Goal: Browse casually

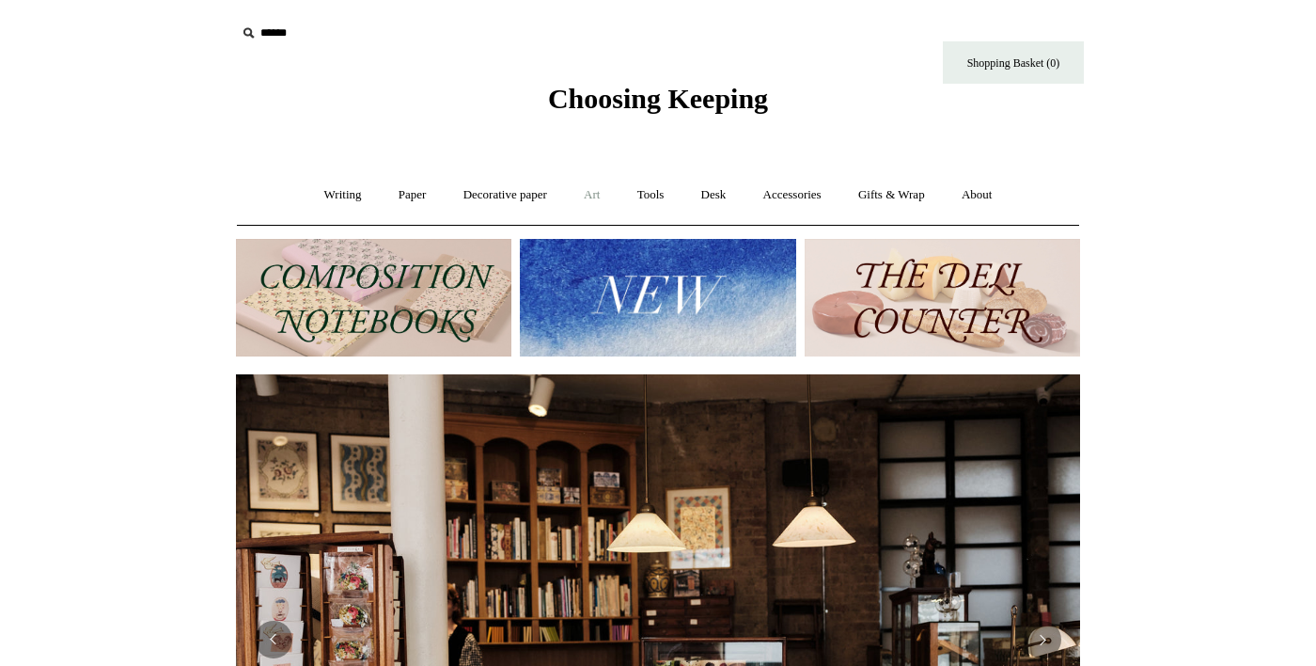
click at [588, 185] on link "Art +" at bounding box center [592, 195] width 50 height 50
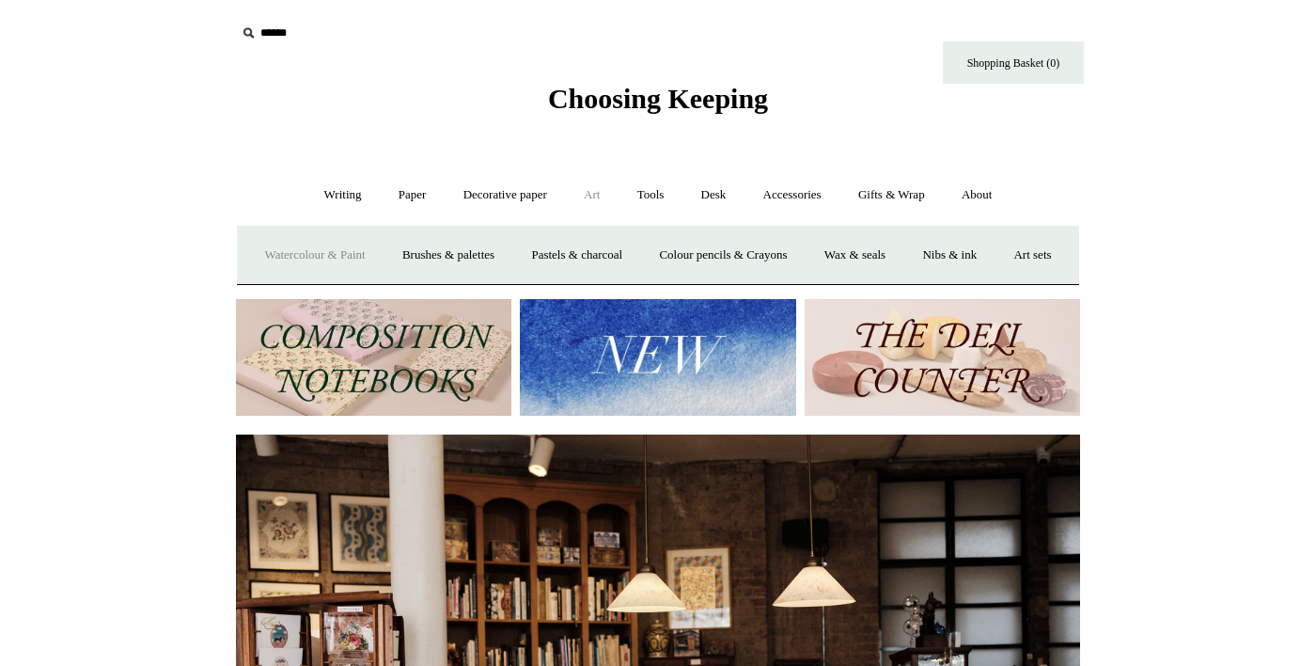
click at [325, 246] on link "Watercolour & Paint" at bounding box center [314, 255] width 134 height 50
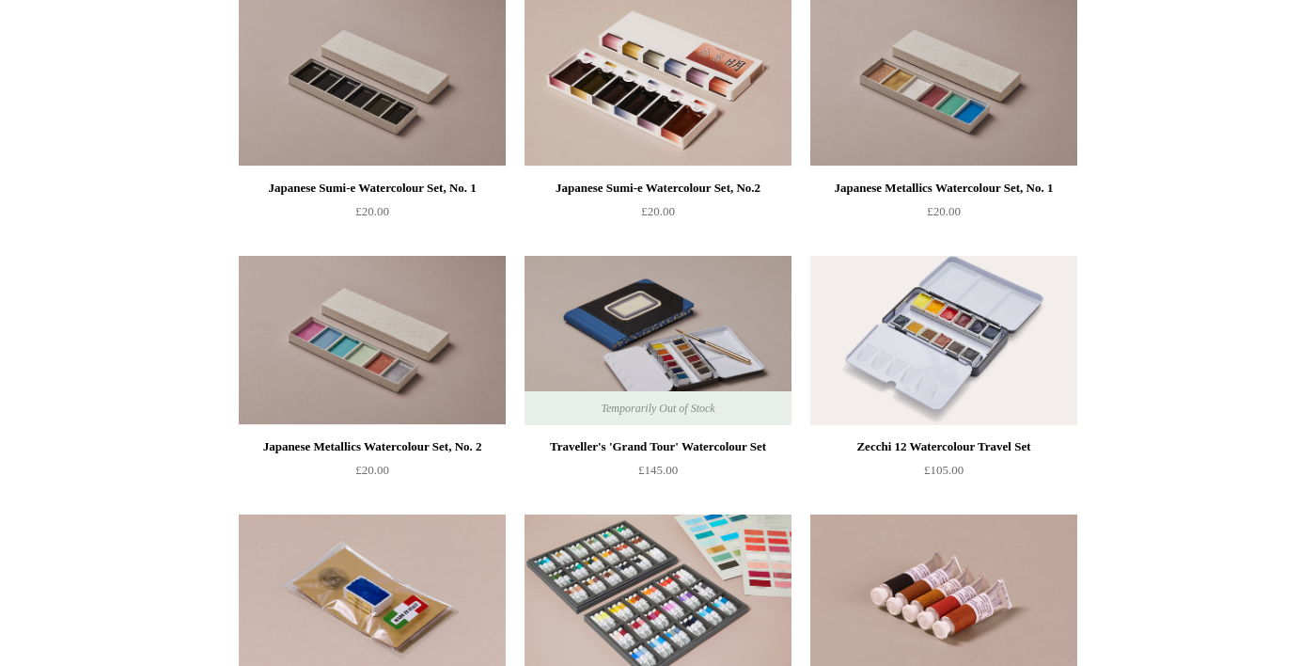
scroll to position [2833, 0]
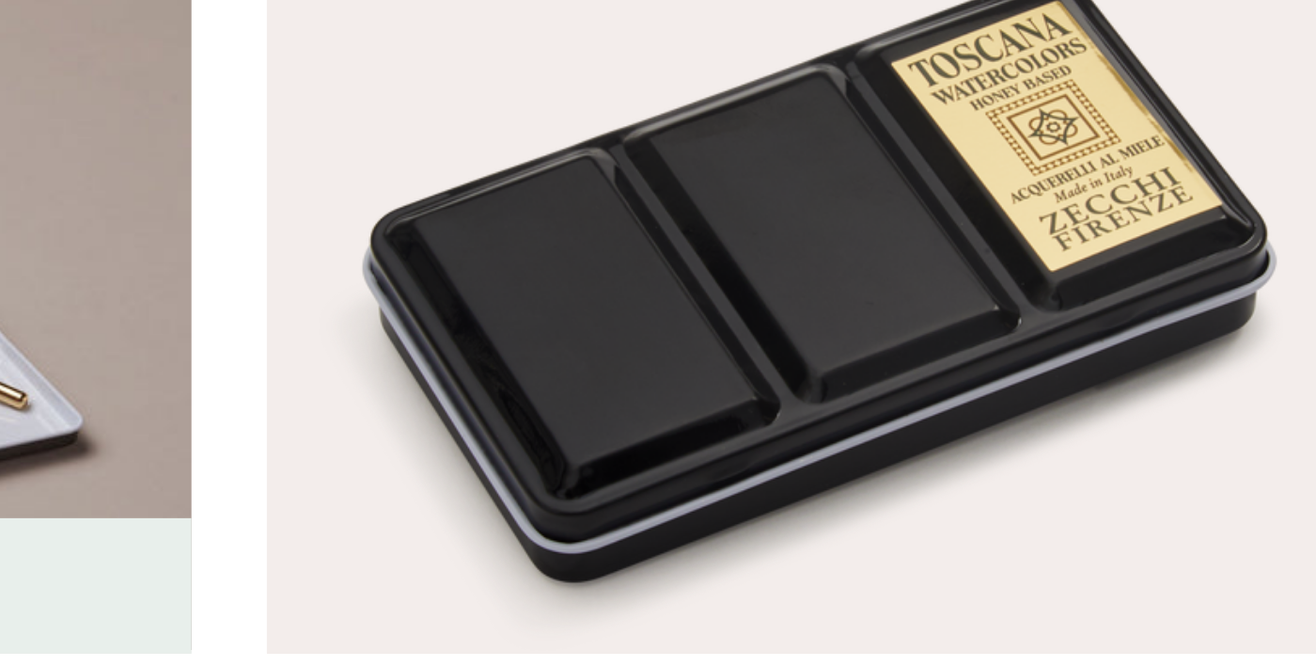
click at [967, 365] on img at bounding box center [943, 339] width 267 height 169
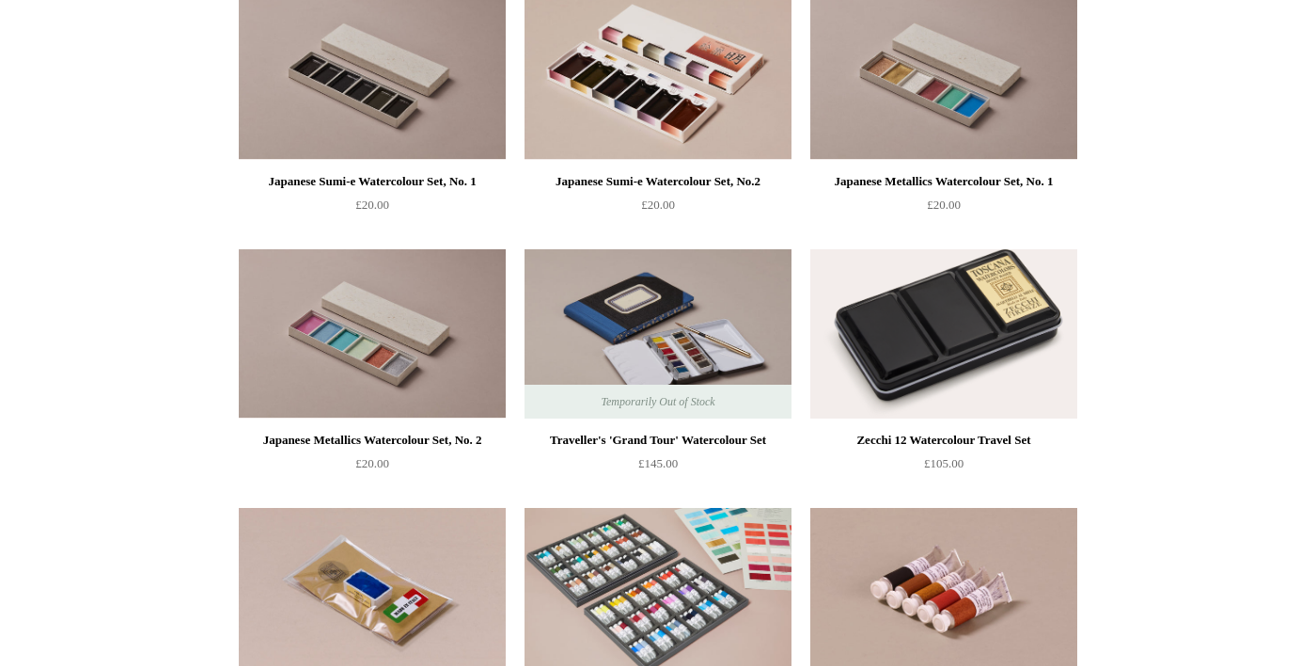
scroll to position [2851, 0]
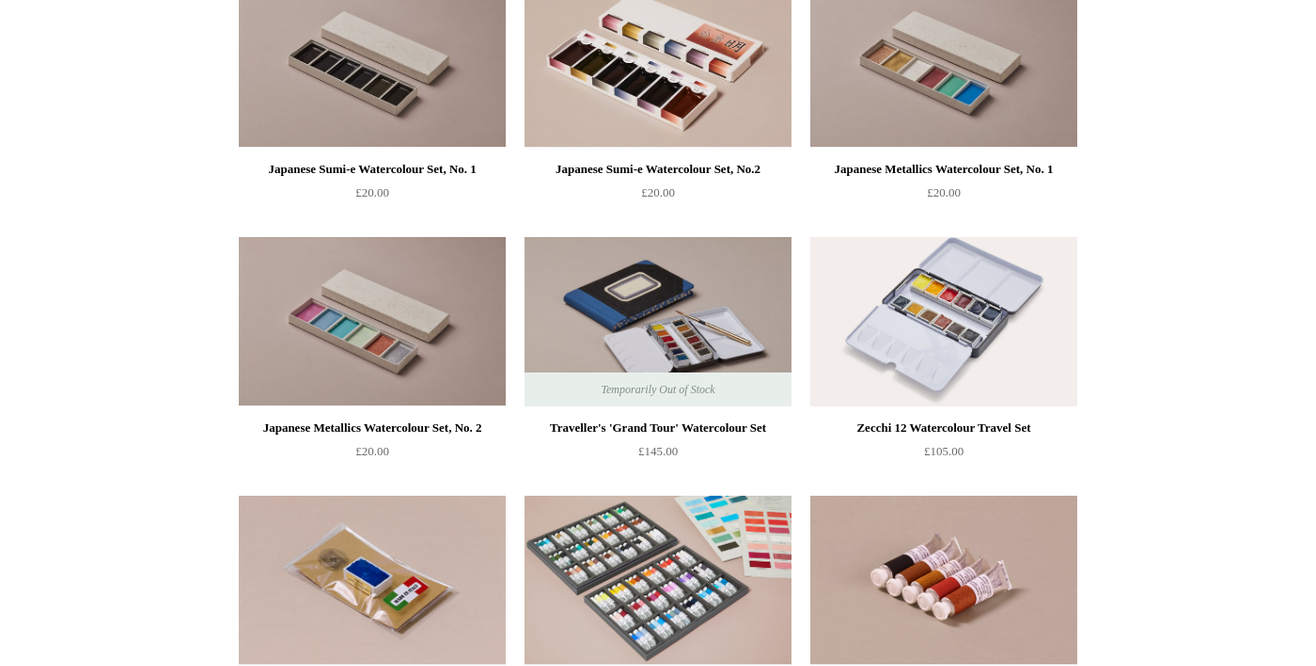
click at [680, 341] on img at bounding box center [658, 321] width 267 height 169
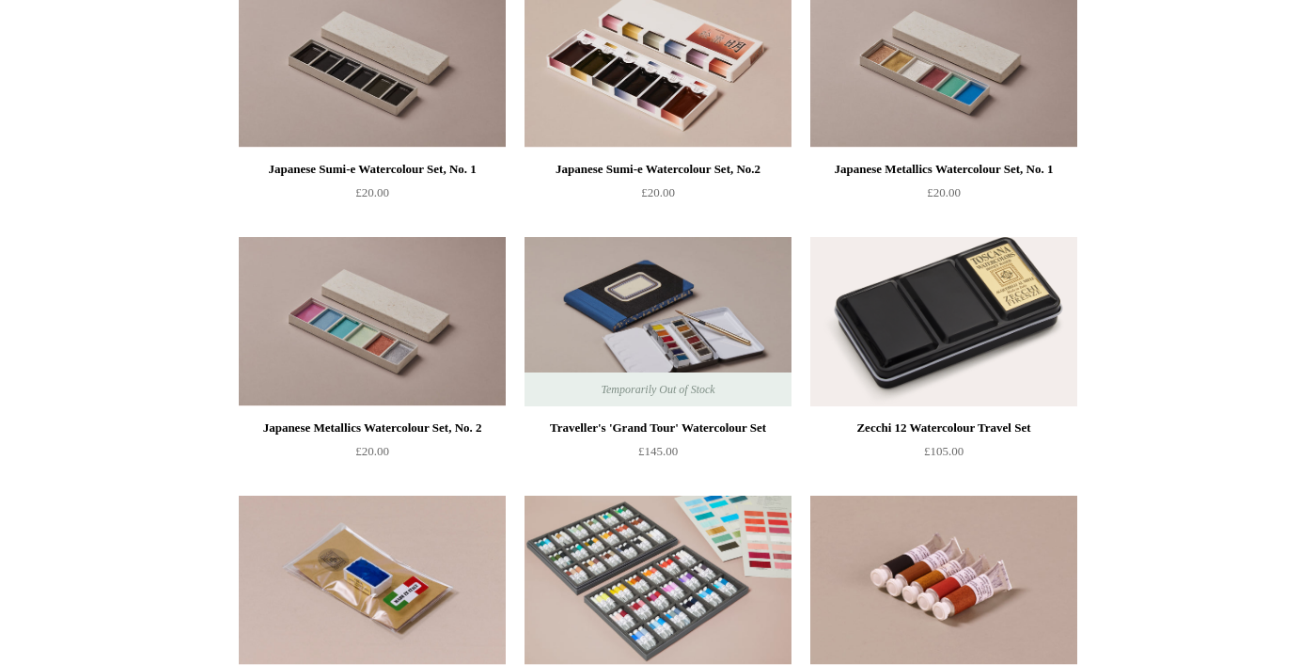
click at [957, 360] on img at bounding box center [943, 321] width 267 height 169
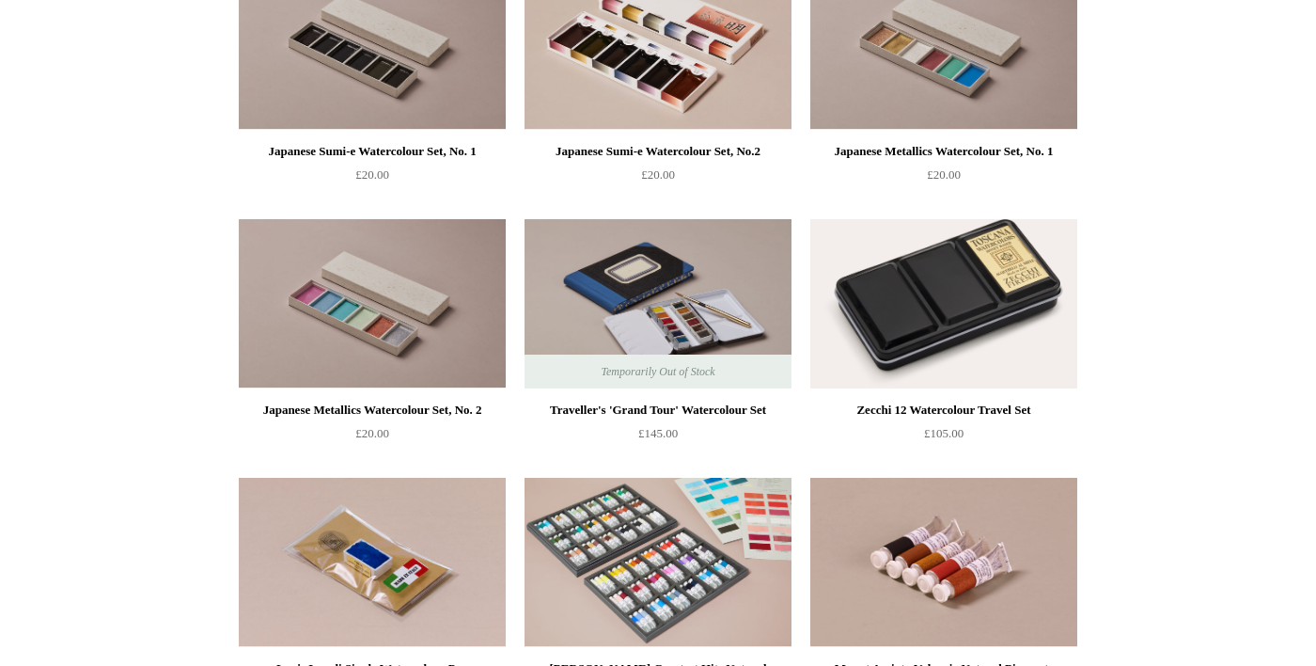
scroll to position [2871, 0]
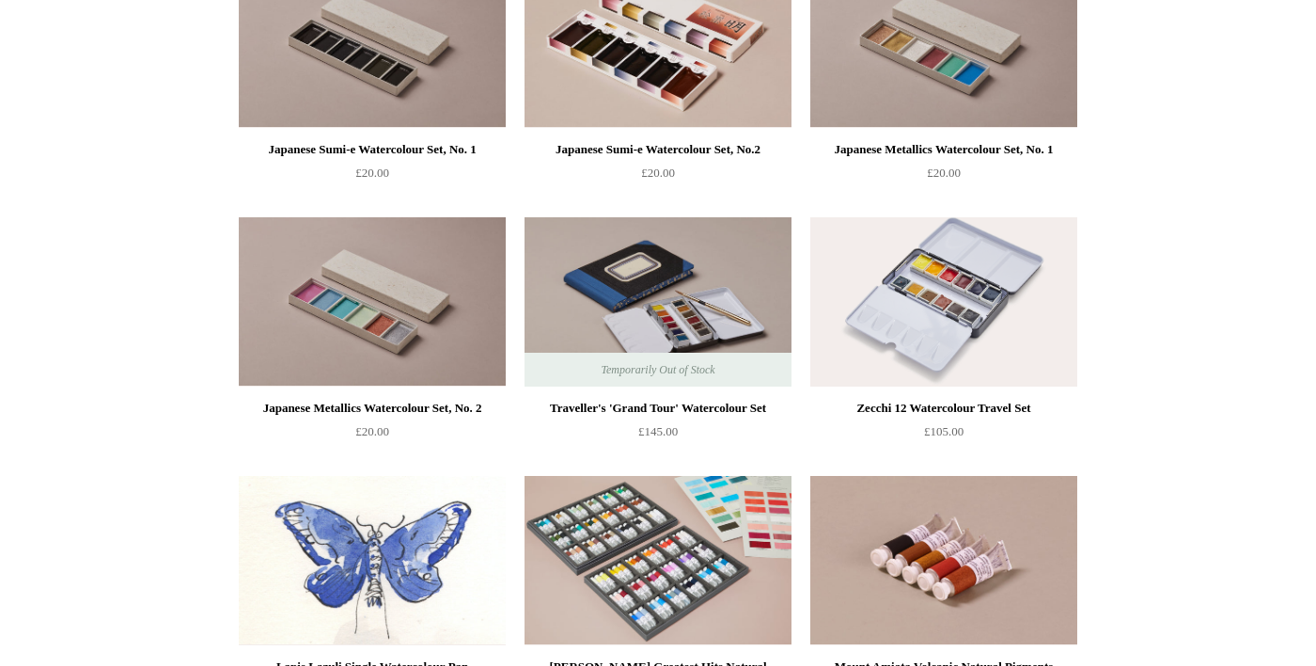
click at [386, 579] on img at bounding box center [372, 560] width 267 height 169
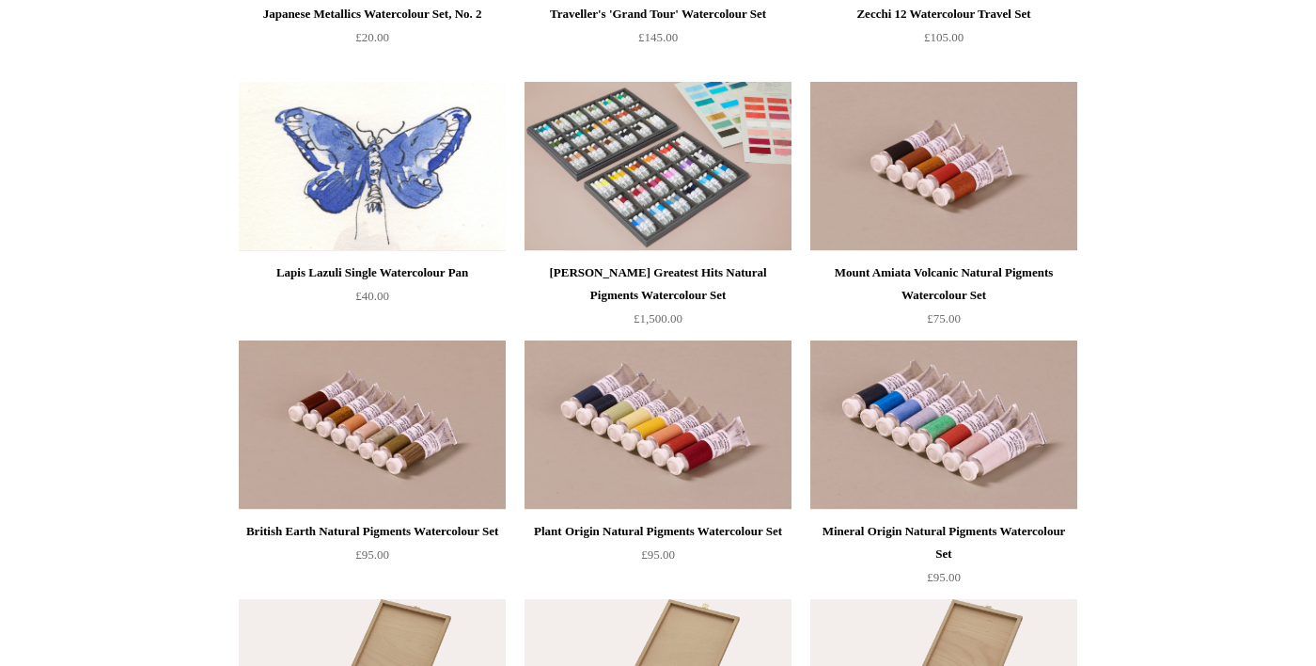
scroll to position [3268, 0]
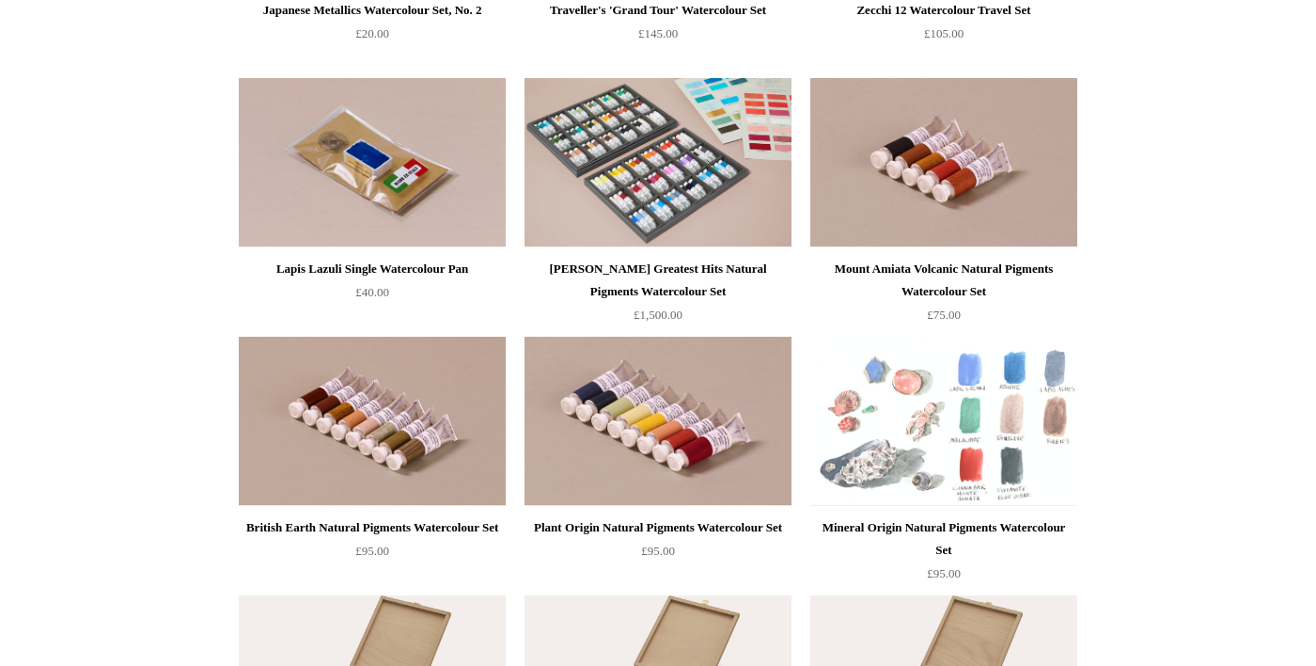
click at [1004, 455] on img at bounding box center [943, 421] width 267 height 169
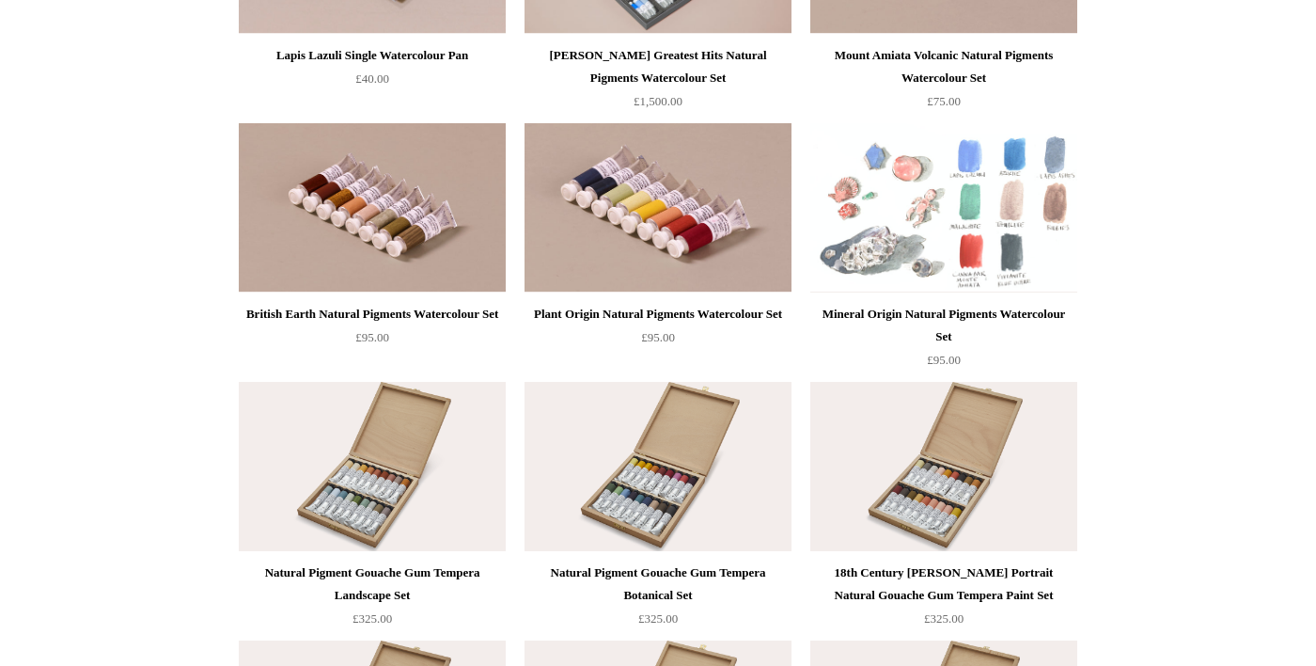
scroll to position [3486, 0]
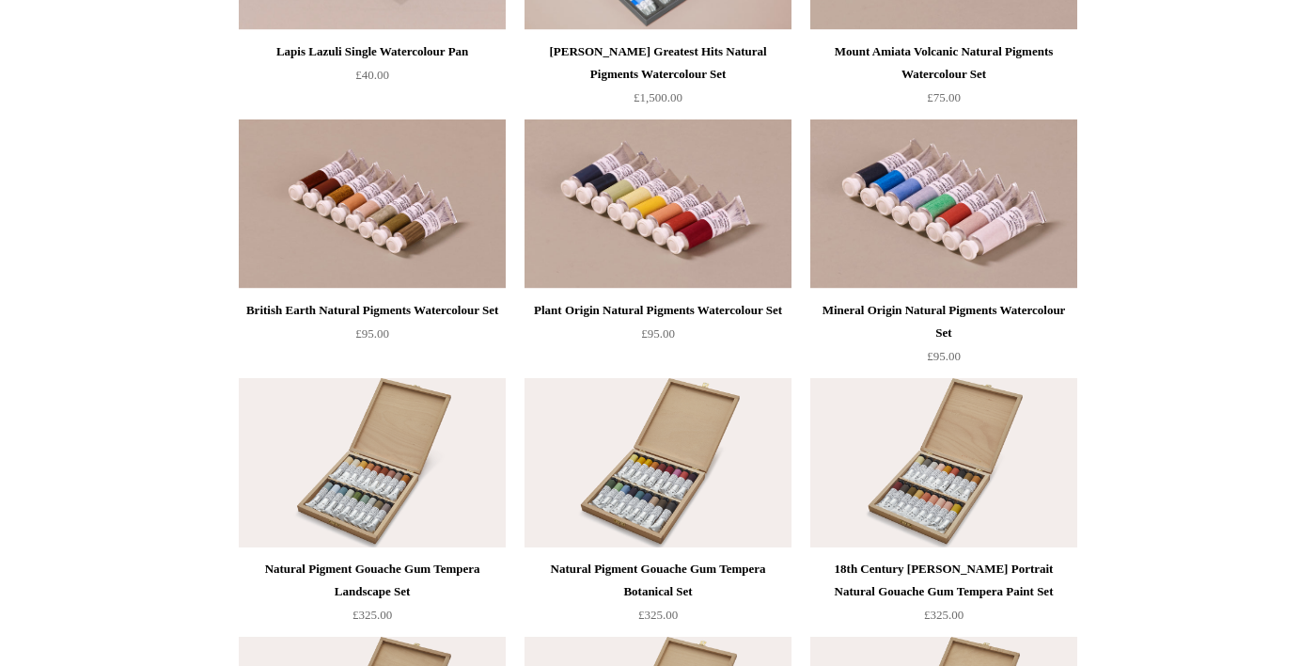
click at [707, 503] on img at bounding box center [658, 462] width 267 height 169
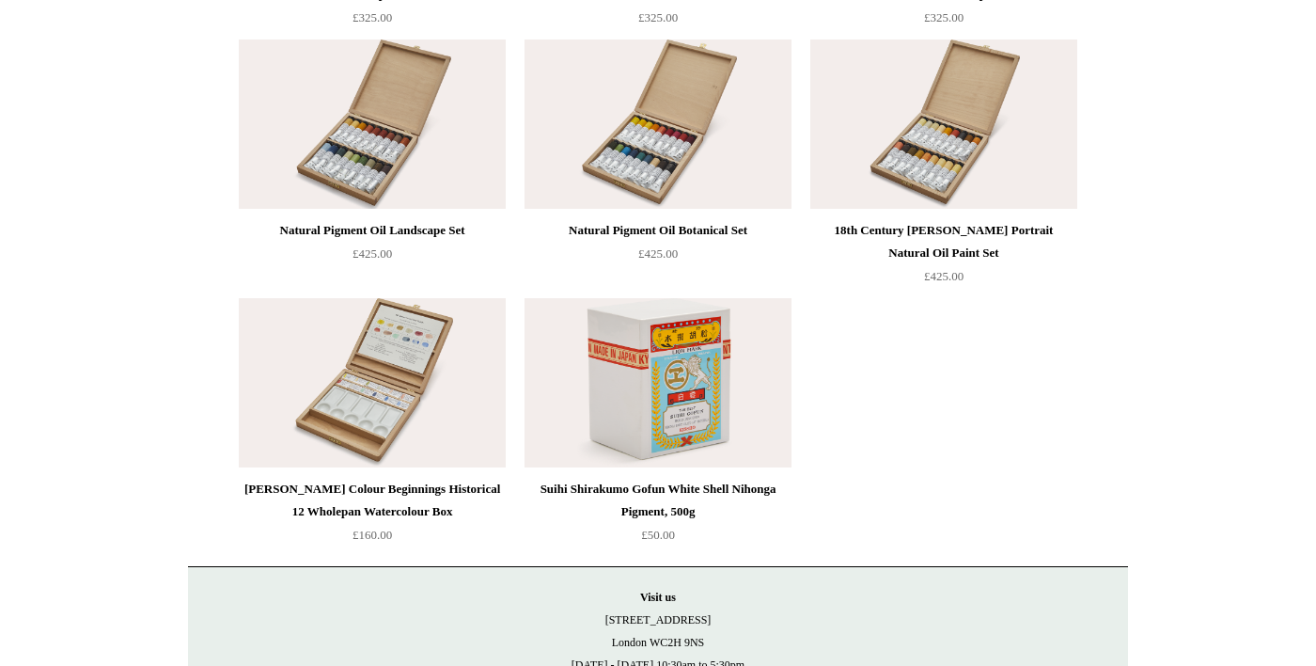
scroll to position [4084, 0]
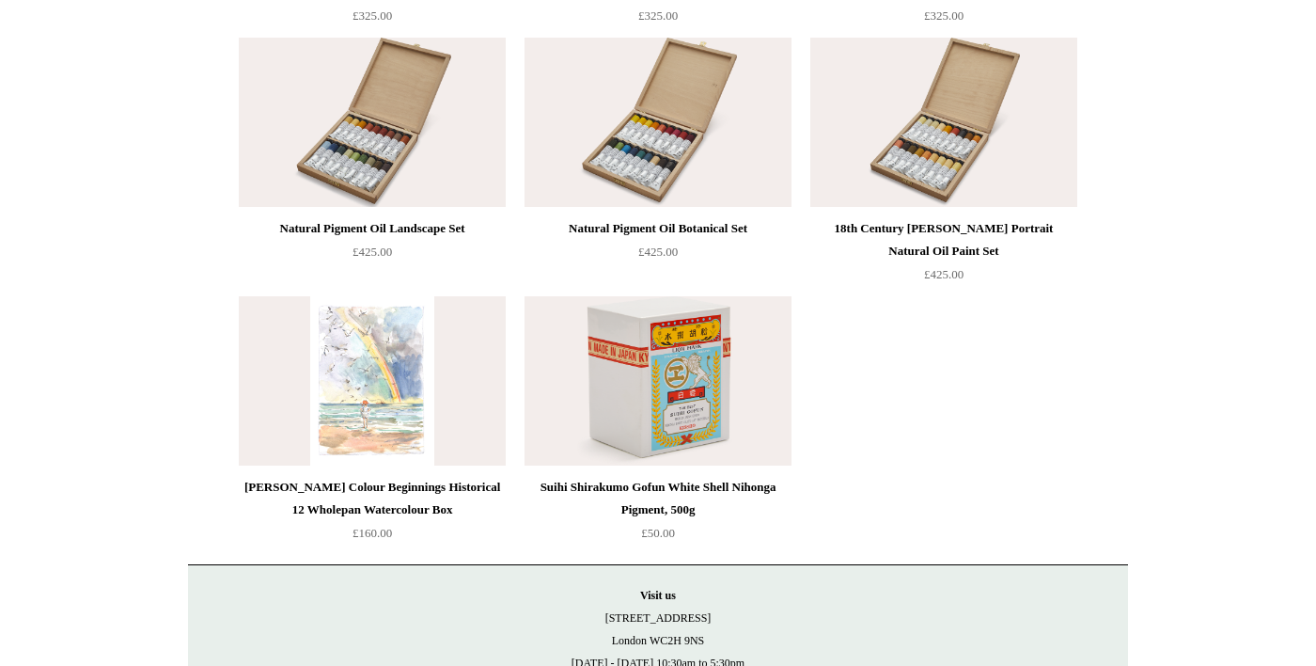
click at [421, 428] on img at bounding box center [372, 380] width 267 height 169
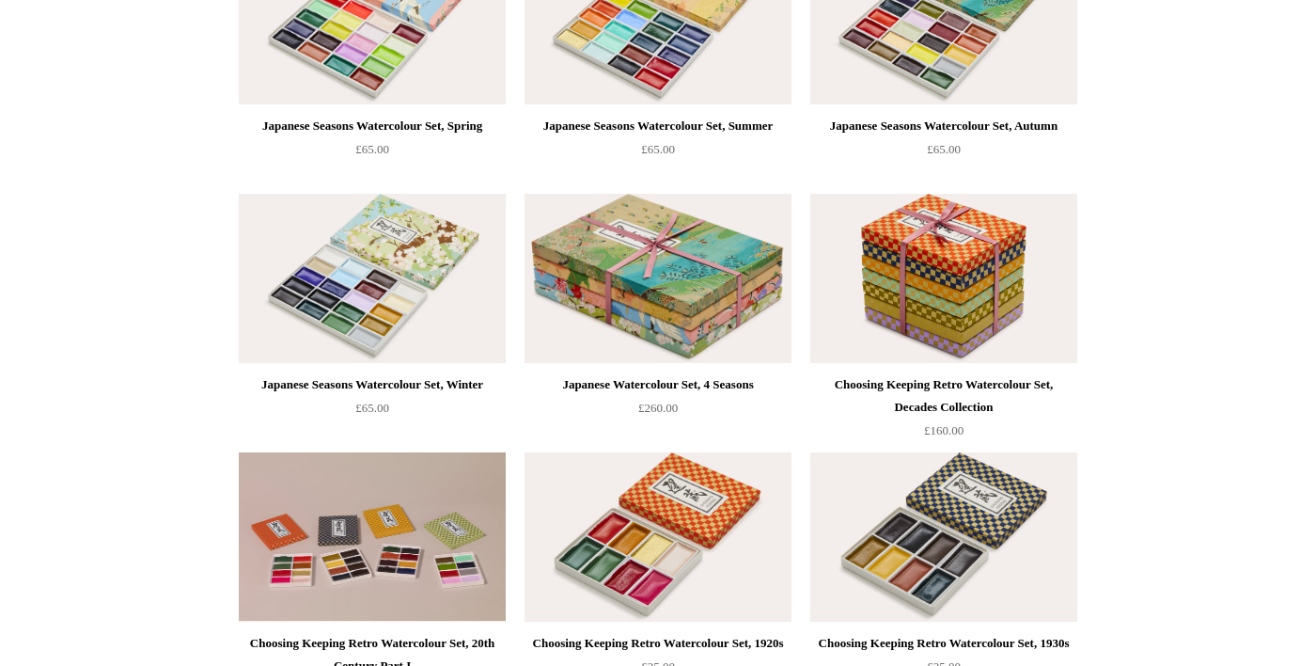
scroll to position [0, 0]
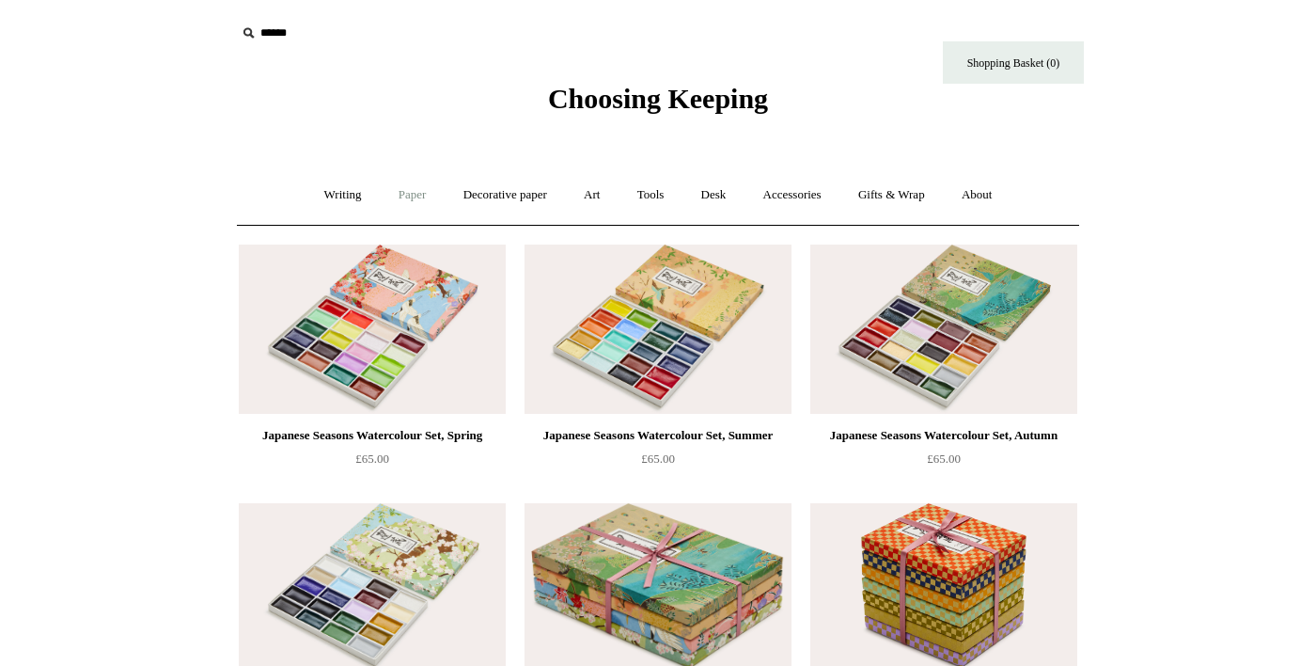
click at [386, 196] on link "Paper +" at bounding box center [413, 195] width 62 height 50
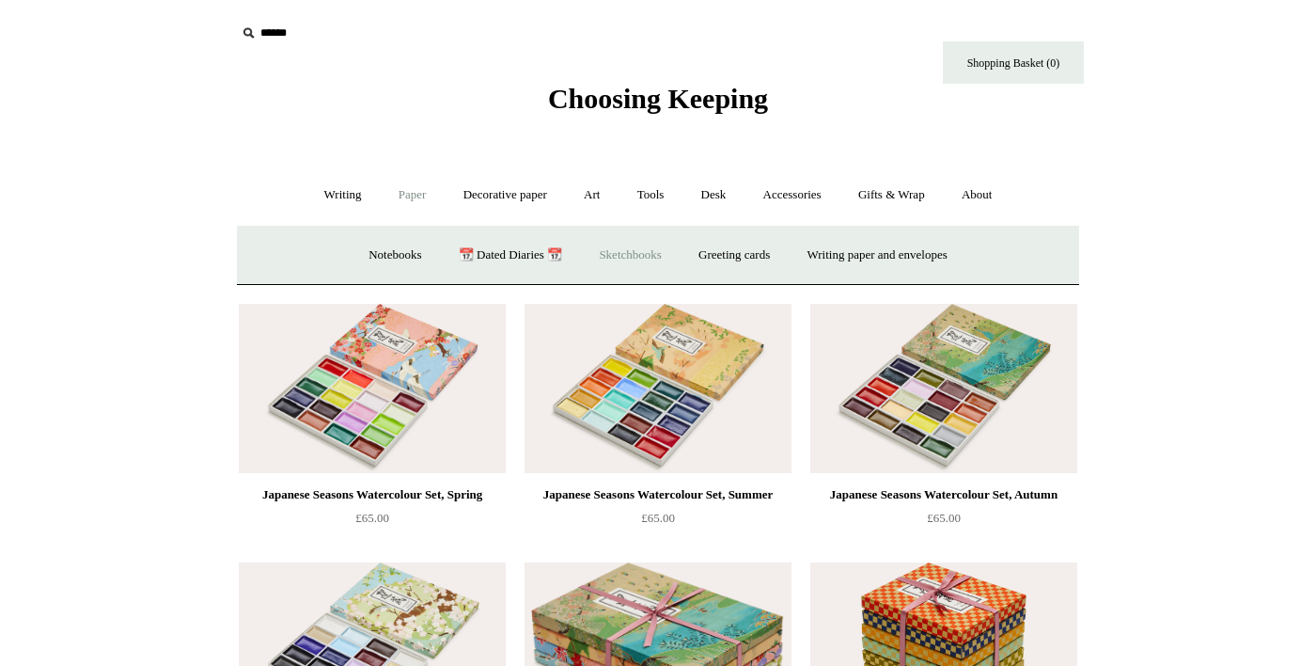
click at [628, 249] on link "Sketchbooks +" at bounding box center [630, 255] width 96 height 50
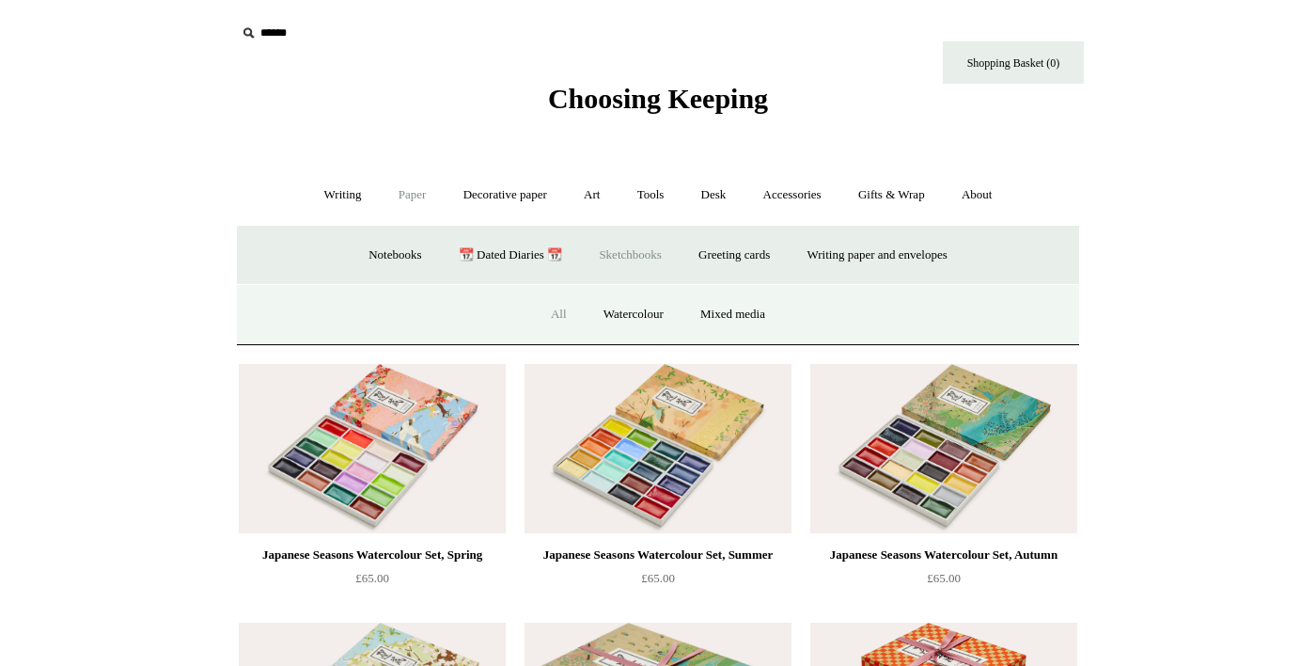
click at [541, 313] on link "All" at bounding box center [559, 315] width 50 height 50
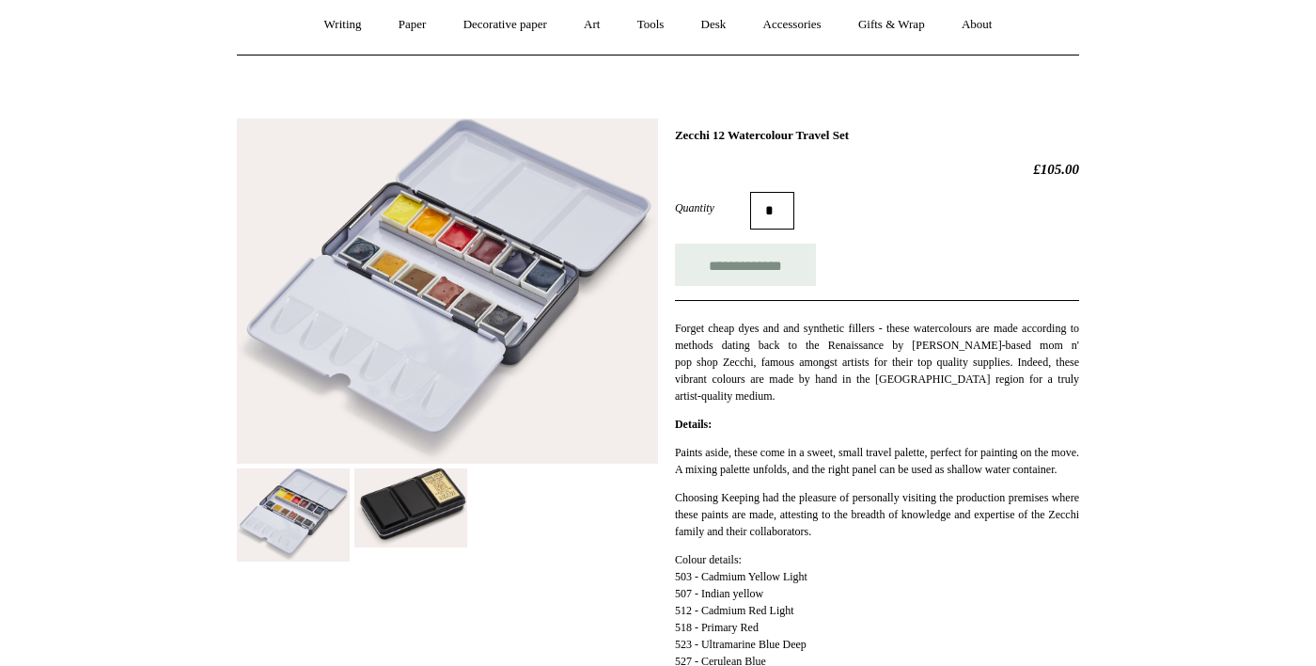
scroll to position [168, 0]
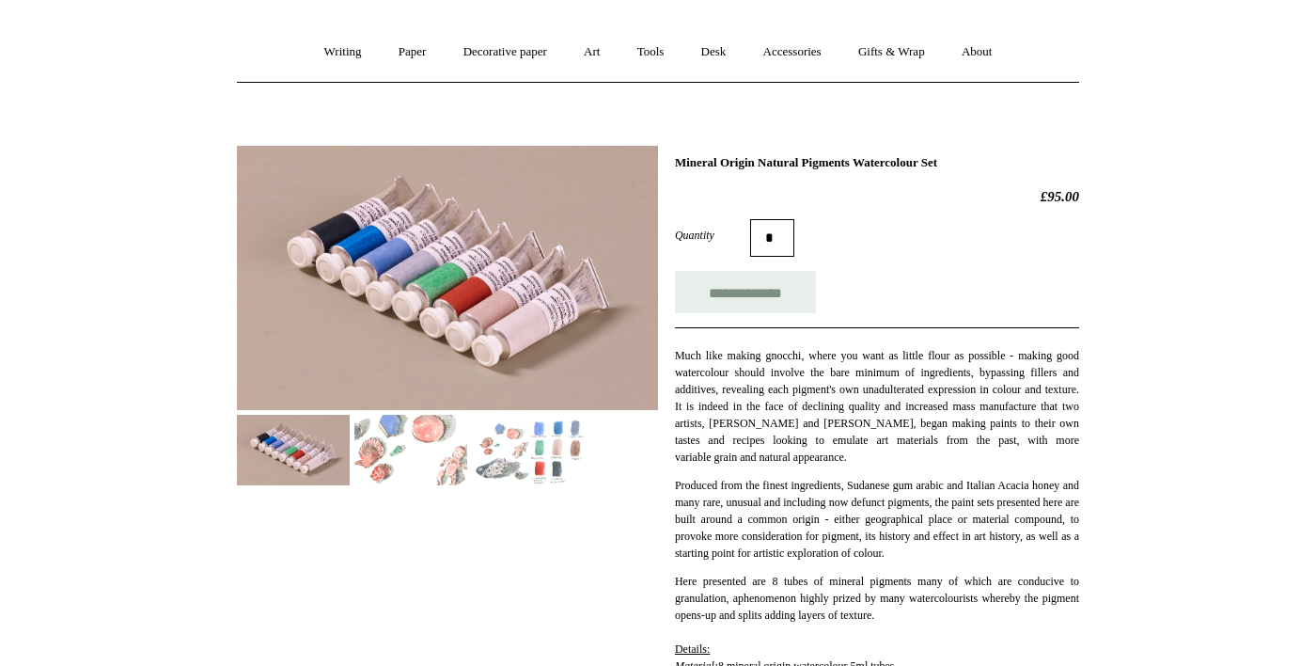
scroll to position [141, 0]
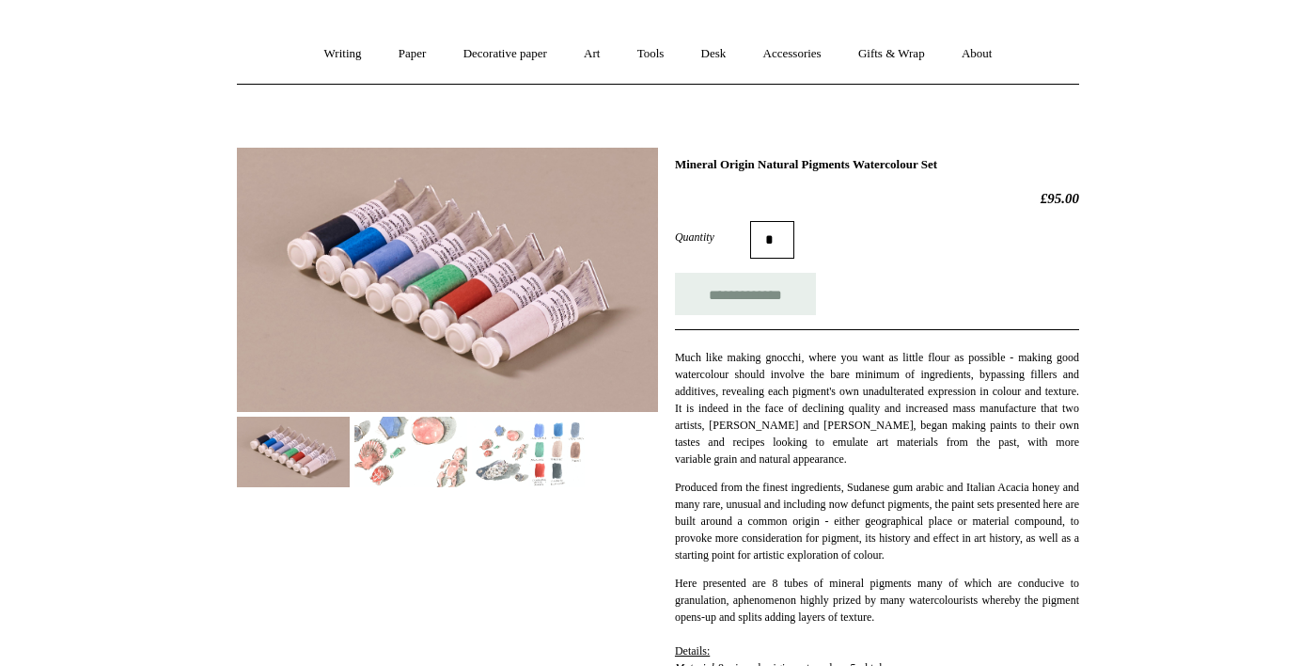
click at [379, 466] on img at bounding box center [410, 451] width 113 height 71
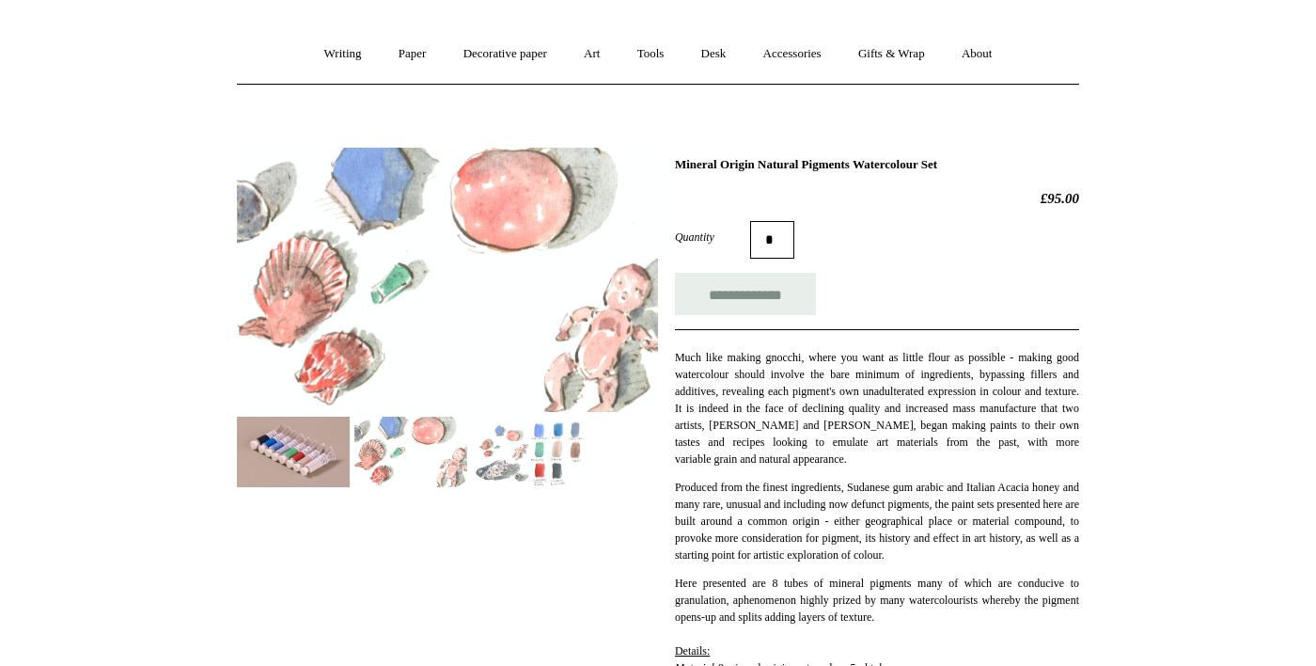
click at [527, 464] on img at bounding box center [528, 451] width 113 height 71
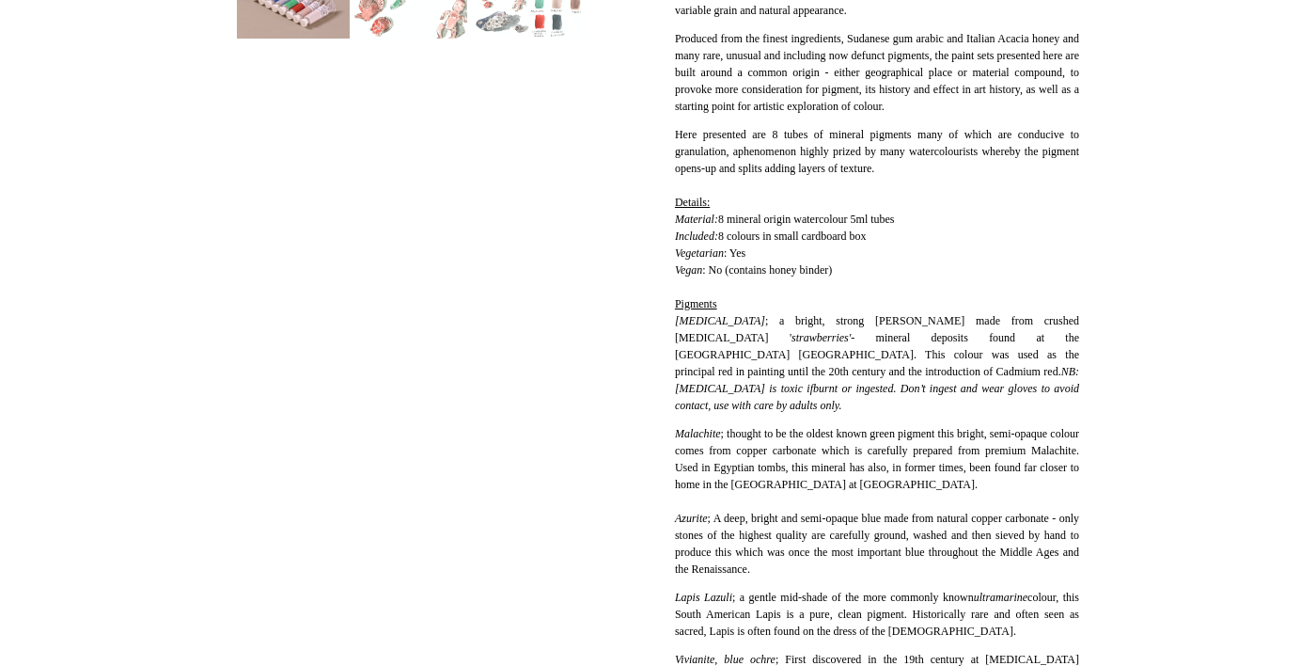
scroll to position [652, 0]
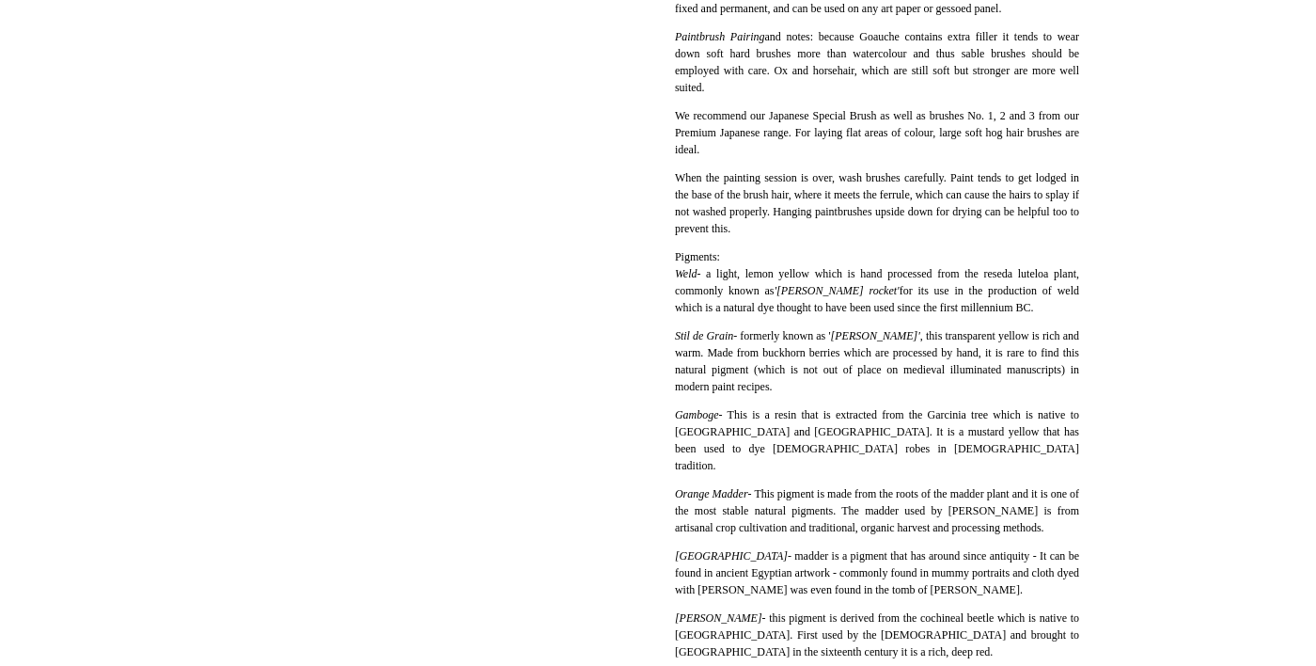
scroll to position [744, 0]
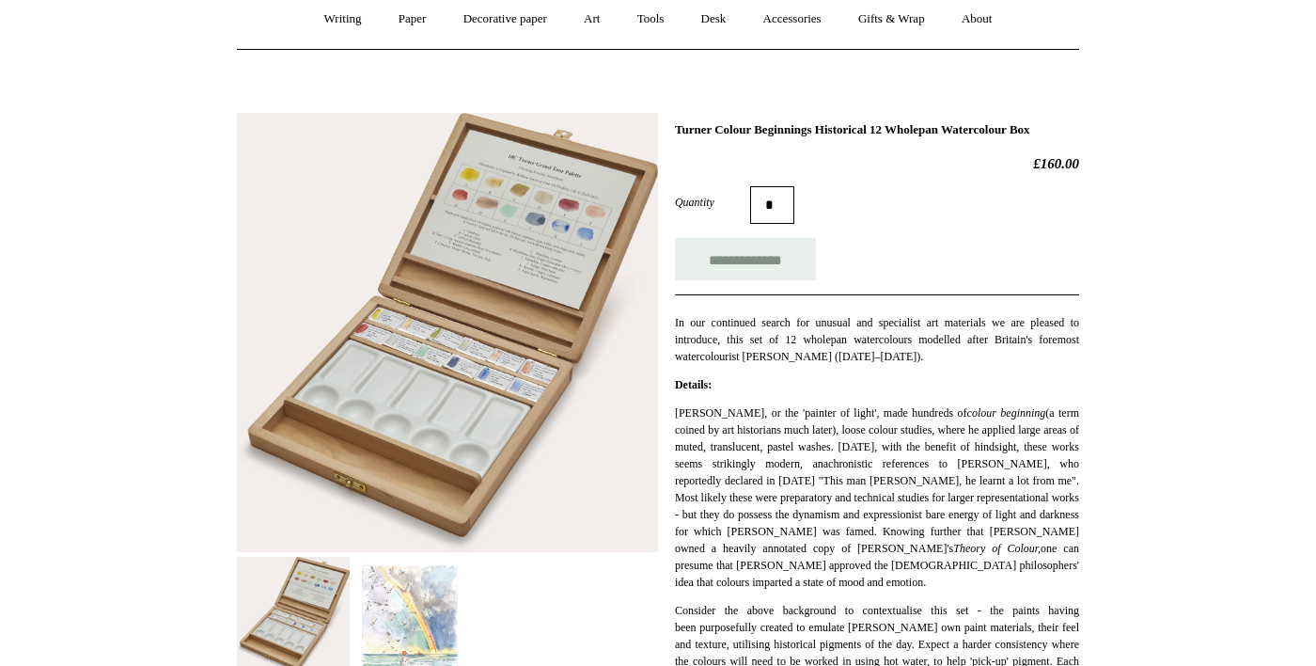
scroll to position [181, 0]
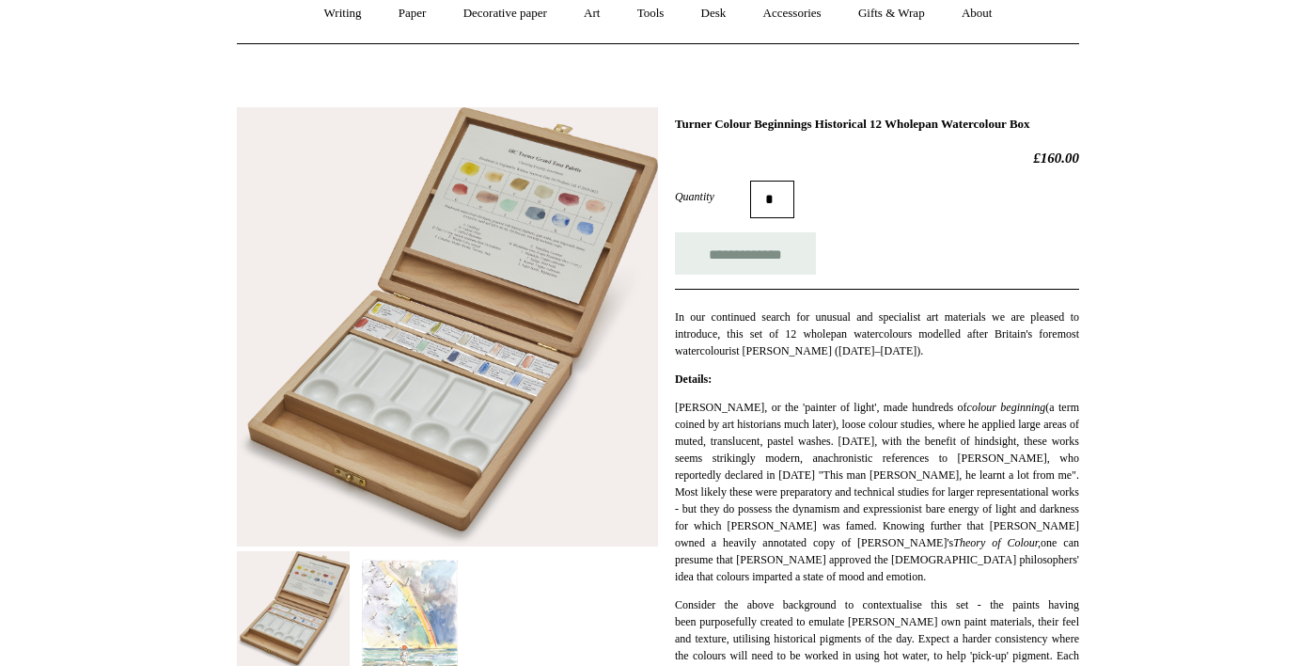
click at [425, 624] on img at bounding box center [410, 628] width 113 height 154
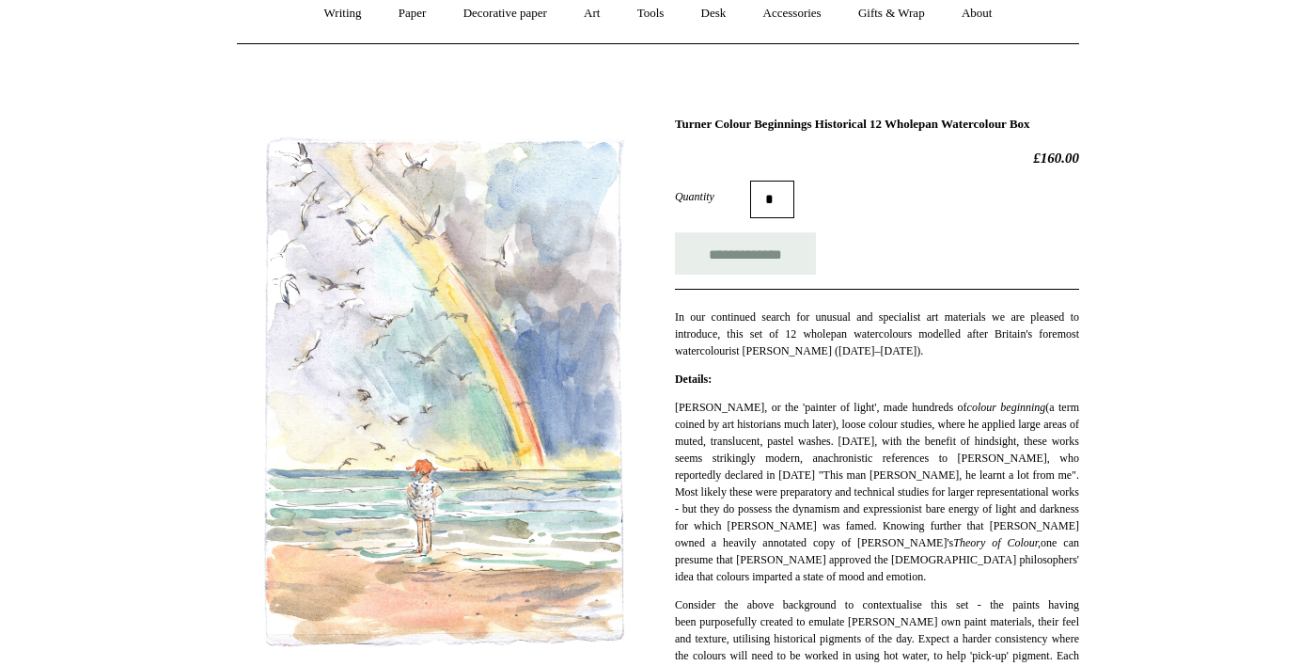
scroll to position [191, 0]
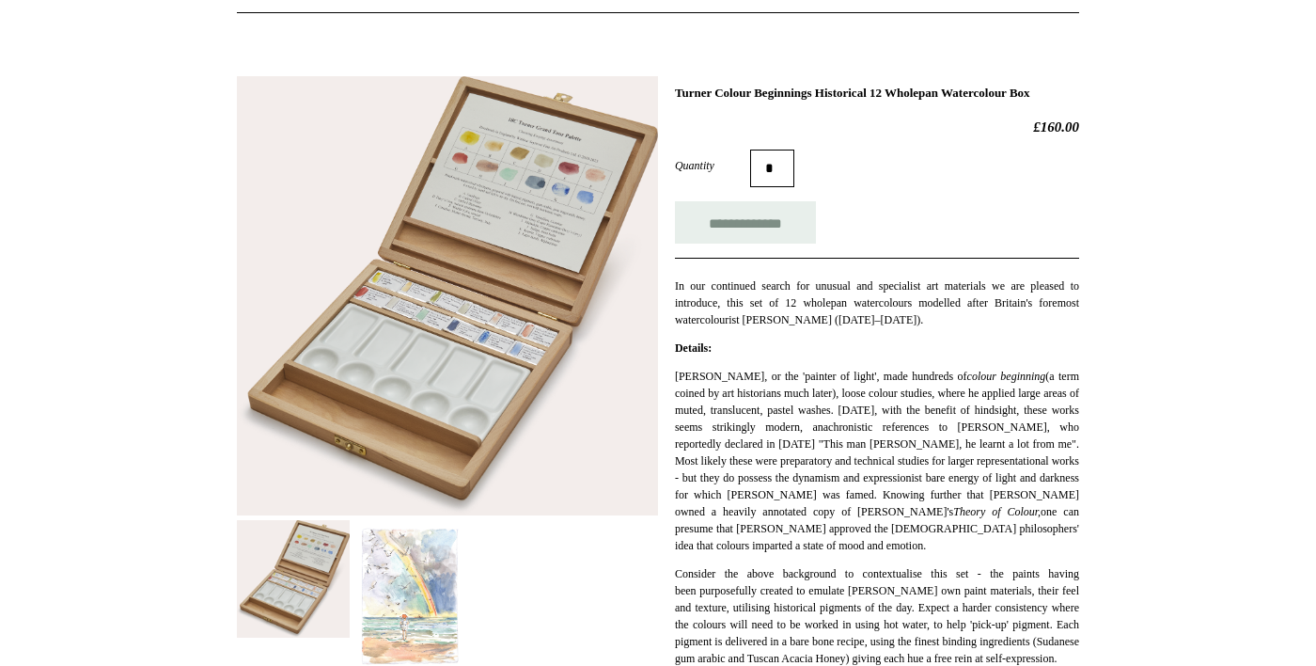
scroll to position [211, 0]
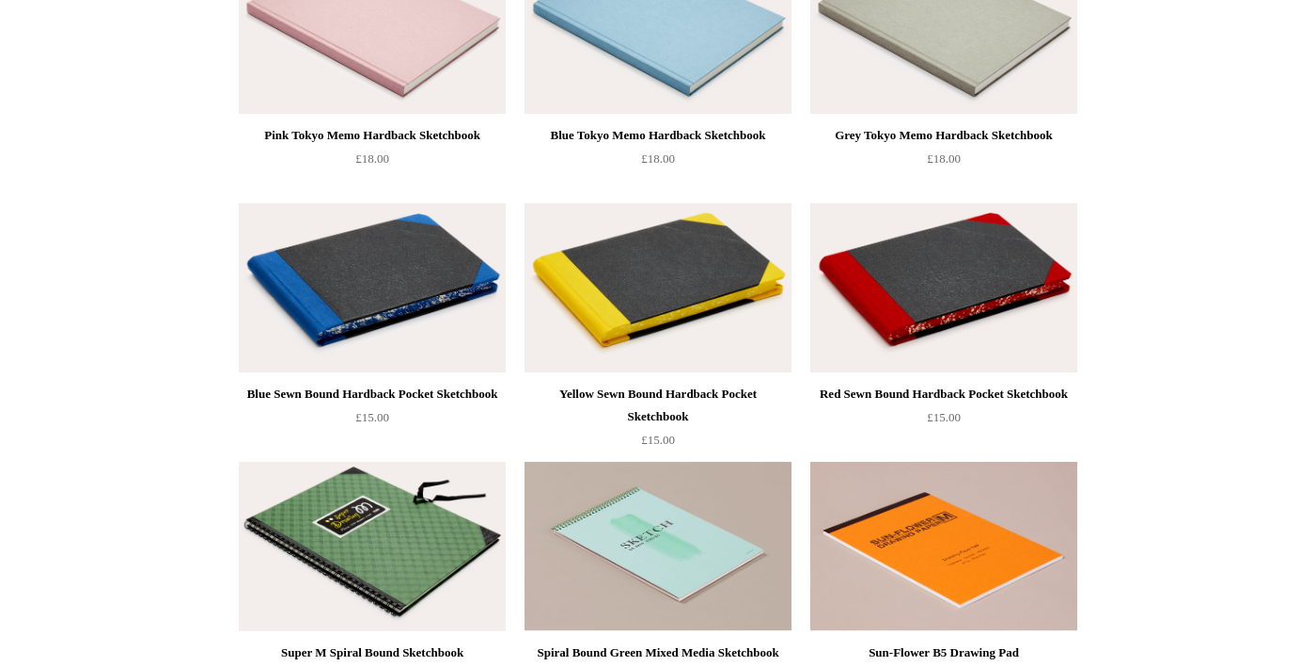
scroll to position [1076, 0]
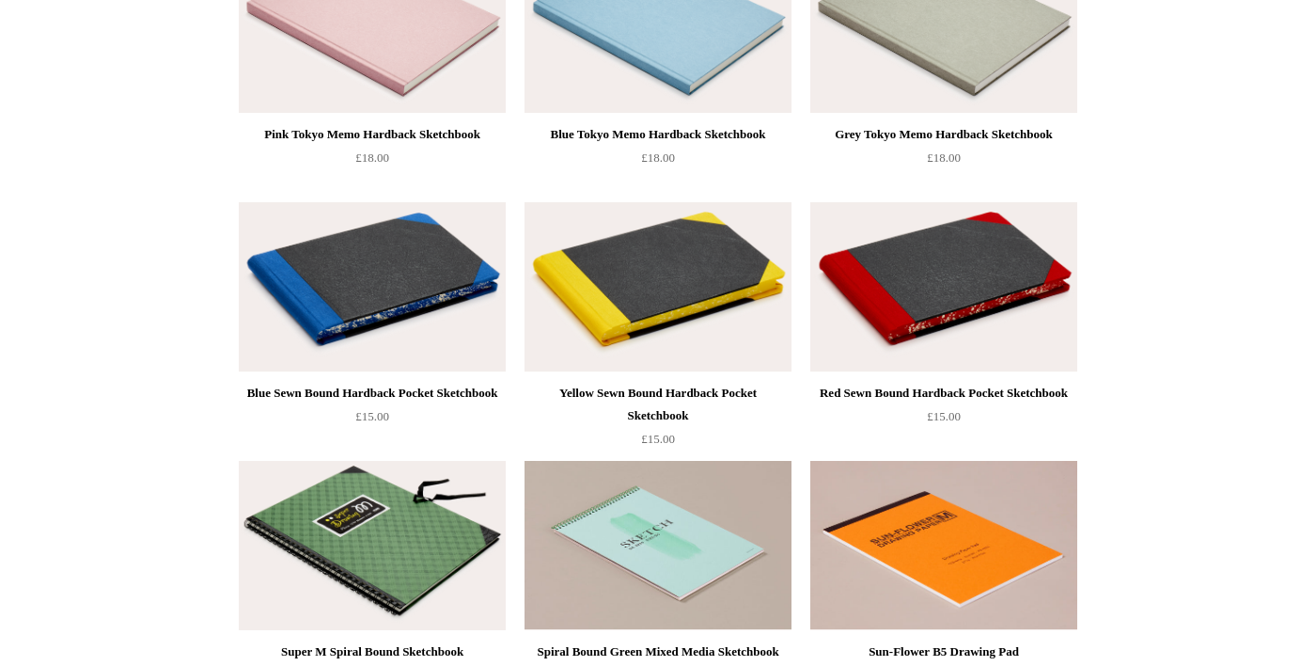
click at [409, 329] on img at bounding box center [372, 286] width 267 height 169
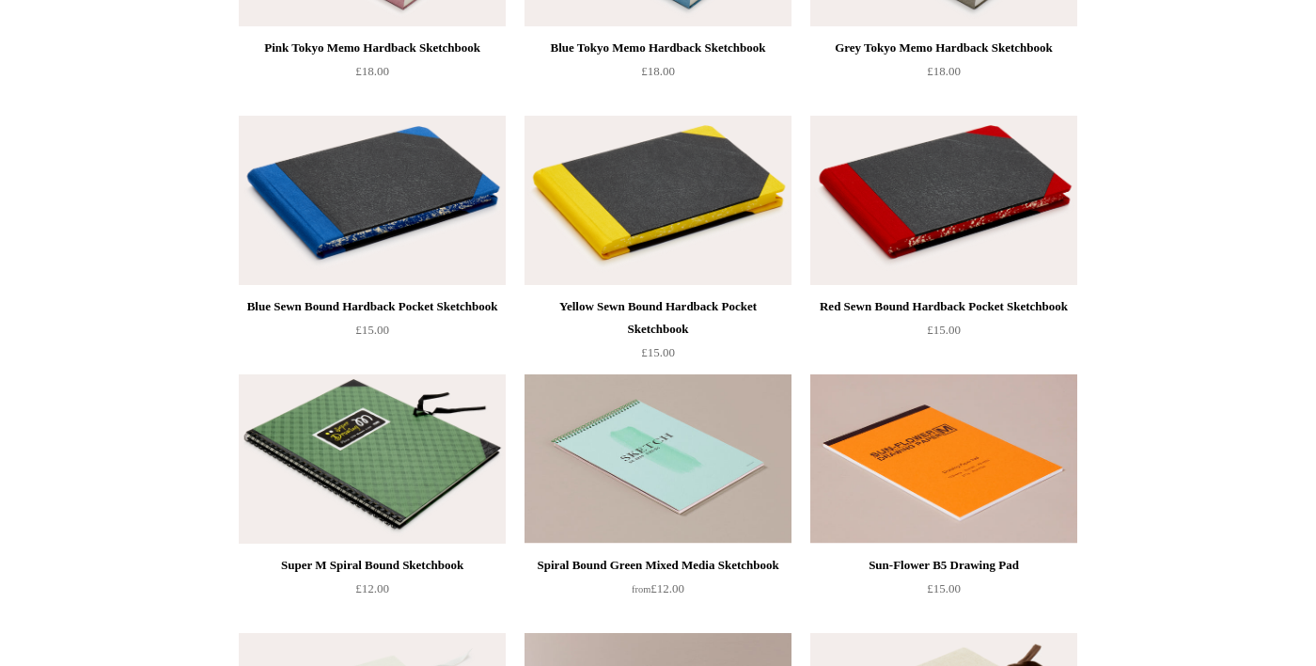
scroll to position [1167, 0]
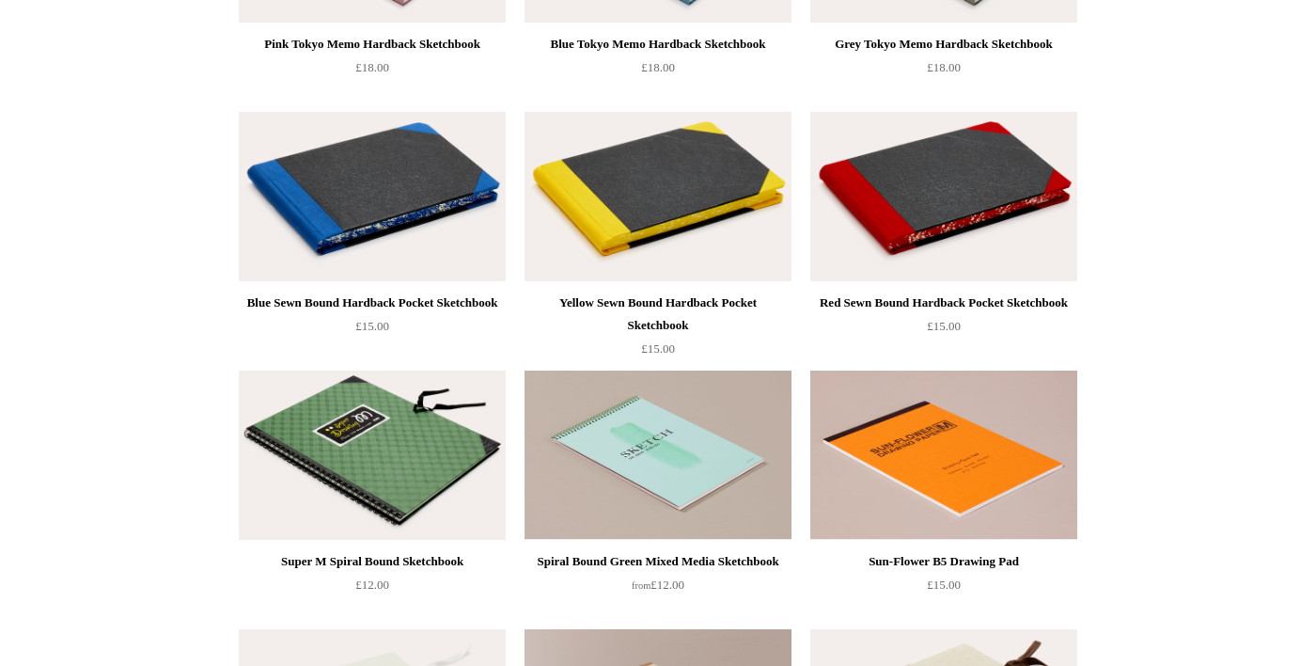
click at [682, 233] on img at bounding box center [658, 196] width 267 height 169
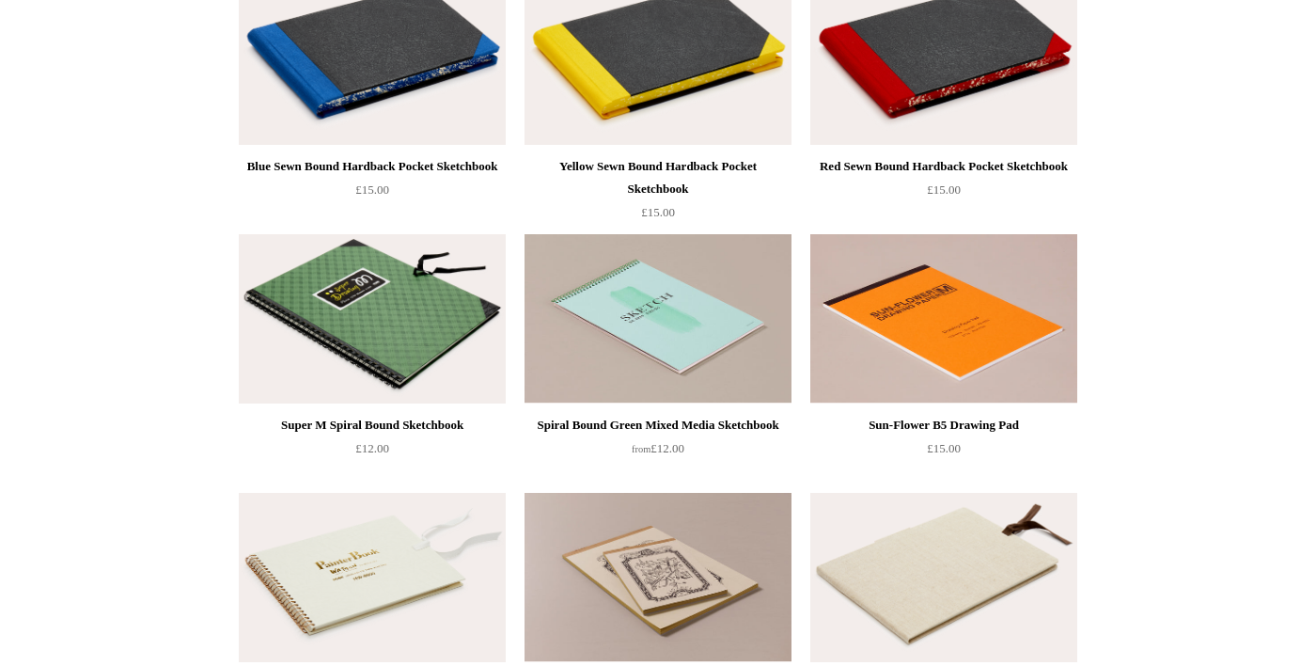
scroll to position [1310, 0]
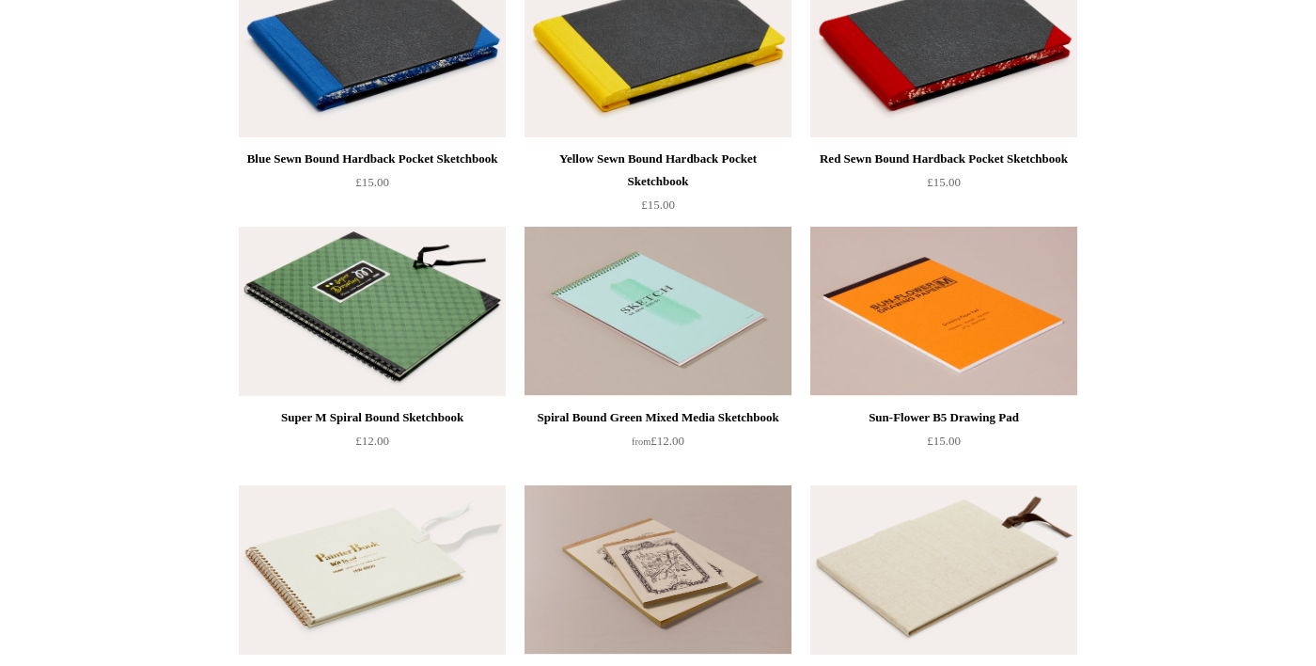
click at [1032, 609] on img at bounding box center [943, 569] width 267 height 169
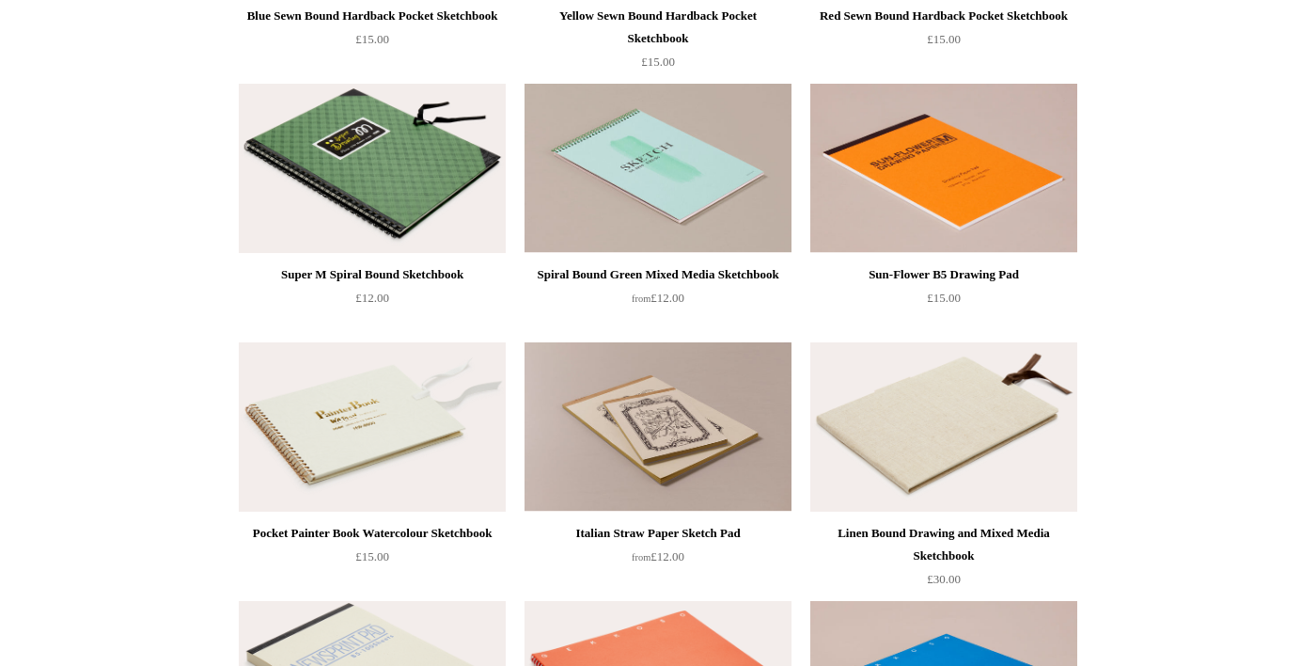
scroll to position [1491, 0]
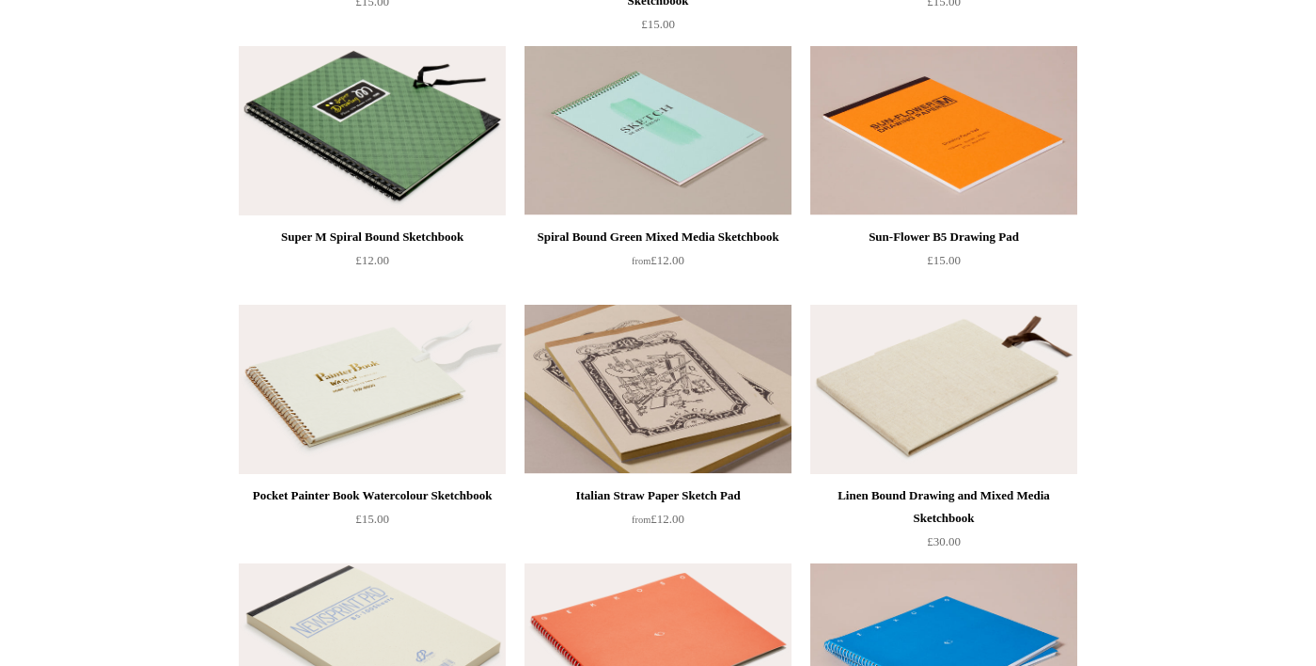
click at [701, 430] on img at bounding box center [658, 389] width 267 height 169
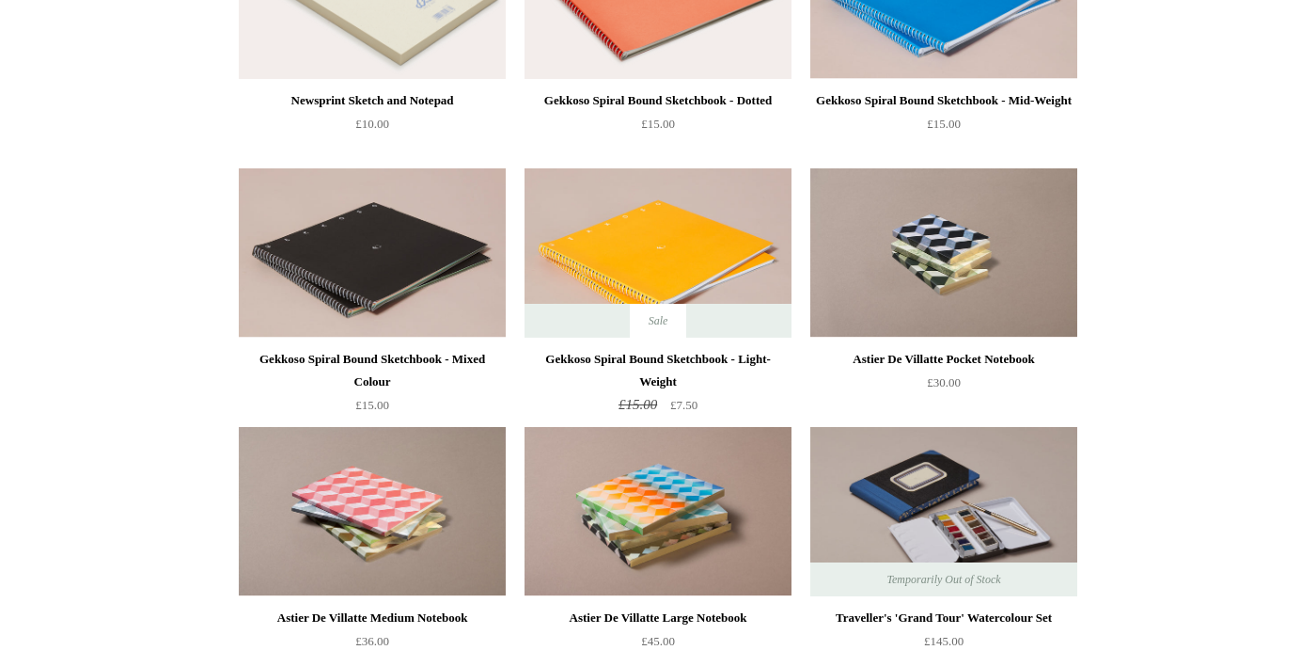
scroll to position [2146, 0]
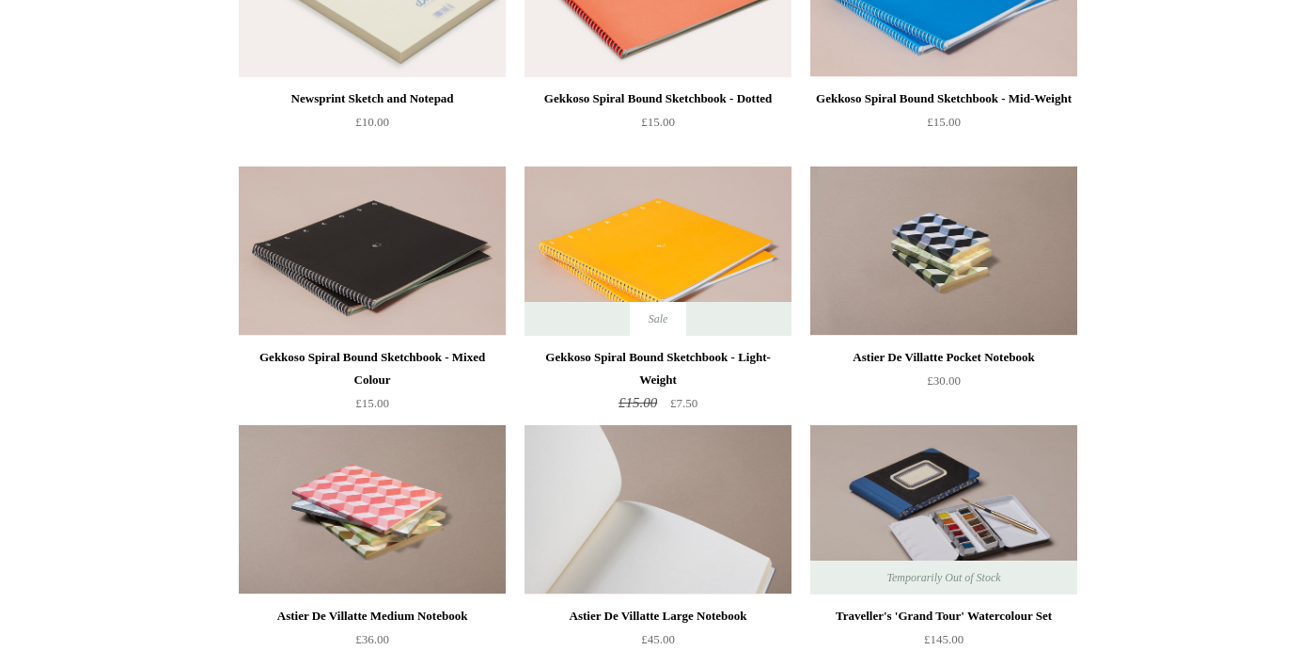
click at [669, 555] on img at bounding box center [658, 509] width 267 height 169
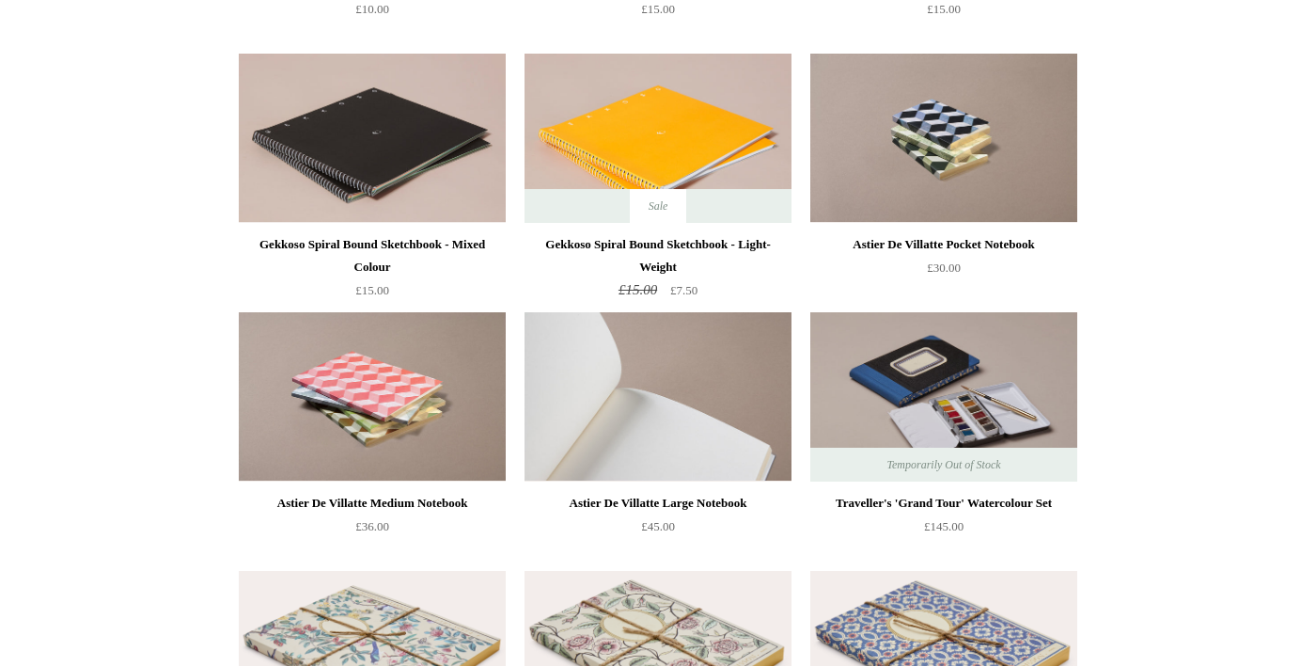
scroll to position [2264, 0]
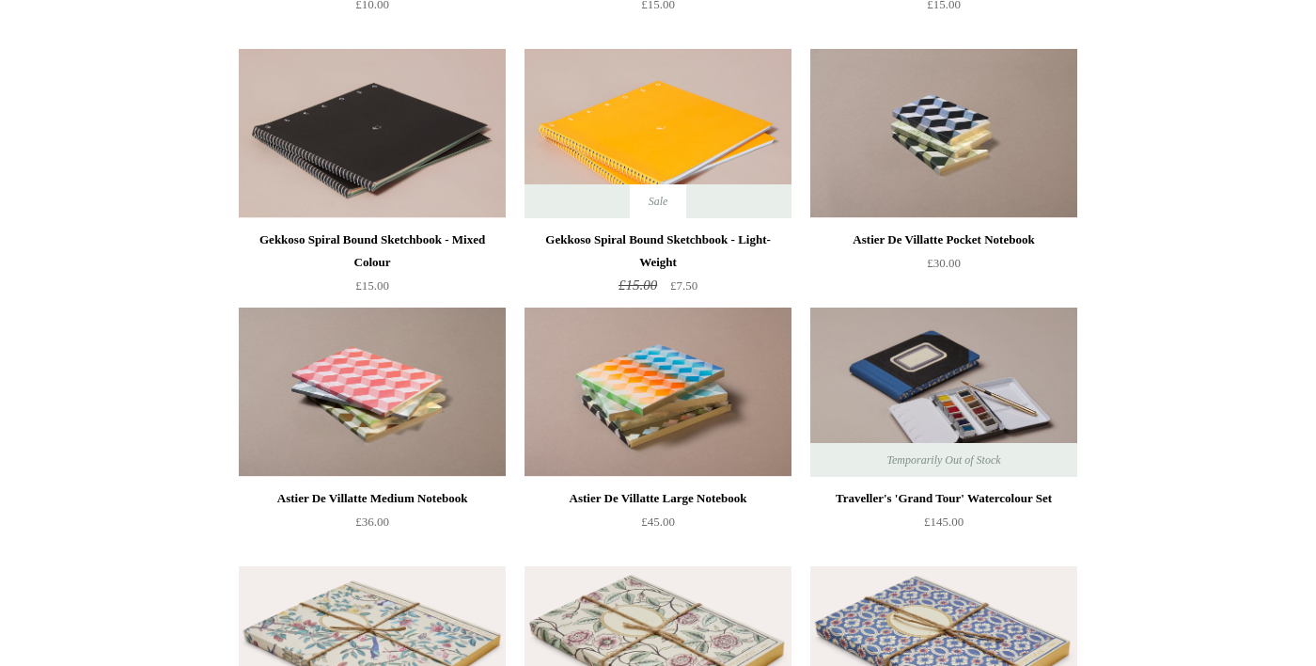
click at [979, 423] on img at bounding box center [943, 391] width 267 height 169
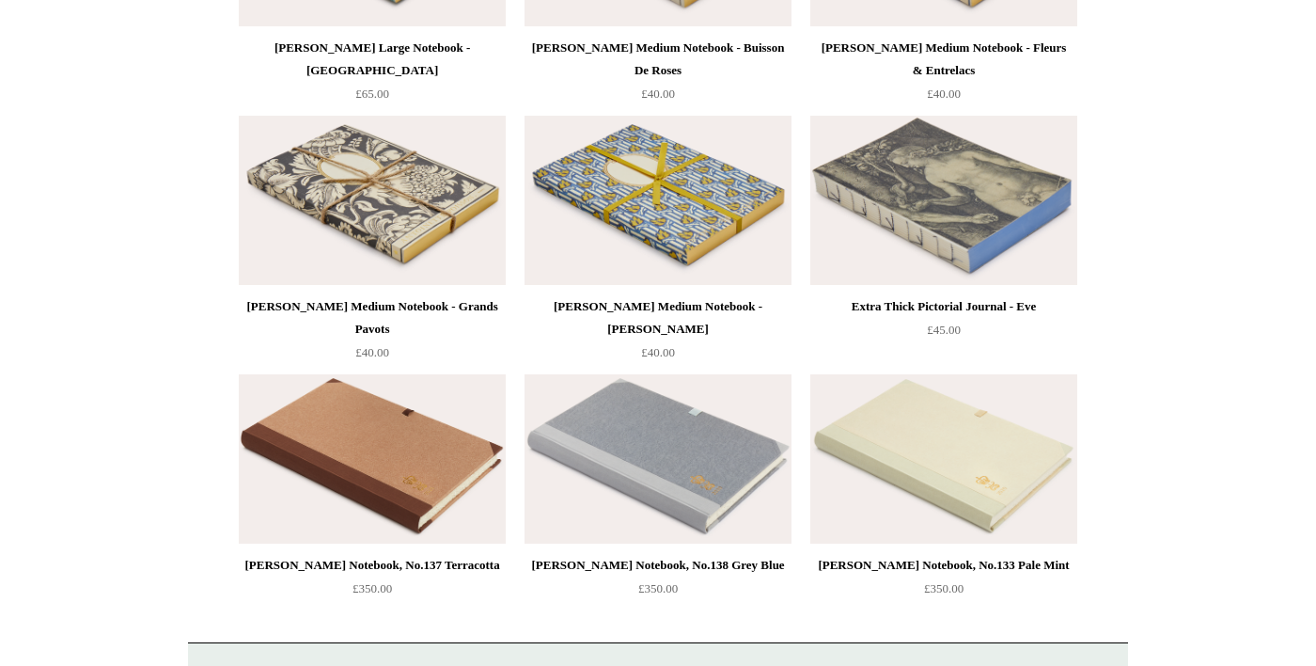
scroll to position [2977, 0]
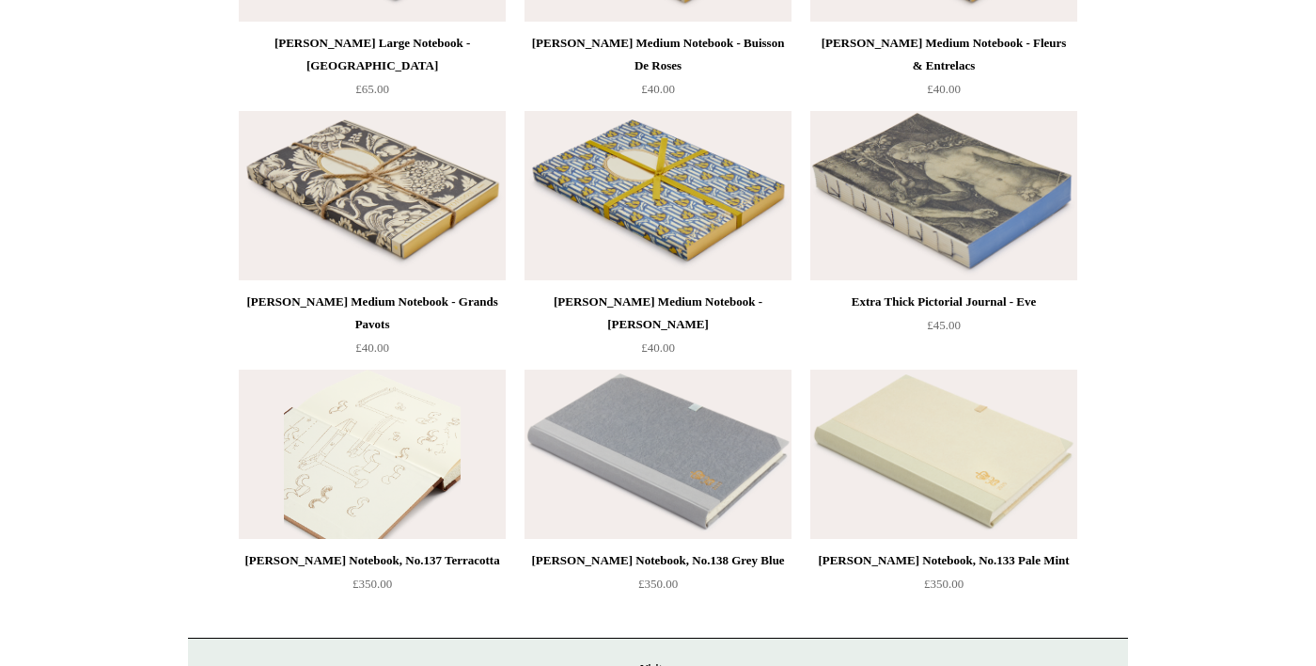
click at [418, 494] on img at bounding box center [372, 453] width 267 height 169
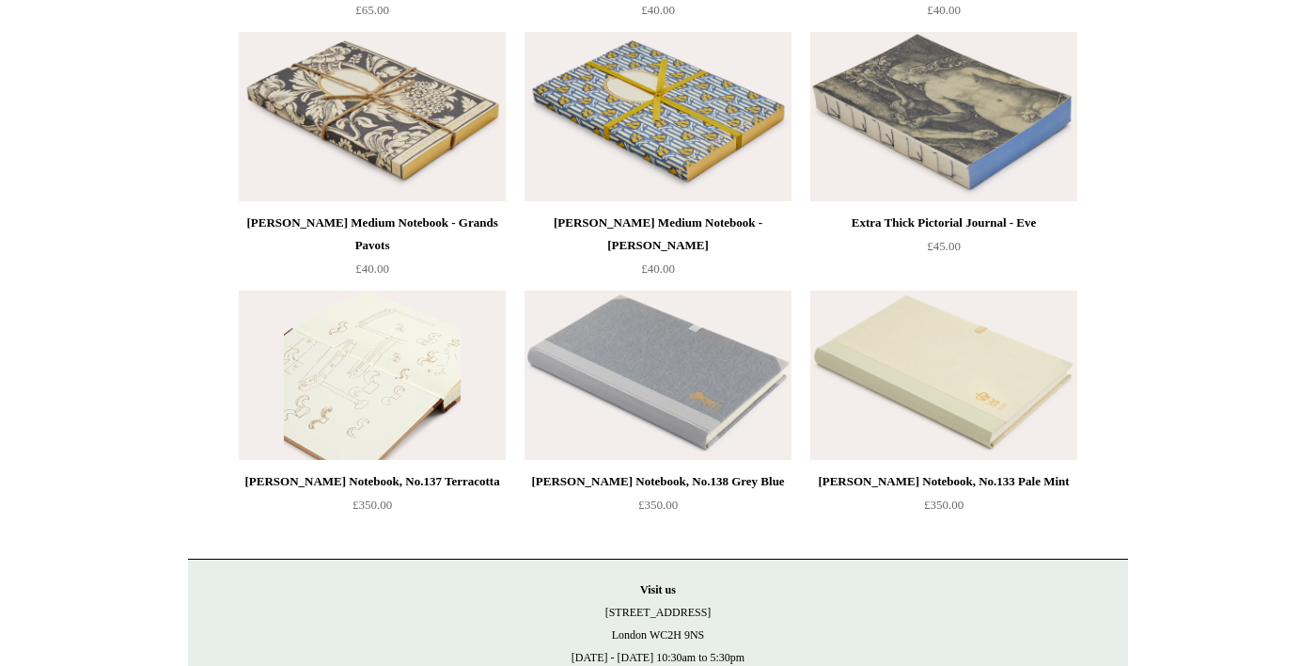
scroll to position [3067, 0]
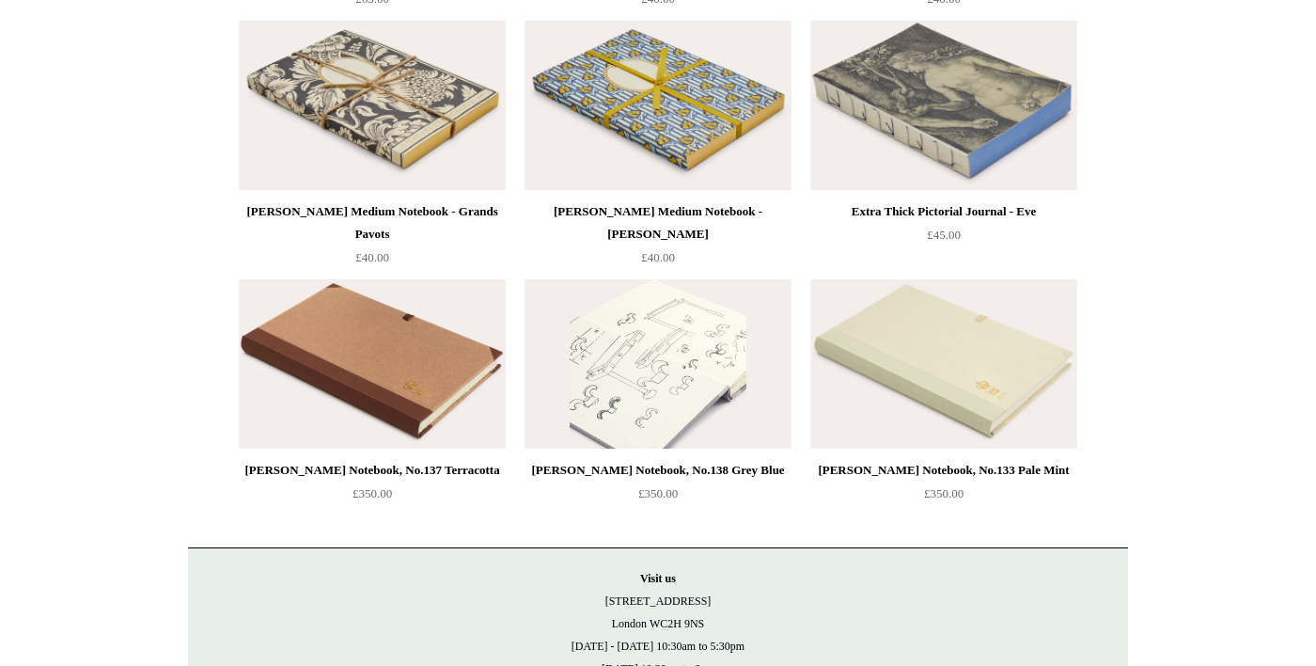
click at [693, 415] on img at bounding box center [658, 363] width 267 height 169
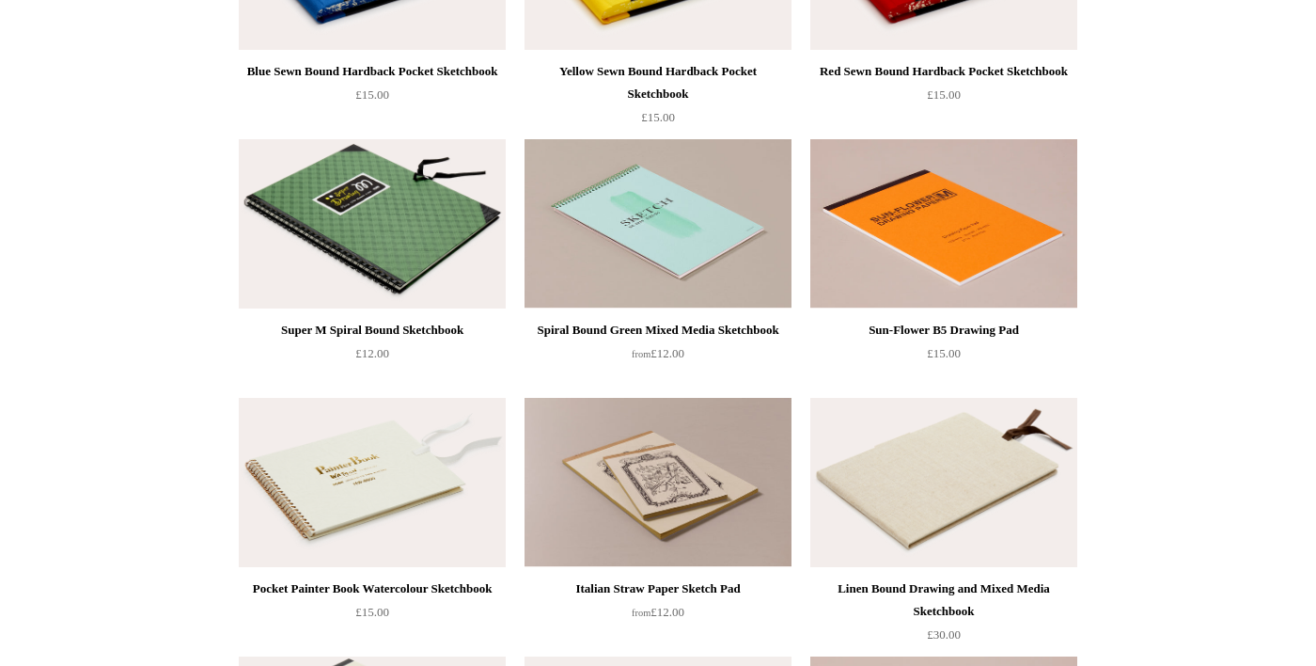
scroll to position [1397, 0]
click at [422, 526] on img at bounding box center [372, 483] width 267 height 169
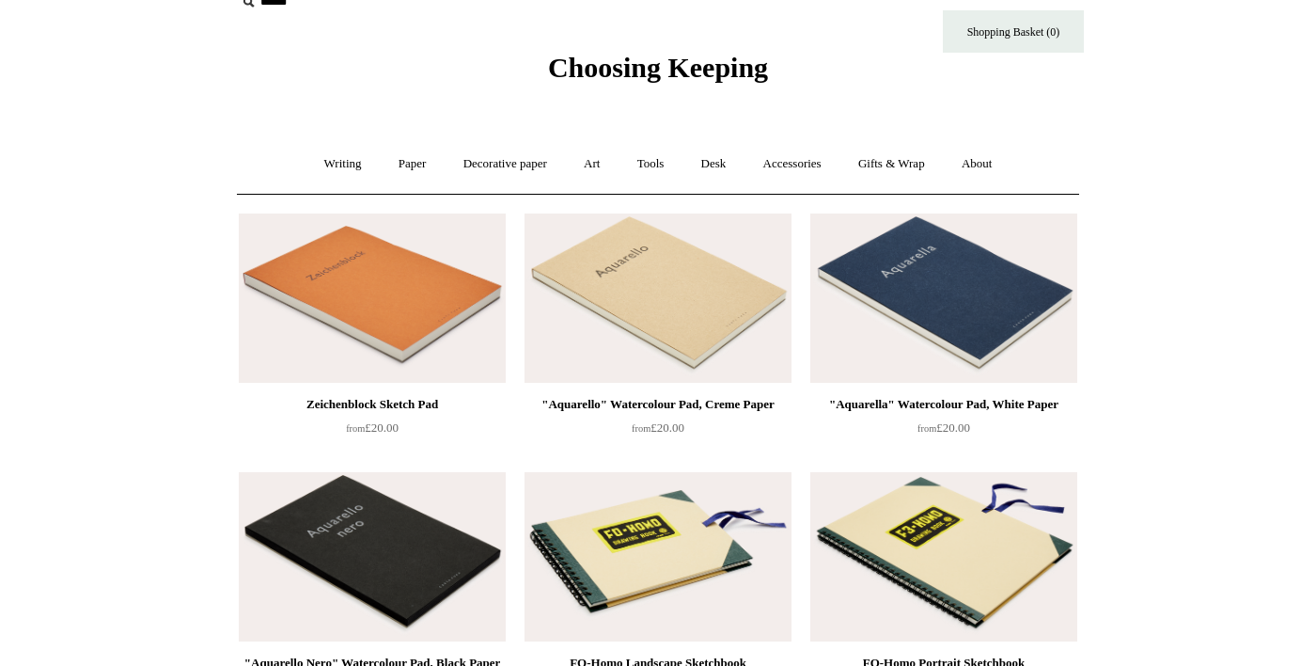
scroll to position [31, 0]
click at [406, 306] on img at bounding box center [372, 297] width 267 height 169
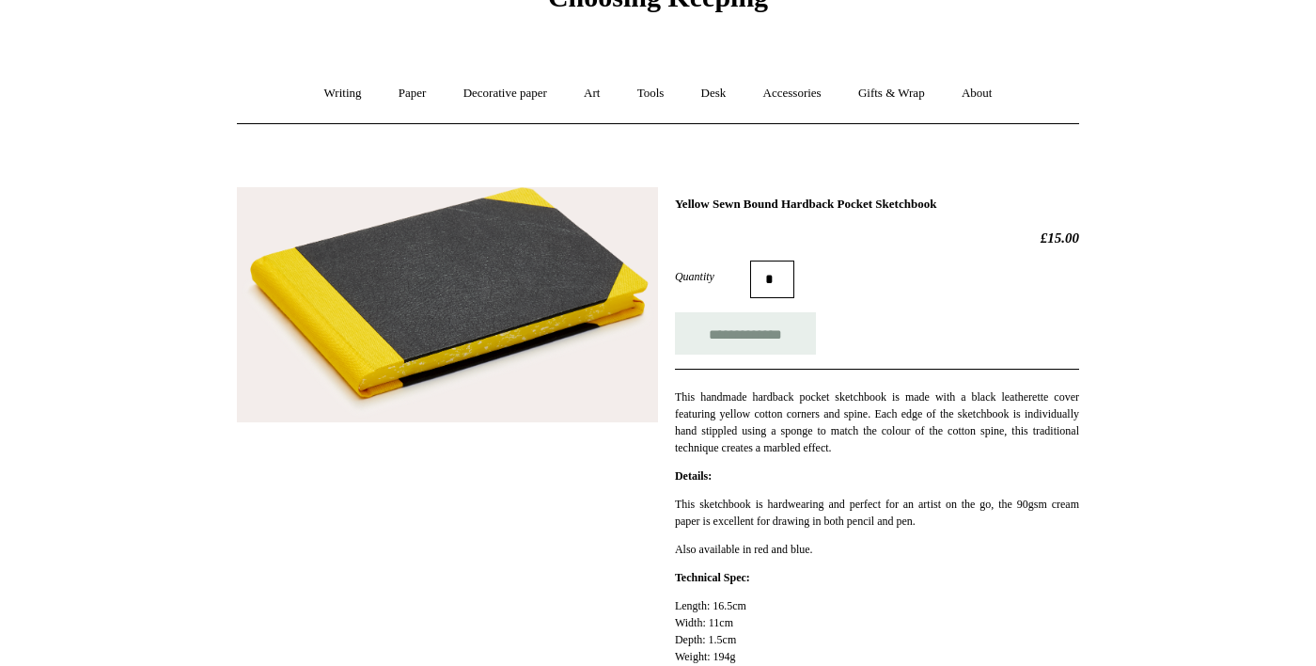
scroll to position [101, 0]
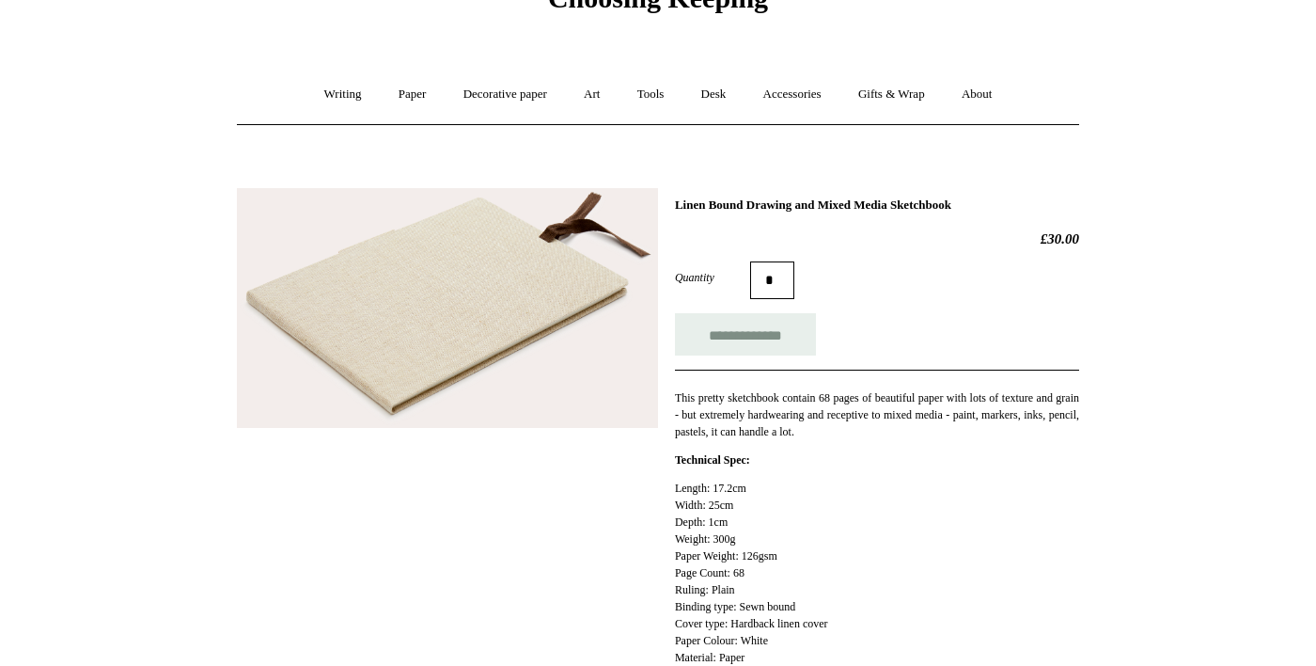
scroll to position [93, 0]
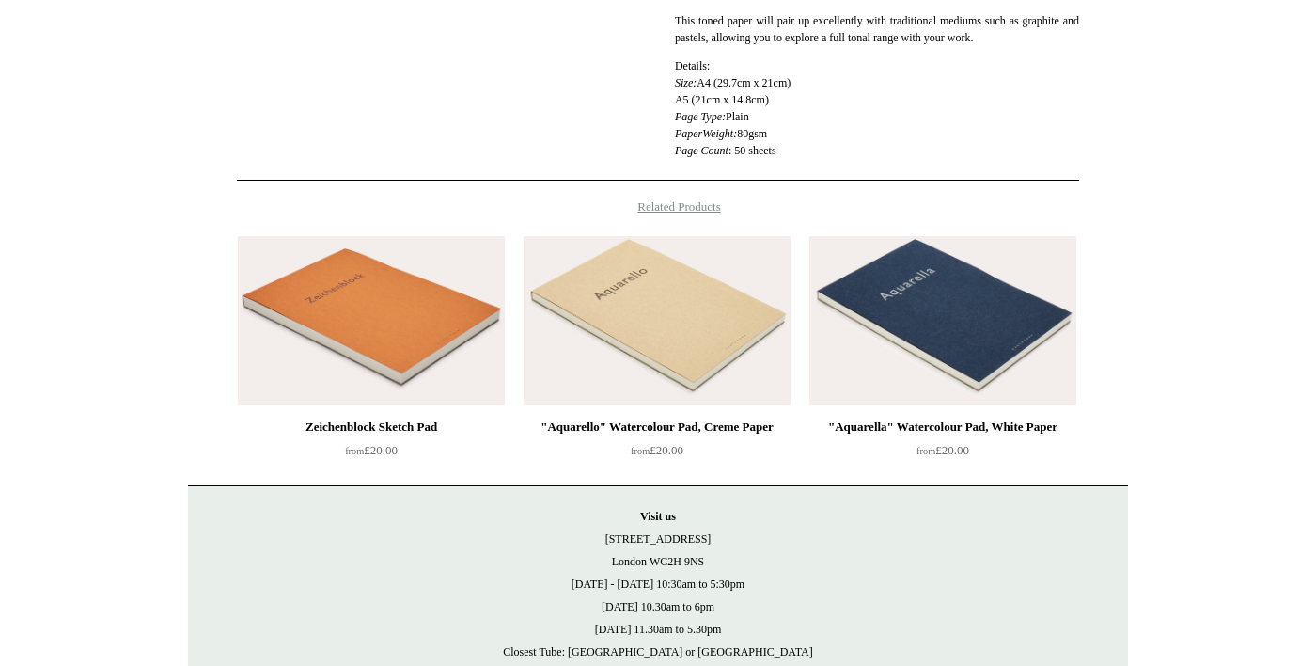
scroll to position [648, 0]
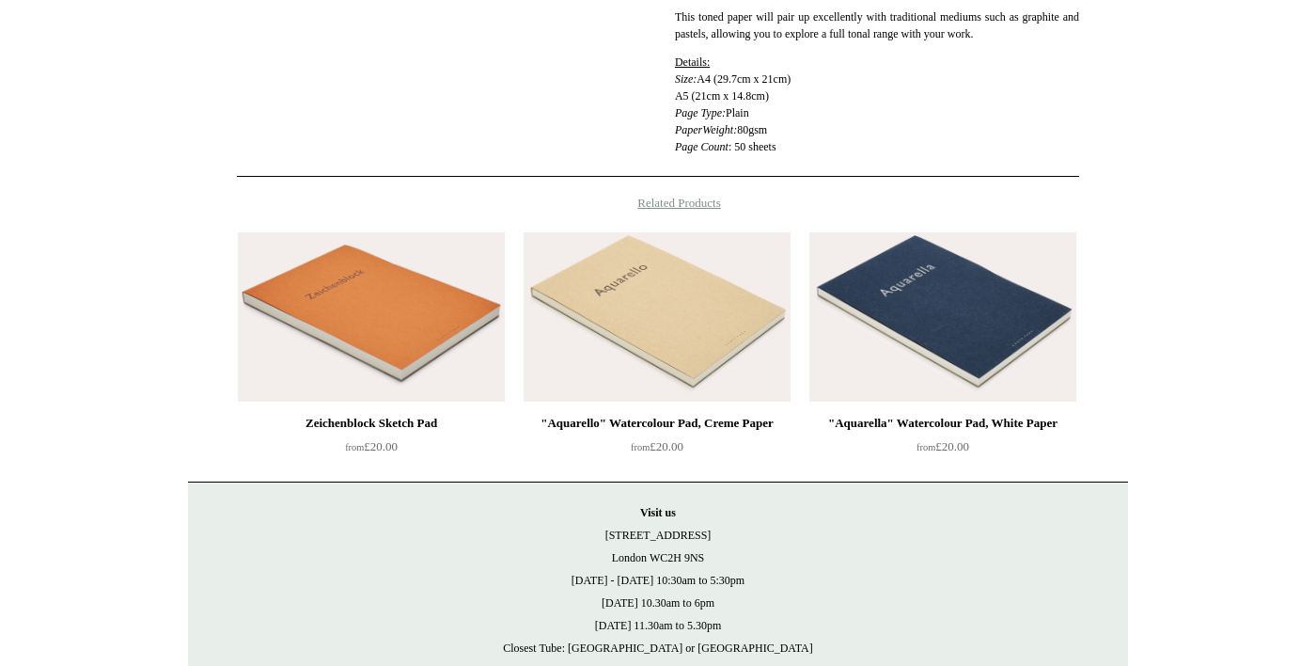
click at [702, 401] on img at bounding box center [657, 316] width 267 height 169
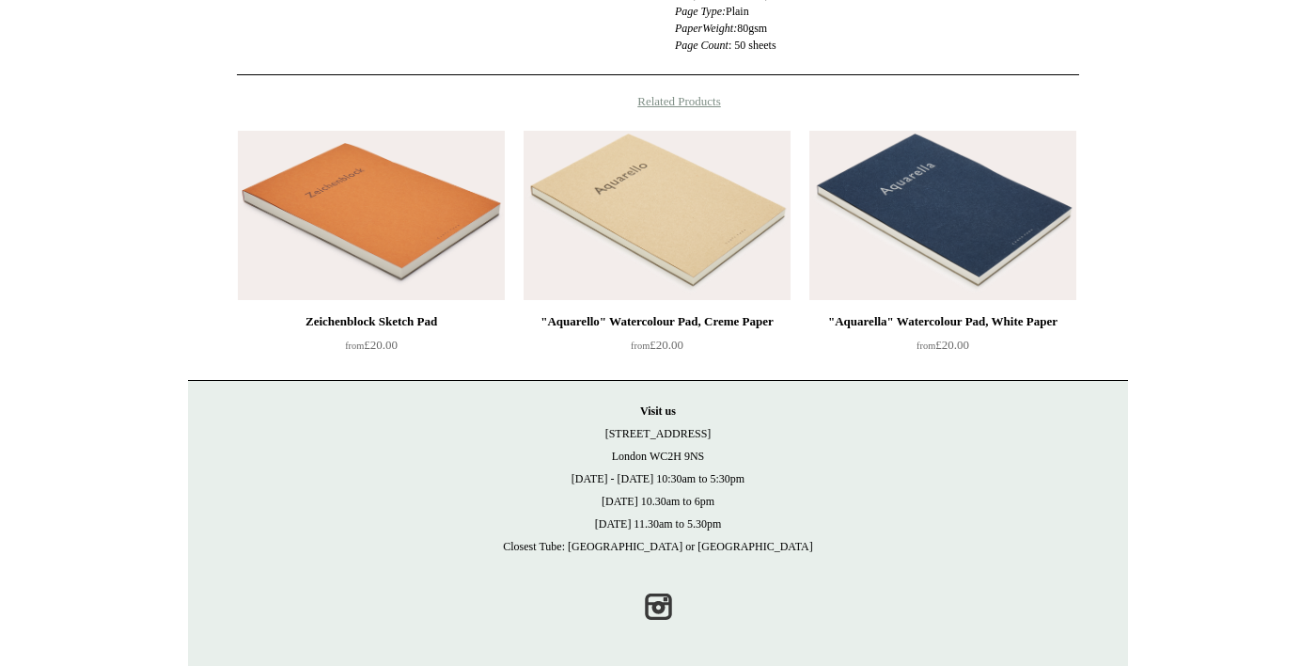
scroll to position [787, 0]
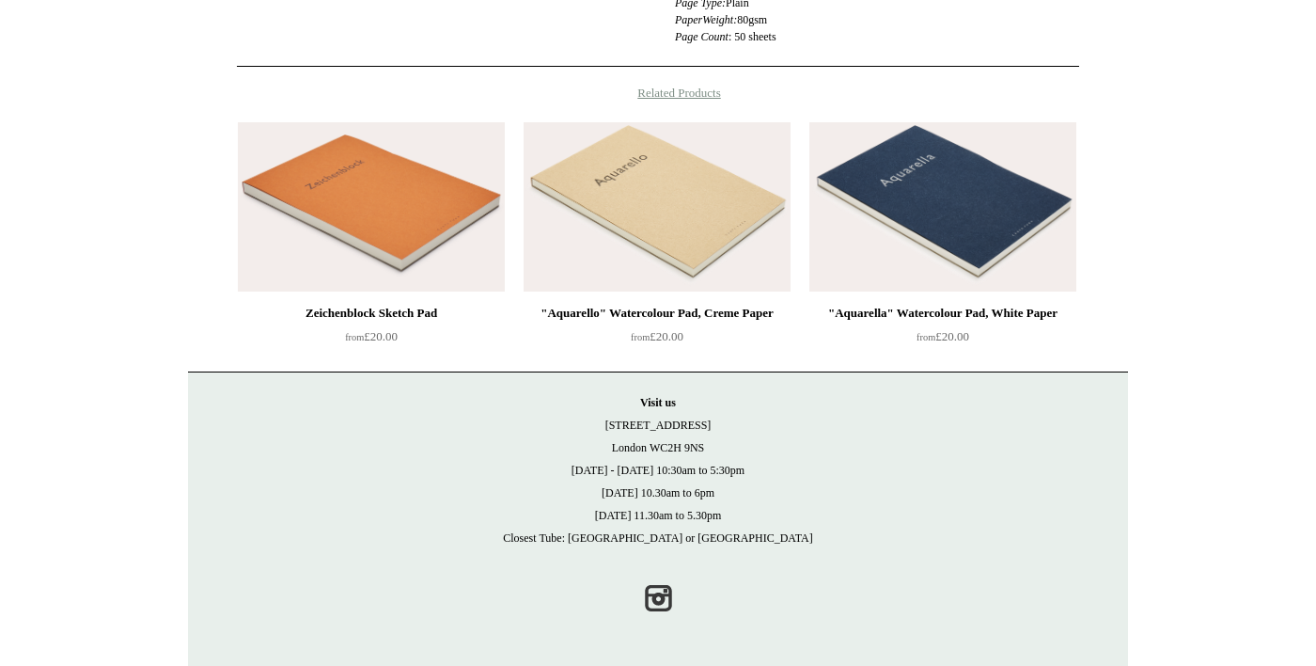
click at [963, 264] on img at bounding box center [942, 206] width 267 height 169
click at [411, 251] on img at bounding box center [371, 206] width 267 height 169
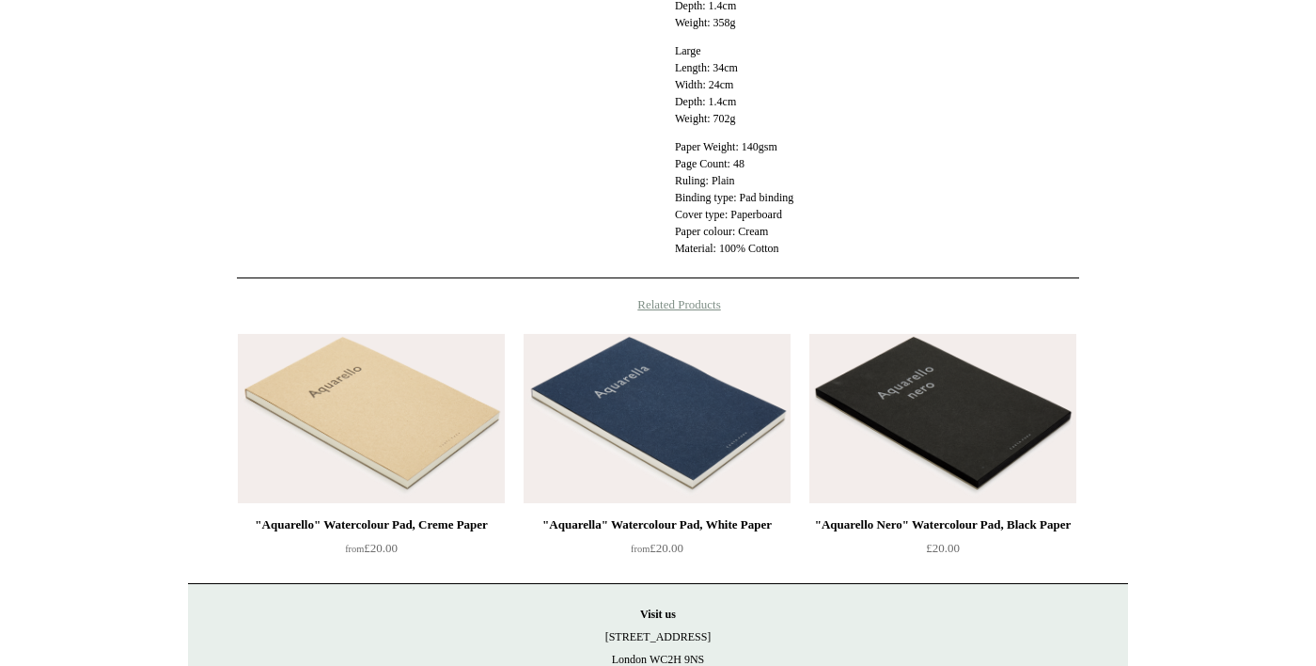
scroll to position [671, 0]
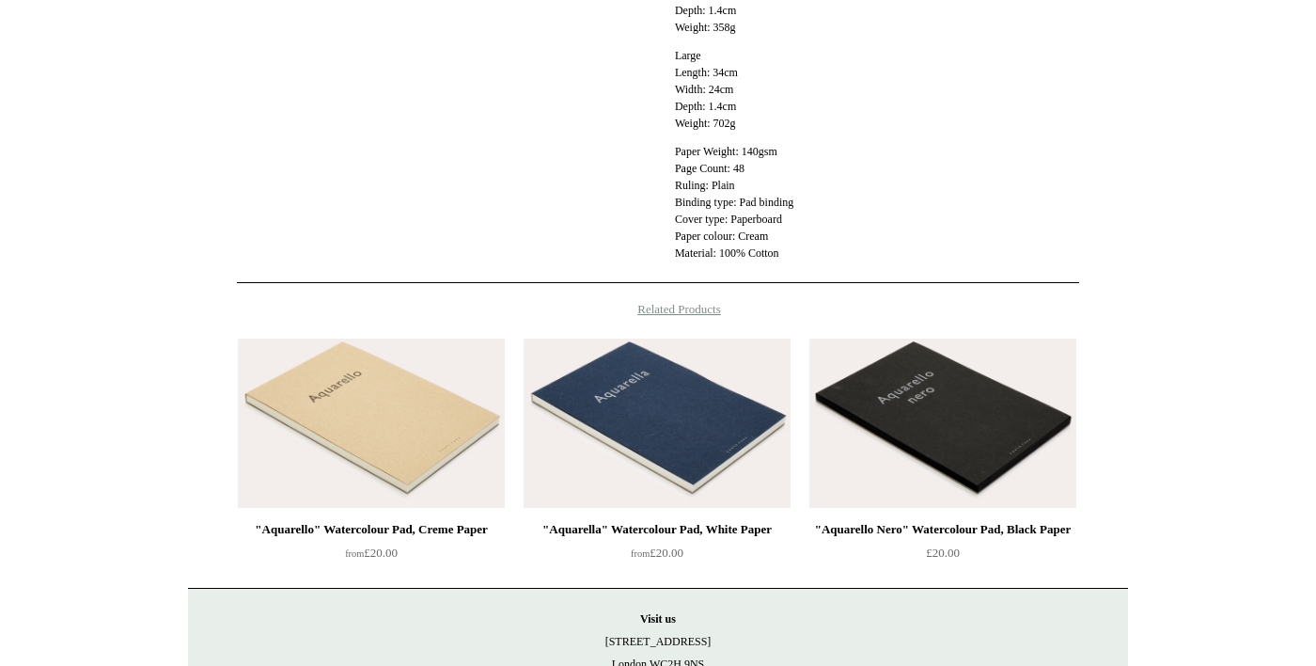
click at [967, 438] on img at bounding box center [942, 422] width 267 height 169
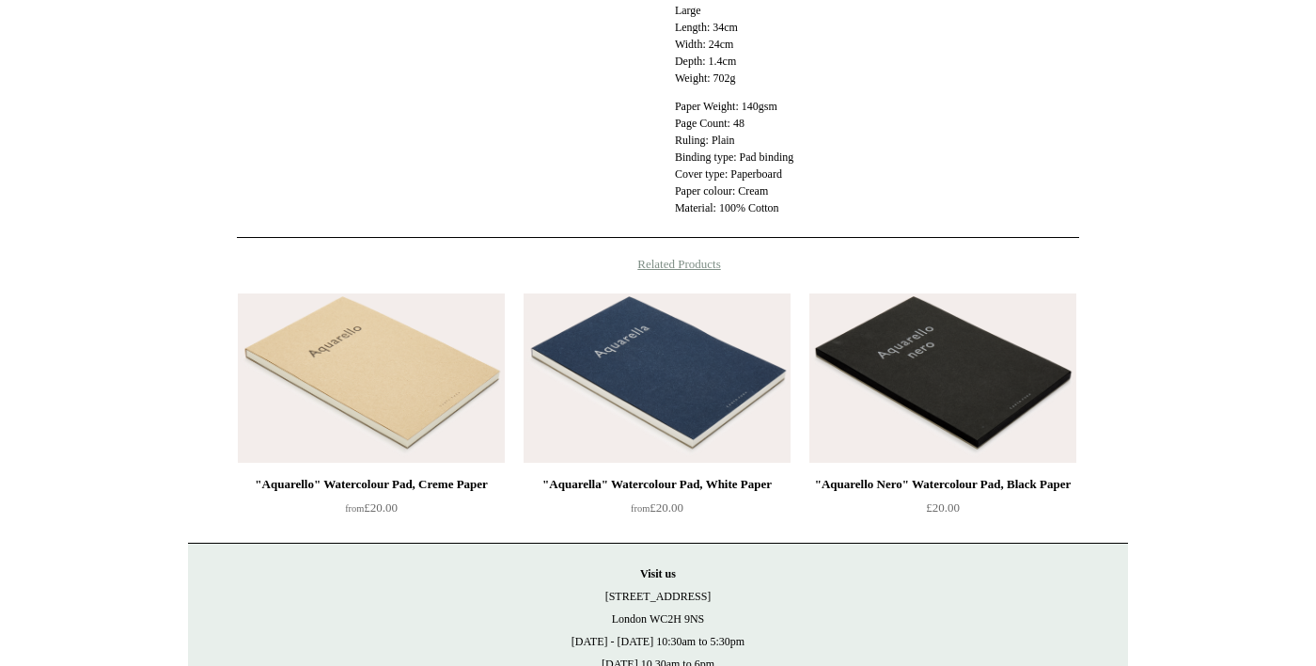
scroll to position [761, 0]
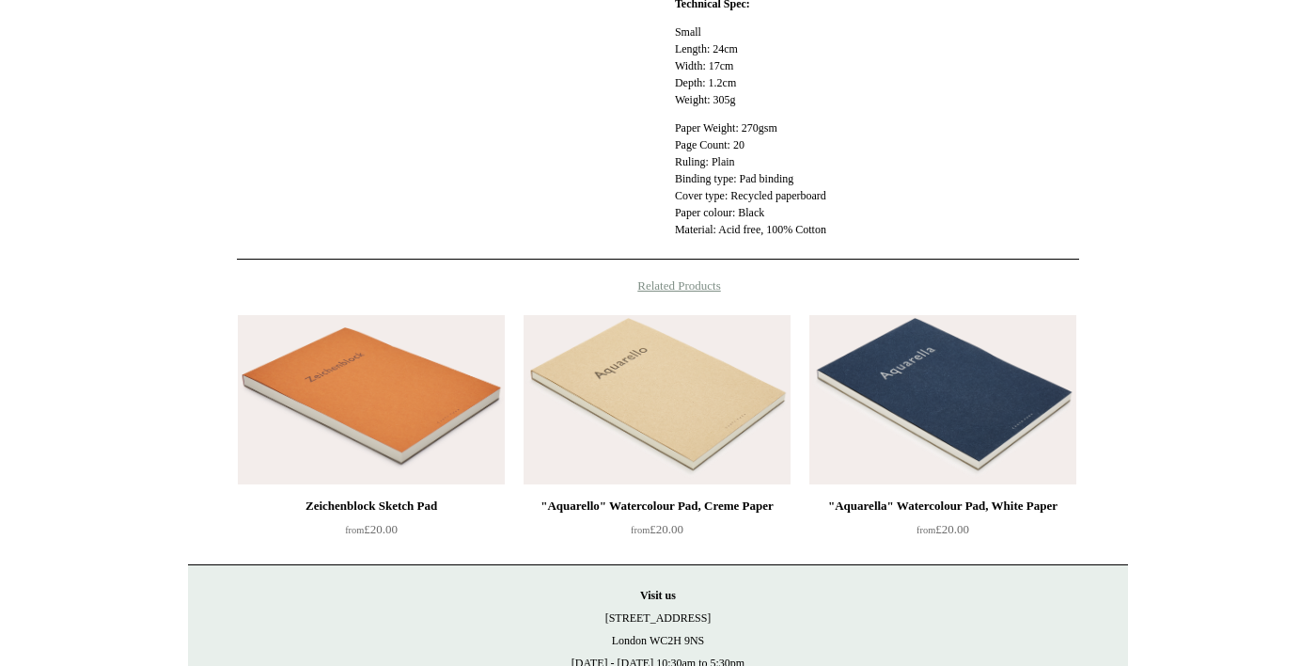
scroll to position [557, 0]
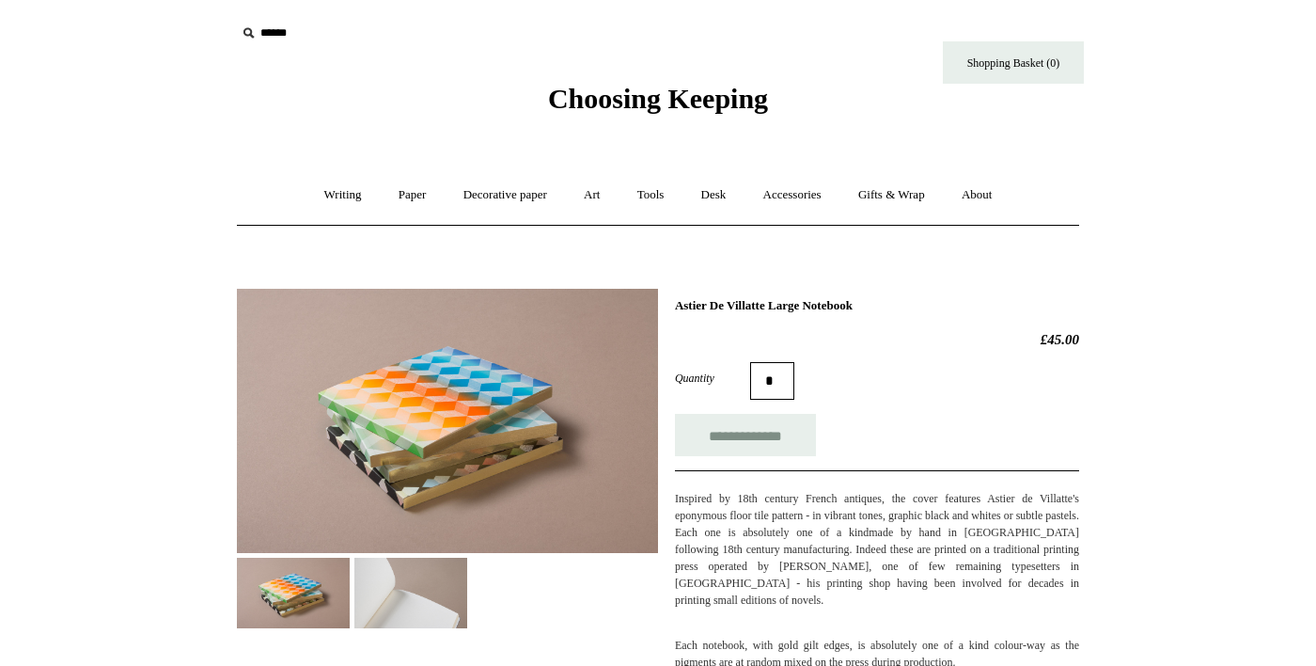
click at [427, 608] on img at bounding box center [410, 592] width 113 height 71
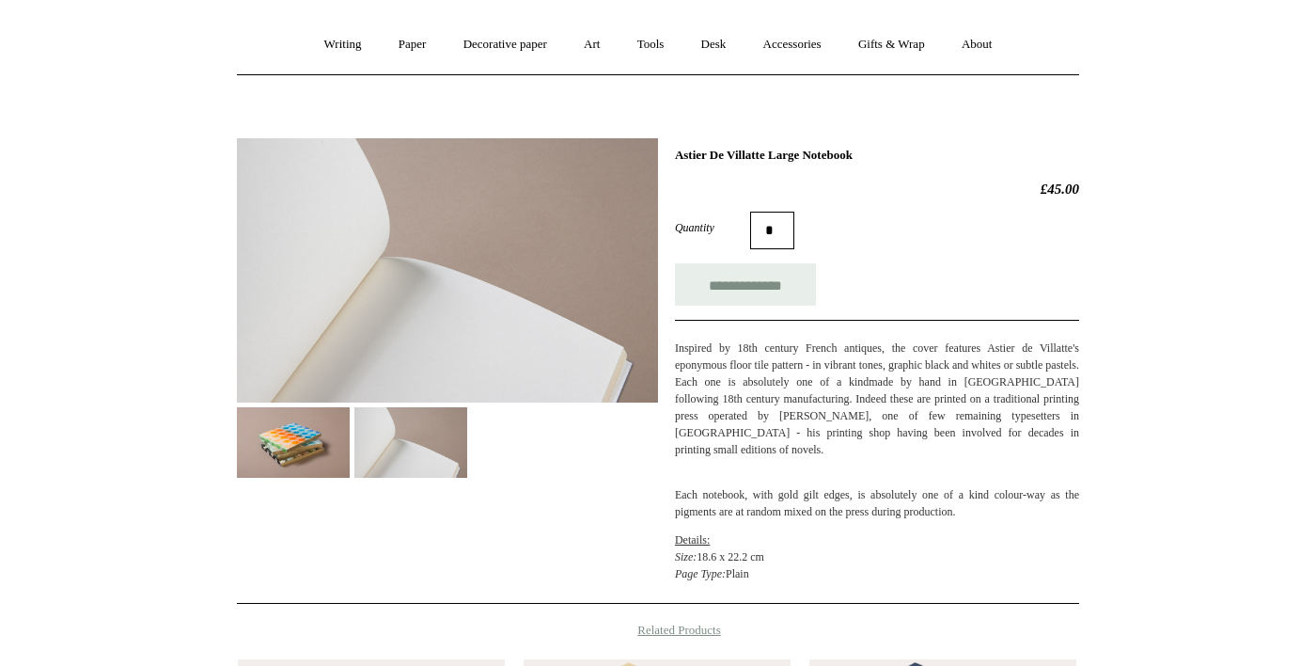
scroll to position [149, 0]
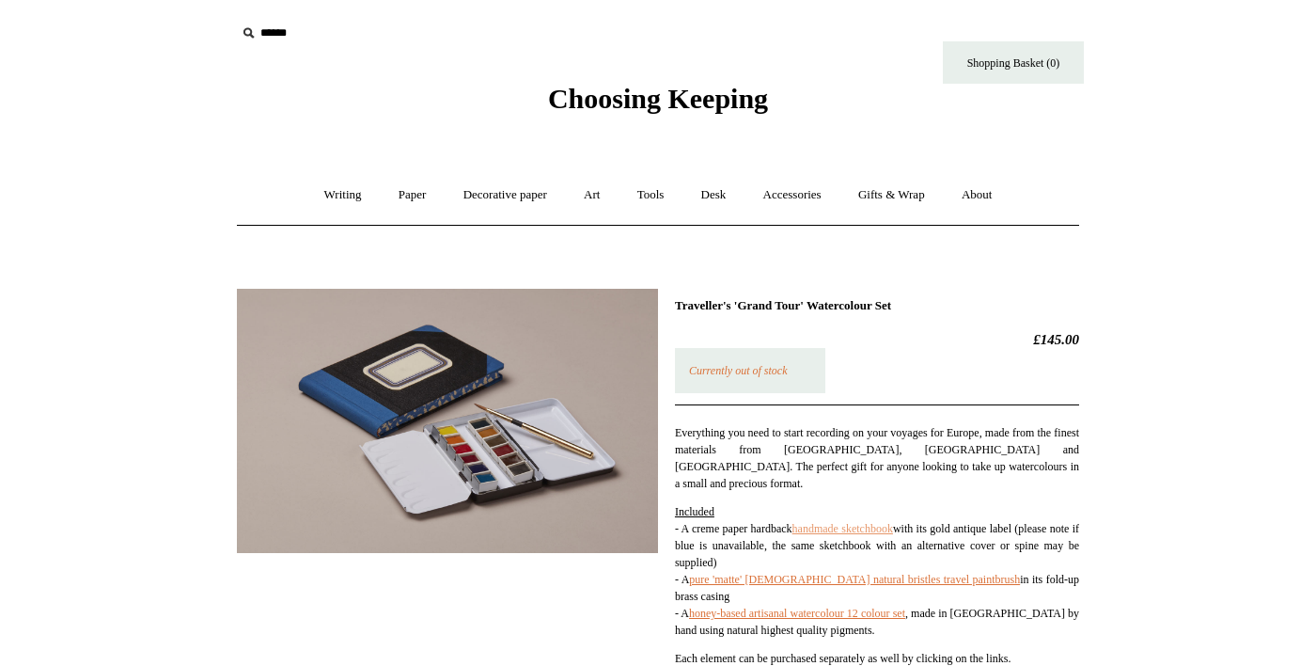
click at [893, 522] on link "handmade sketchbook" at bounding box center [842, 528] width 101 height 13
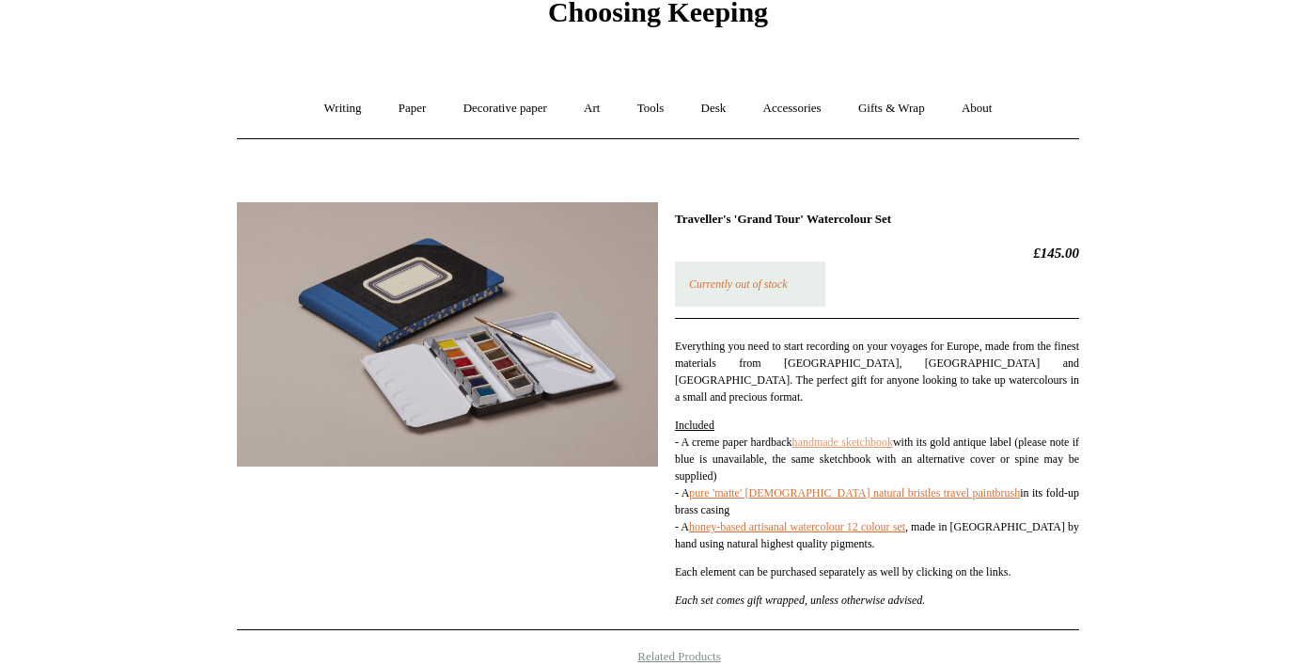
scroll to position [89, 0]
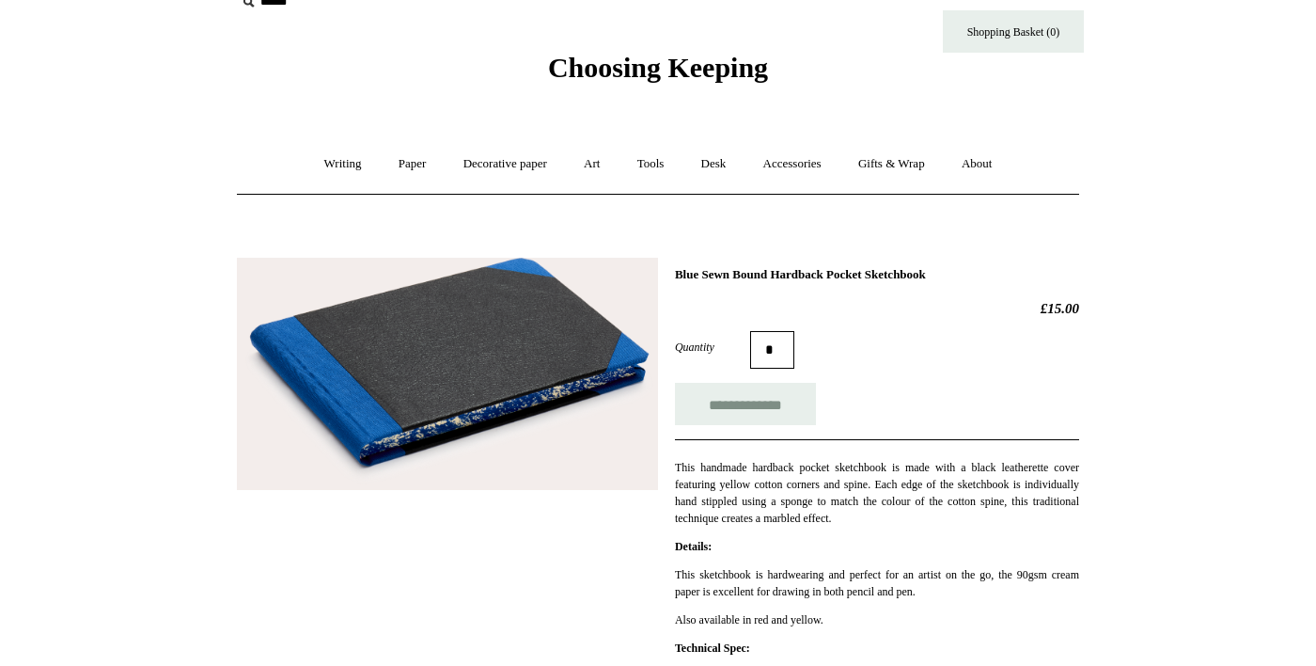
scroll to position [46, 0]
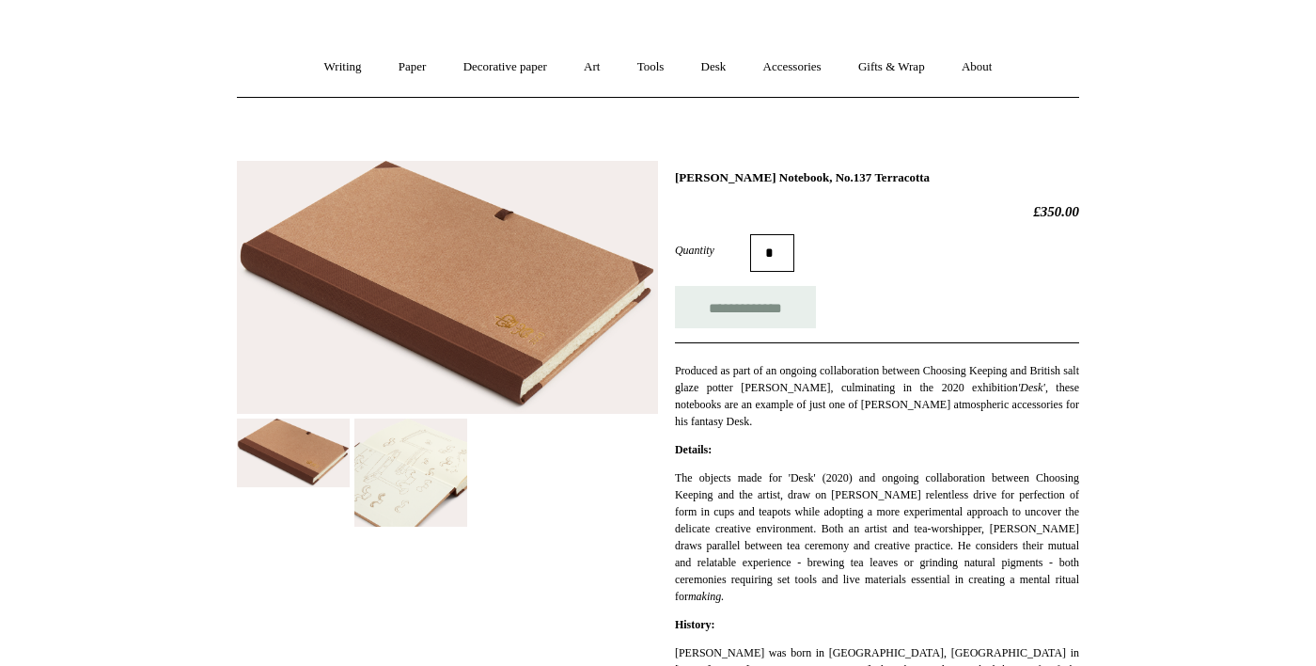
scroll to position [111, 0]
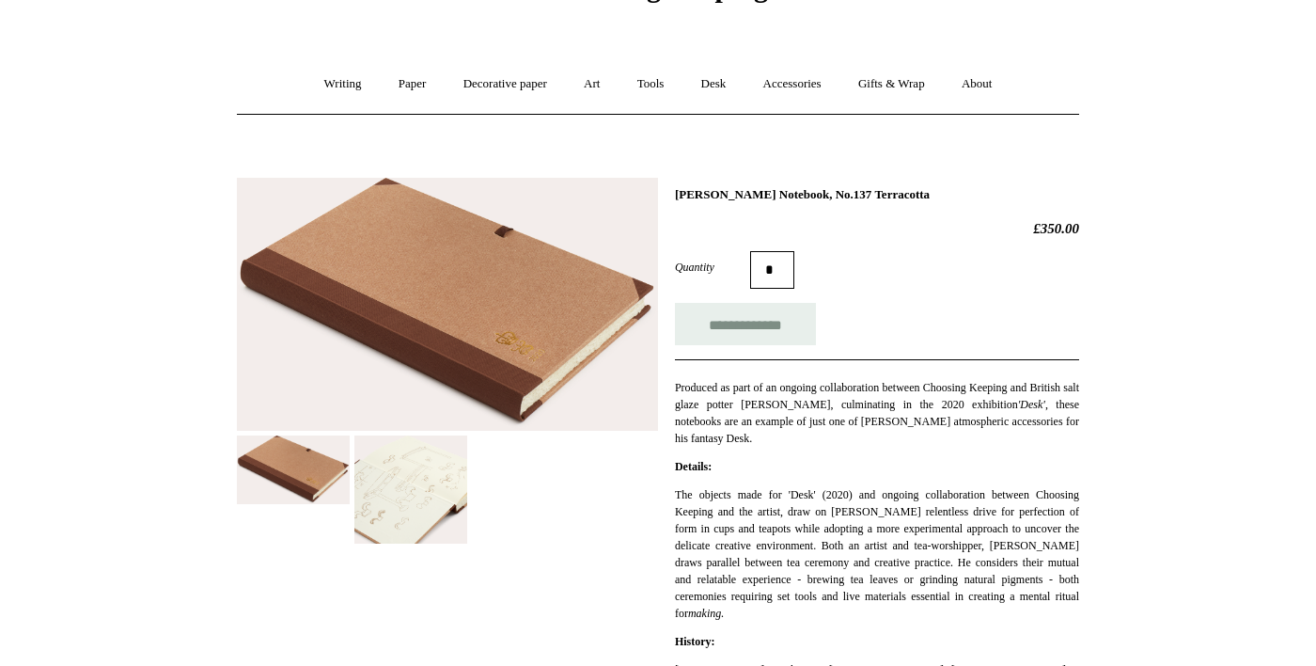
click at [429, 518] on img at bounding box center [410, 489] width 113 height 108
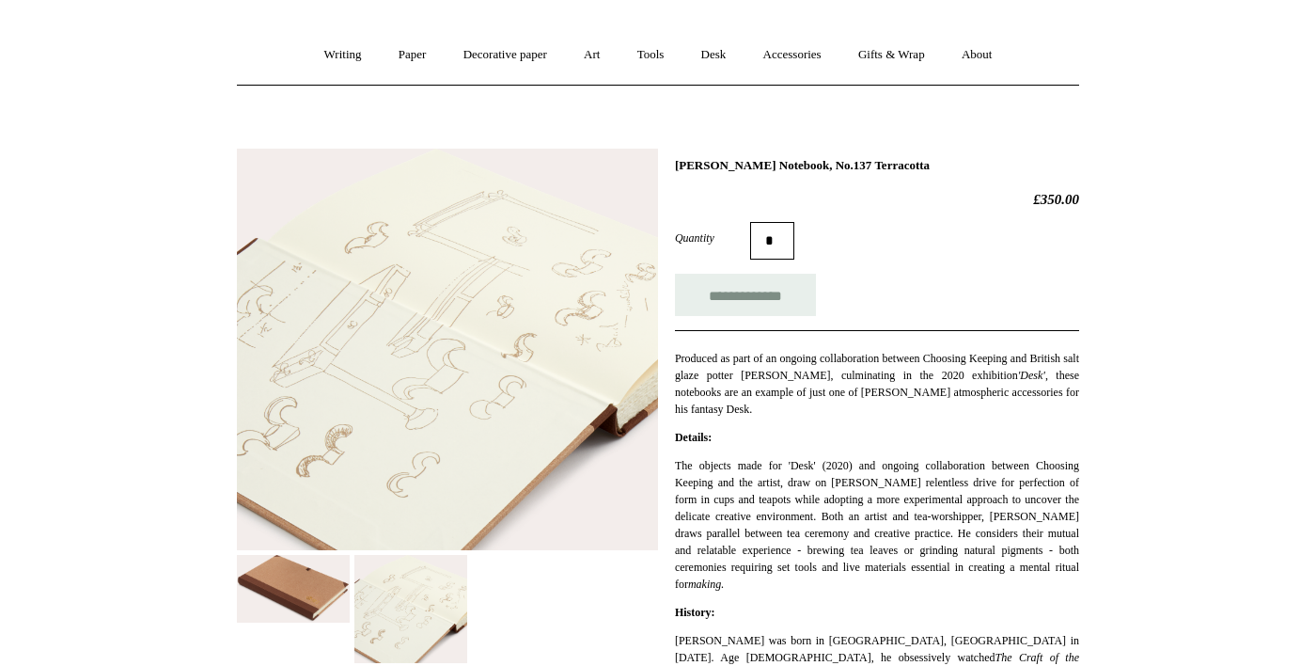
scroll to position [140, 0]
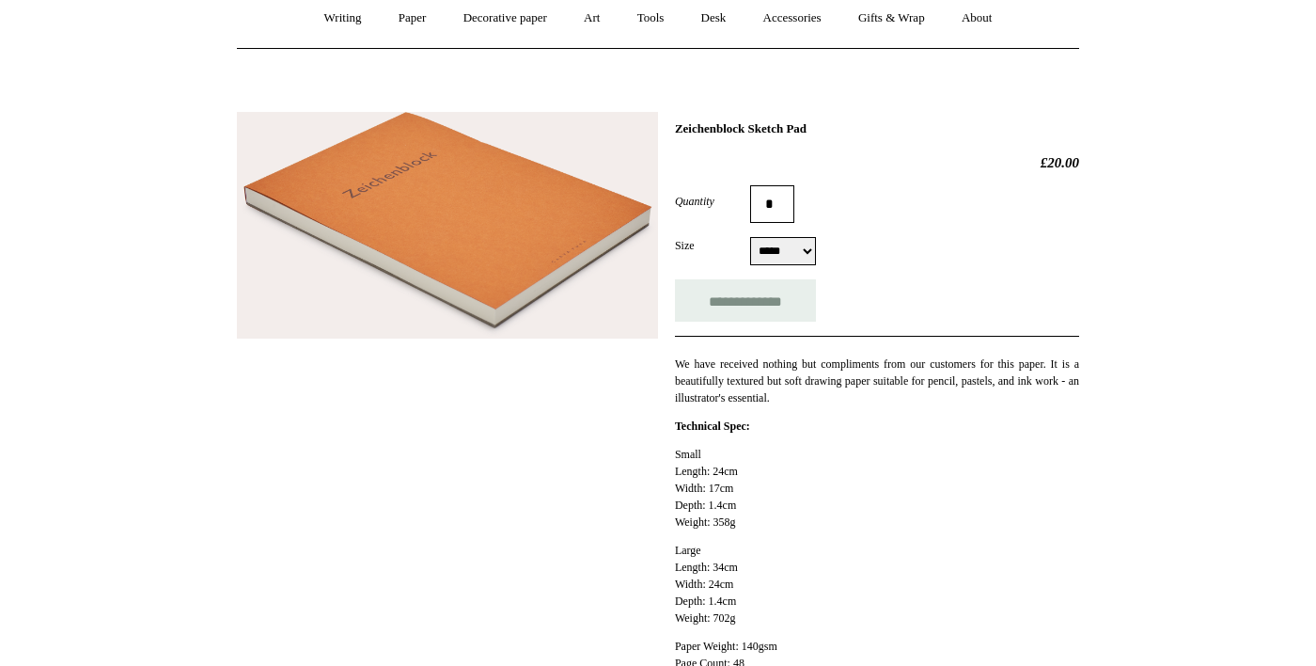
scroll to position [179, 0]
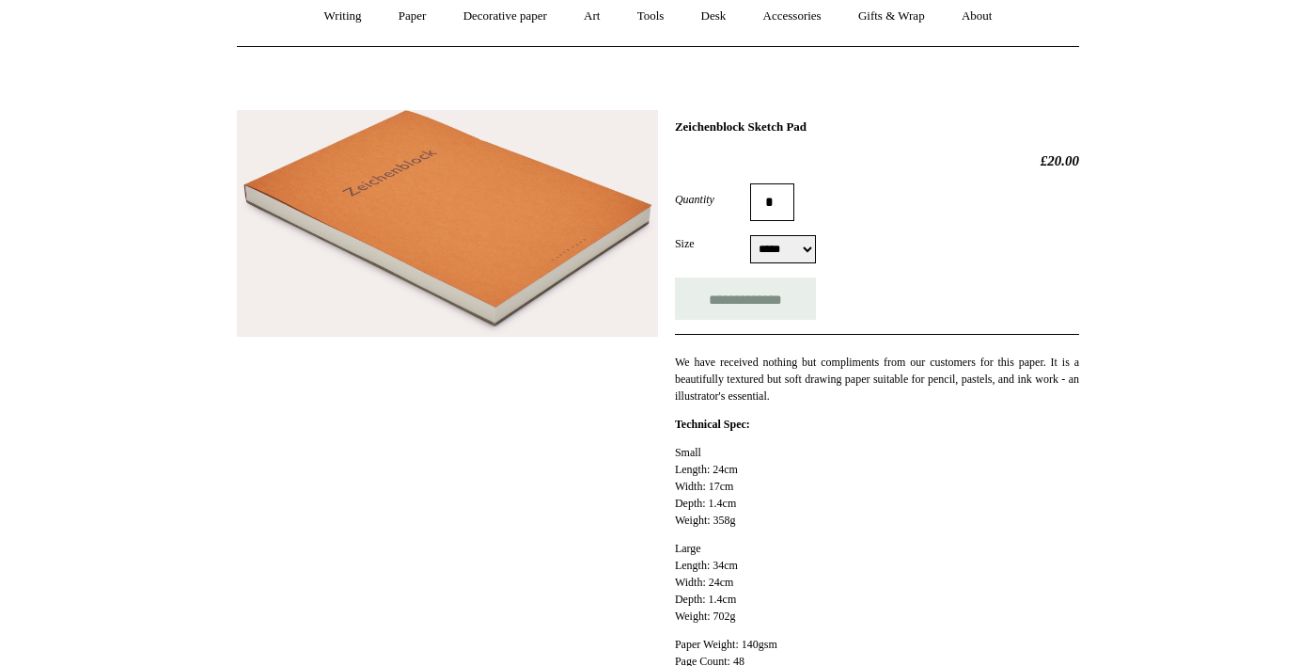
click at [781, 249] on select "***** *****" at bounding box center [783, 249] width 66 height 28
click at [750, 236] on select "***** *****" at bounding box center [783, 249] width 66 height 28
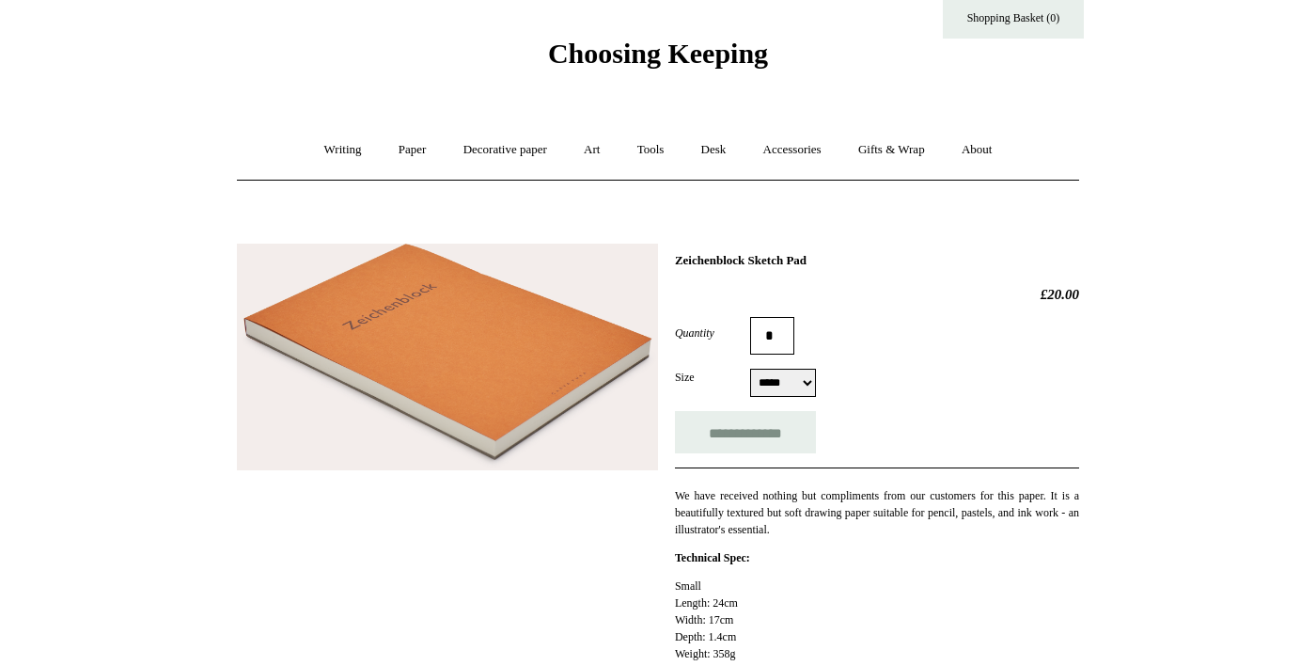
scroll to position [44, 0]
click at [790, 379] on select "***** *****" at bounding box center [783, 383] width 66 height 28
select select "*****"
click at [750, 370] on select "***** *****" at bounding box center [783, 383] width 66 height 28
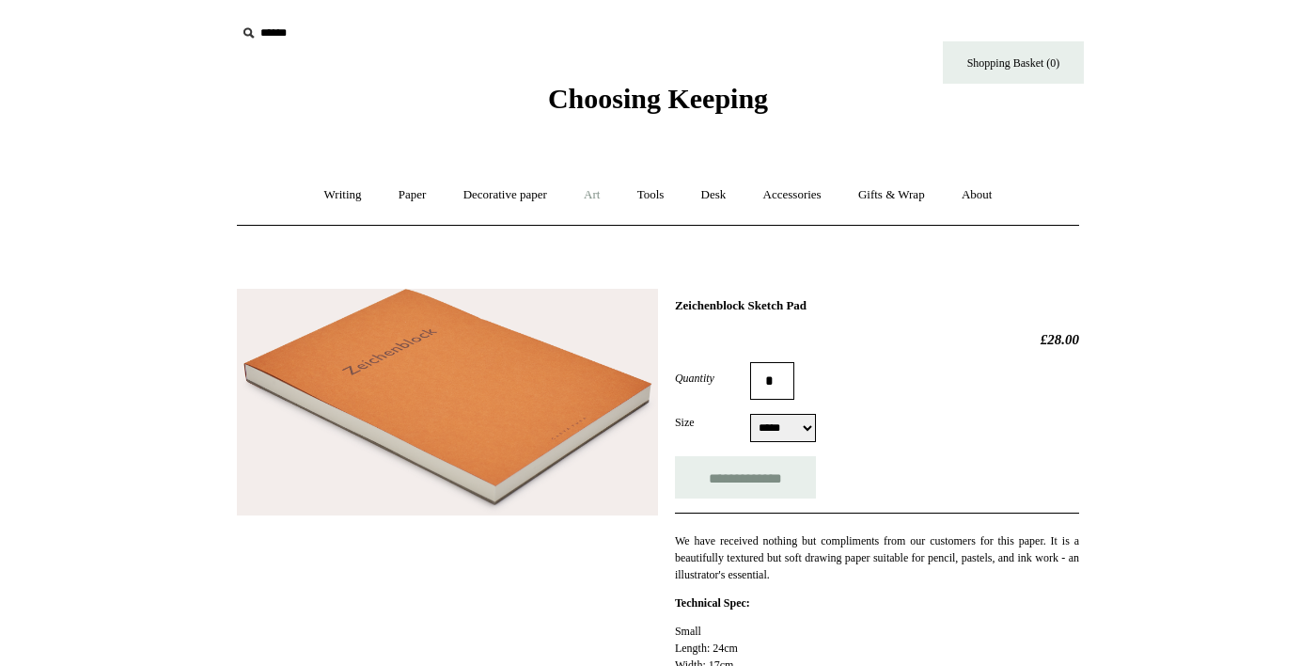
click at [592, 200] on link "Art +" at bounding box center [592, 195] width 50 height 50
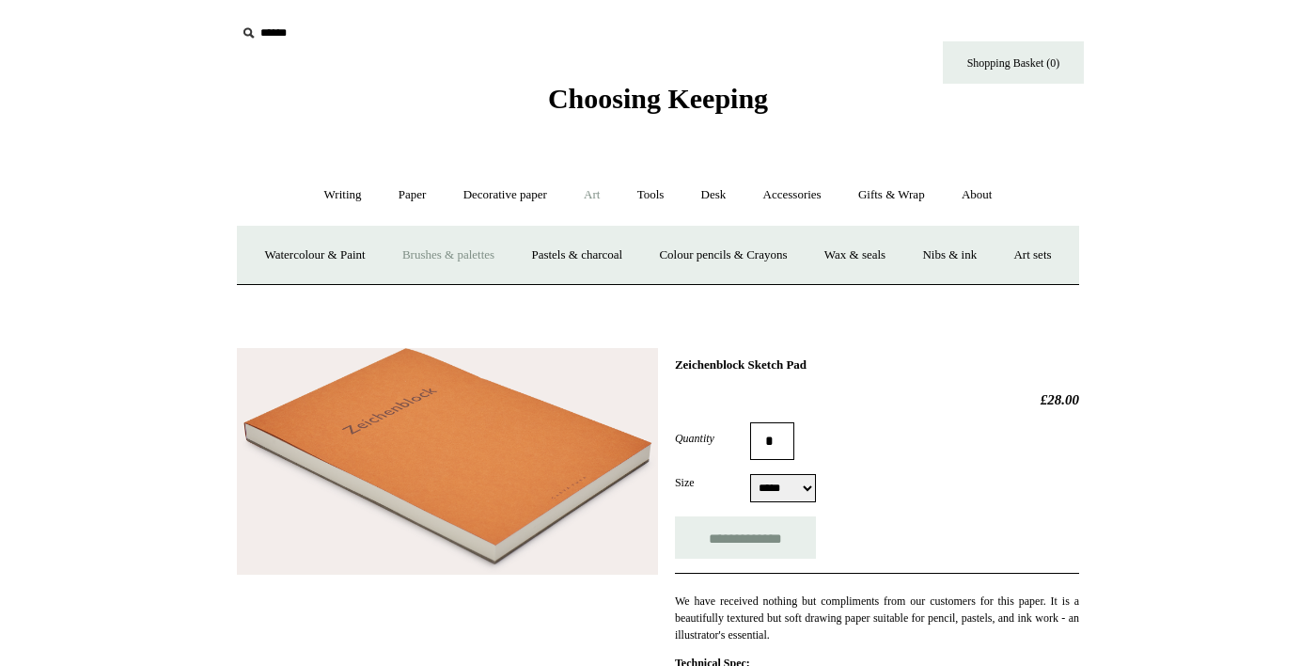
click at [488, 247] on link "Brushes & palettes" at bounding box center [448, 255] width 126 height 50
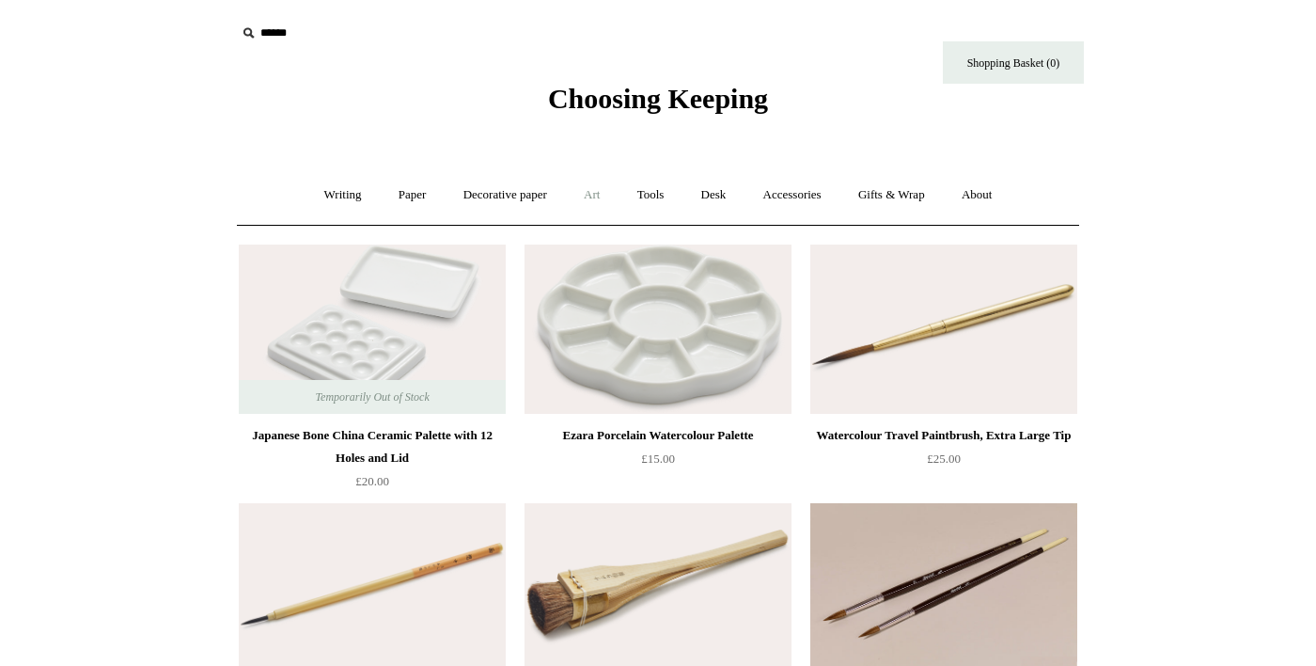
click at [589, 196] on link "Art +" at bounding box center [592, 195] width 50 height 50
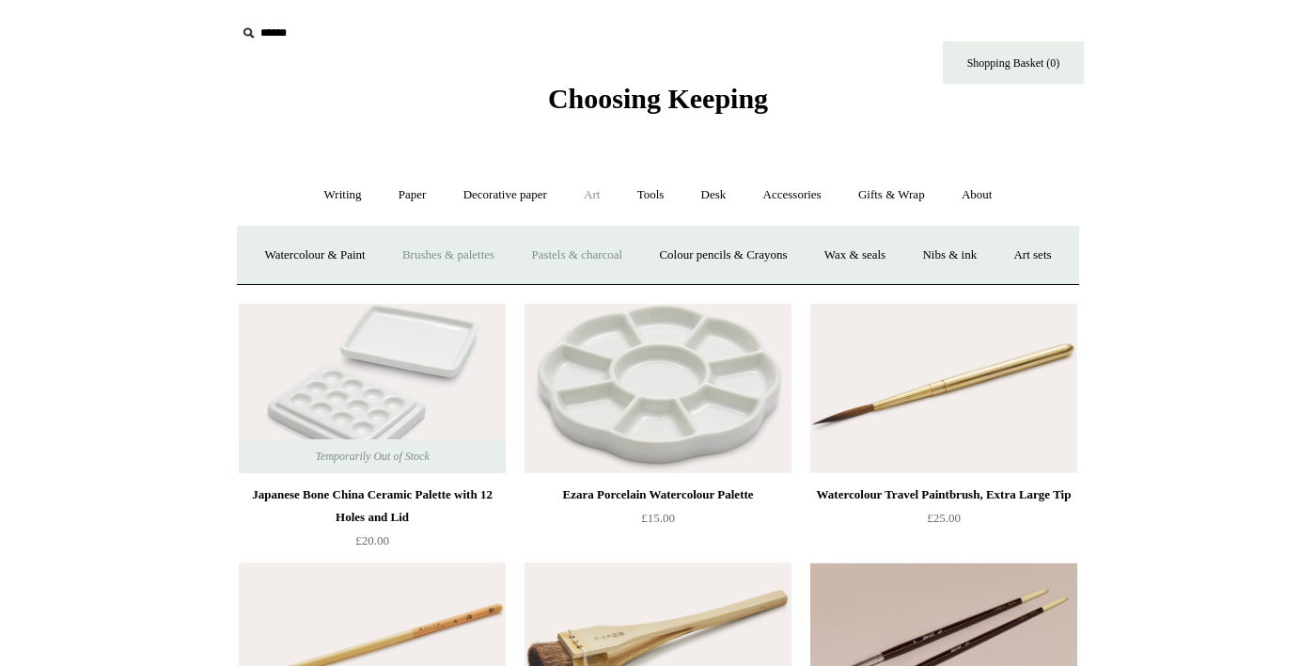
click at [639, 253] on link "Pastels & charcoal" at bounding box center [576, 255] width 125 height 50
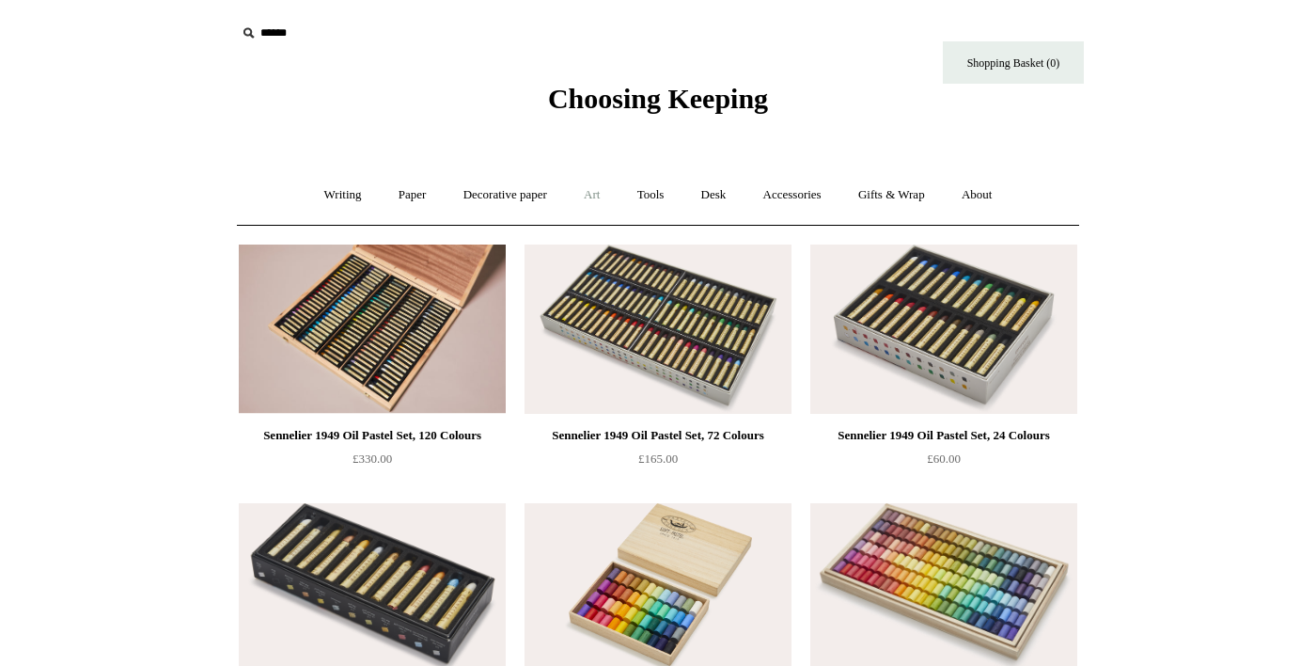
click at [587, 194] on link "Art +" at bounding box center [592, 195] width 50 height 50
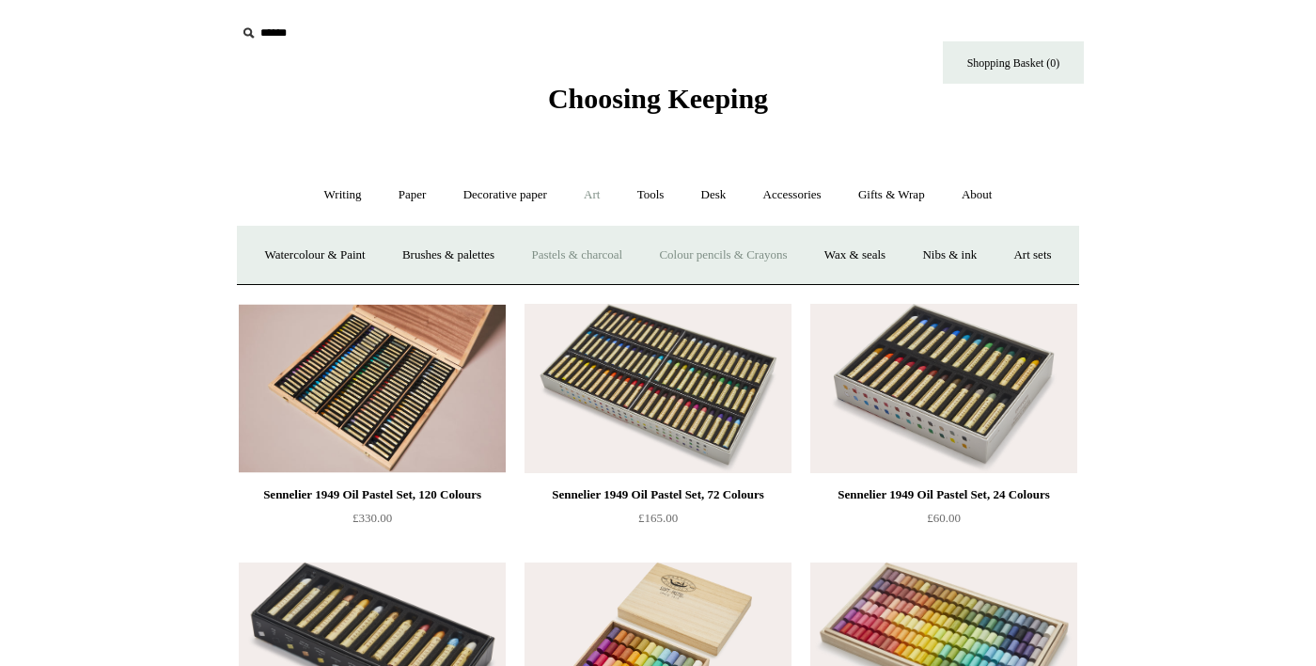
click at [755, 254] on link "Colour pencils & Crayons" at bounding box center [723, 255] width 162 height 50
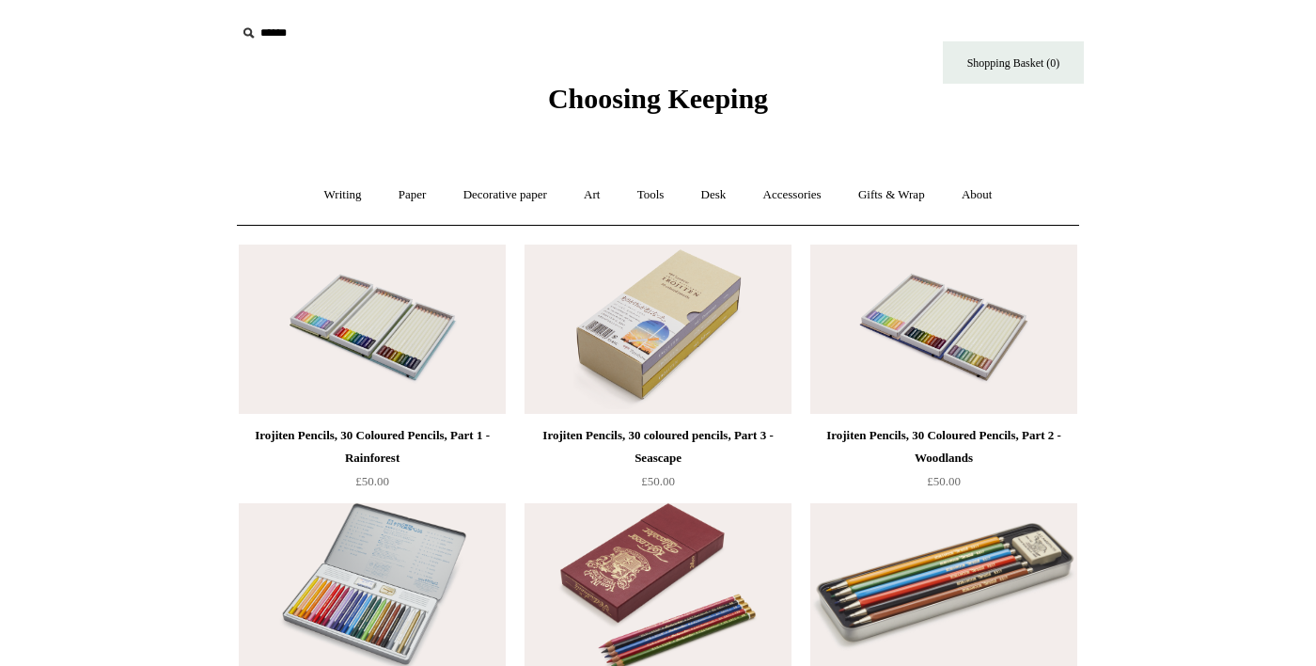
click at [711, 373] on img at bounding box center [658, 328] width 267 height 169
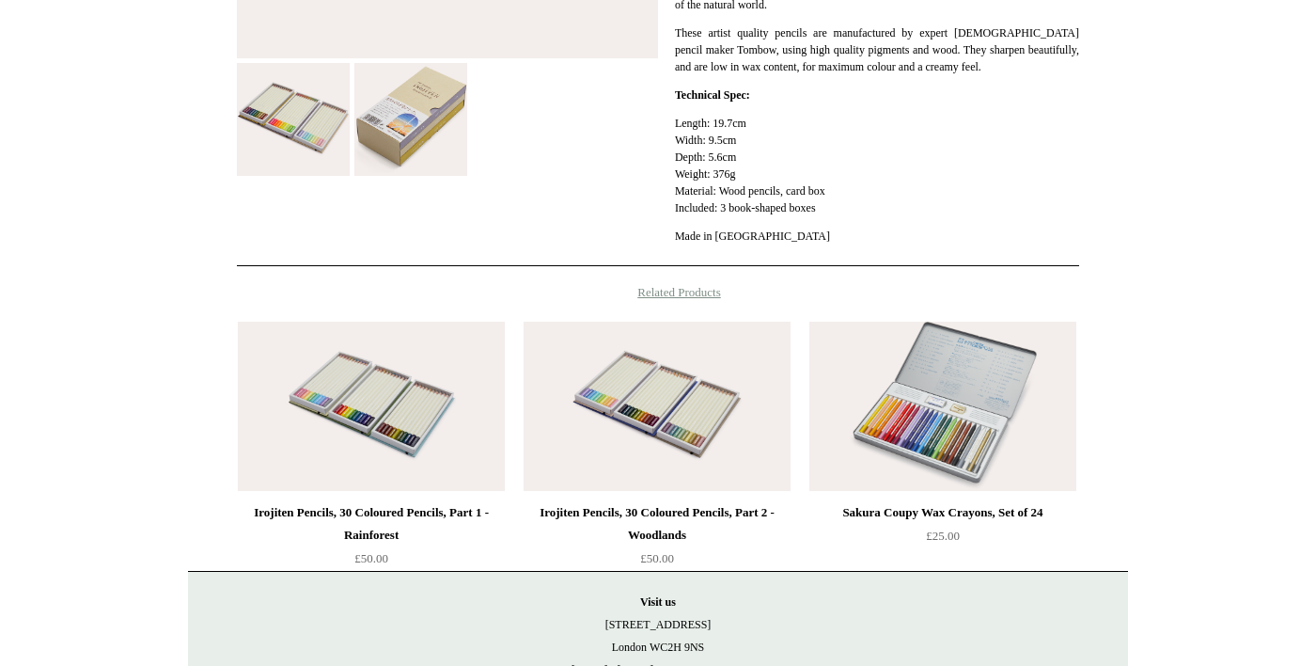
scroll to position [650, 0]
click at [1030, 492] on img at bounding box center [942, 406] width 267 height 169
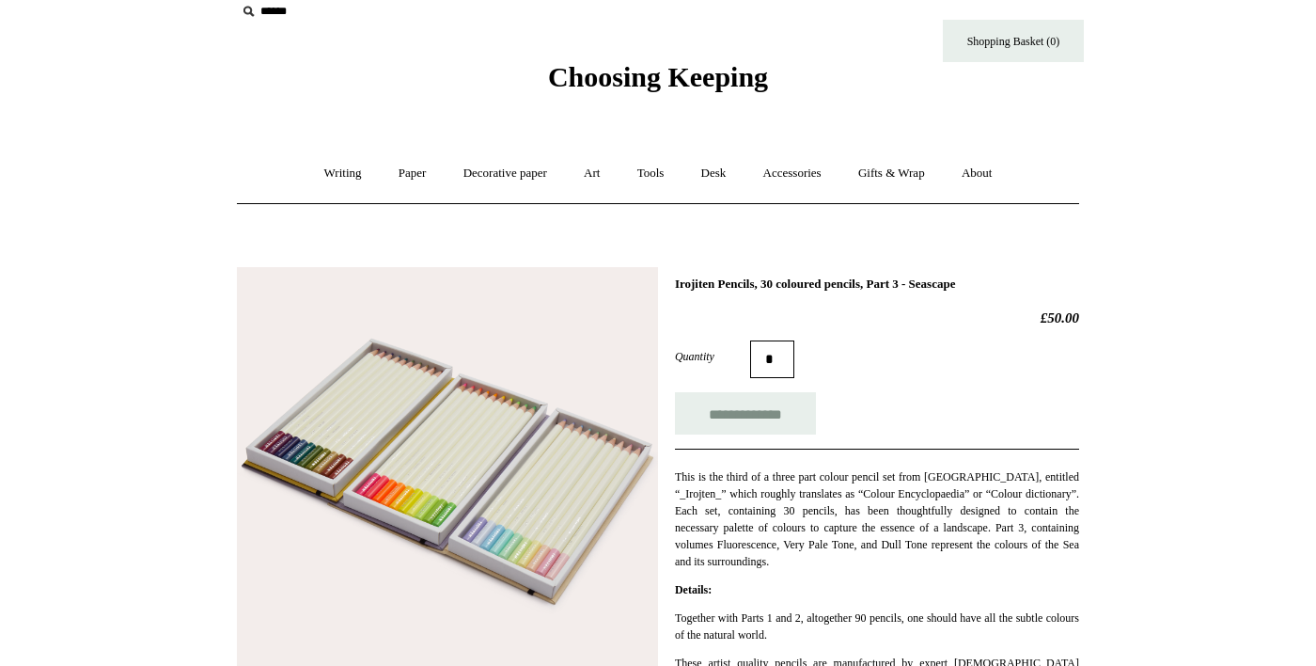
scroll to position [0, 0]
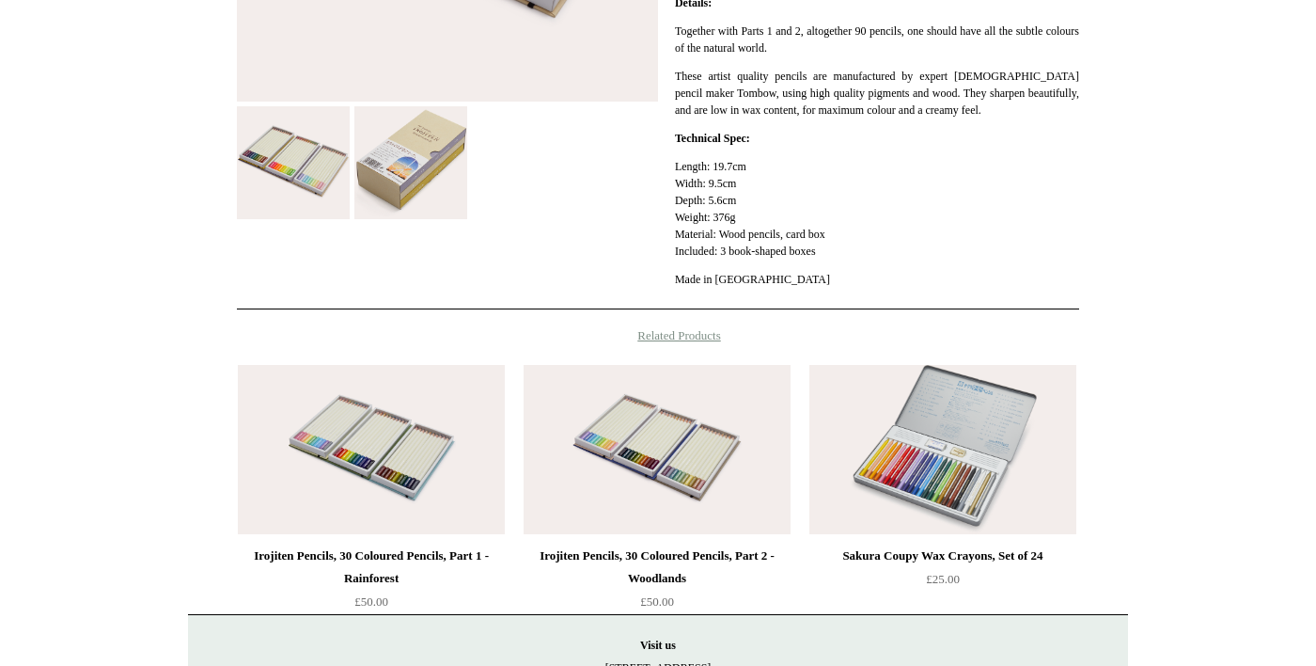
click at [679, 589] on div "Irojiten Pencils, 30 Coloured Pencils, Part 2 - Woodlands" at bounding box center [657, 566] width 258 height 45
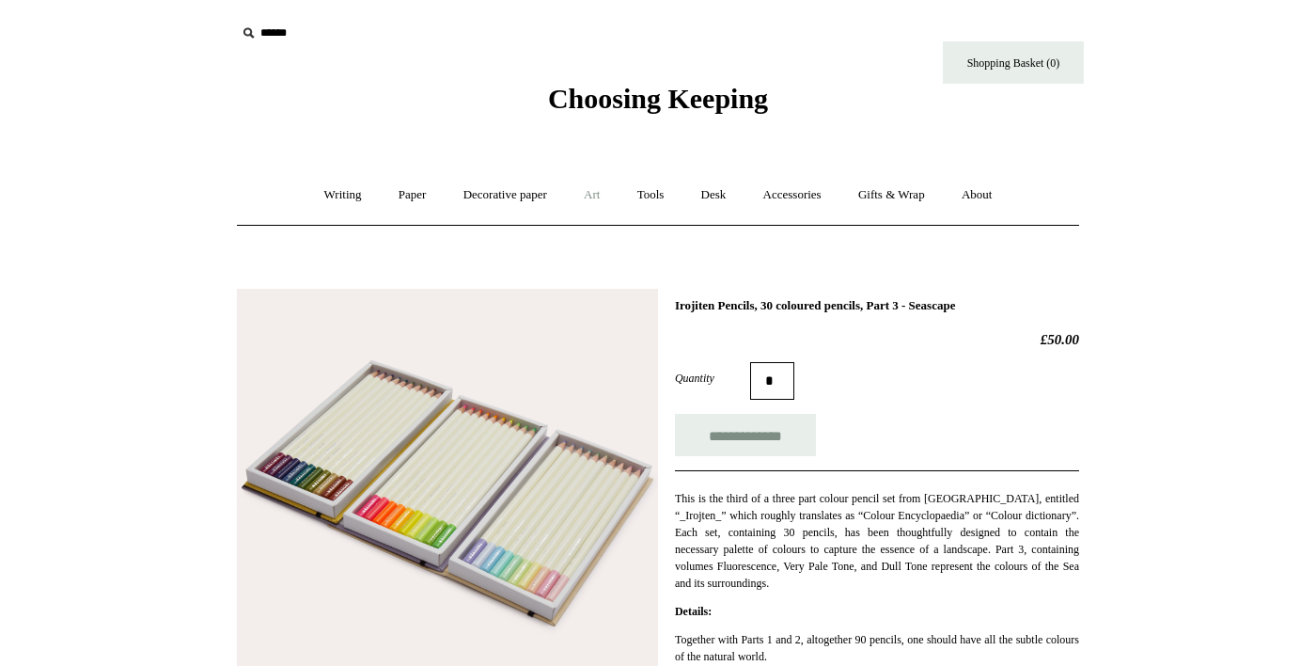
click at [592, 198] on link "Art +" at bounding box center [592, 195] width 50 height 50
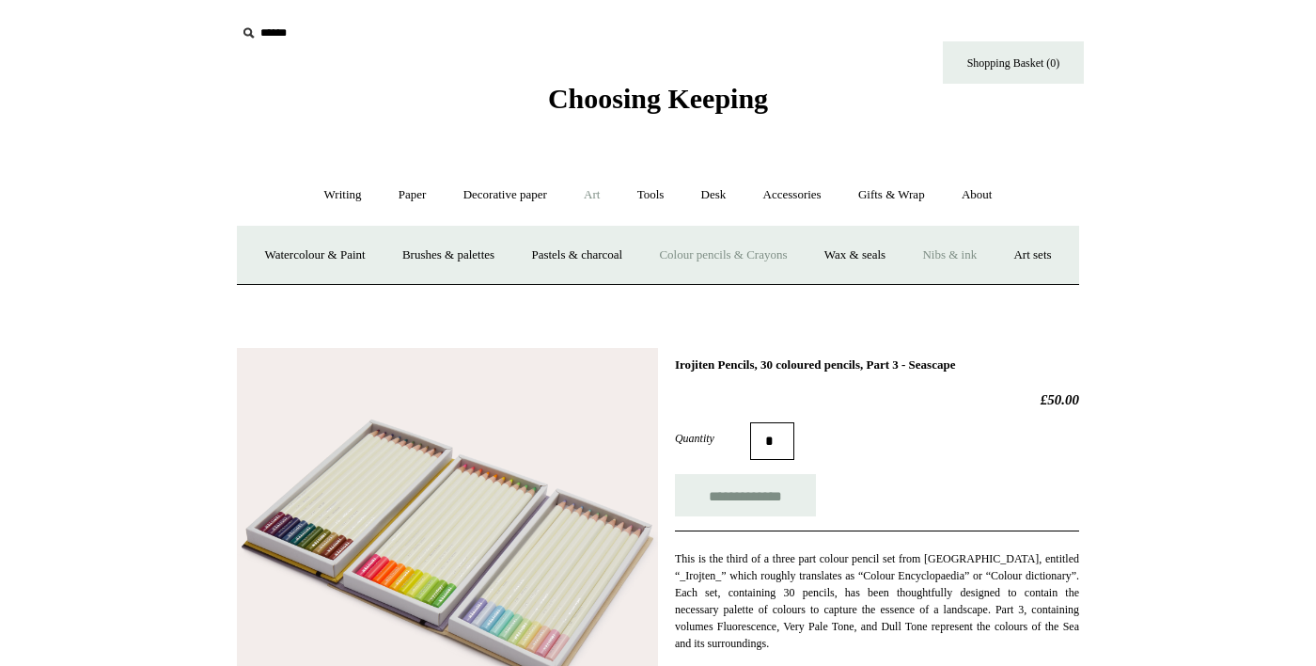
click at [994, 261] on link "Nibs & ink" at bounding box center [949, 255] width 88 height 50
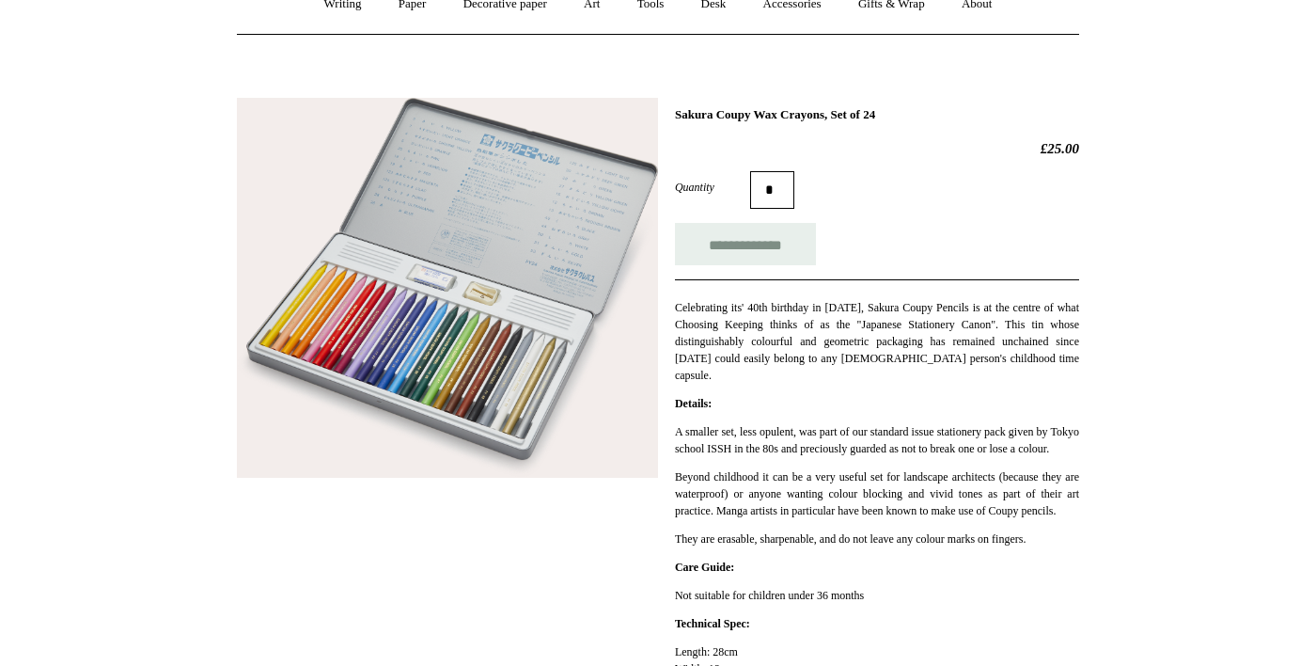
scroll to position [204, 0]
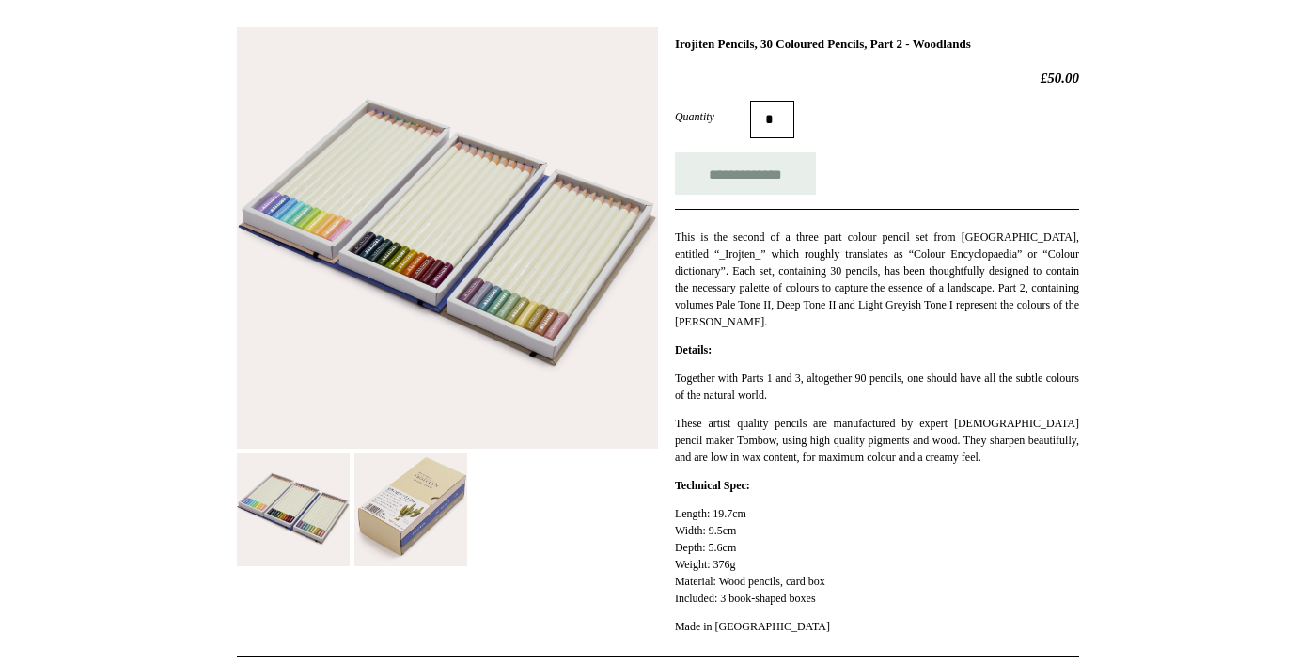
scroll to position [260, 0]
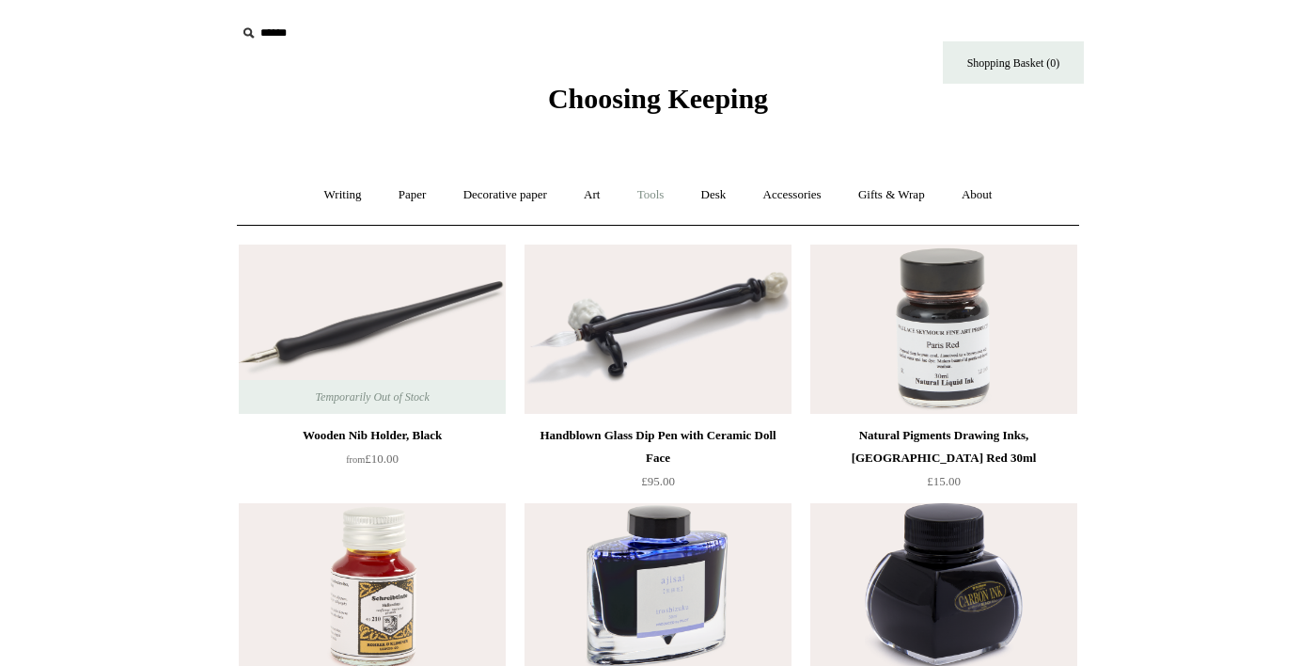
click at [656, 198] on link "Tools +" at bounding box center [650, 195] width 61 height 50
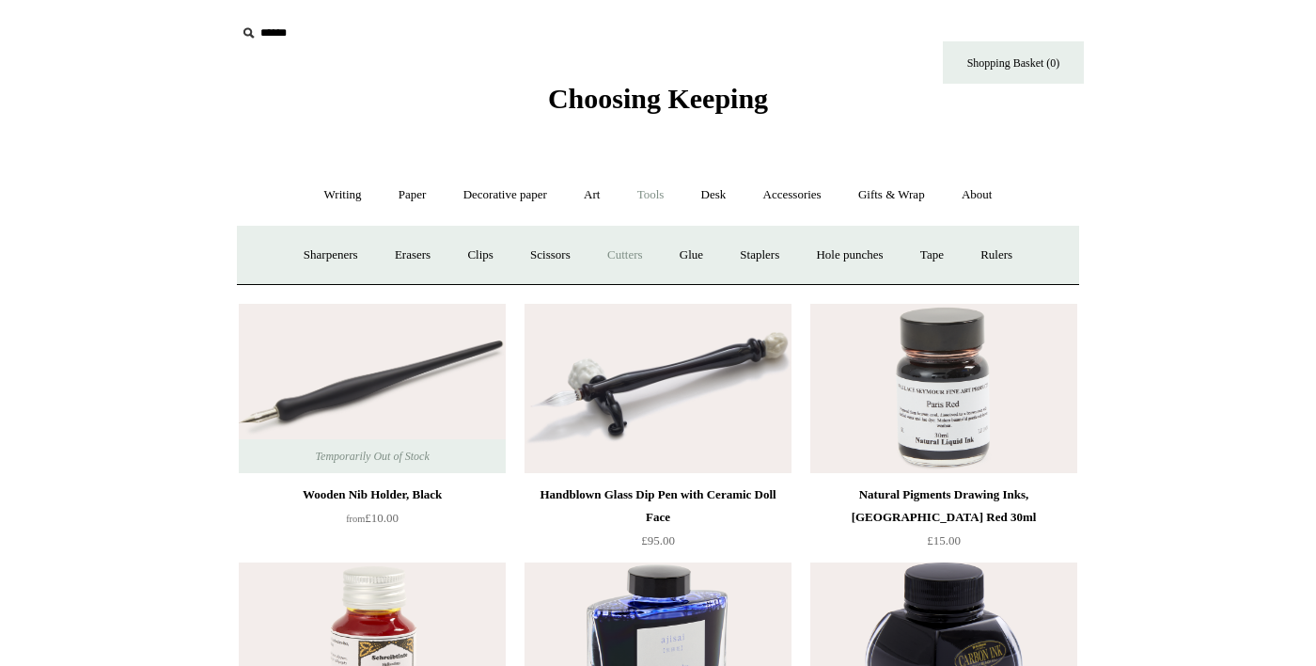
click at [625, 254] on link "Cutters" at bounding box center [625, 255] width 70 height 50
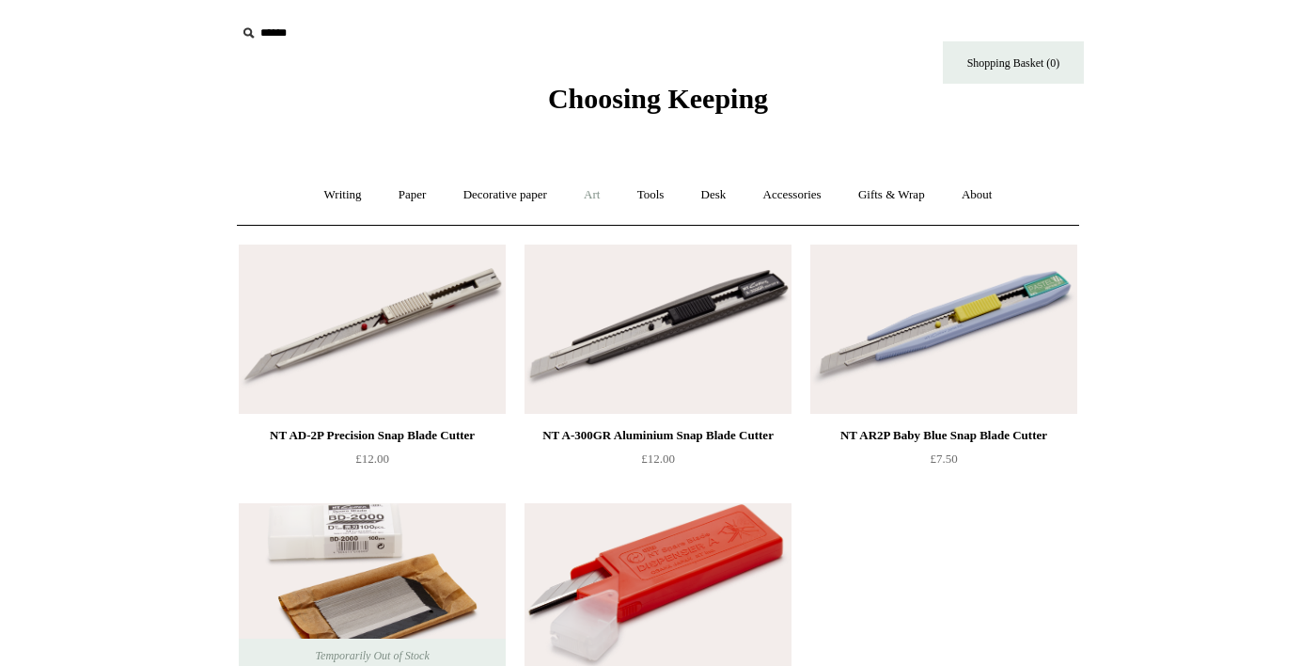
click at [594, 195] on link "Art +" at bounding box center [592, 195] width 50 height 50
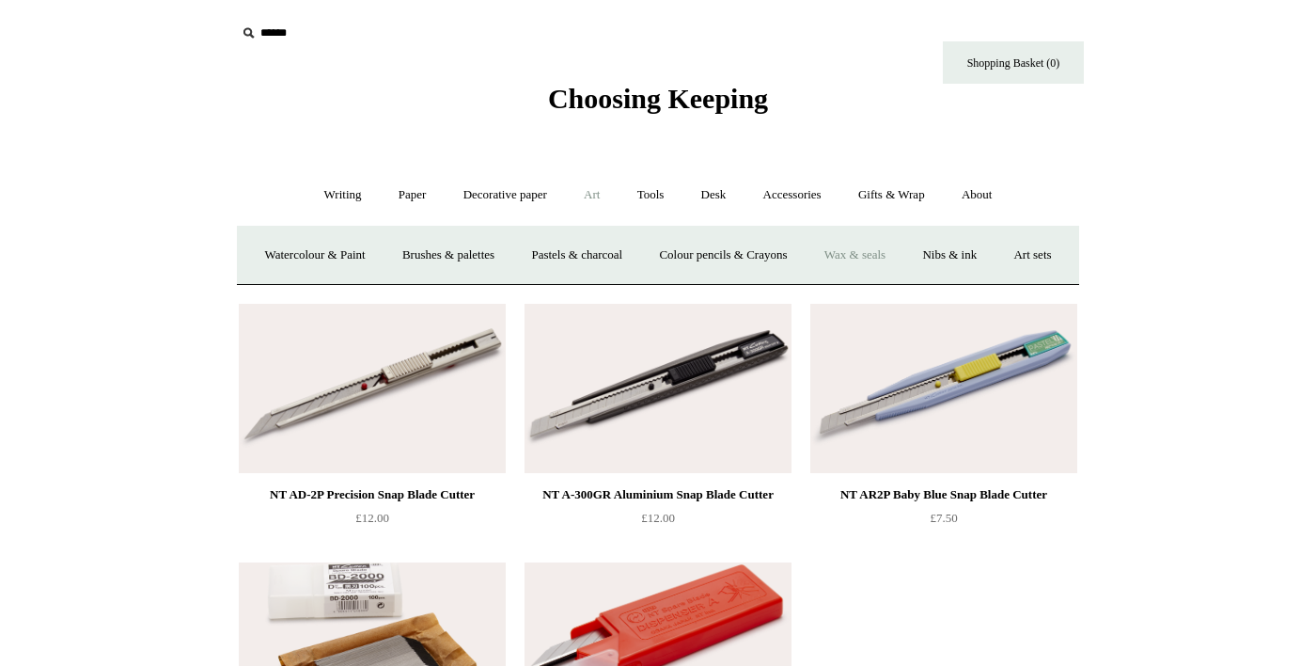
click at [902, 263] on link "Wax & seals" at bounding box center [854, 255] width 95 height 50
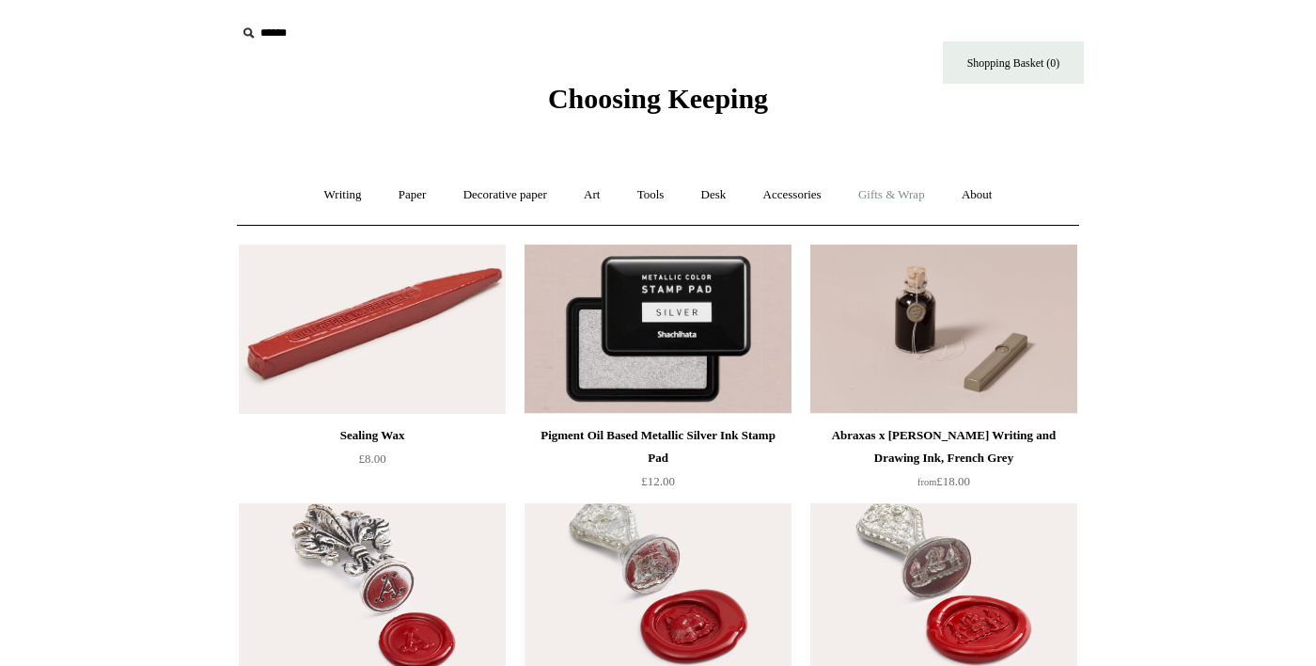
click at [932, 198] on link "Gifts & Wrap +" at bounding box center [891, 195] width 101 height 50
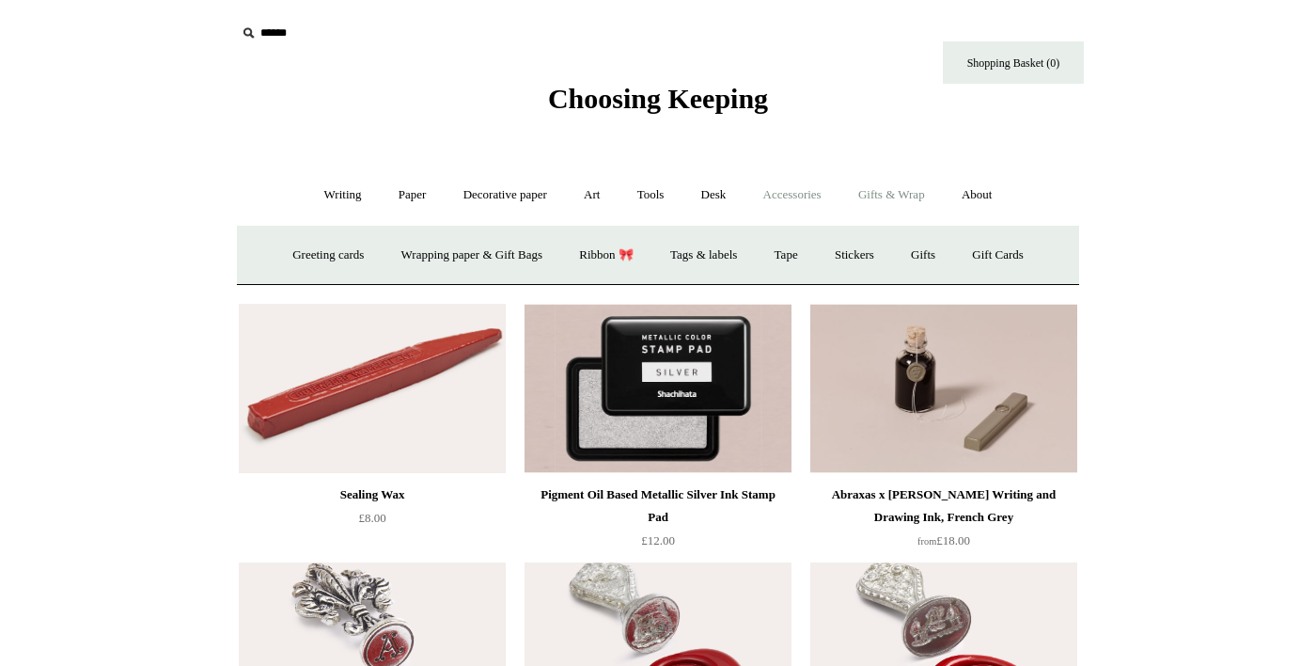
click at [800, 191] on link "Accessories +" at bounding box center [792, 195] width 92 height 50
click at [491, 258] on link "Pen cases" at bounding box center [450, 255] width 81 height 50
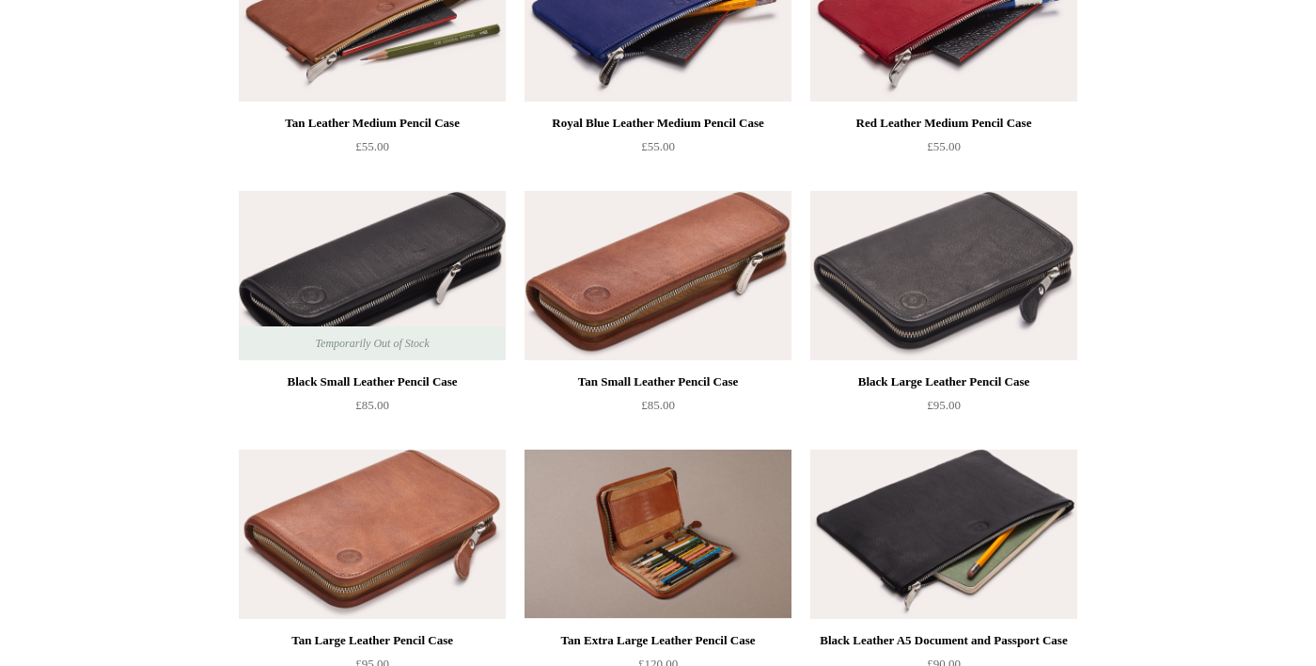
scroll to position [1354, 0]
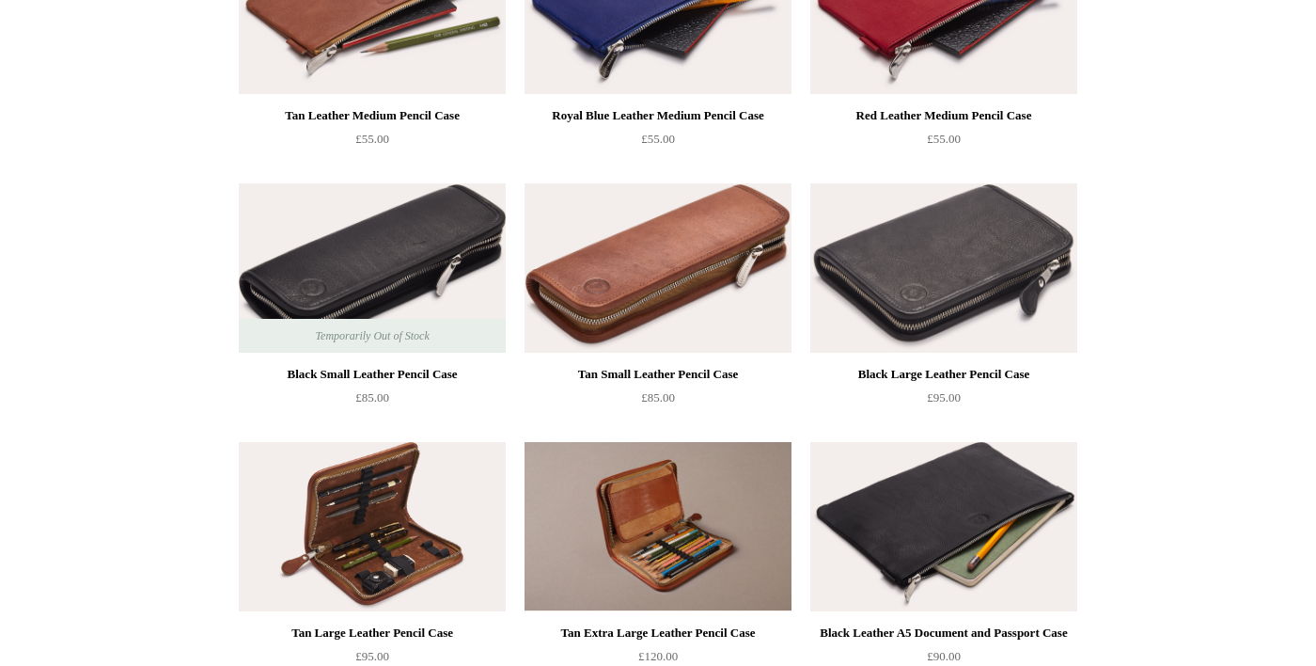
click at [455, 568] on img at bounding box center [372, 526] width 267 height 169
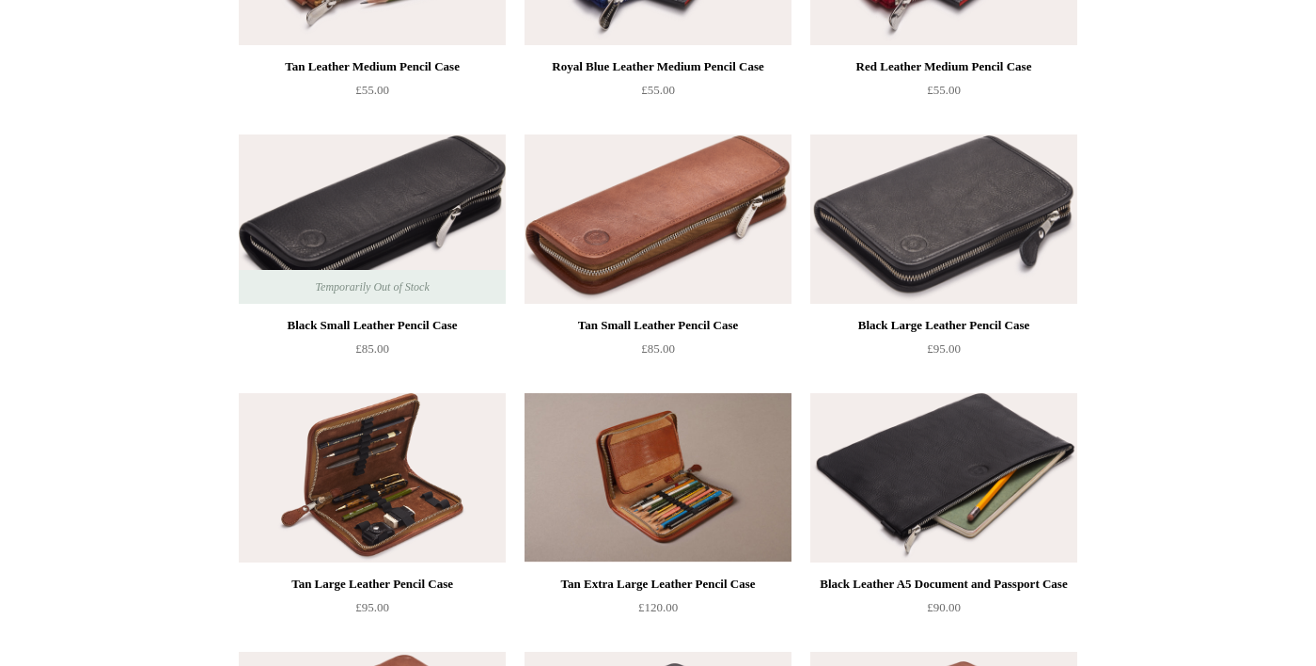
scroll to position [1444, 0]
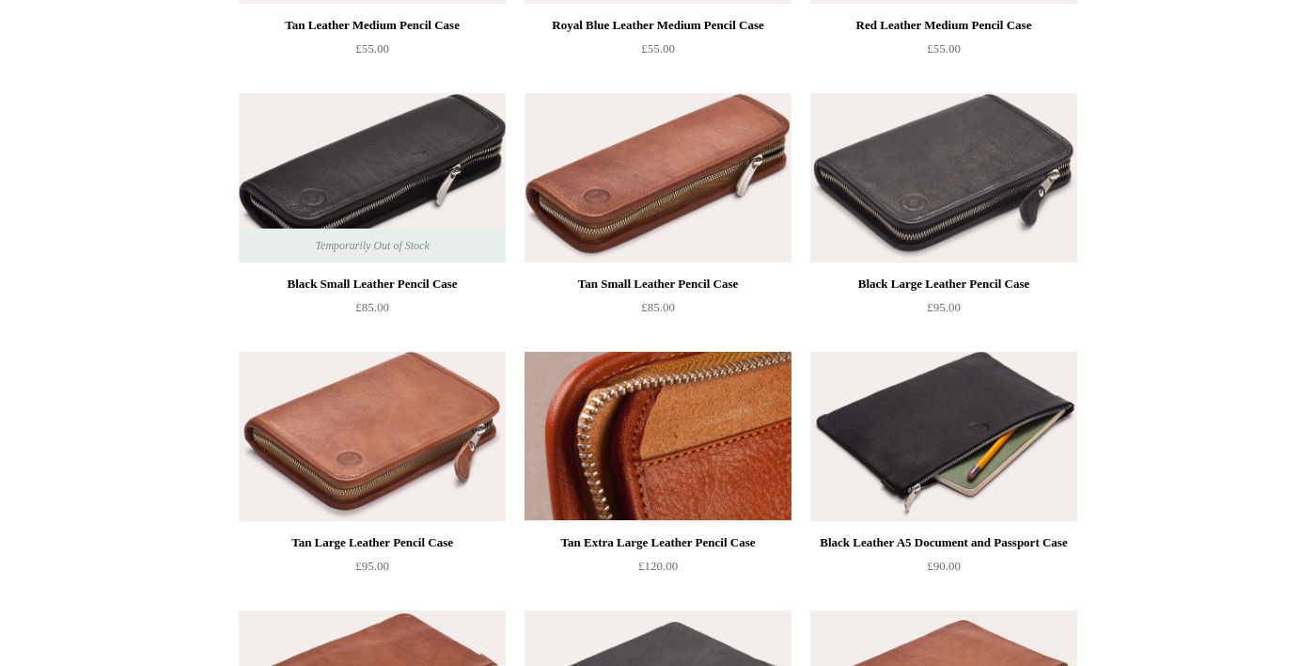
click at [713, 464] on img at bounding box center [658, 436] width 267 height 169
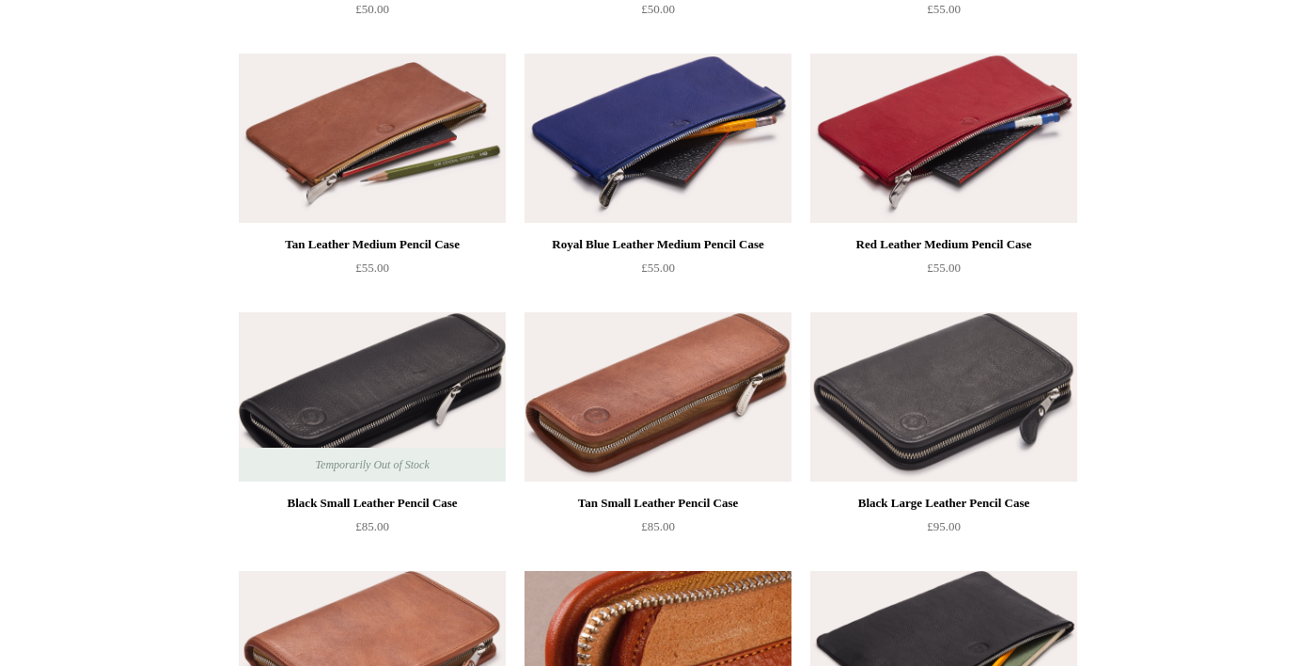
scroll to position [1220, 0]
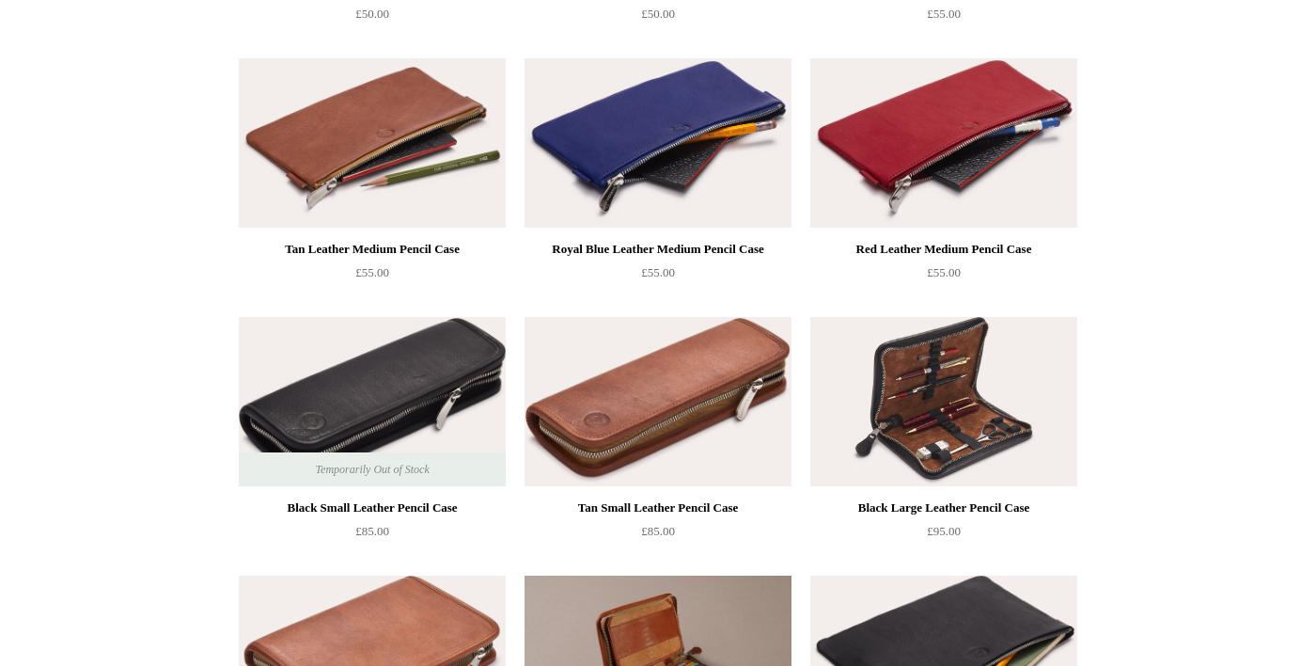
click at [990, 429] on img at bounding box center [943, 401] width 267 height 169
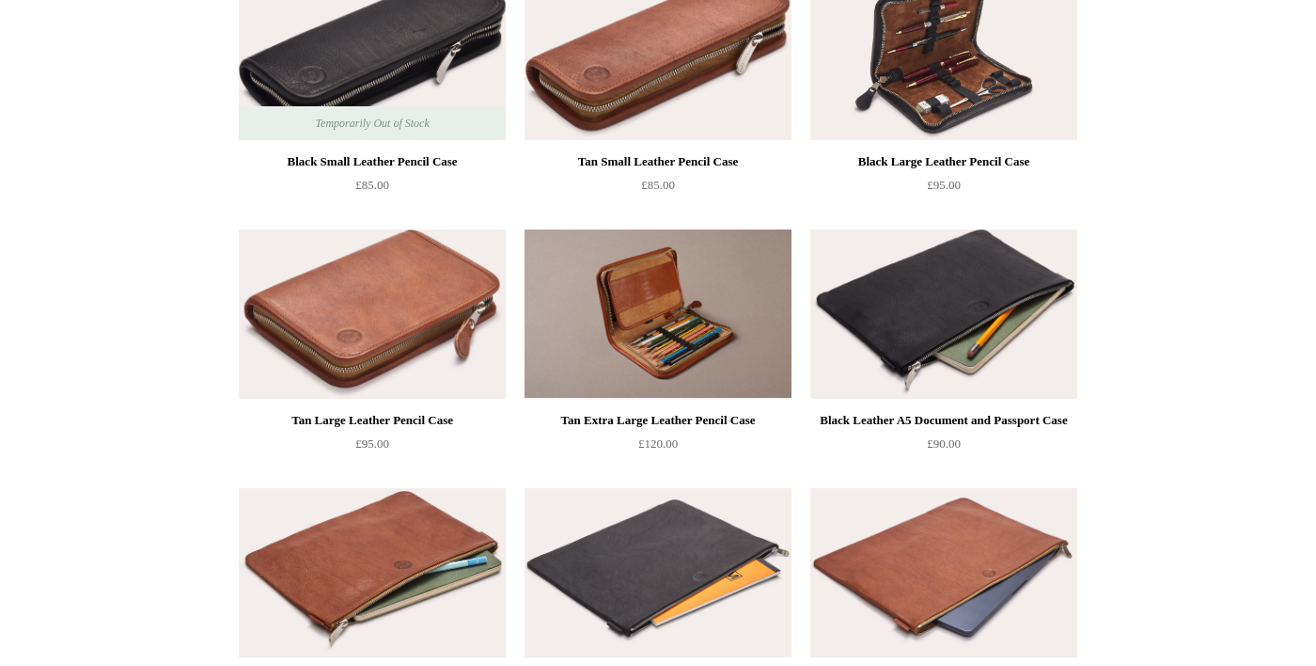
scroll to position [1567, 0]
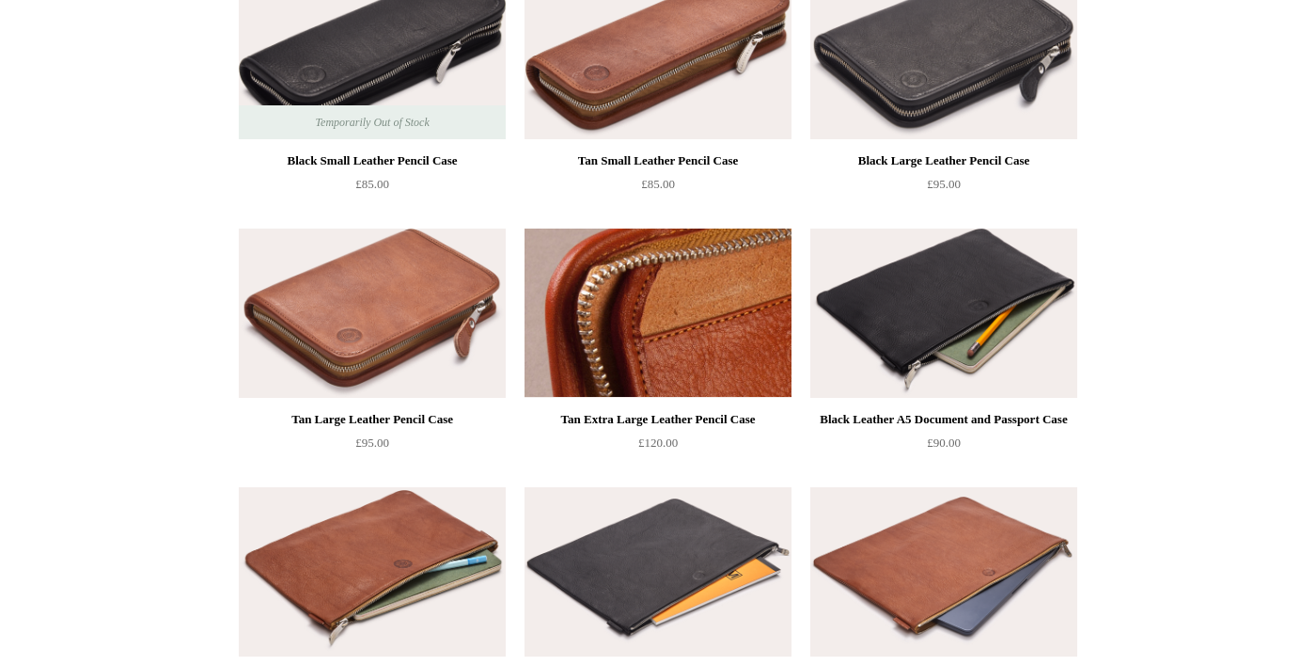
click at [685, 369] on img at bounding box center [658, 312] width 267 height 169
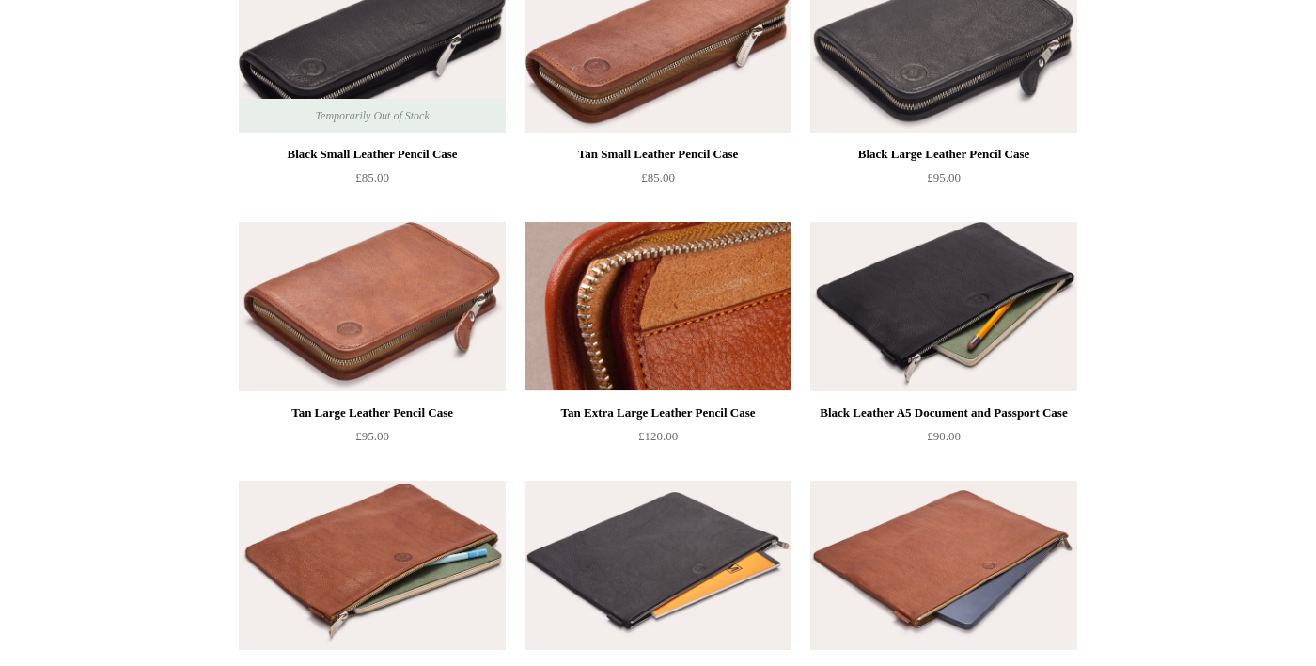
scroll to position [1548, 0]
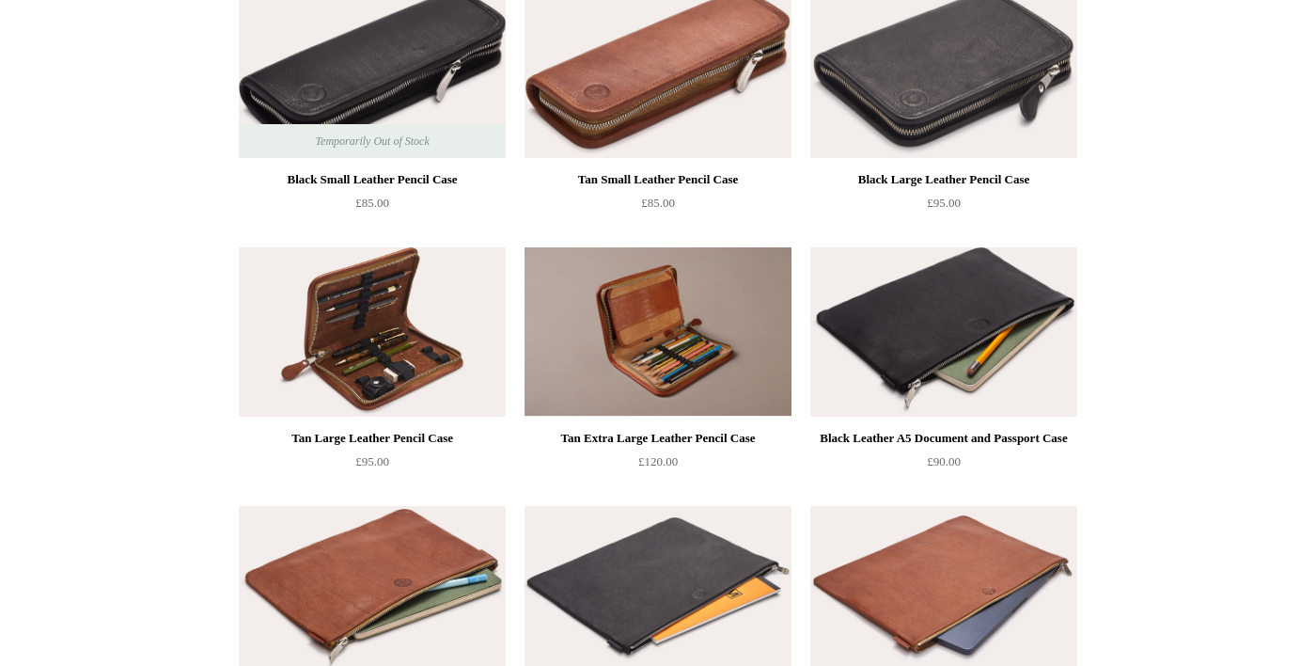
click at [413, 366] on img at bounding box center [372, 331] width 267 height 169
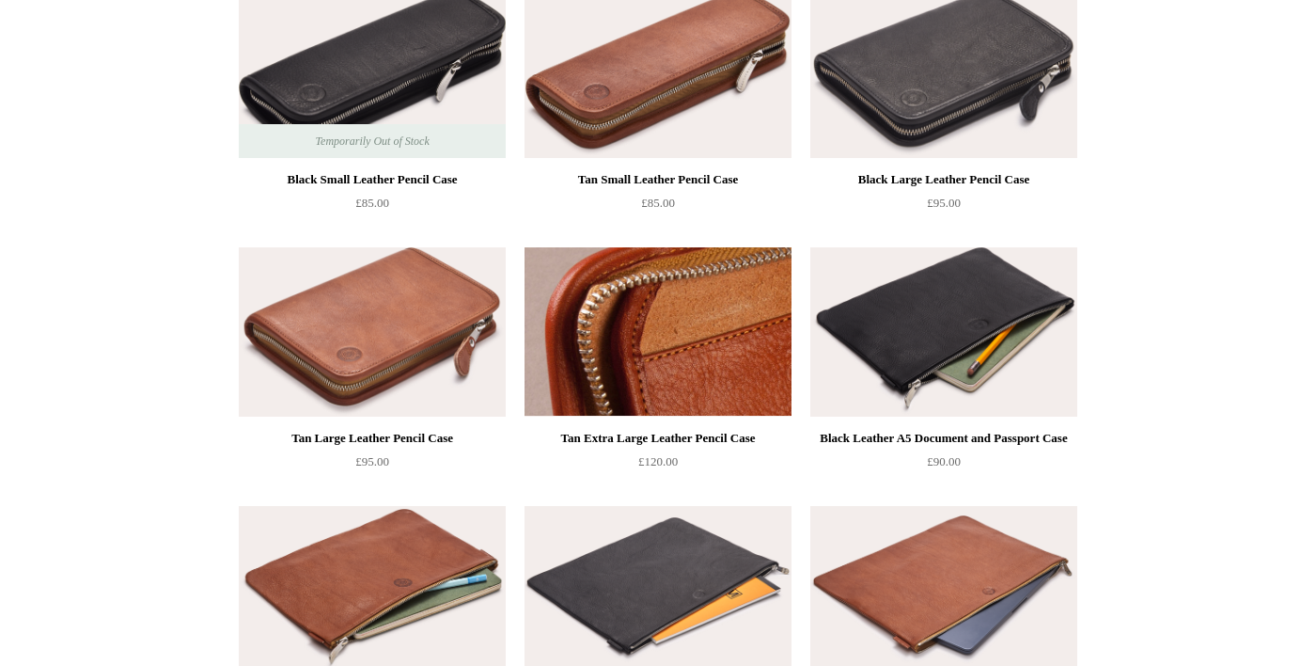
click at [684, 371] on img at bounding box center [658, 331] width 267 height 169
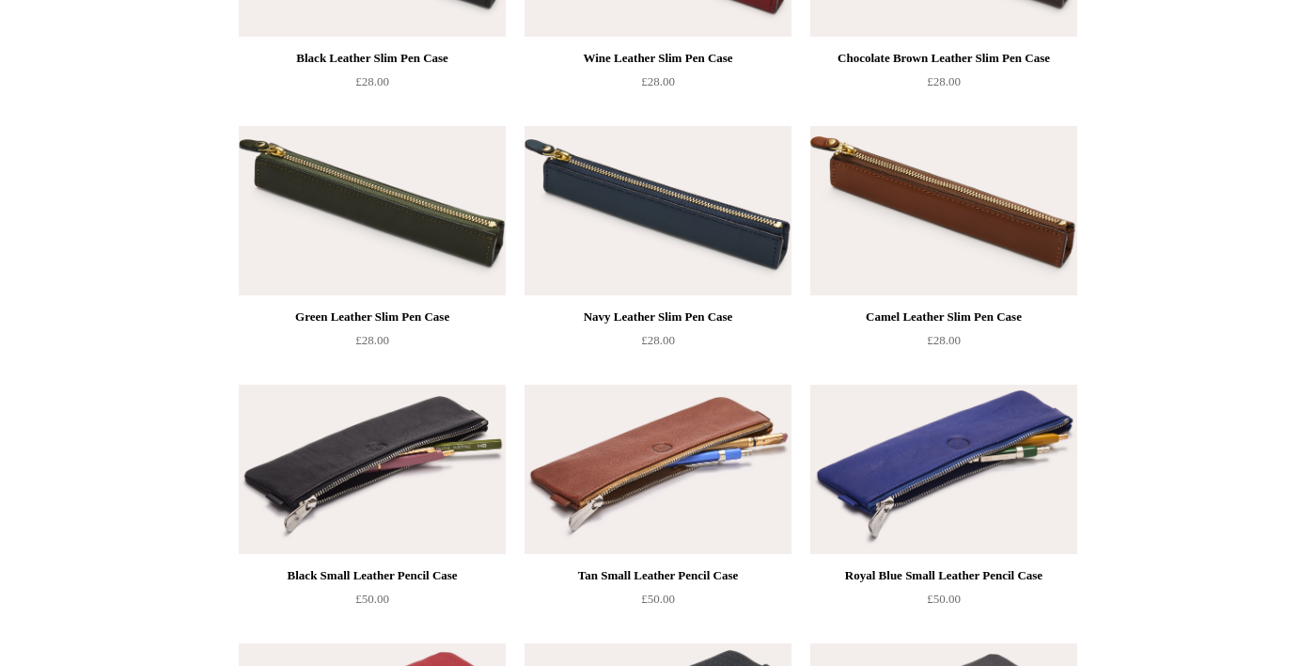
scroll to position [0, 0]
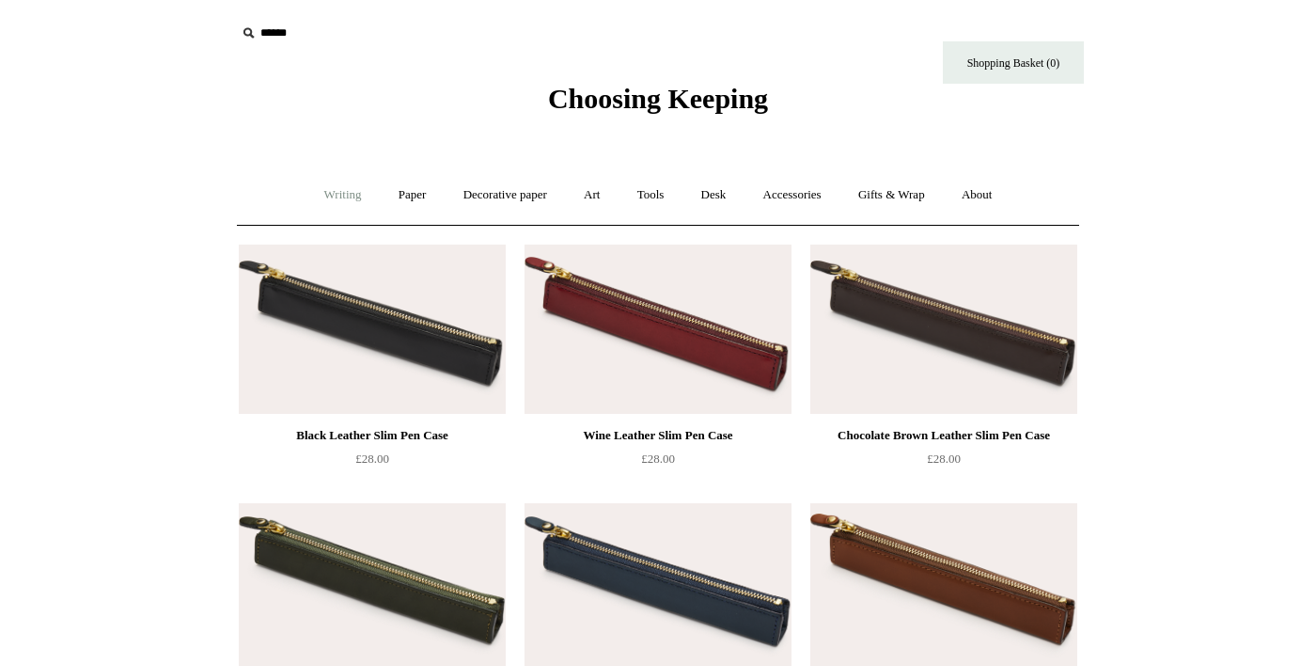
click at [307, 196] on link "Writing +" at bounding box center [342, 195] width 71 height 50
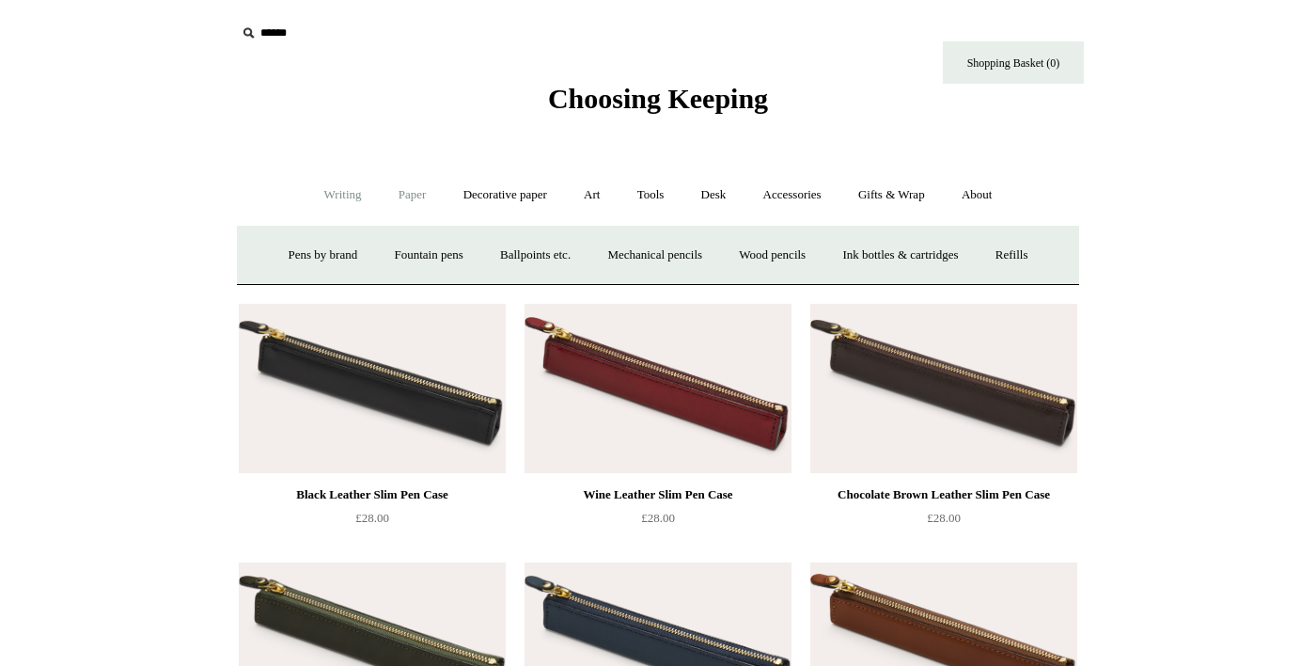
click at [384, 198] on link "Paper +" at bounding box center [413, 195] width 62 height 50
click at [395, 197] on link "Paper -" at bounding box center [413, 195] width 62 height 50
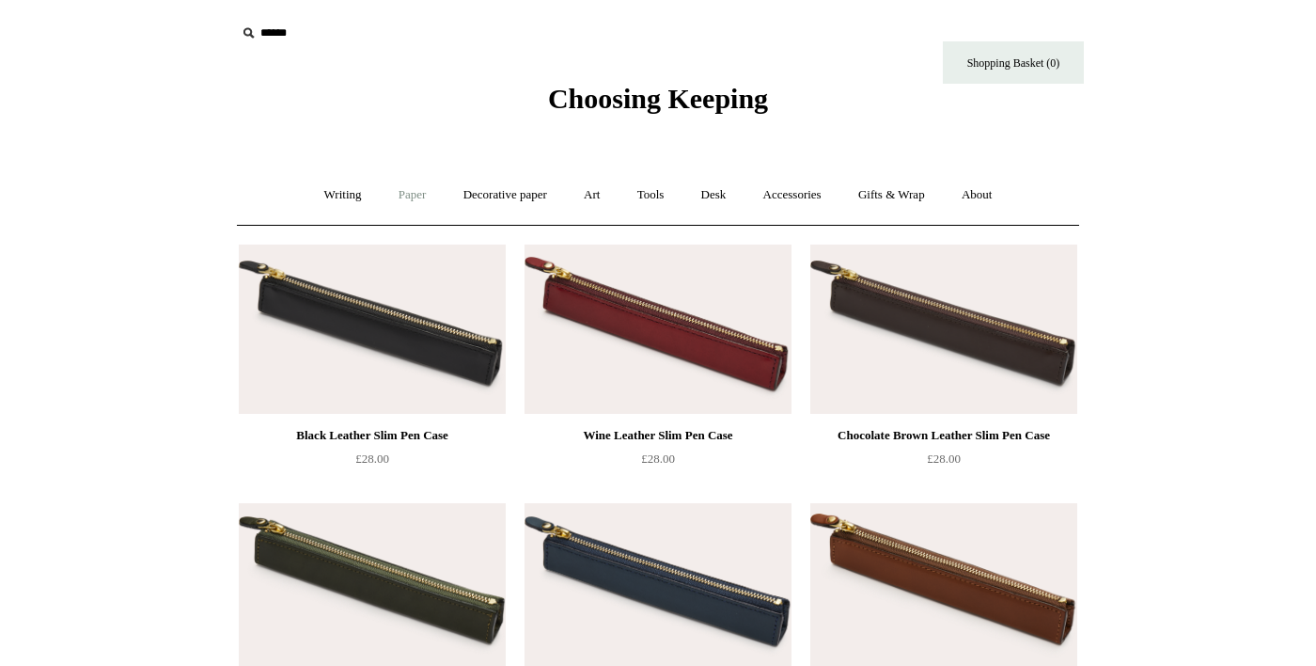
click at [391, 197] on link "Paper +" at bounding box center [413, 195] width 62 height 50
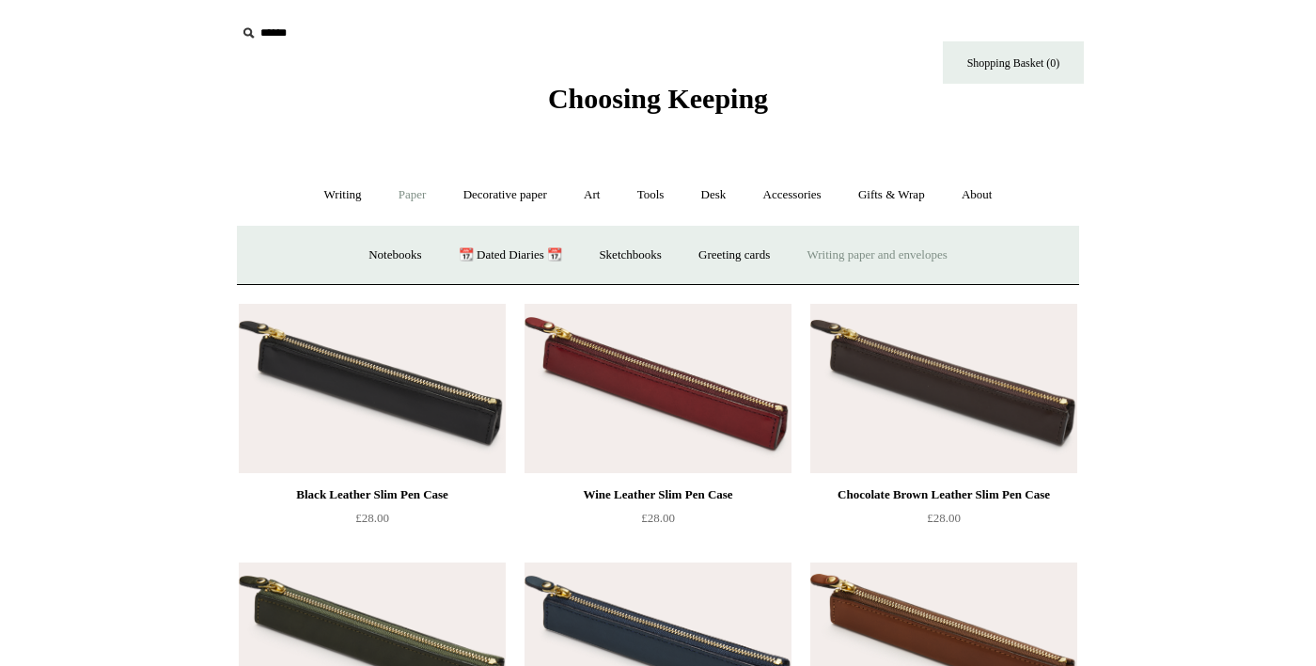
click at [929, 258] on link "Writing paper and envelopes +" at bounding box center [878, 255] width 174 height 50
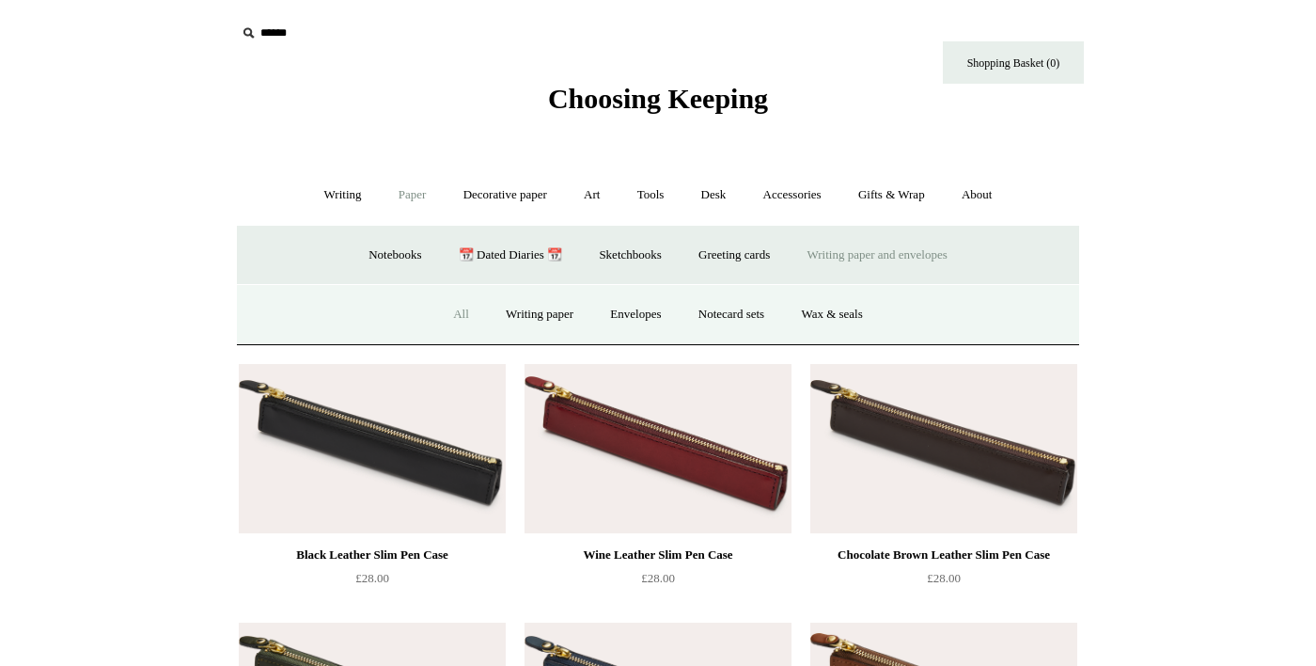
click at [437, 318] on link "All" at bounding box center [461, 315] width 50 height 50
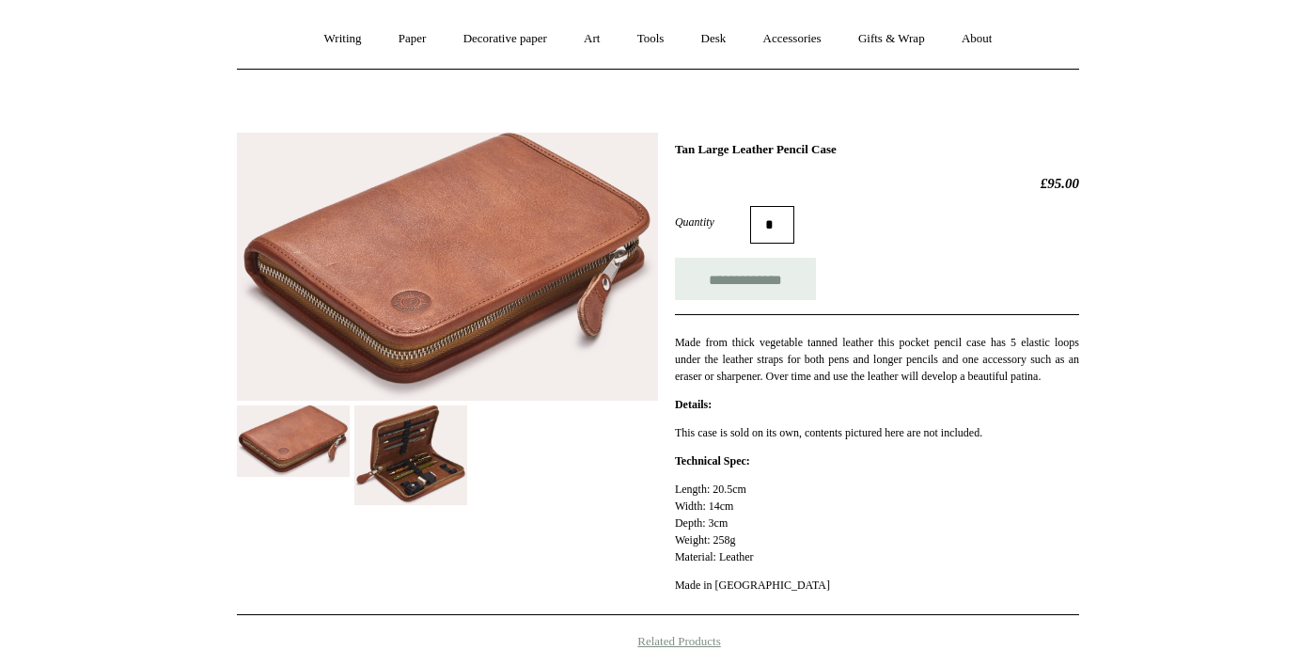
scroll to position [157, 0]
click at [404, 462] on img at bounding box center [410, 454] width 113 height 101
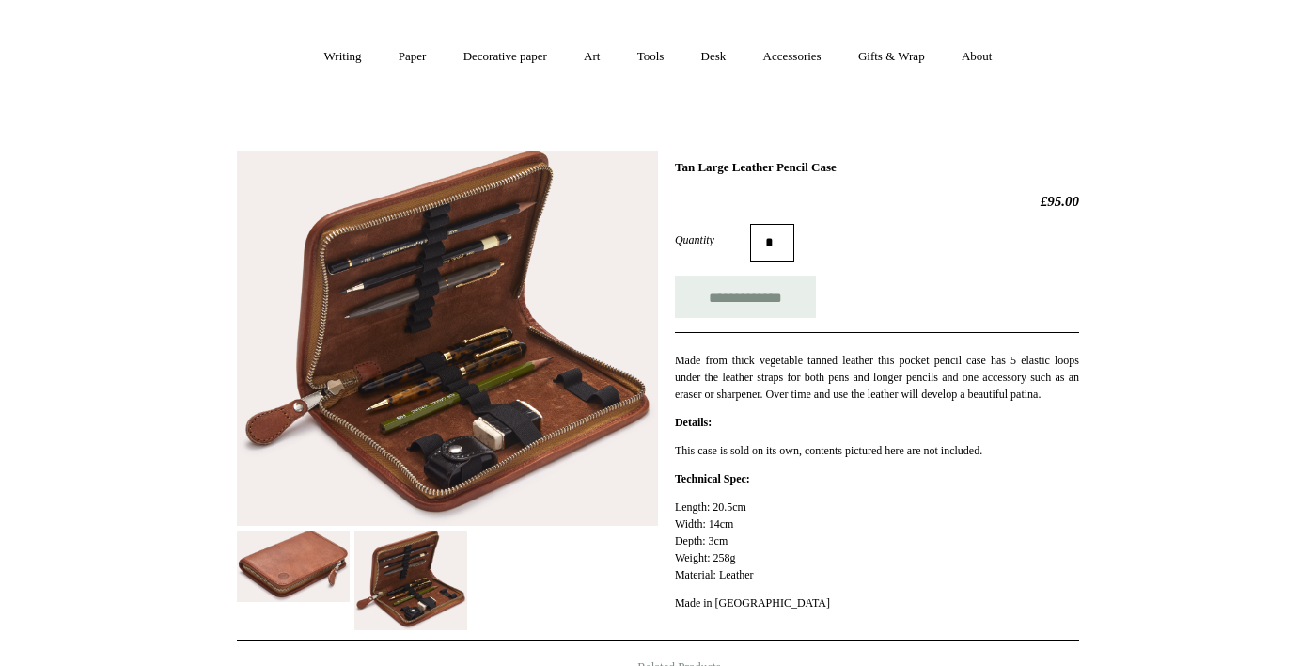
scroll to position [137, 0]
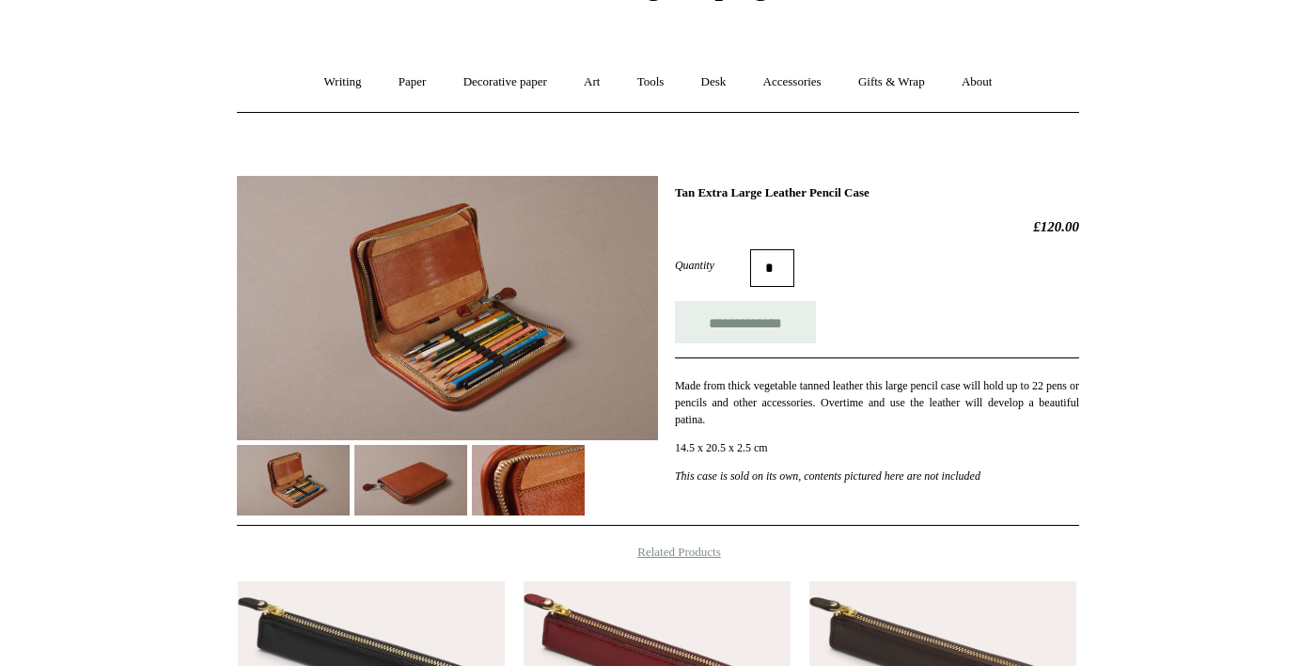
scroll to position [115, 0]
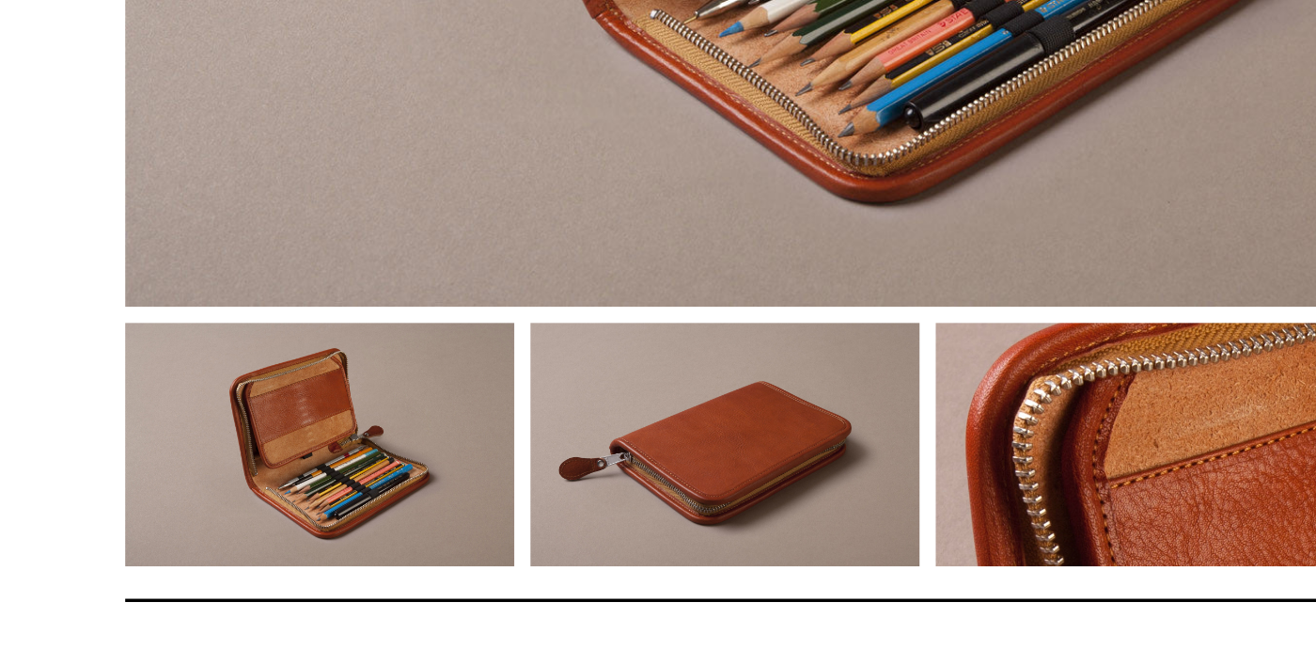
click at [416, 496] on img at bounding box center [410, 478] width 113 height 71
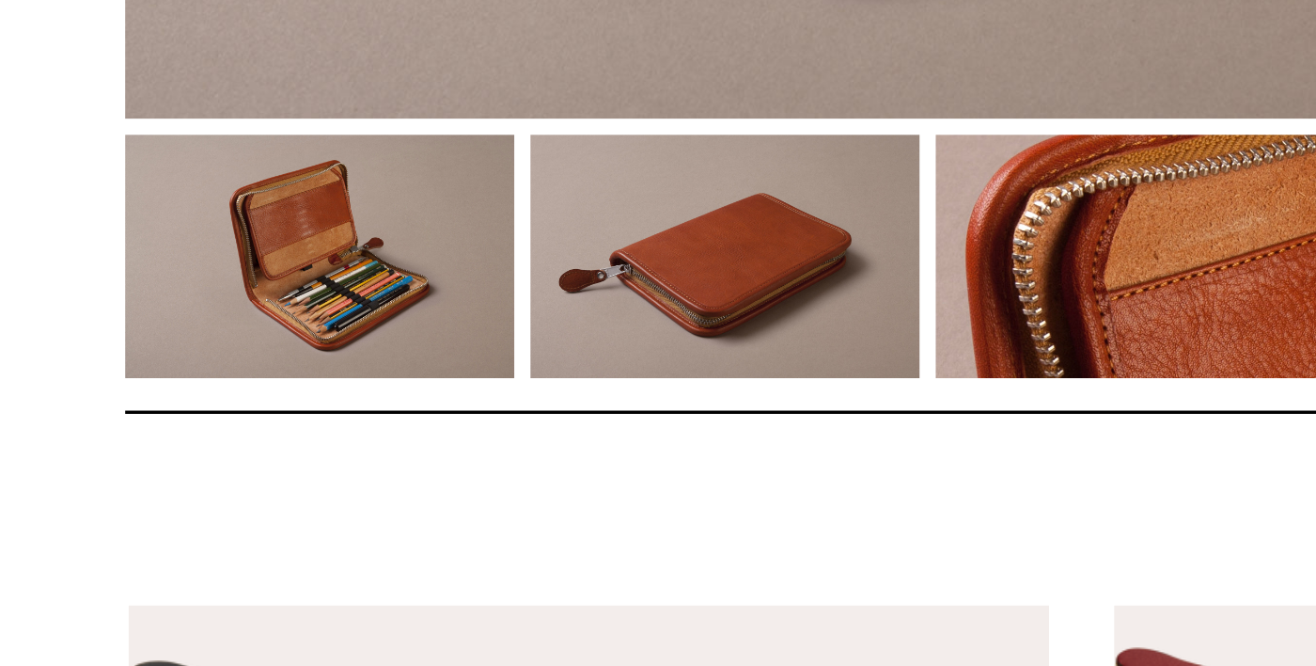
click at [288, 489] on img at bounding box center [293, 478] width 113 height 71
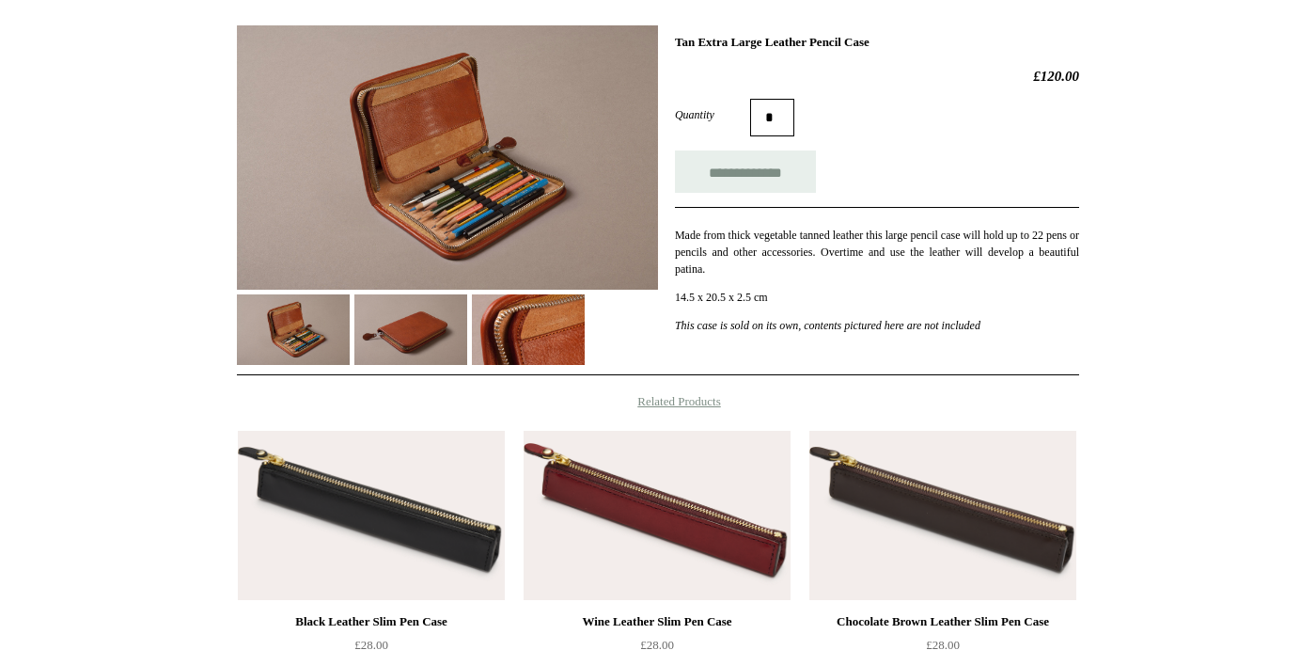
scroll to position [0, 0]
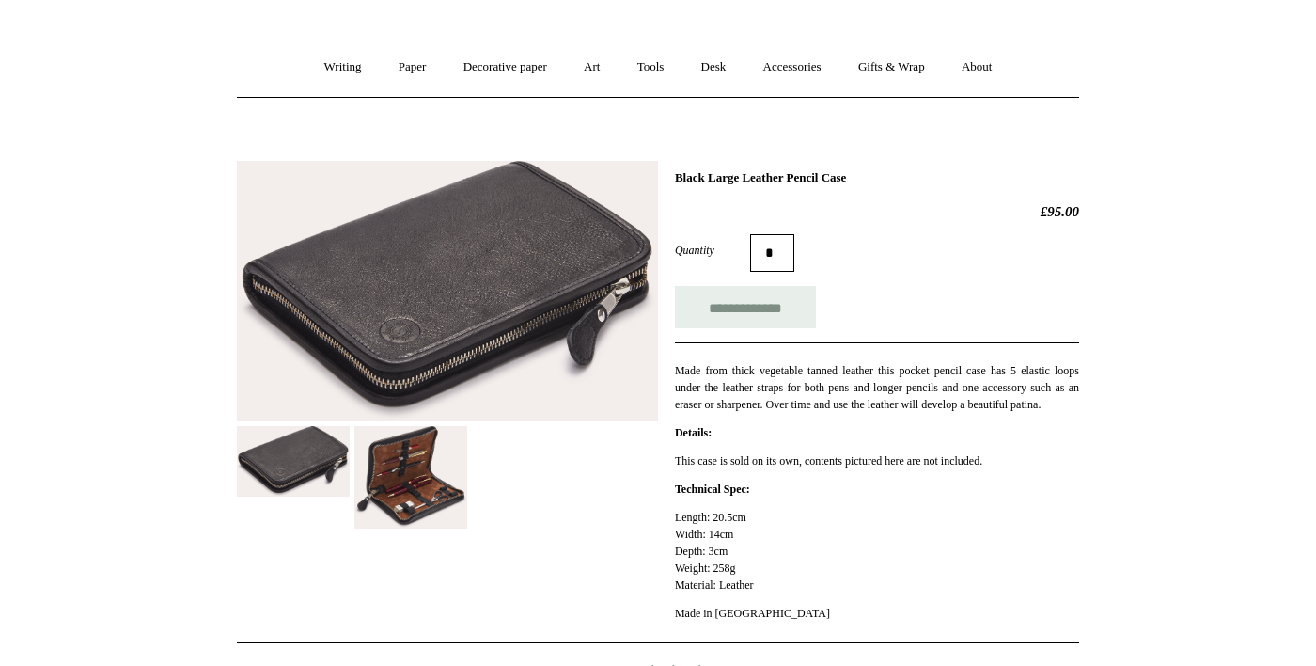
scroll to position [130, 0]
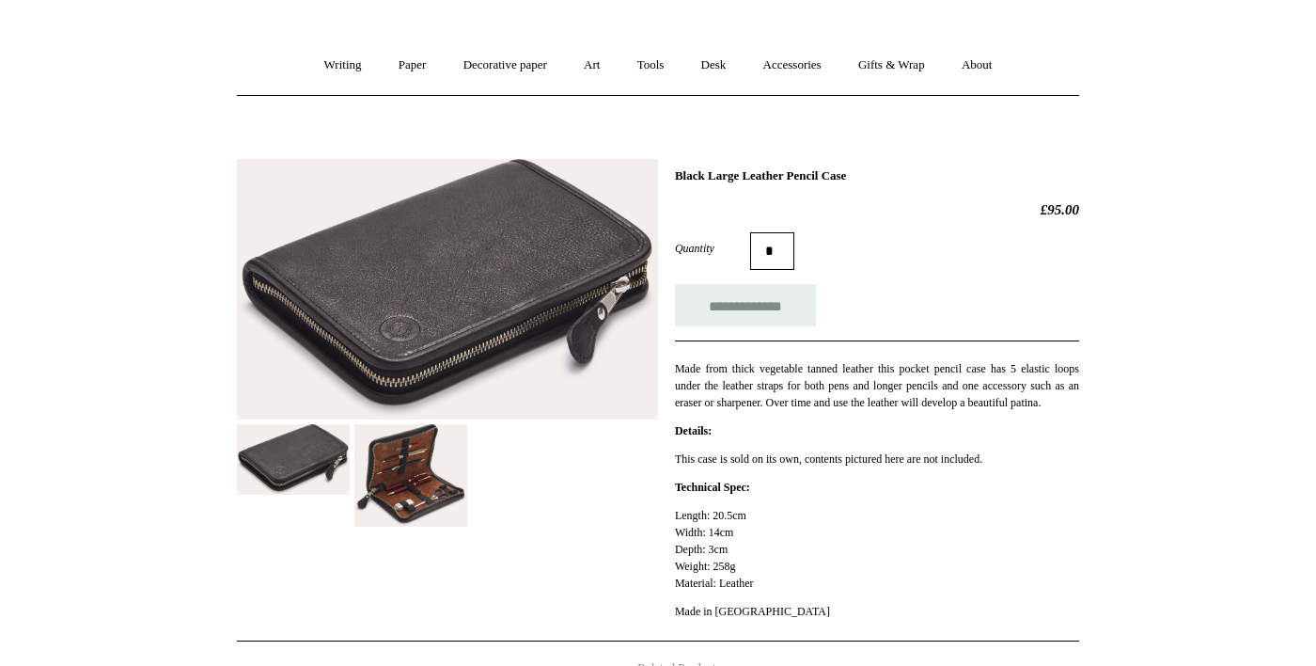
click at [433, 505] on img at bounding box center [410, 475] width 113 height 102
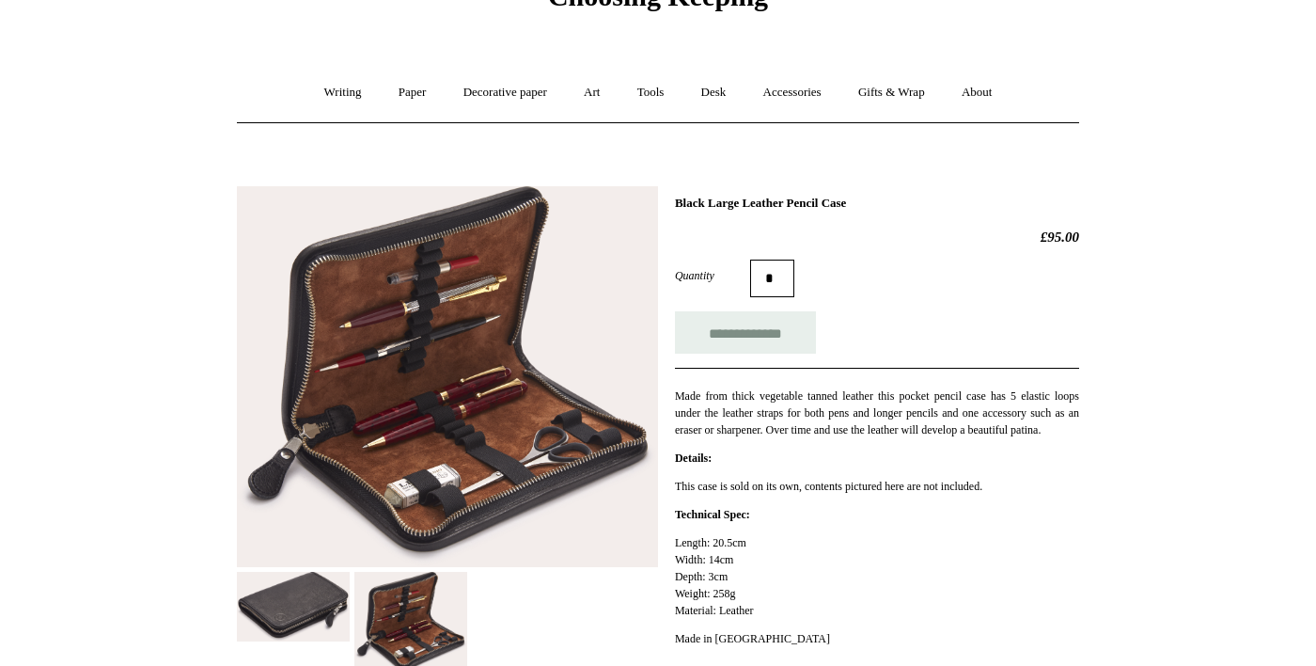
scroll to position [102, 0]
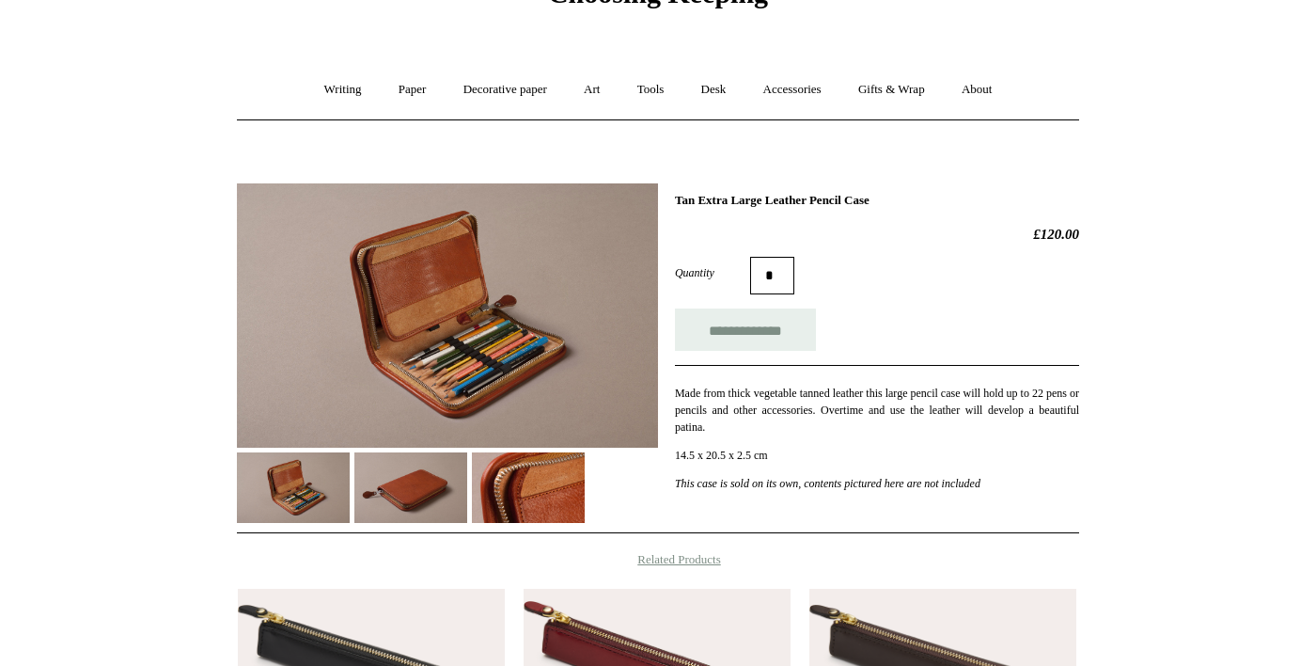
scroll to position [105, 0]
click at [506, 373] on img at bounding box center [447, 315] width 421 height 264
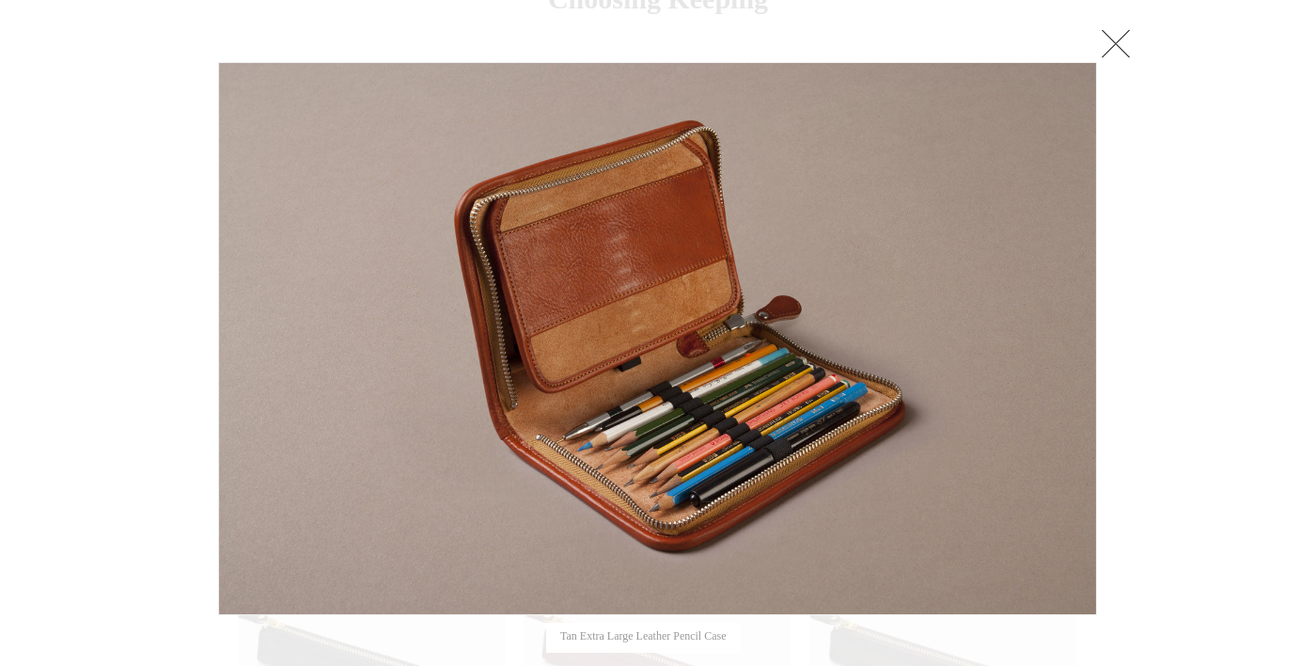
scroll to position [95, 0]
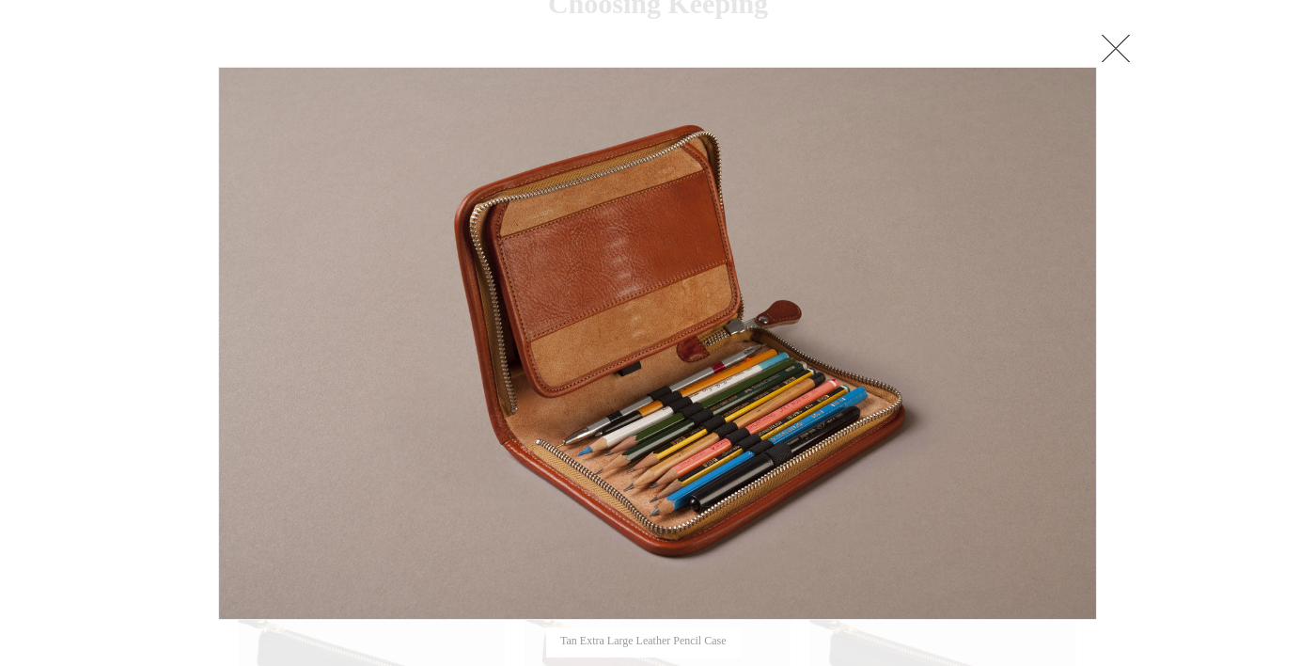
click at [1111, 48] on link at bounding box center [1116, 48] width 38 height 38
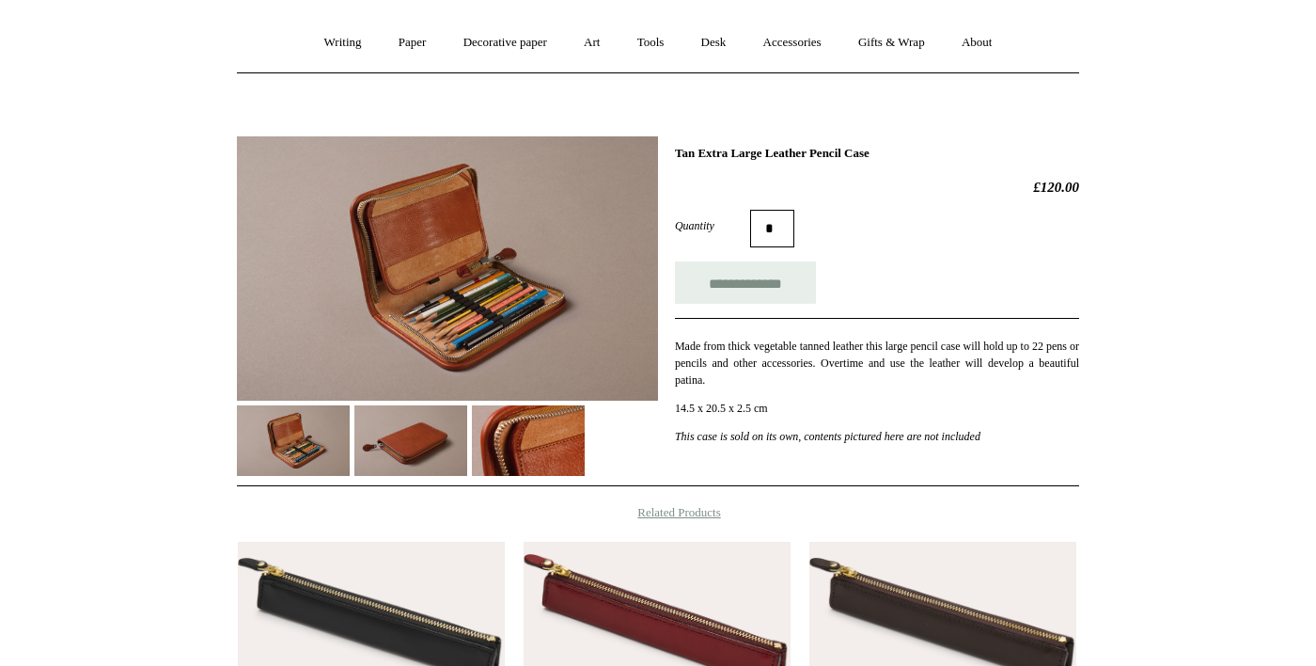
scroll to position [155, 0]
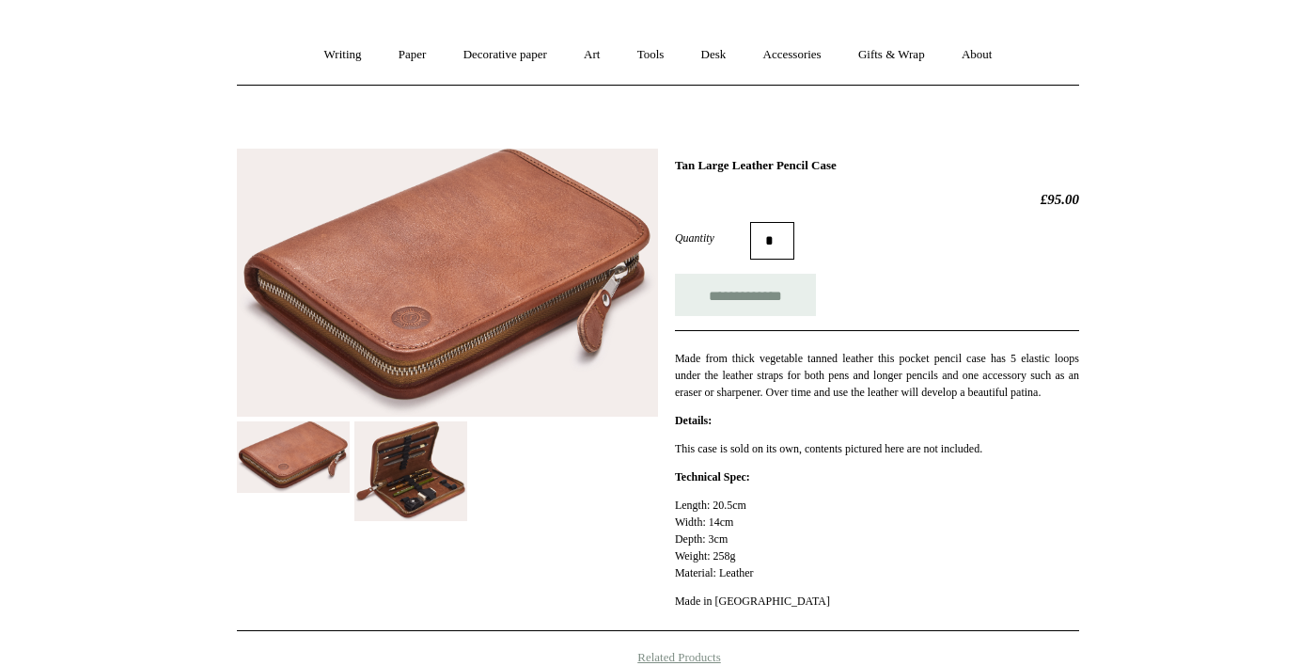
scroll to position [157, 0]
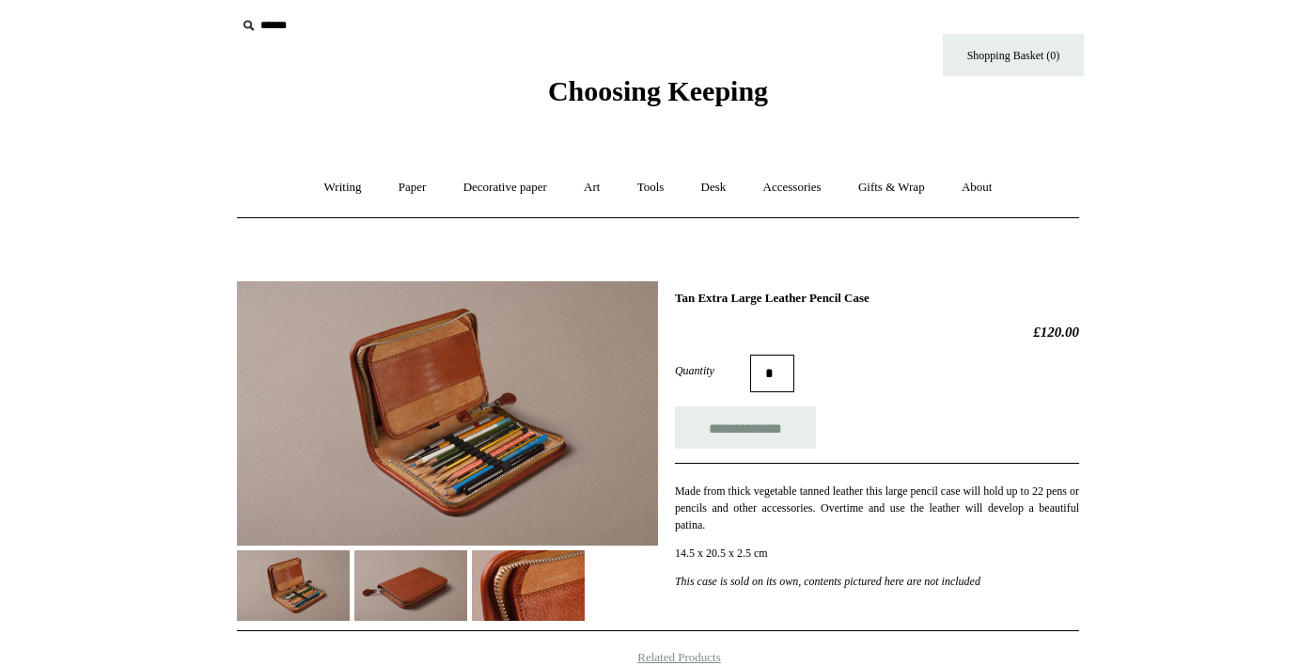
scroll to position [18, 0]
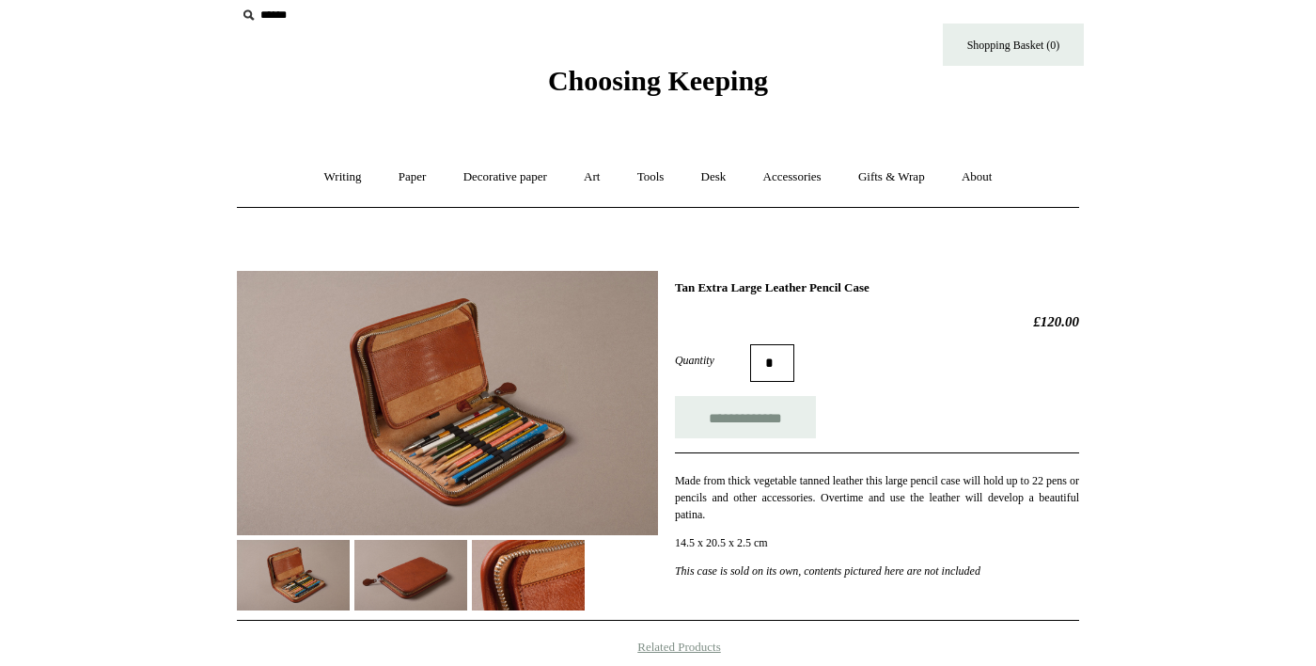
click at [302, 576] on img at bounding box center [293, 575] width 113 height 71
click at [406, 581] on img at bounding box center [410, 575] width 113 height 71
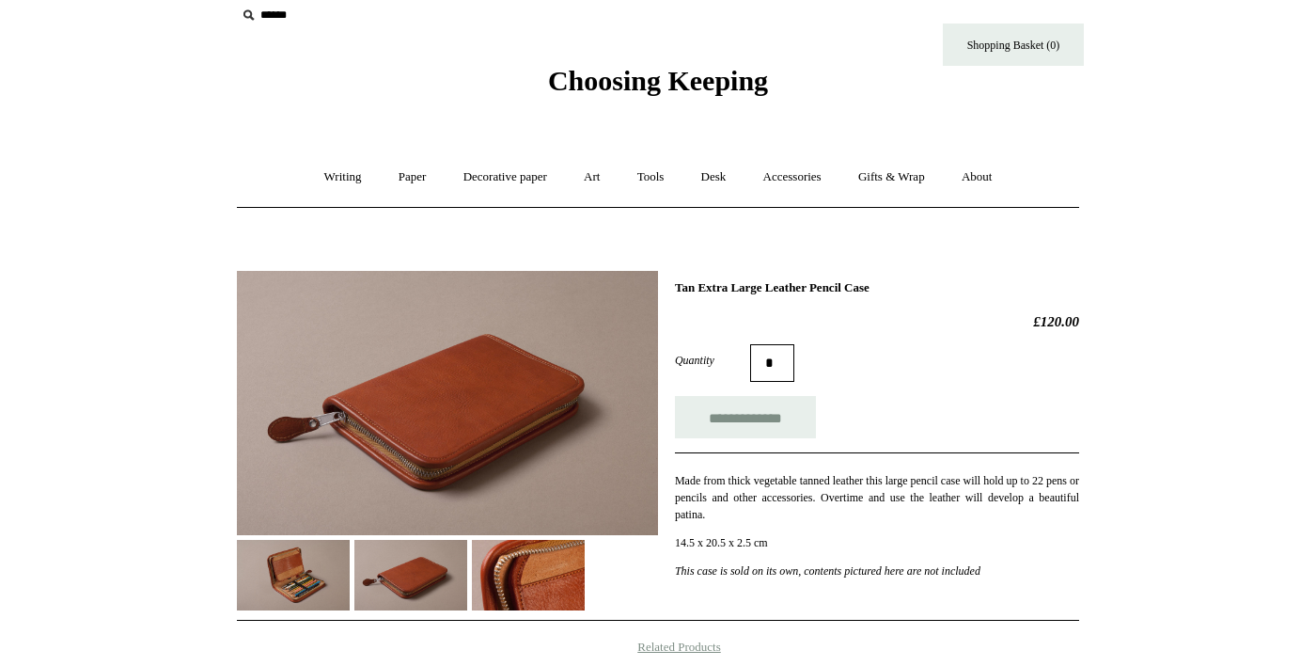
click at [541, 589] on img at bounding box center [528, 575] width 113 height 71
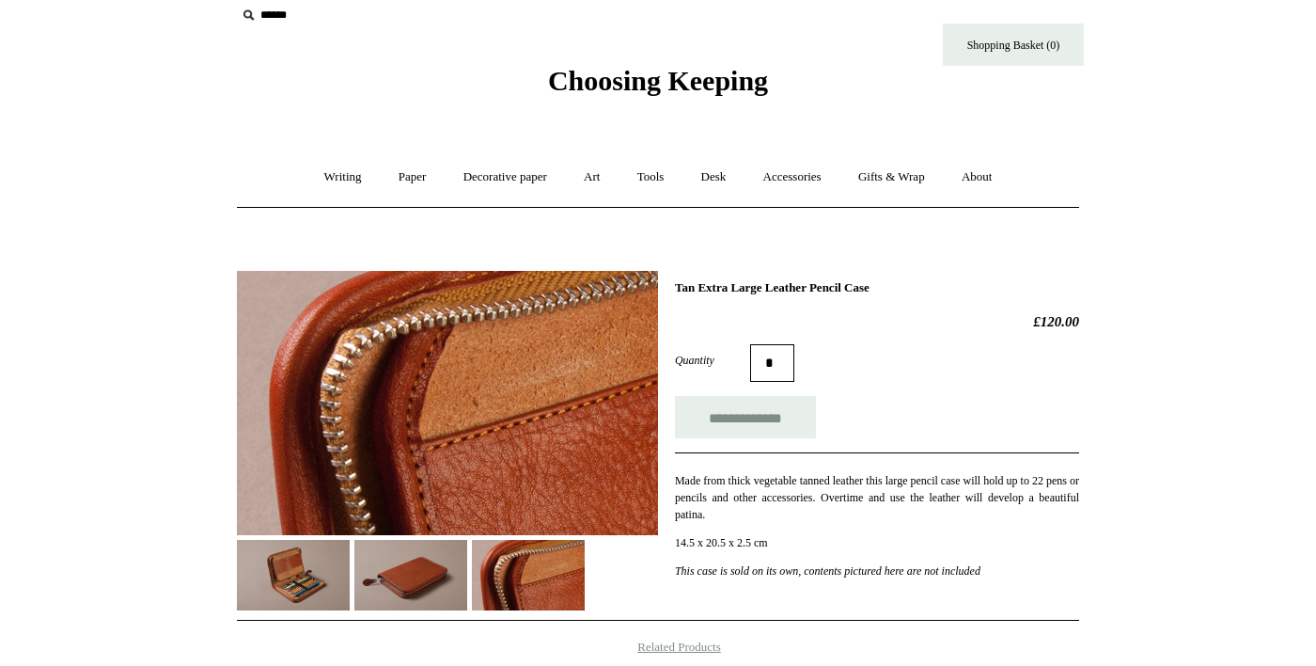
click at [281, 585] on img at bounding box center [293, 575] width 113 height 71
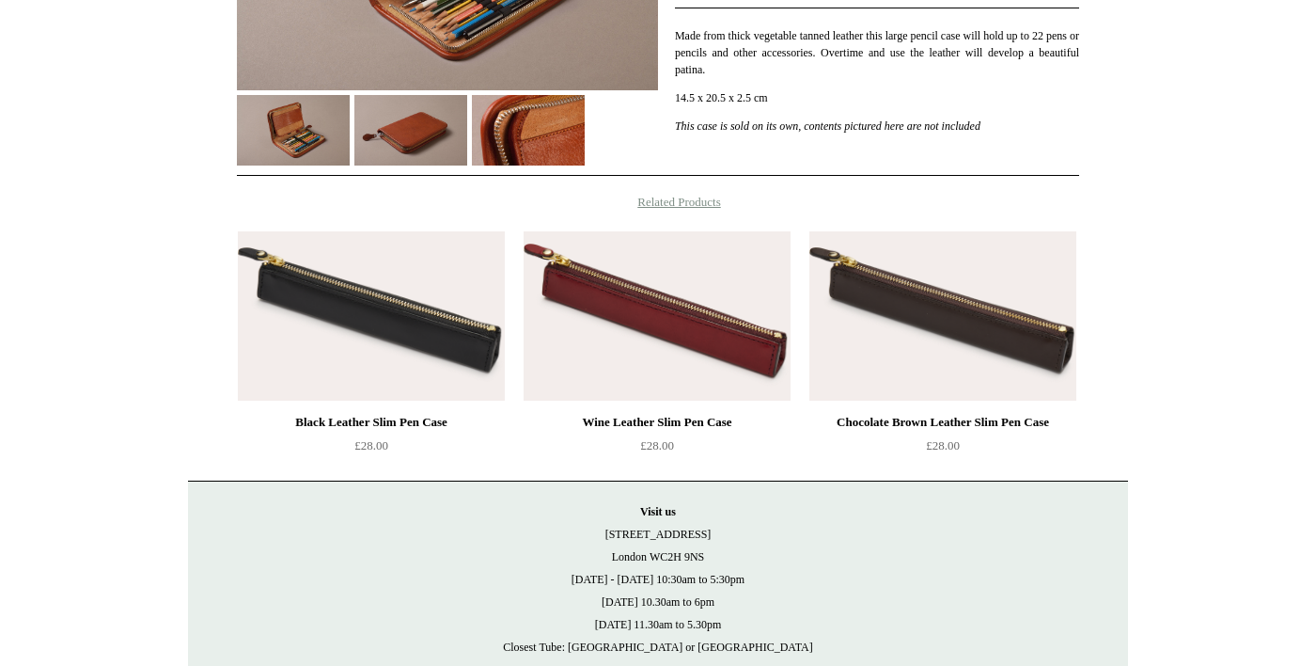
scroll to position [464, 0]
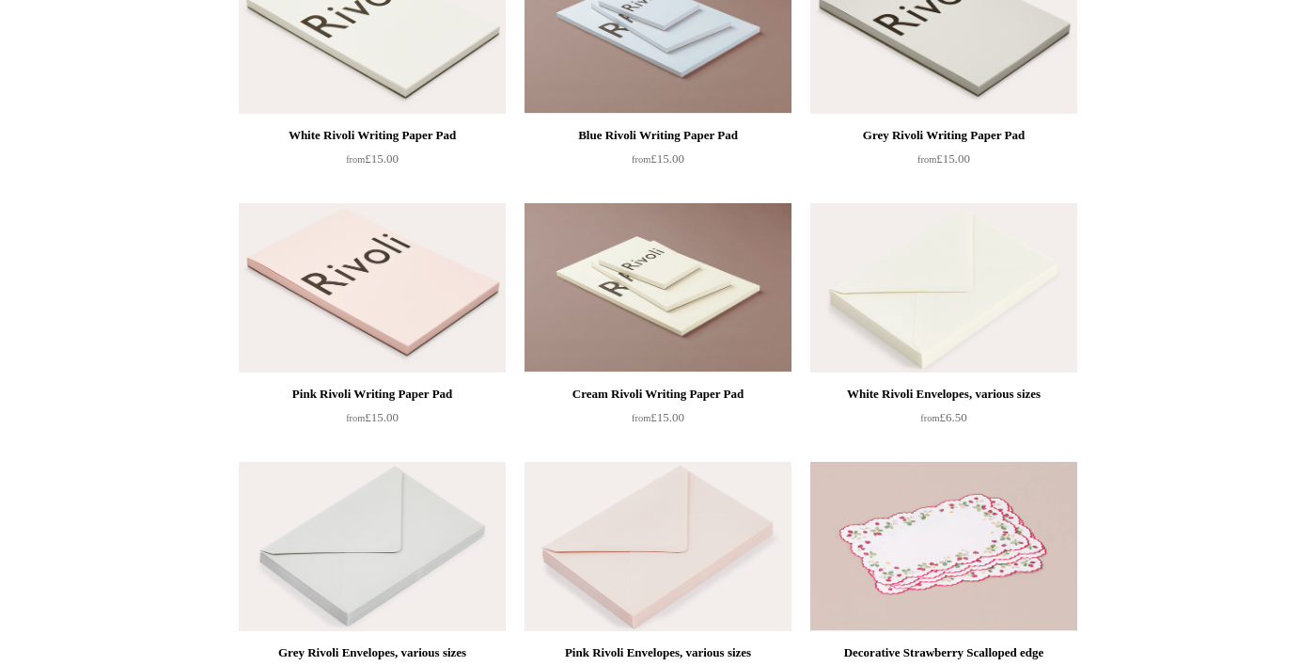
scroll to position [292, 0]
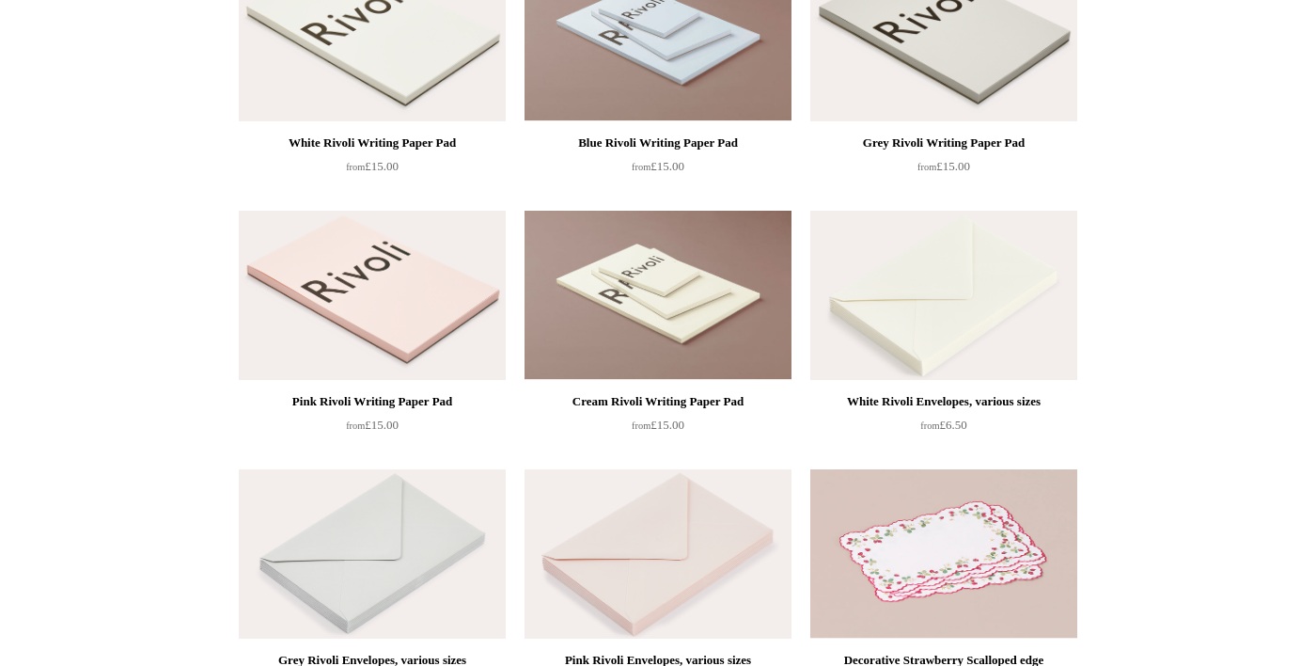
click at [629, 326] on img at bounding box center [658, 295] width 267 height 169
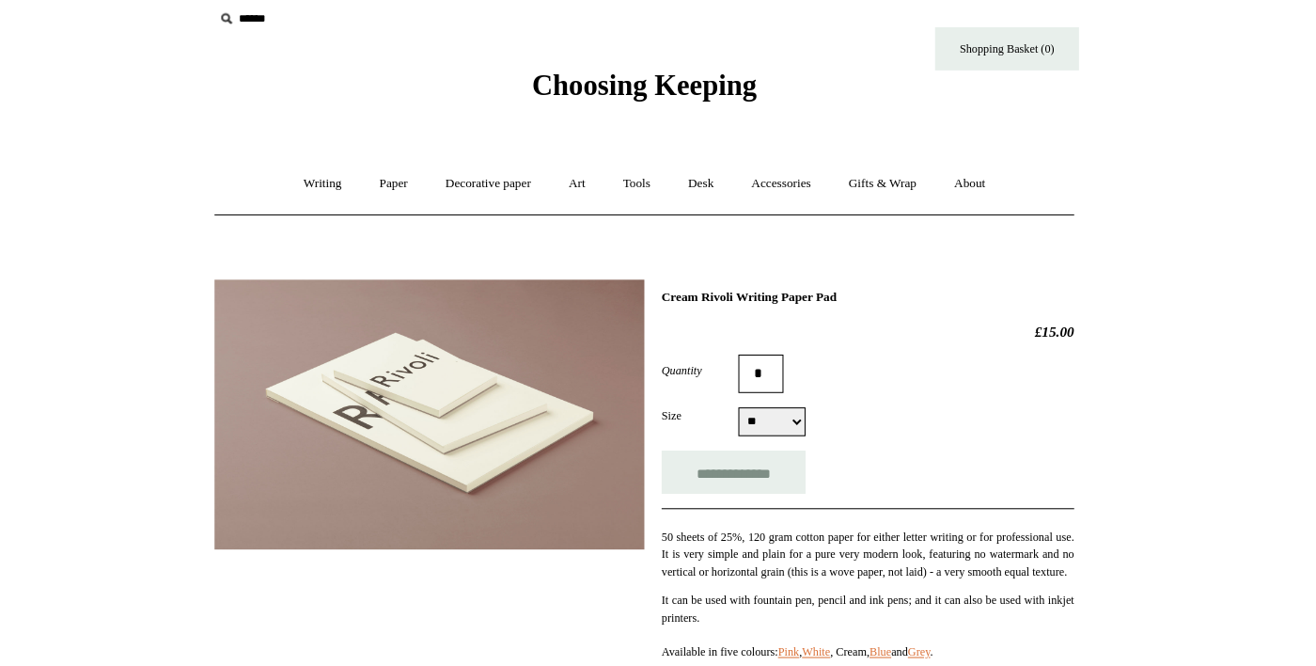
scroll to position [2, 0]
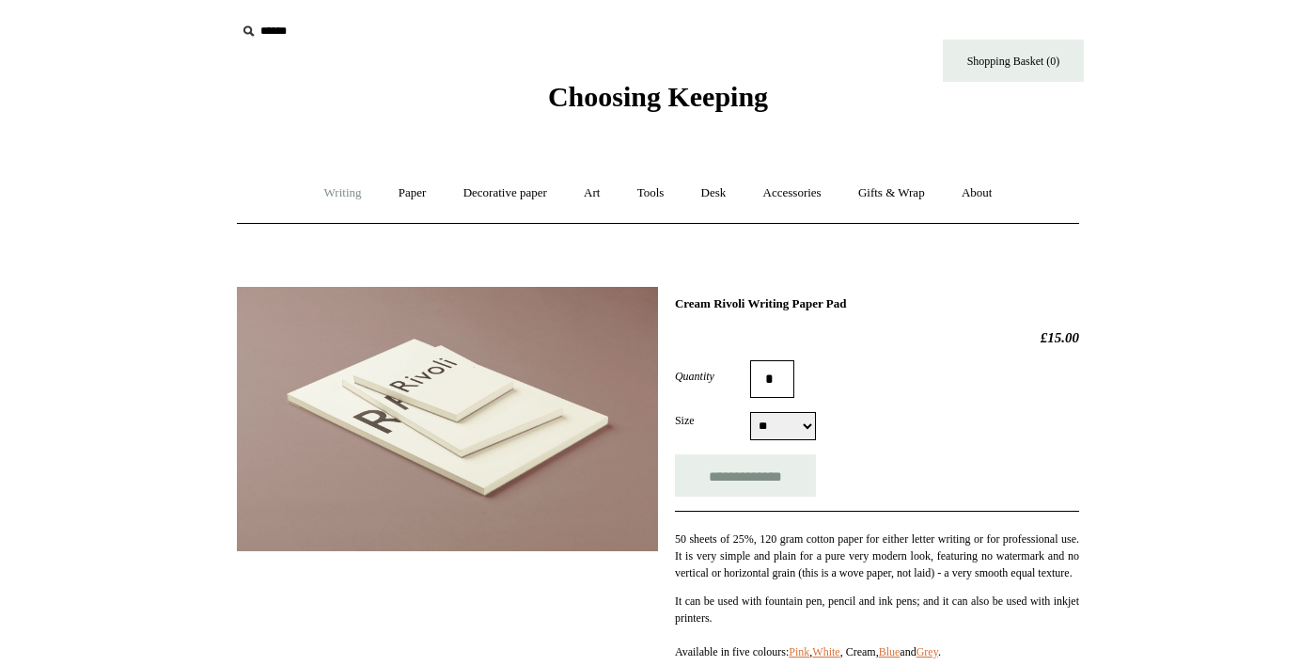
click at [307, 195] on link "Writing +" at bounding box center [342, 193] width 71 height 50
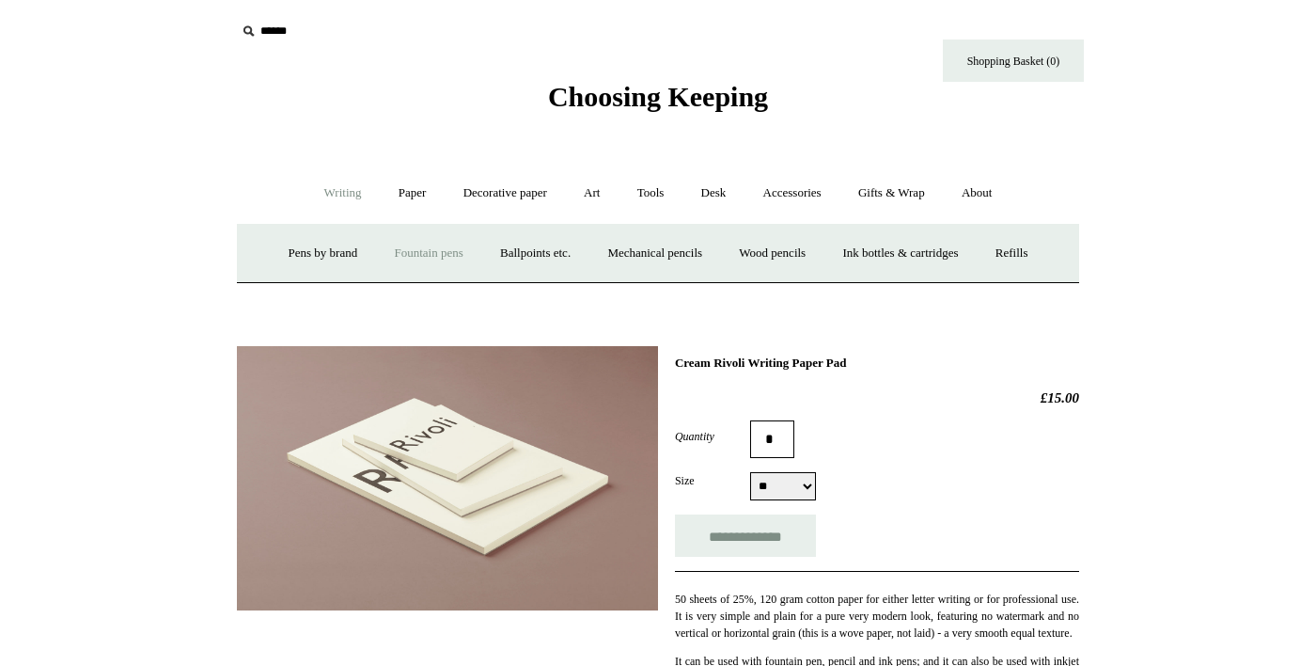
click at [428, 257] on link "Fountain pens +" at bounding box center [428, 253] width 102 height 50
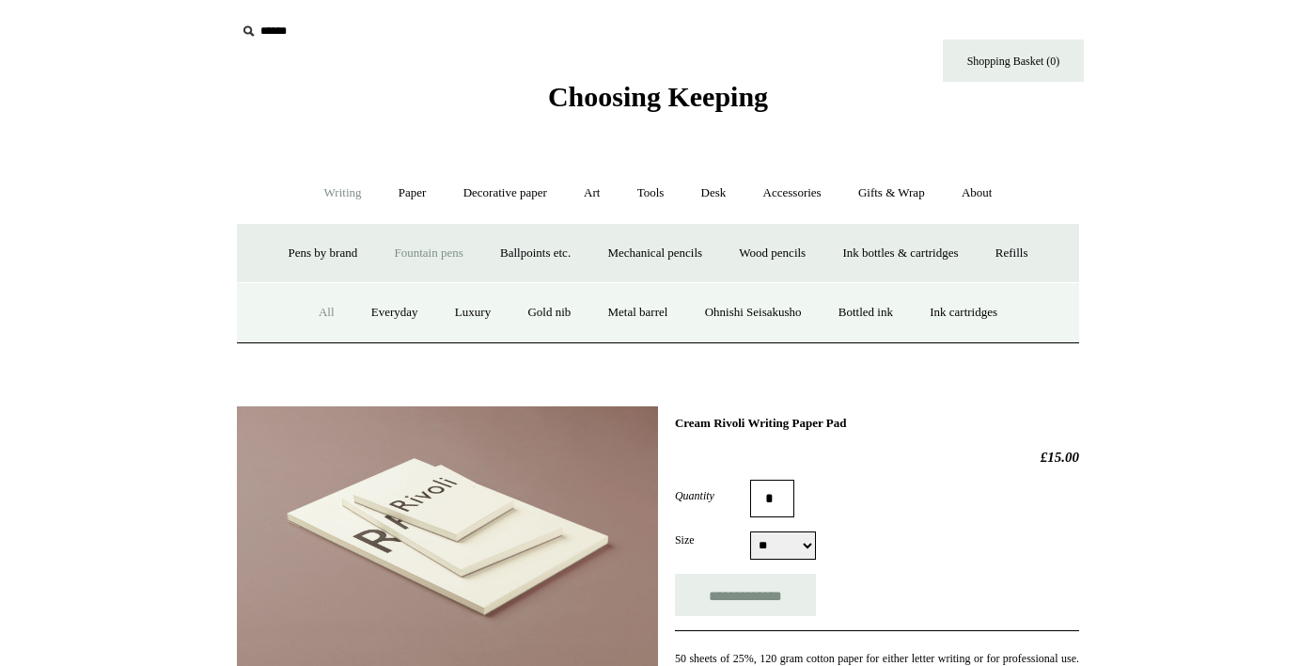
click at [302, 337] on link "All" at bounding box center [327, 313] width 50 height 50
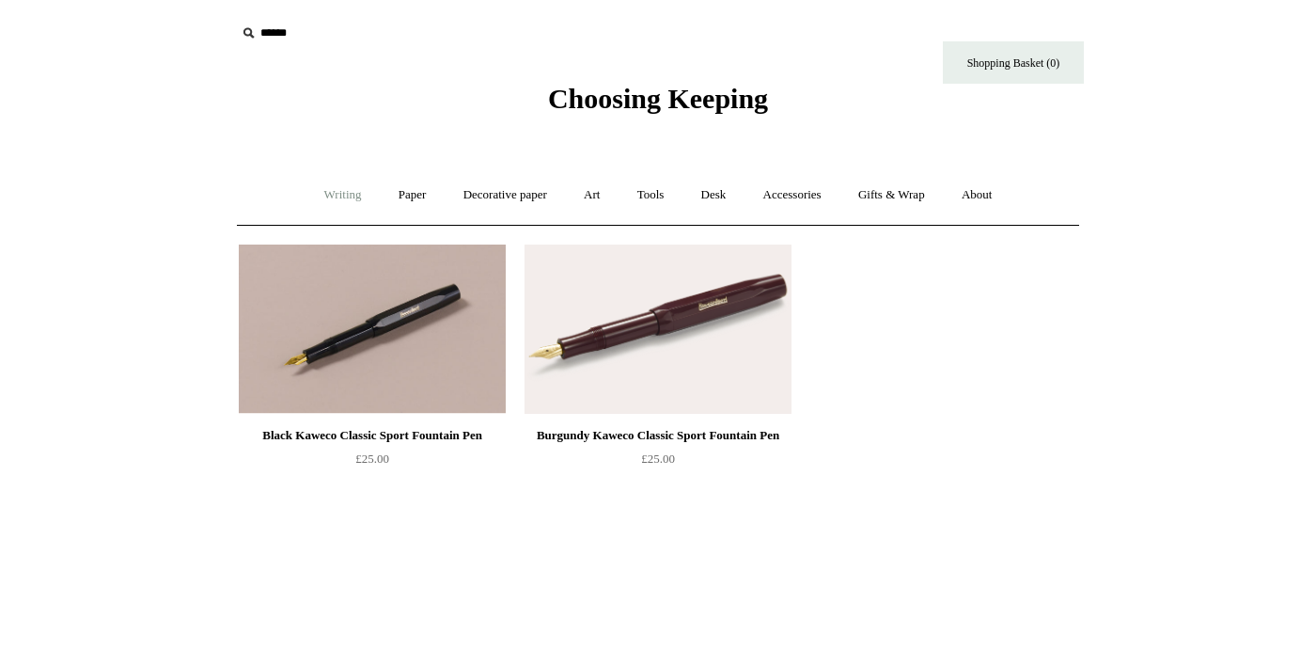
click at [315, 199] on link "Writing +" at bounding box center [342, 195] width 71 height 50
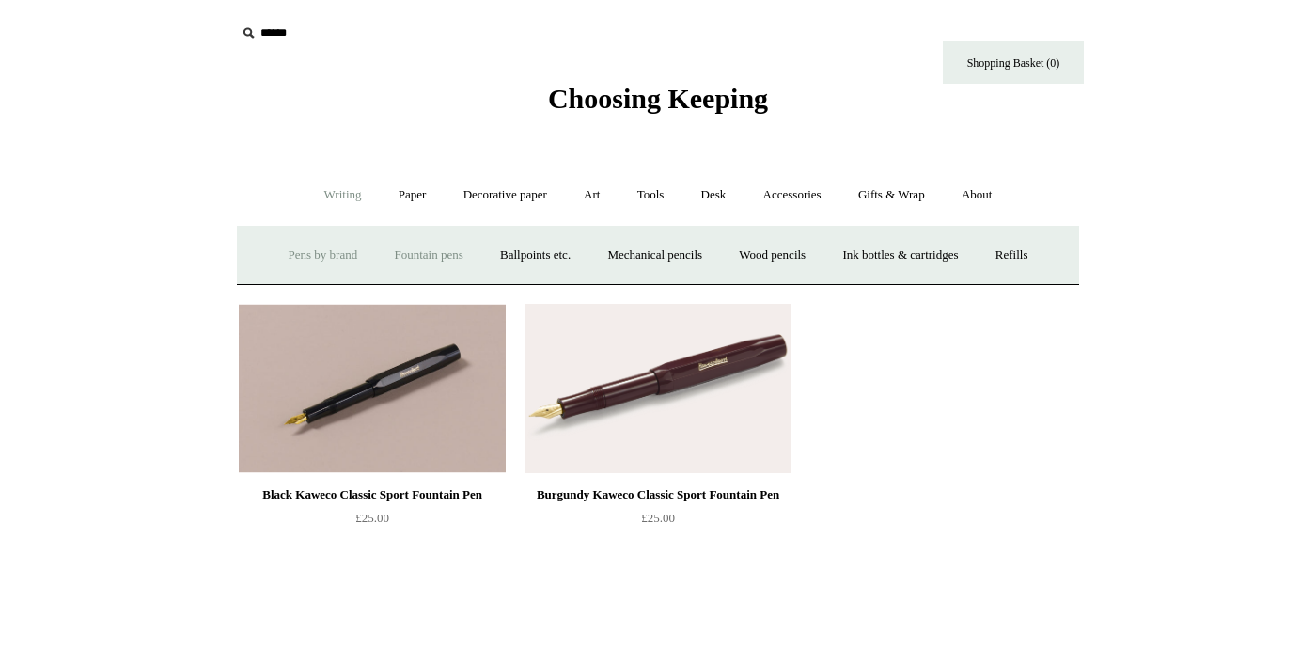
click at [314, 259] on link "Pens by brand +" at bounding box center [323, 255] width 103 height 50
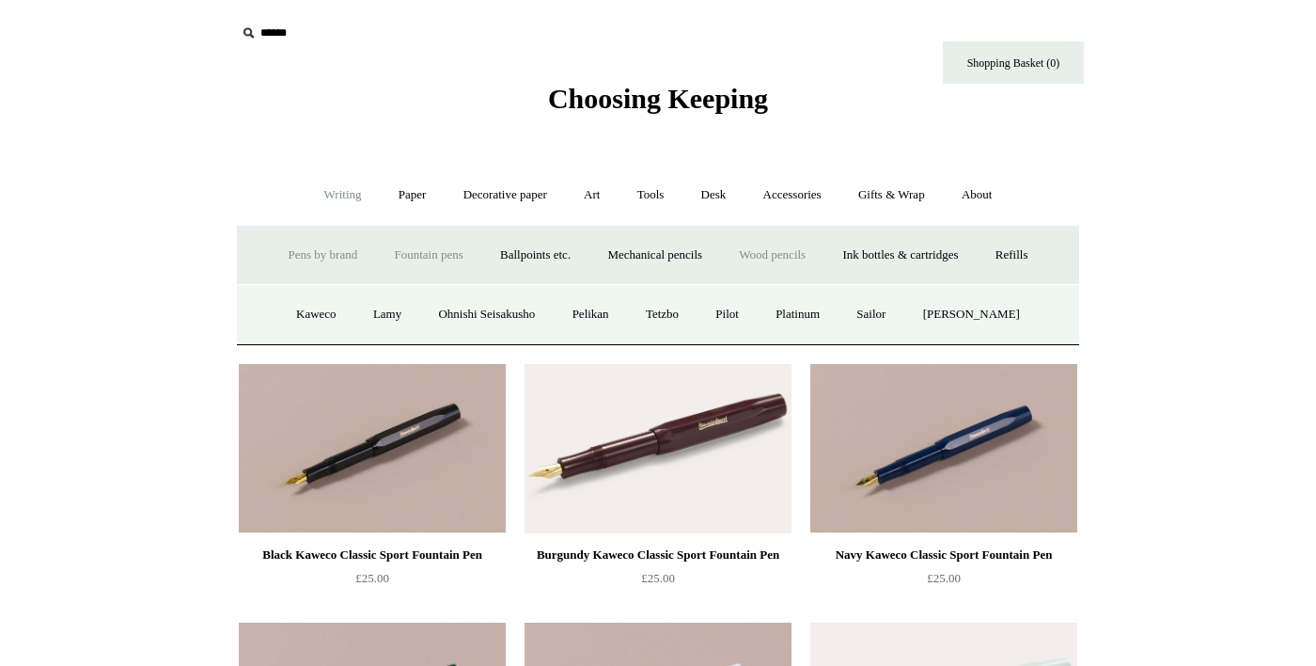
click at [818, 249] on link "Wood pencils +" at bounding box center [772, 255] width 101 height 50
click at [417, 339] on link "Graphite pencils" at bounding box center [469, 315] width 115 height 50
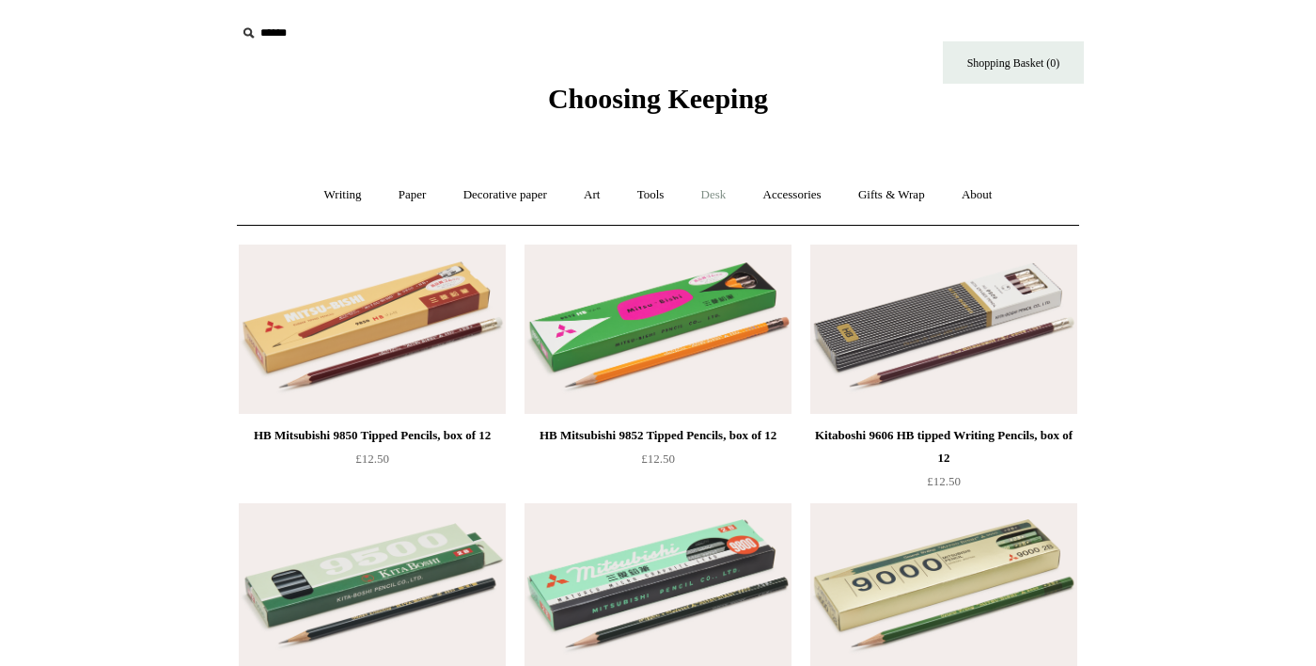
click at [715, 201] on link "Desk +" at bounding box center [713, 195] width 59 height 50
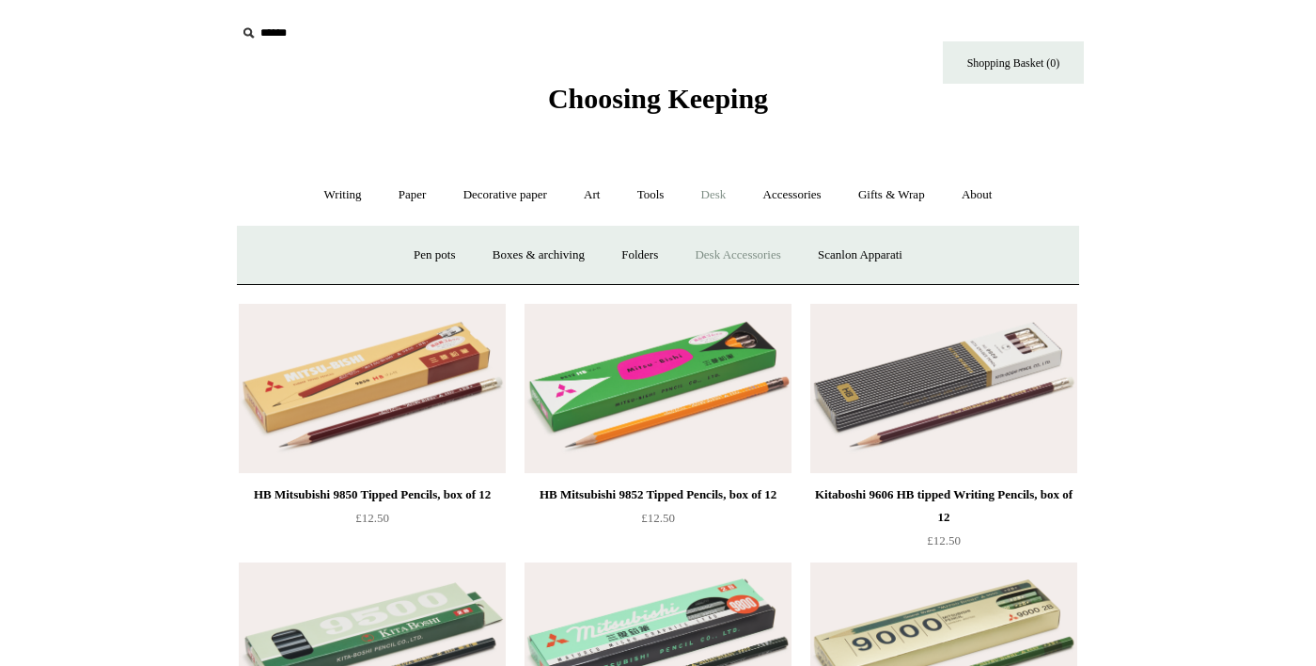
click at [735, 255] on link "Desk Accessories" at bounding box center [737, 255] width 119 height 50
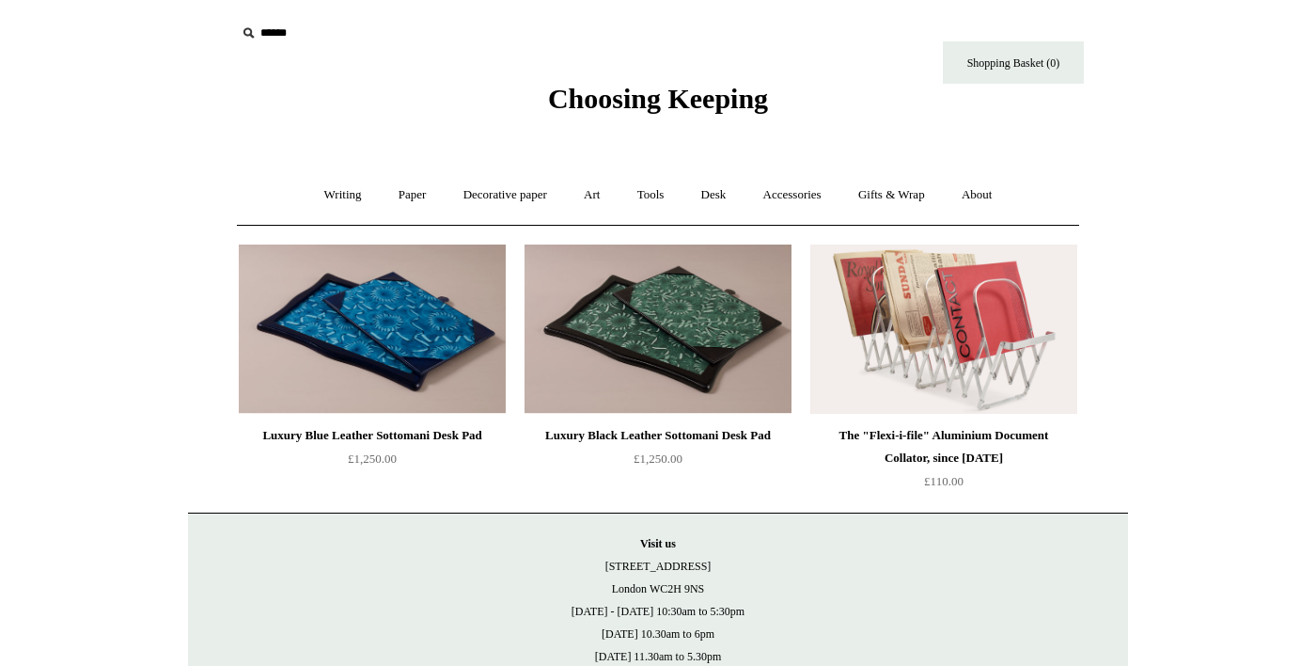
click at [1027, 372] on img at bounding box center [943, 328] width 267 height 169
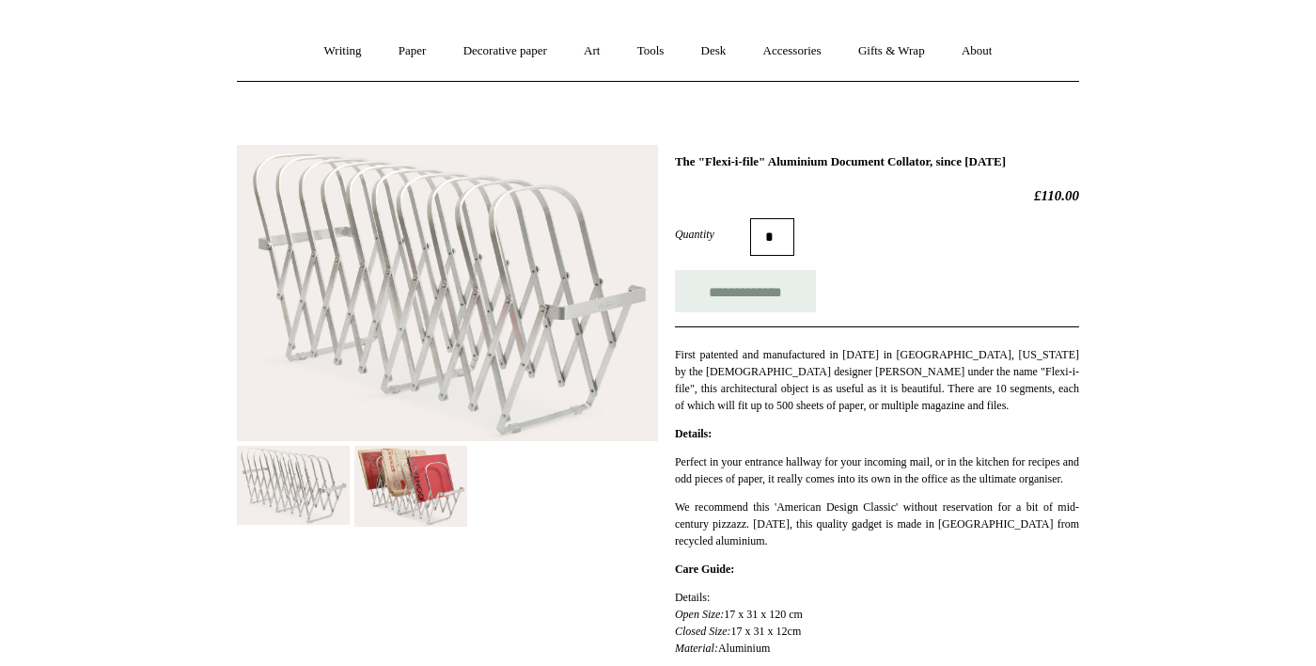
scroll to position [149, 0]
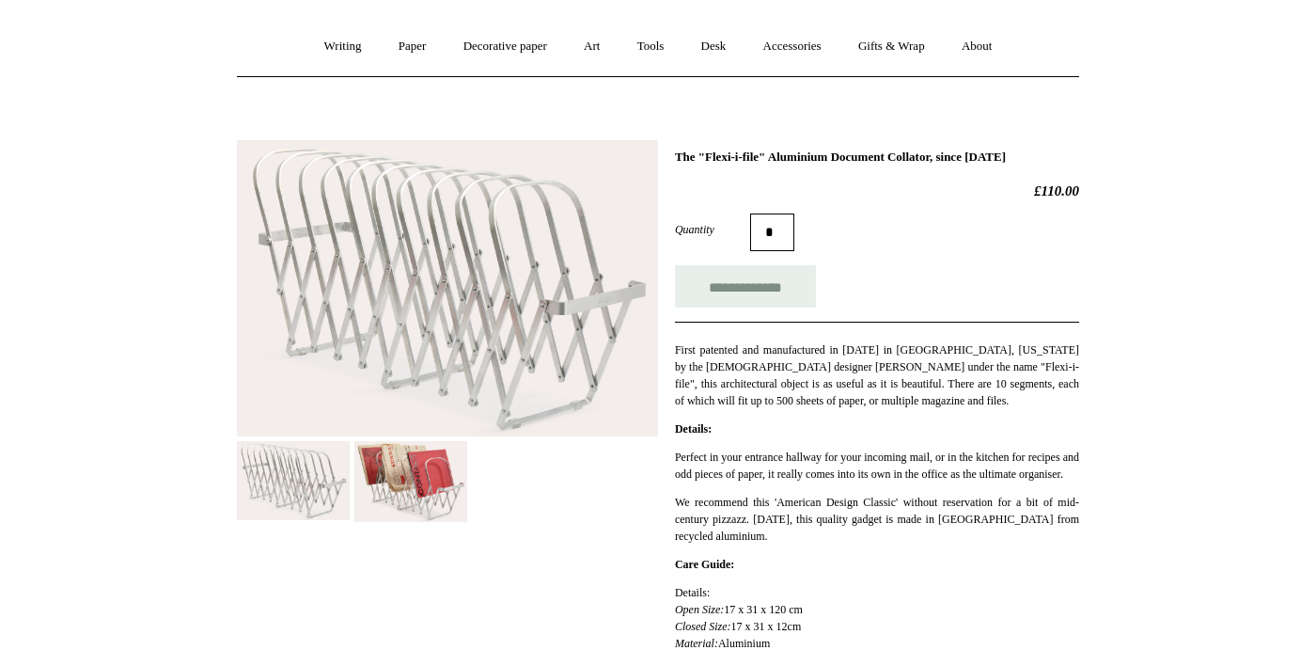
click at [416, 490] on img at bounding box center [410, 481] width 113 height 81
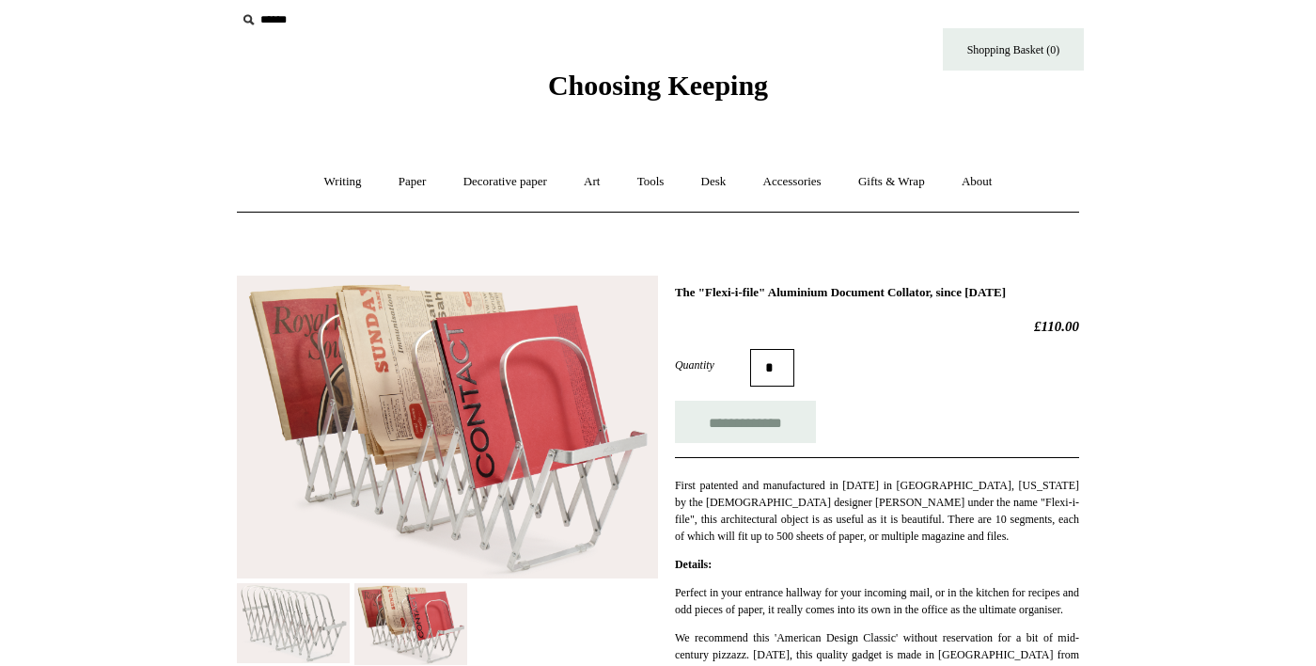
scroll to position [0, 0]
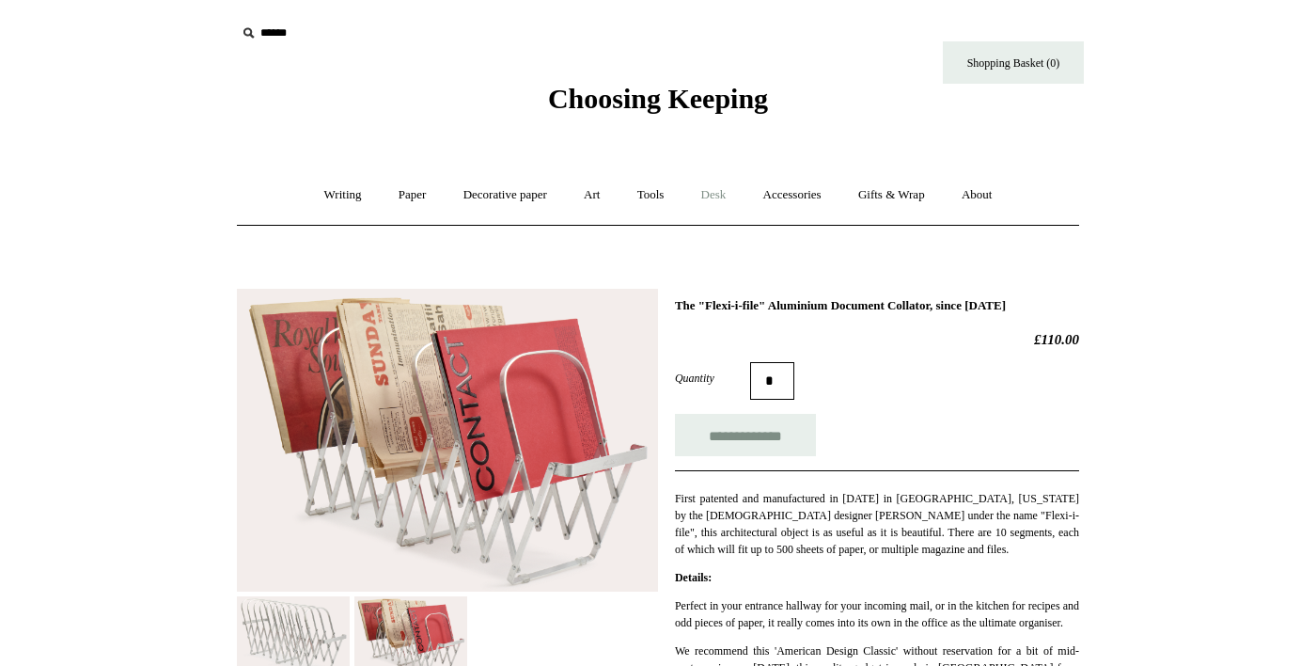
click at [718, 190] on link "Desk +" at bounding box center [713, 195] width 59 height 50
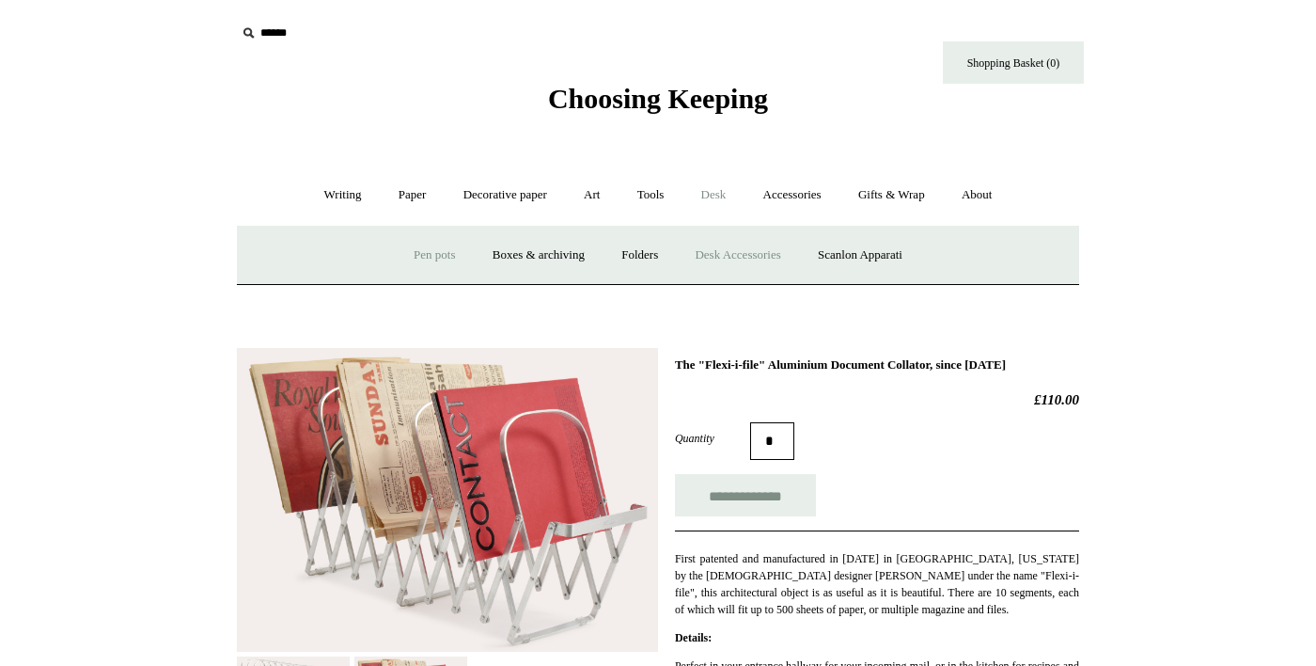
click at [404, 259] on link "Pen pots" at bounding box center [434, 255] width 75 height 50
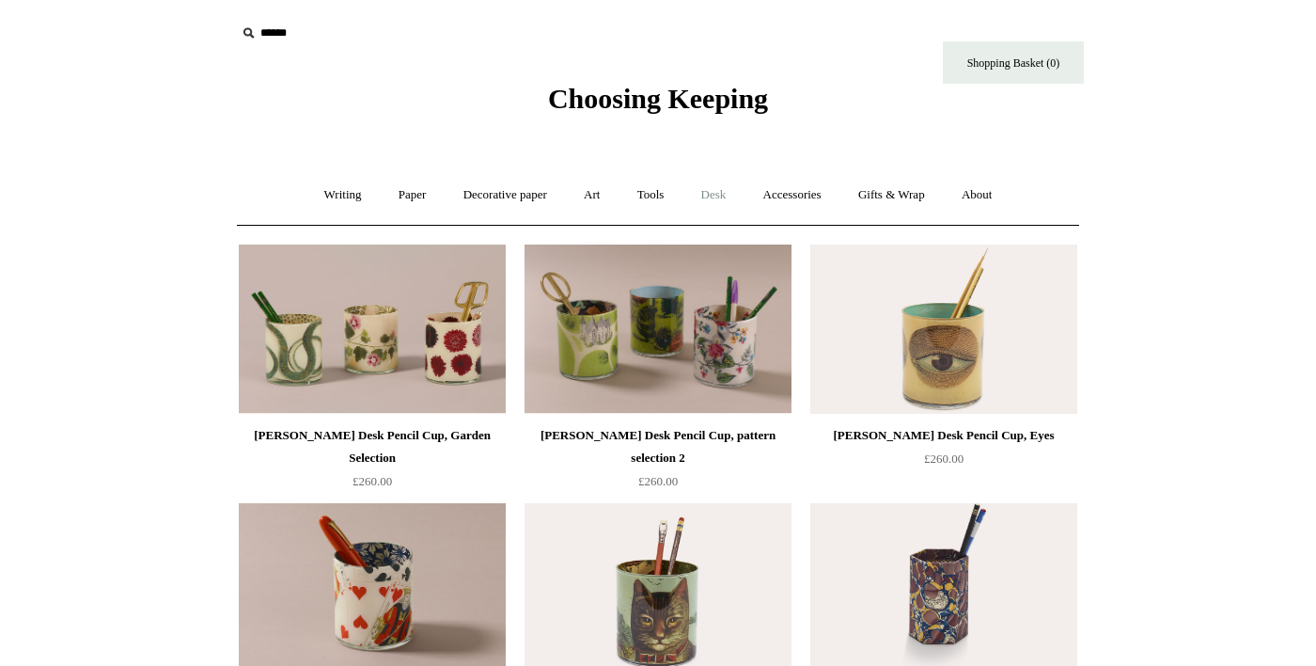
click at [724, 196] on link "Desk +" at bounding box center [713, 195] width 59 height 50
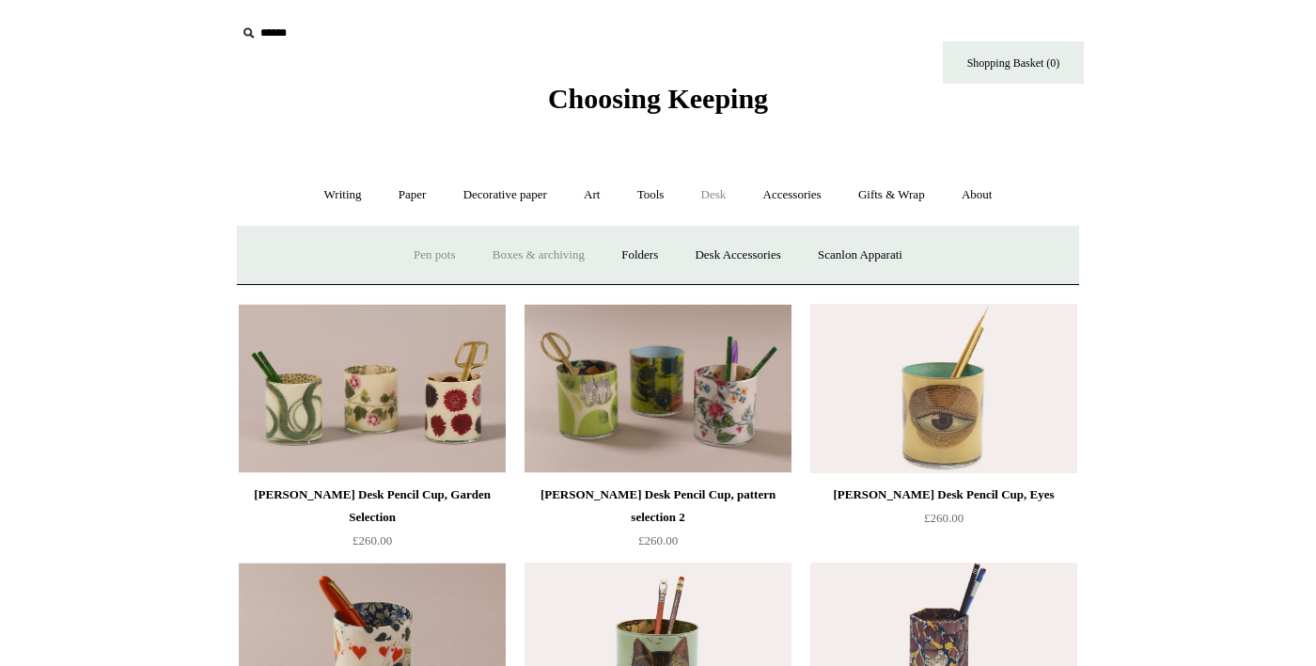
click at [517, 258] on link "Boxes & archiving" at bounding box center [539, 255] width 126 height 50
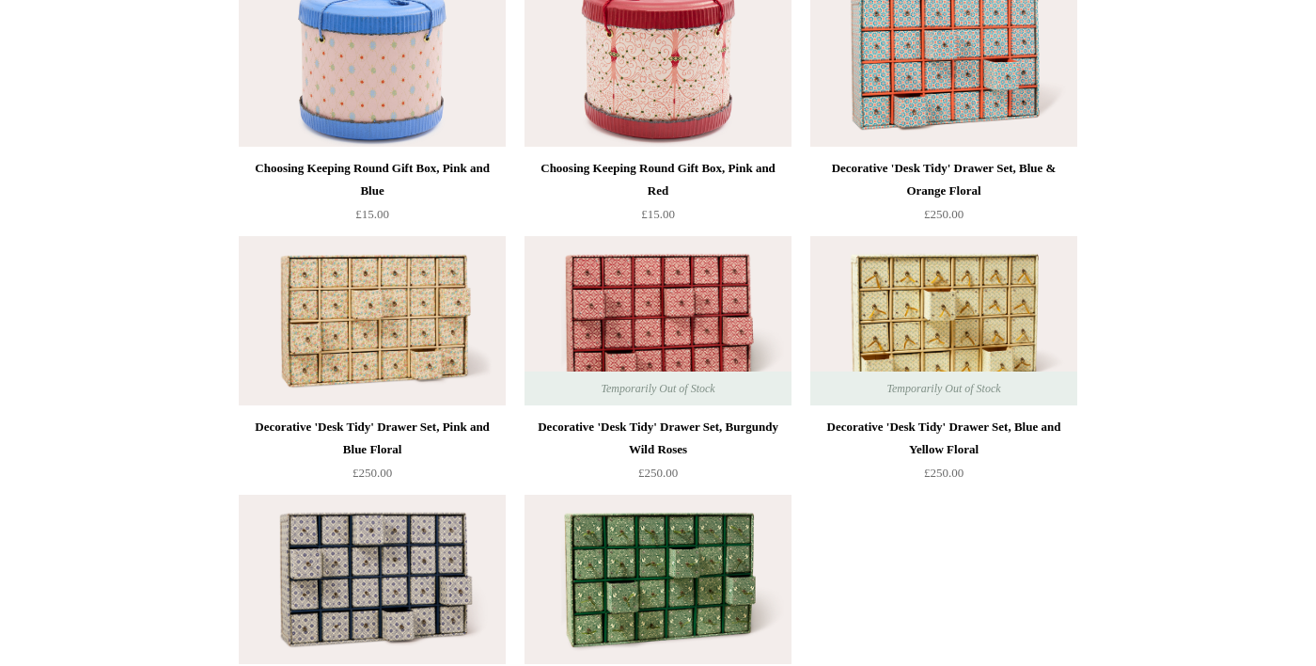
scroll to position [2592, 0]
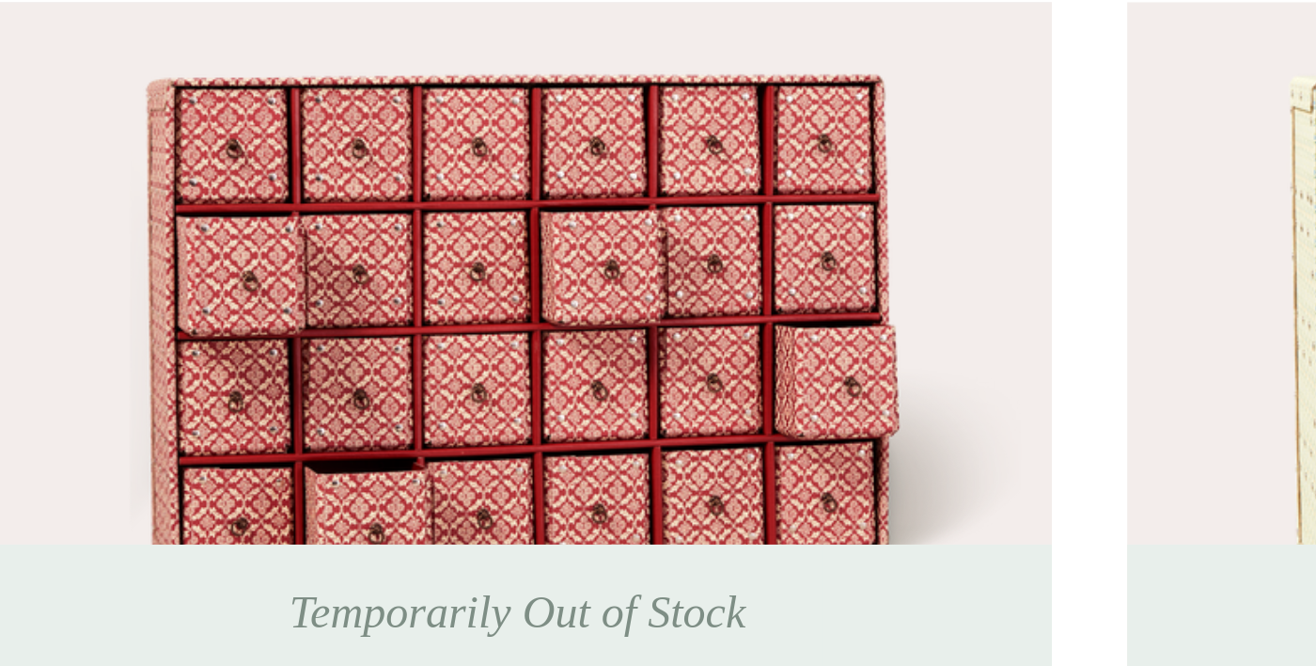
click at [729, 345] on img at bounding box center [658, 322] width 267 height 169
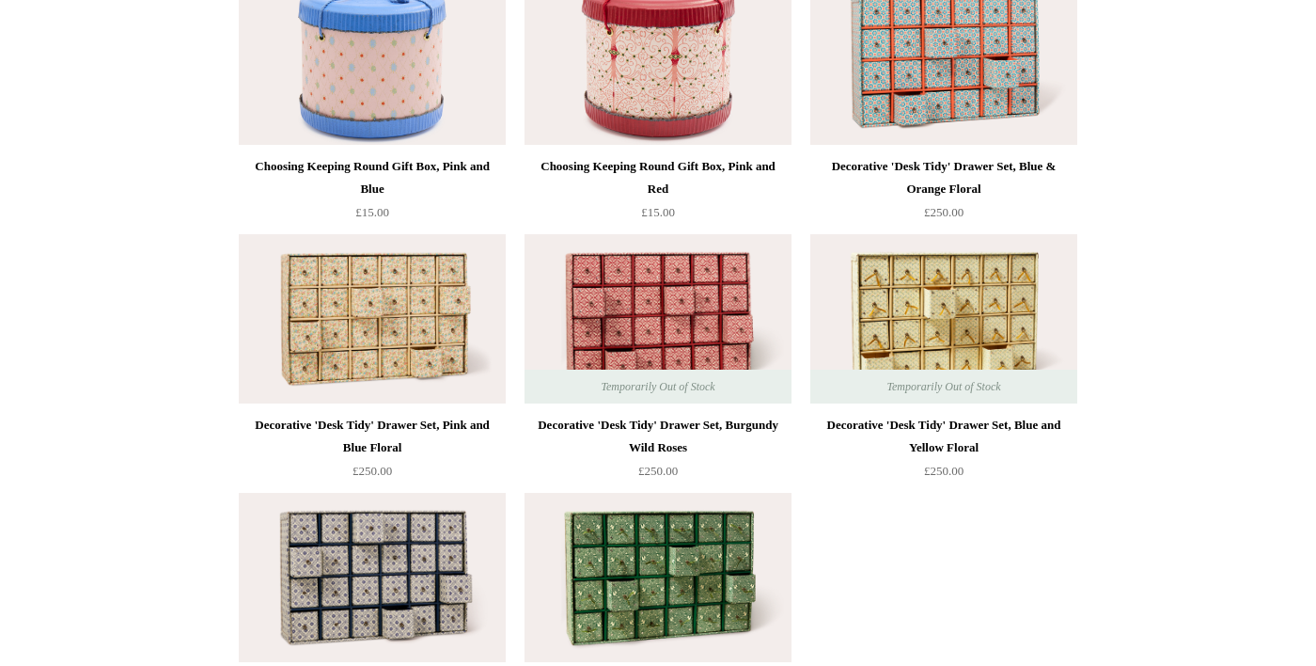
scroll to position [2601, 0]
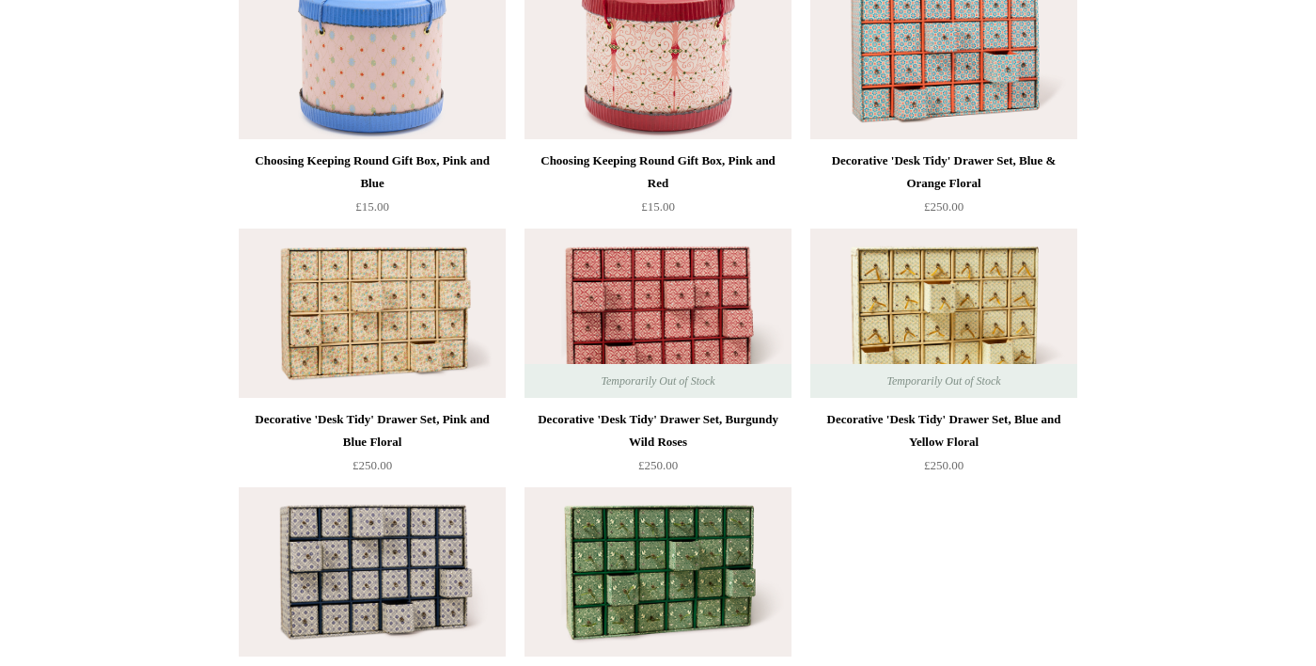
click at [695, 601] on img at bounding box center [658, 571] width 267 height 169
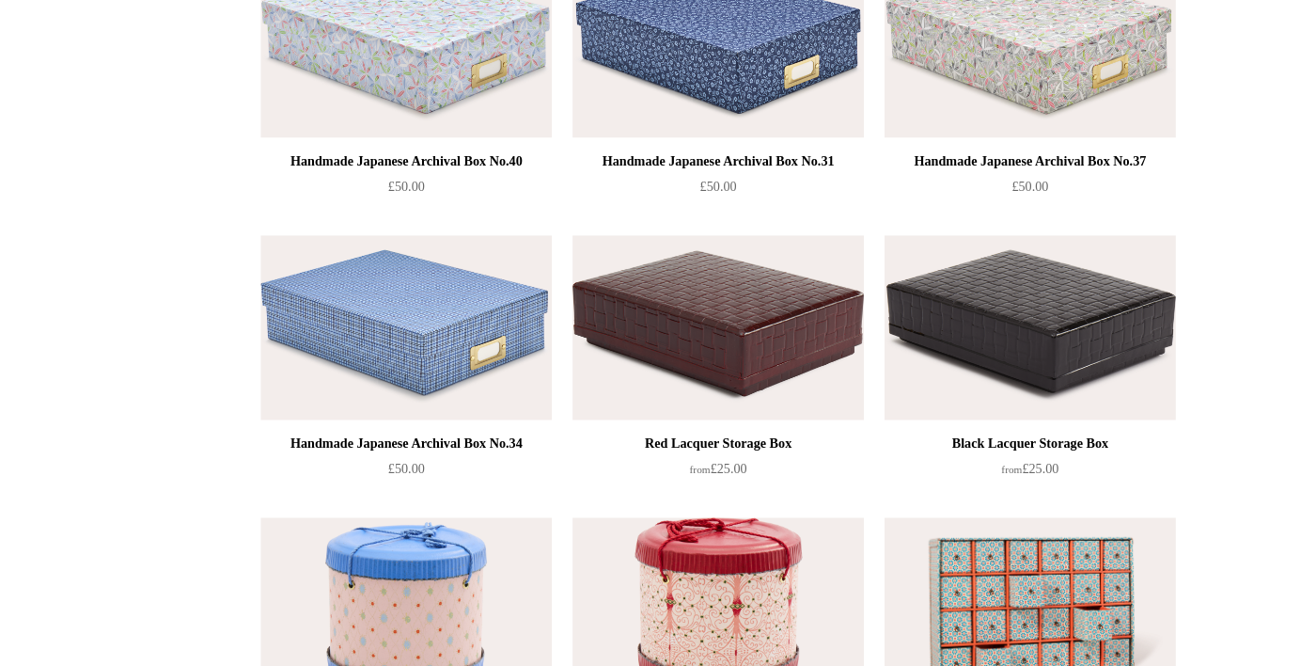
scroll to position [2096, 0]
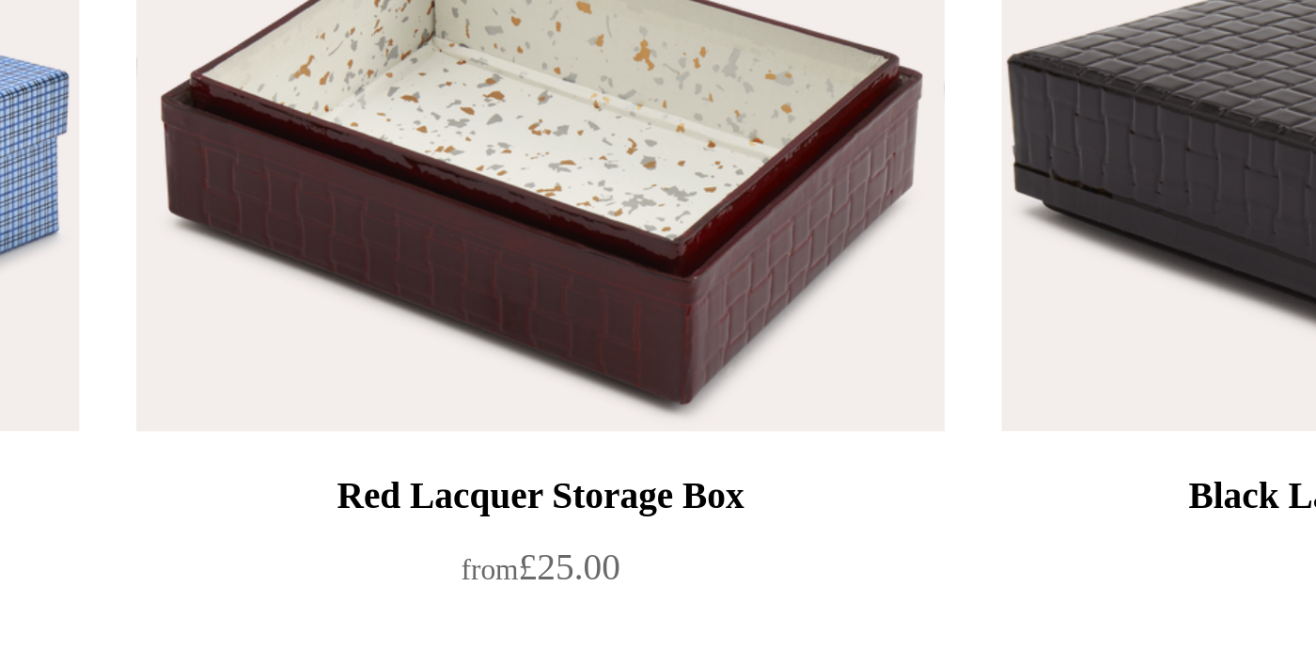
click at [742, 347] on img at bounding box center [658, 300] width 267 height 169
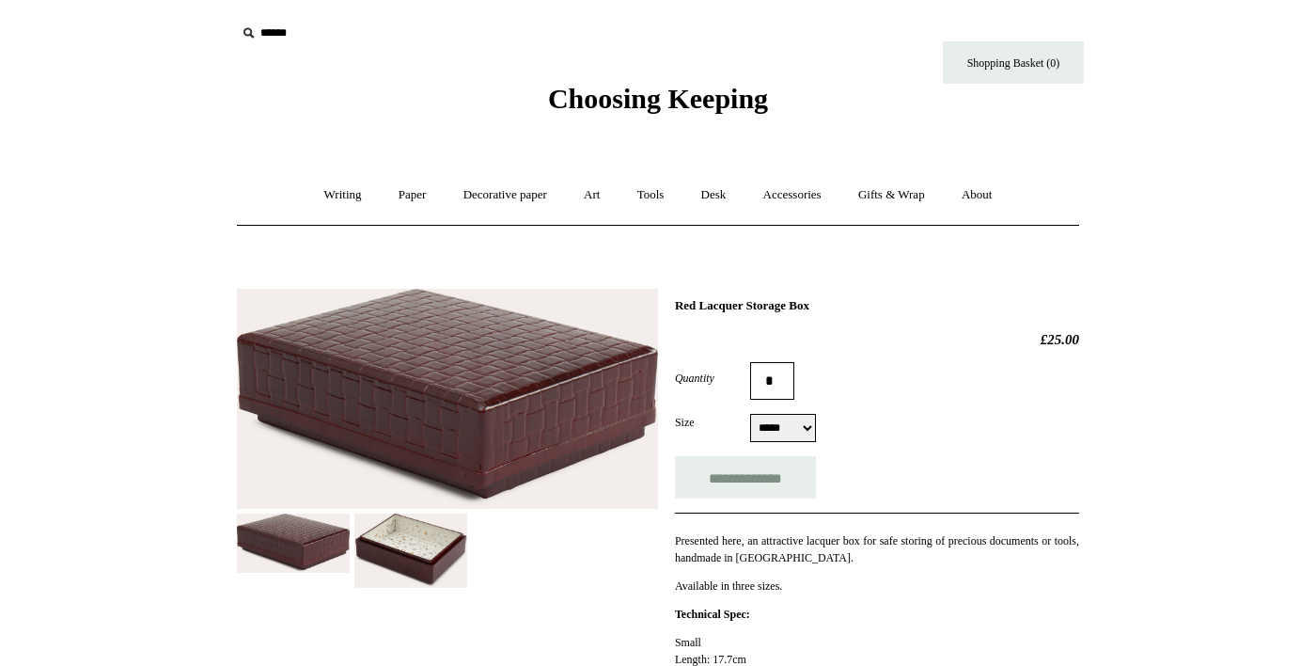
click at [443, 558] on img at bounding box center [410, 550] width 113 height 74
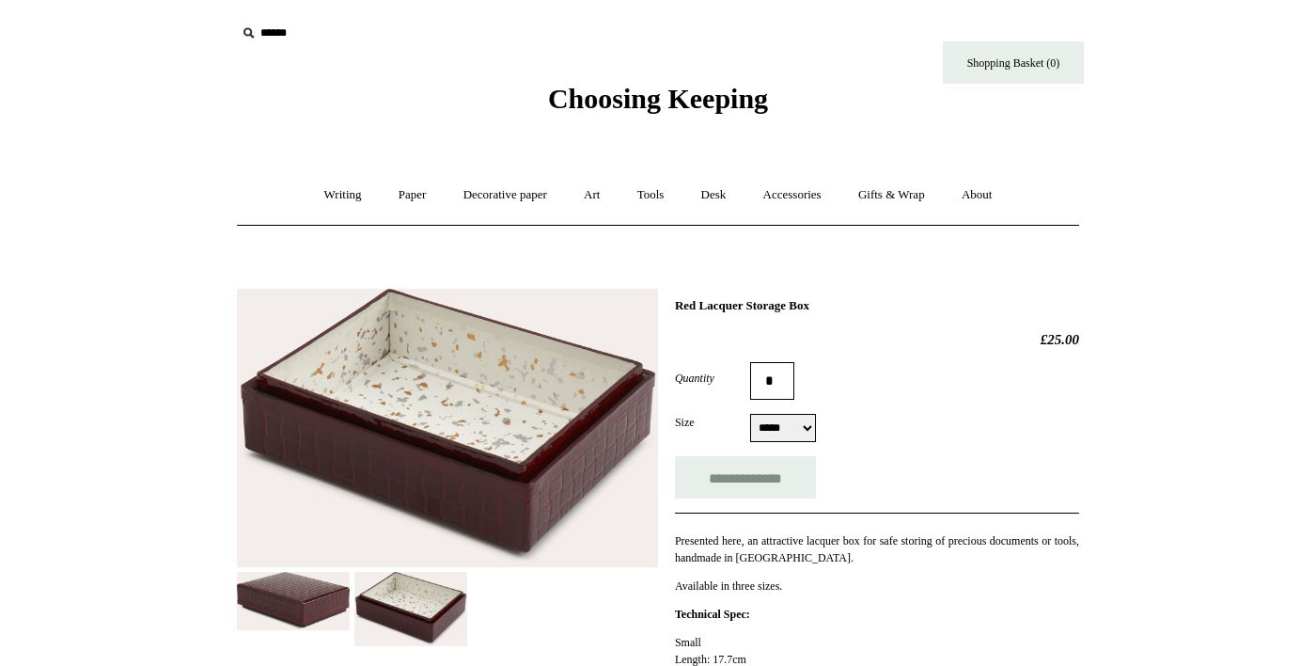
click at [813, 424] on select "***** ****** *****" at bounding box center [783, 428] width 66 height 28
select select "*****"
click at [750, 415] on select "***** ****** *****" at bounding box center [783, 428] width 66 height 28
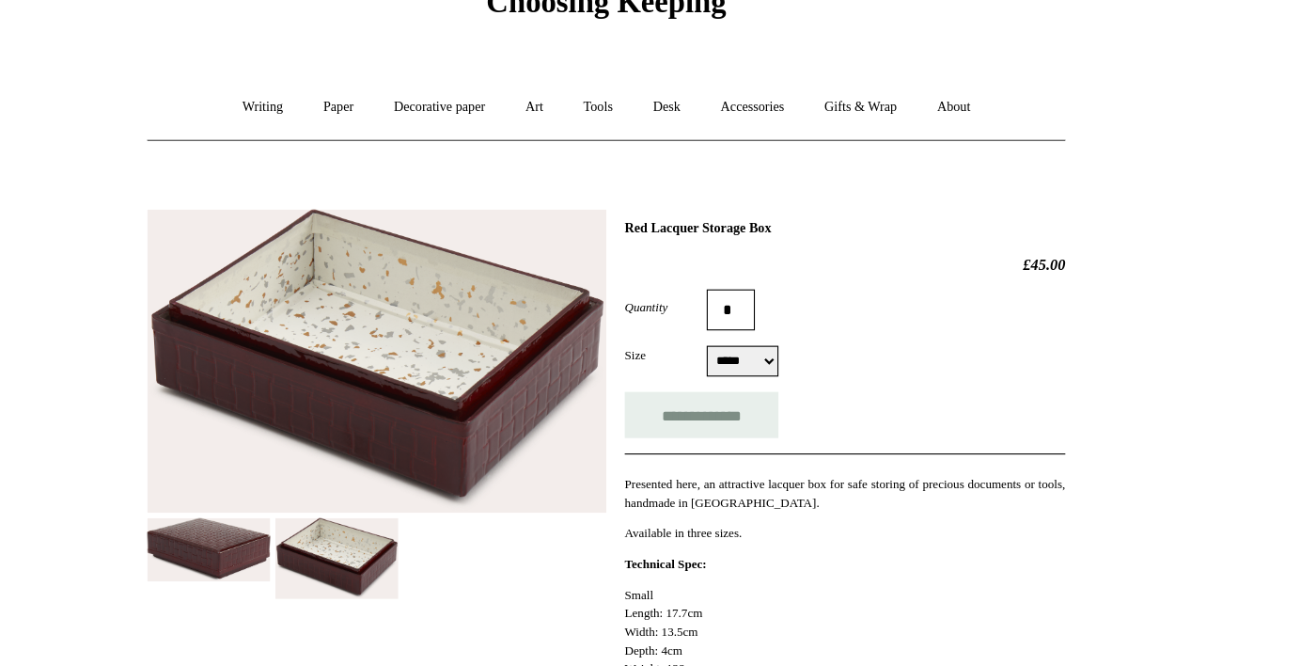
scroll to position [48, 0]
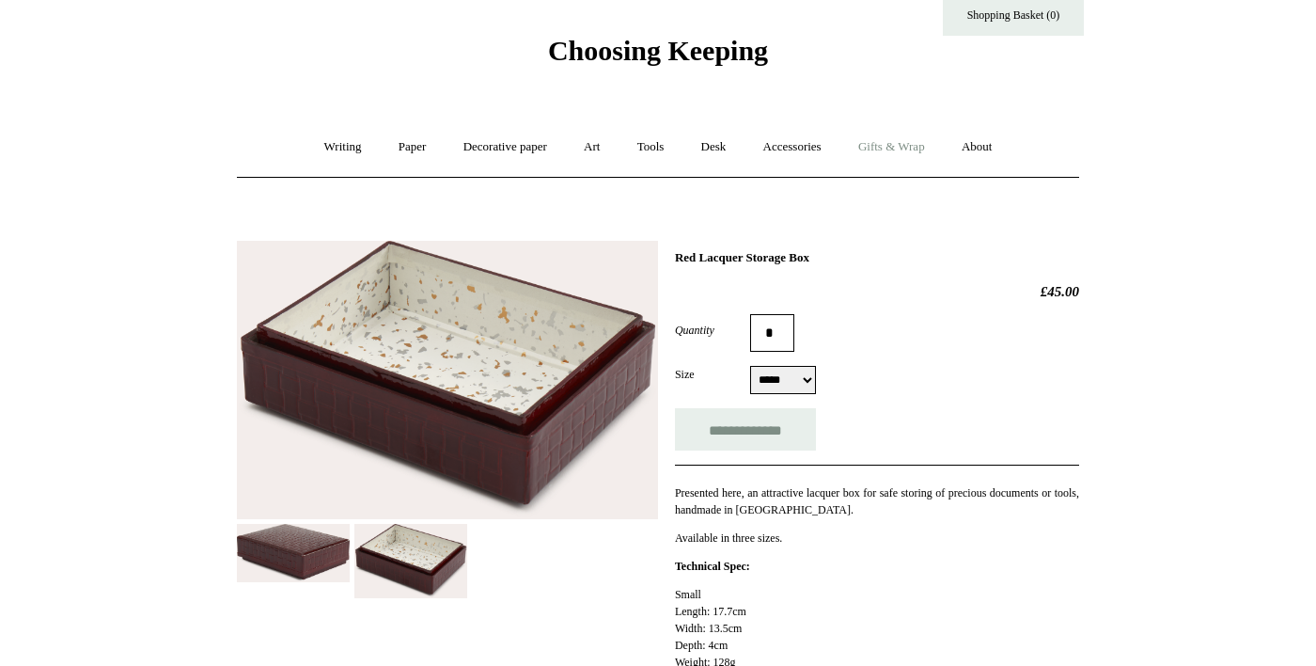
click at [932, 160] on link "Gifts & Wrap +" at bounding box center [891, 147] width 101 height 50
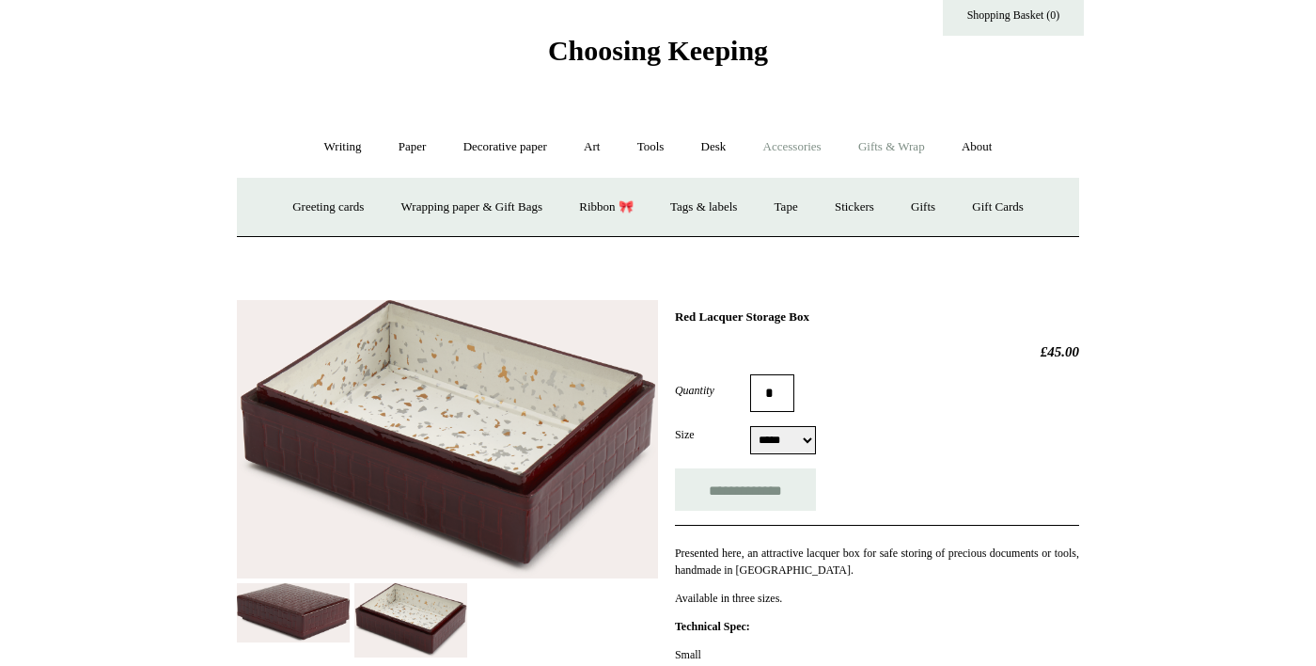
click at [799, 157] on link "Accessories +" at bounding box center [792, 147] width 92 height 50
click at [368, 215] on link "Personal Accessories +" at bounding box center [338, 207] width 136 height 50
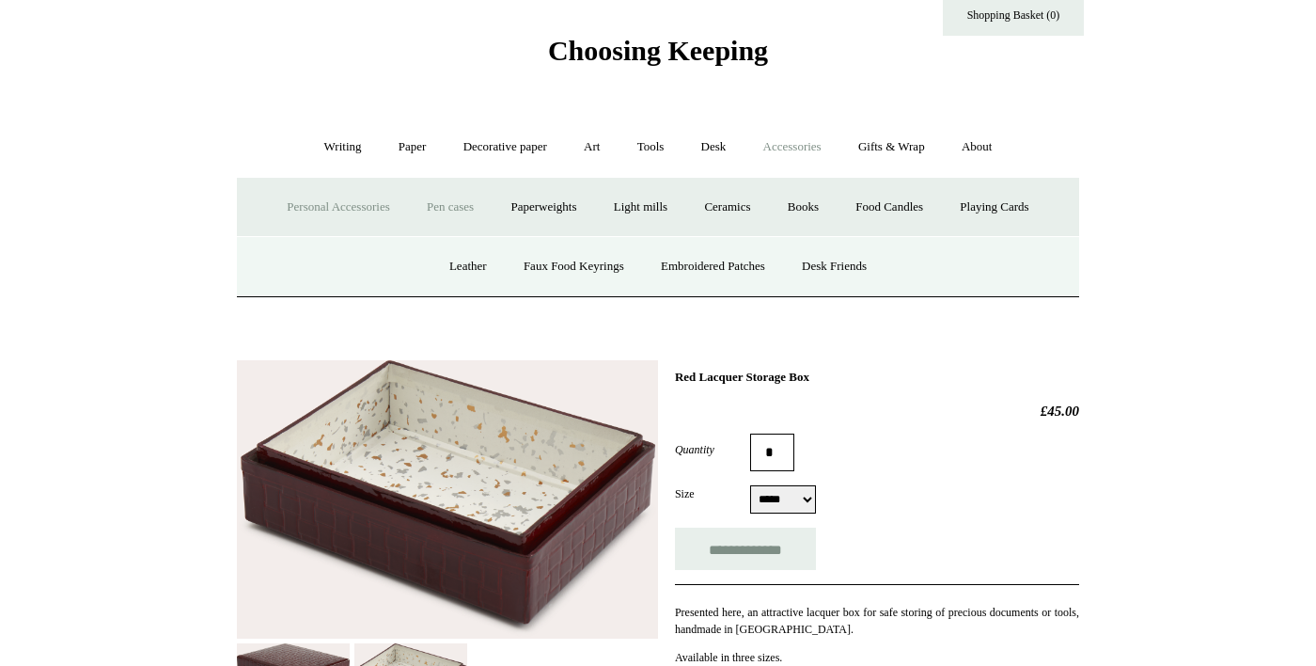
click at [491, 203] on link "Pen cases" at bounding box center [450, 207] width 81 height 50
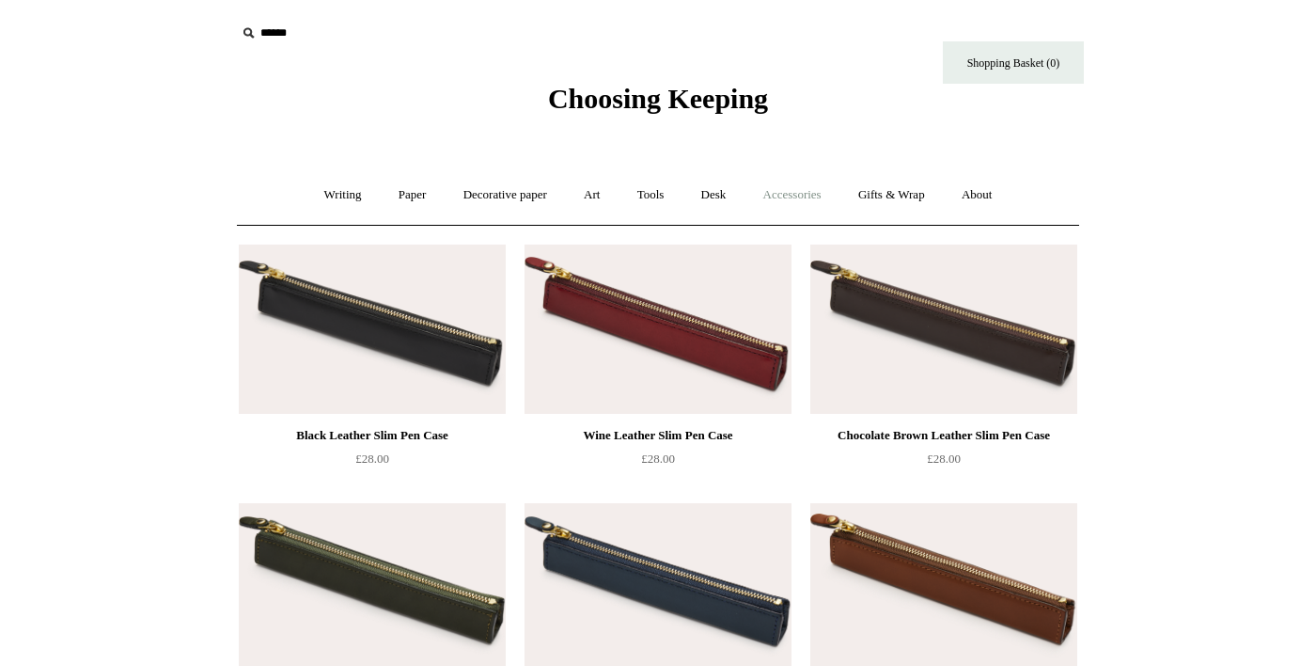
click at [814, 195] on link "Accessories +" at bounding box center [792, 195] width 92 height 50
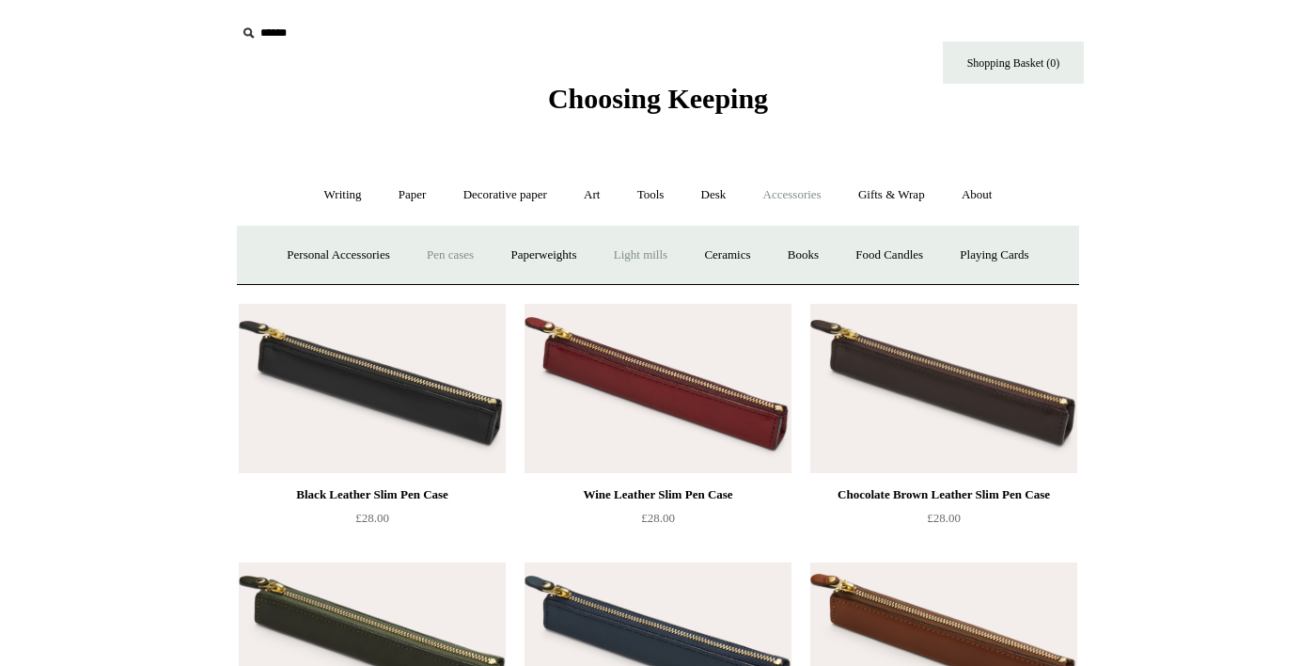
click at [684, 251] on link "Light mills" at bounding box center [640, 255] width 87 height 50
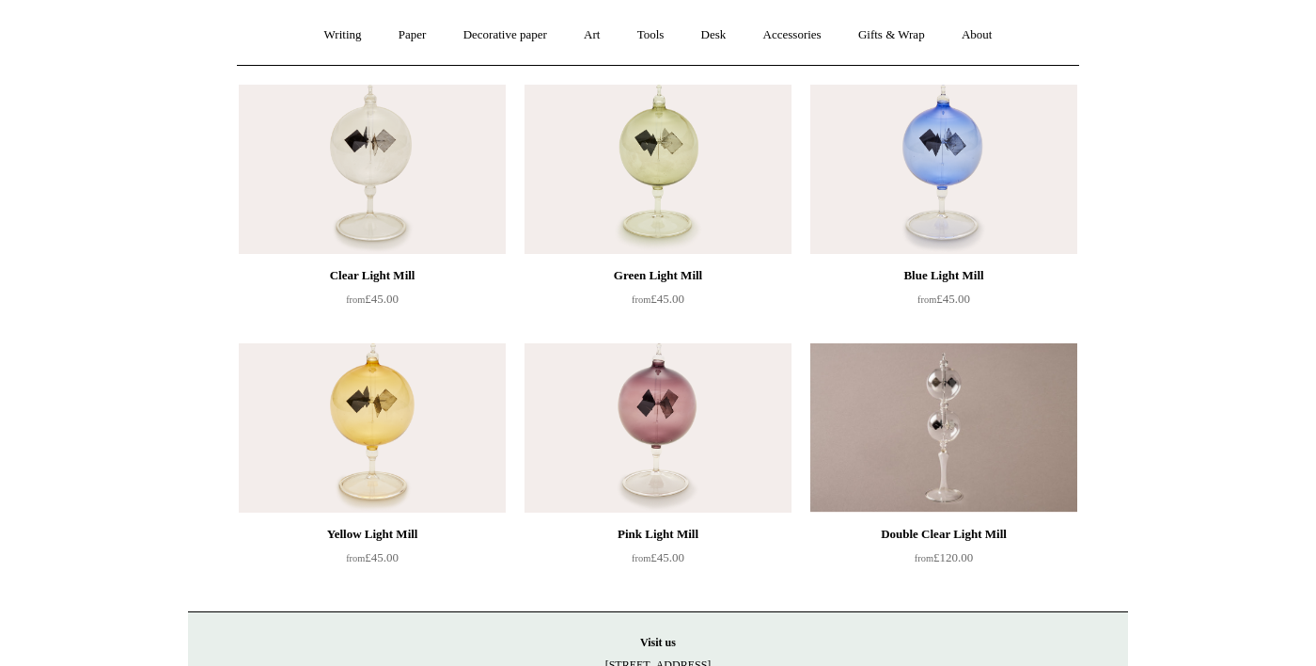
scroll to position [154, 0]
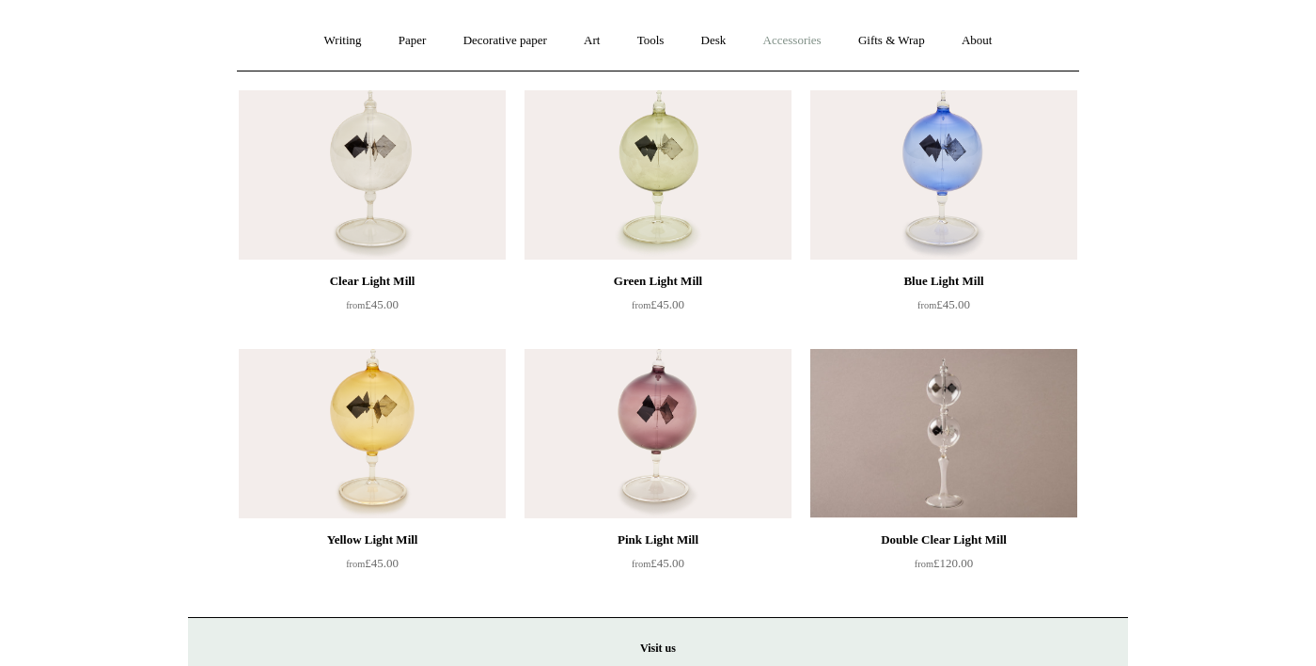
click at [807, 42] on link "Accessories +" at bounding box center [792, 41] width 92 height 50
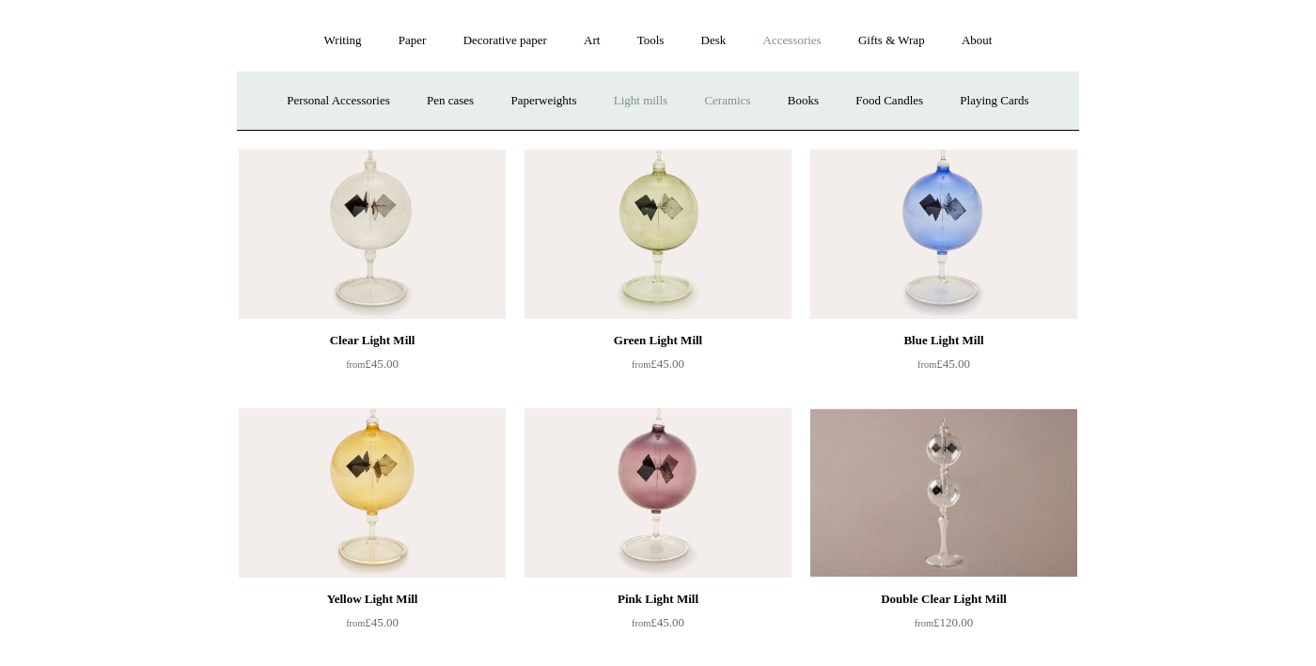
click at [767, 110] on link "Ceramics +" at bounding box center [727, 101] width 80 height 50
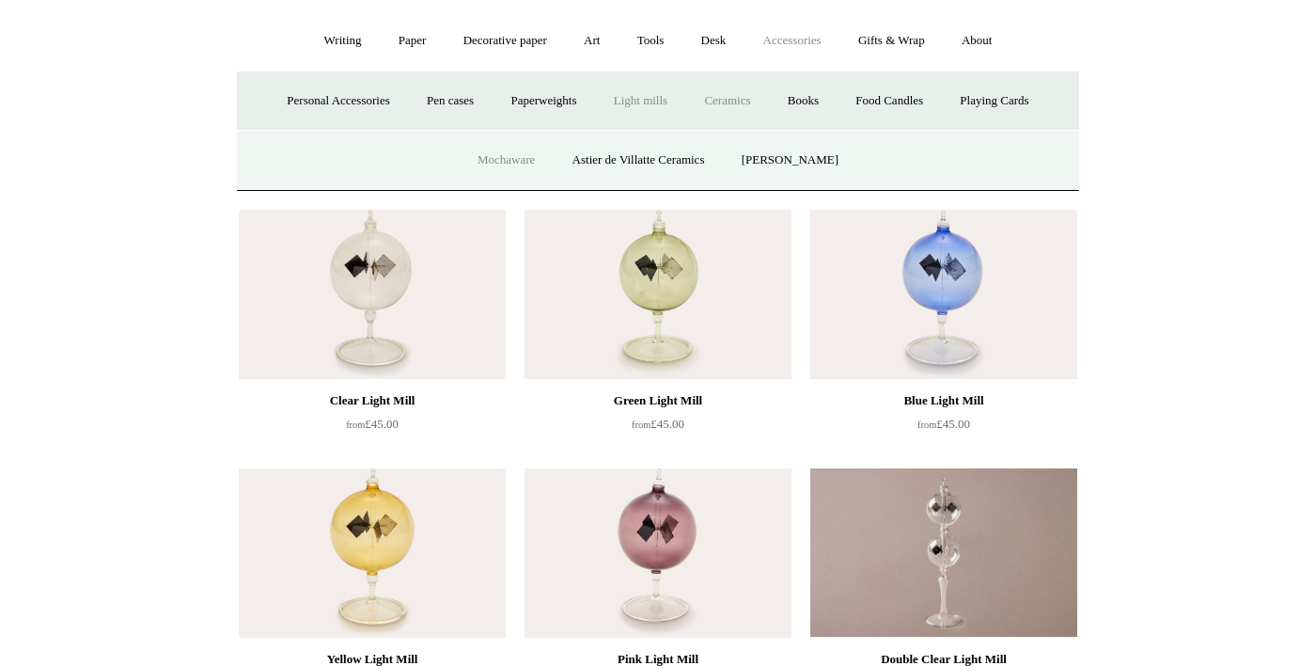
click at [498, 185] on link "Mochaware" at bounding box center [506, 160] width 91 height 50
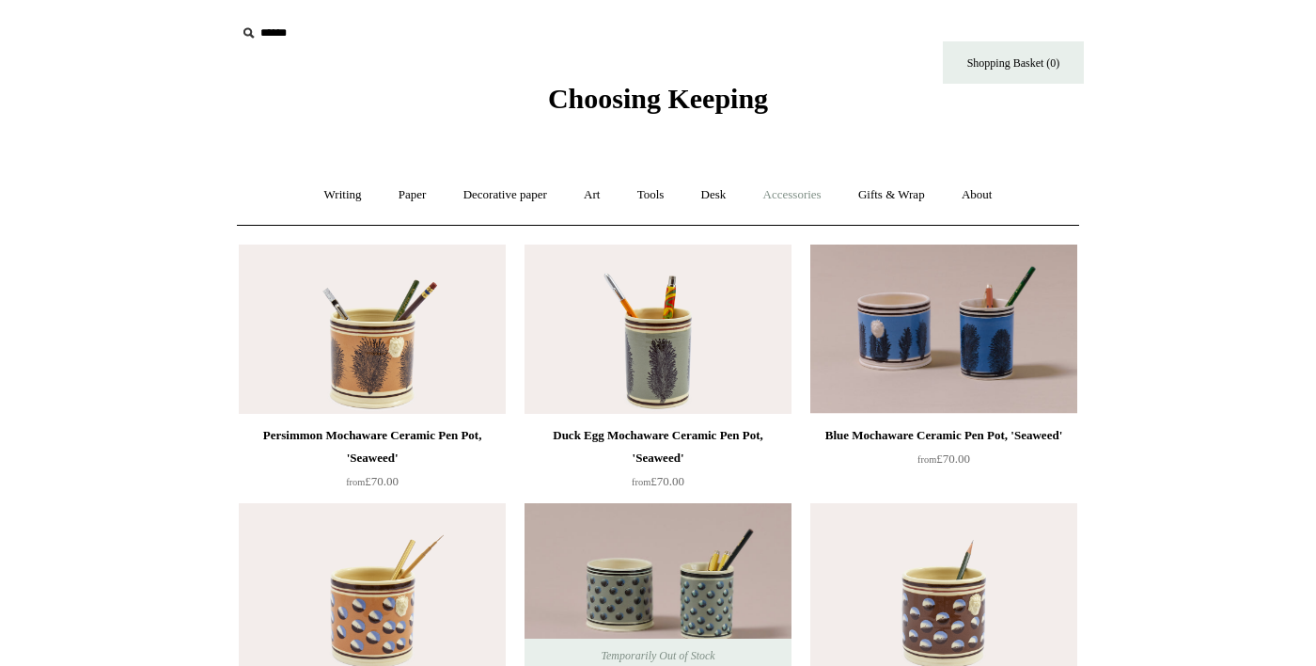
click at [798, 198] on link "Accessories +" at bounding box center [792, 195] width 92 height 50
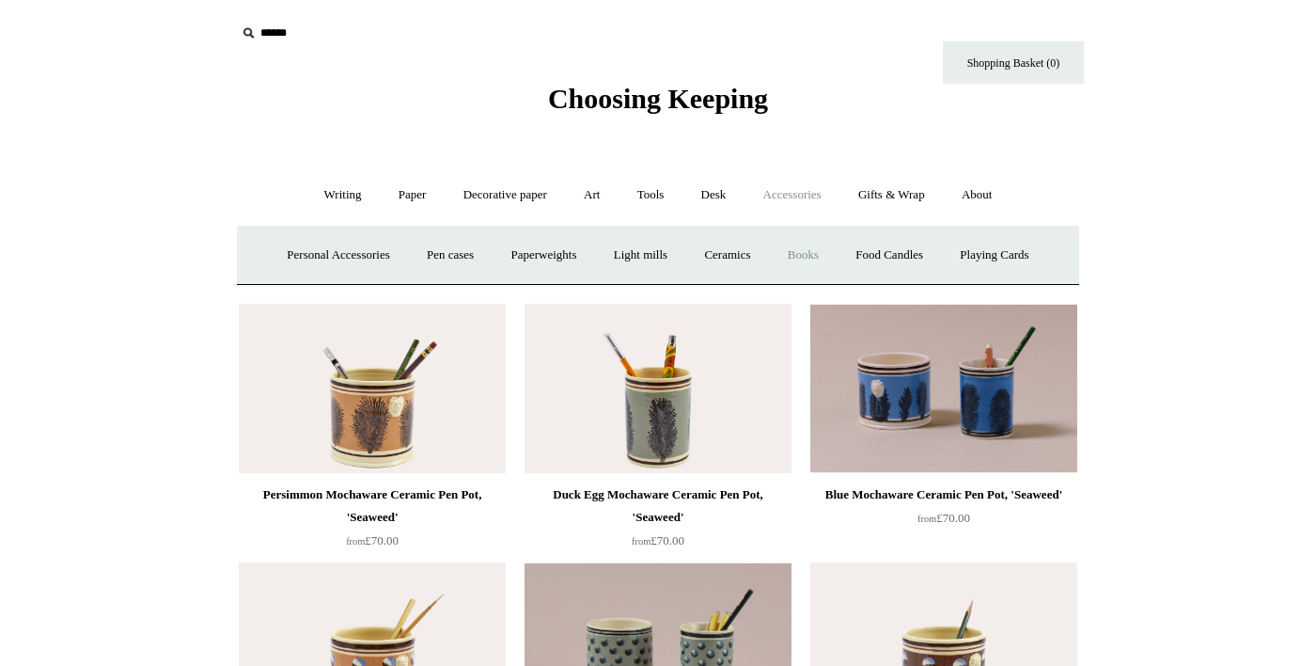
click at [836, 266] on link "Books" at bounding box center [803, 255] width 65 height 50
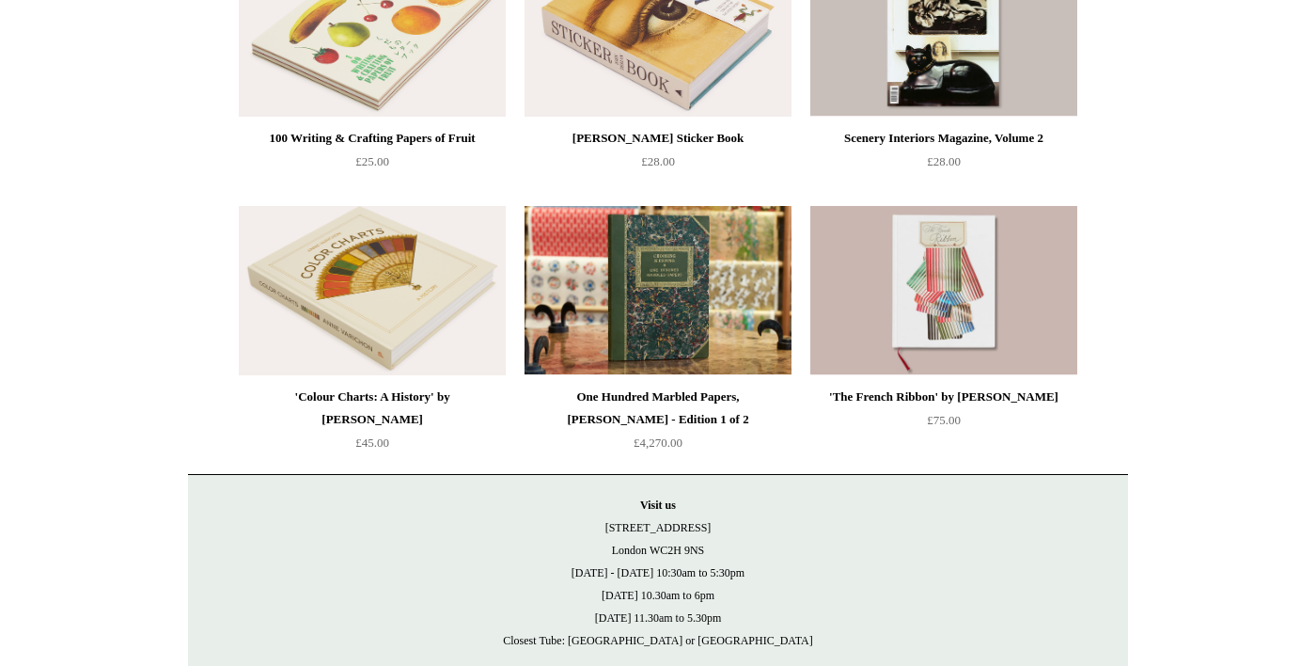
scroll to position [308, 0]
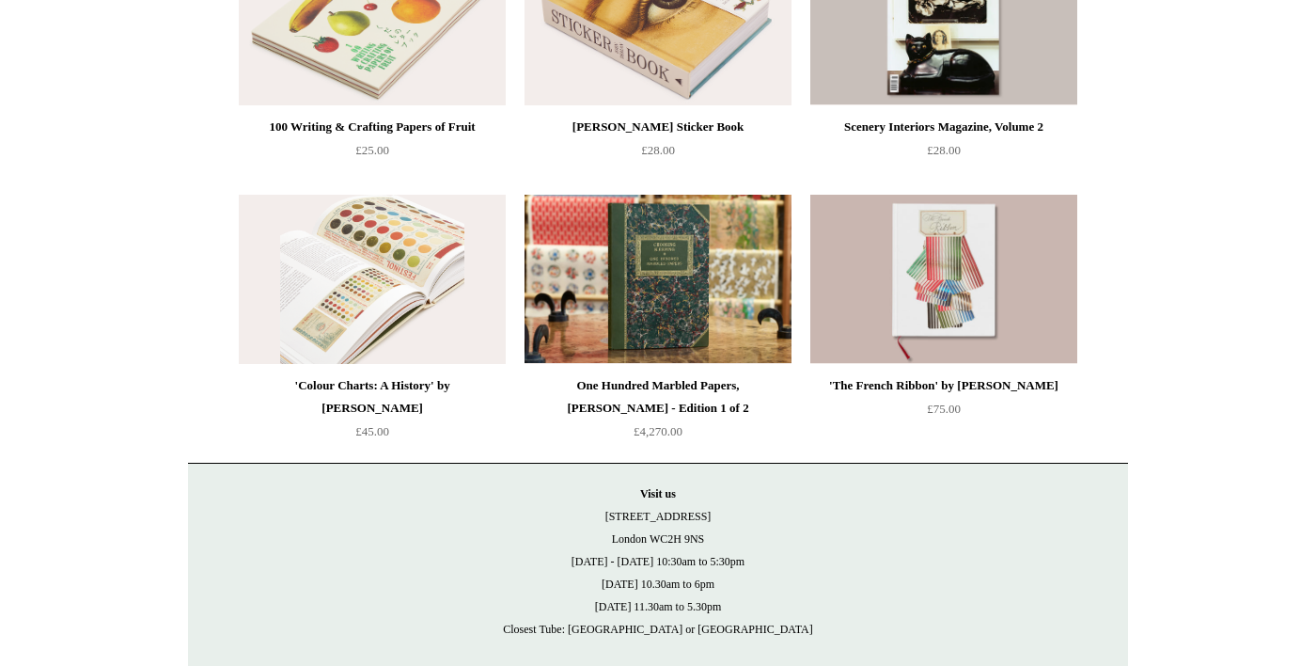
click at [345, 306] on img at bounding box center [372, 279] width 267 height 169
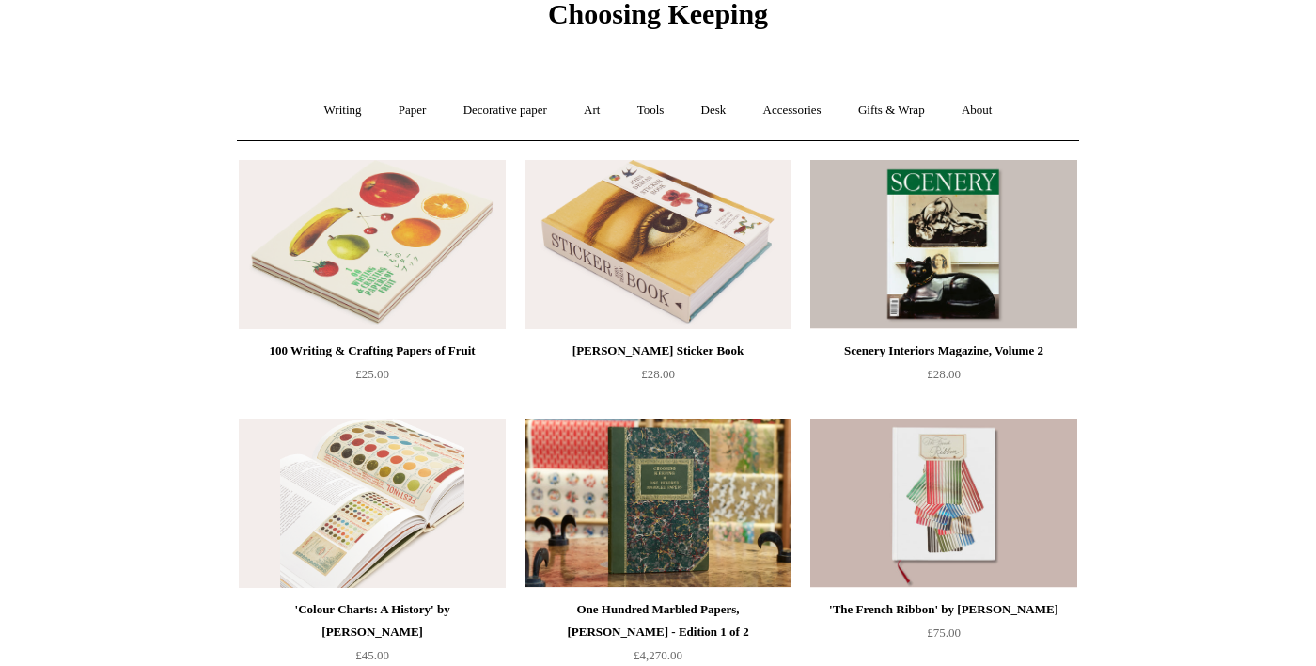
scroll to position [81, 0]
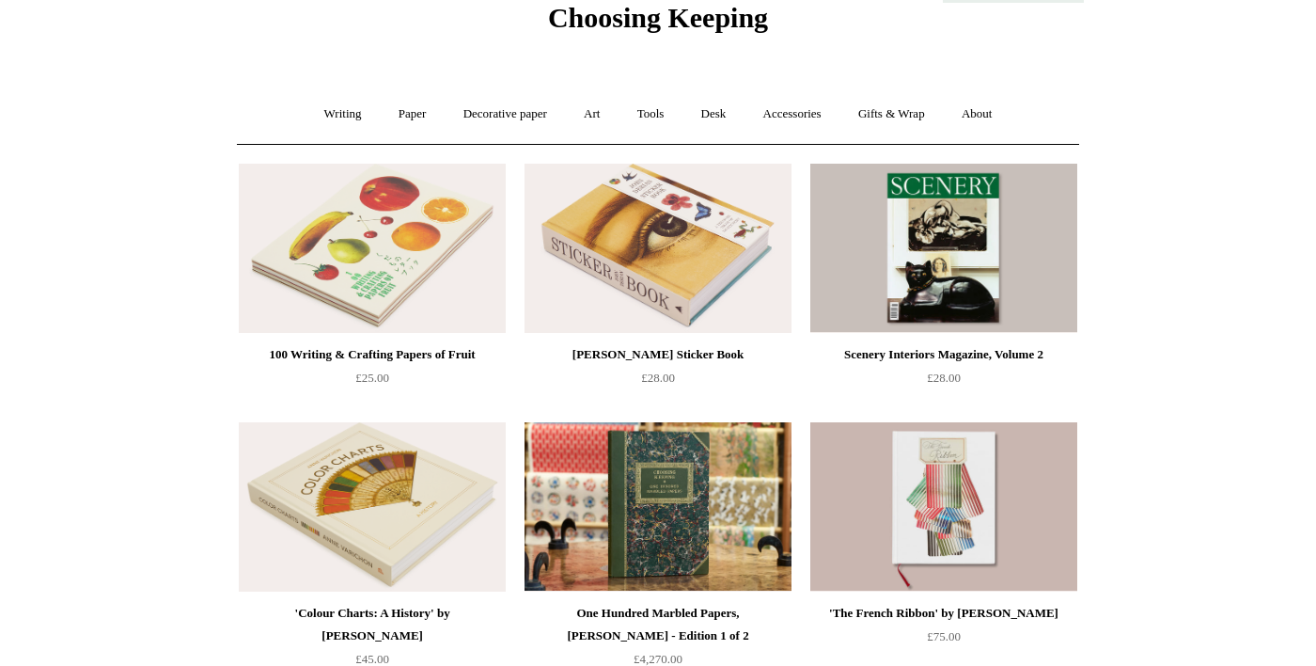
click at [926, 270] on img at bounding box center [943, 248] width 267 height 169
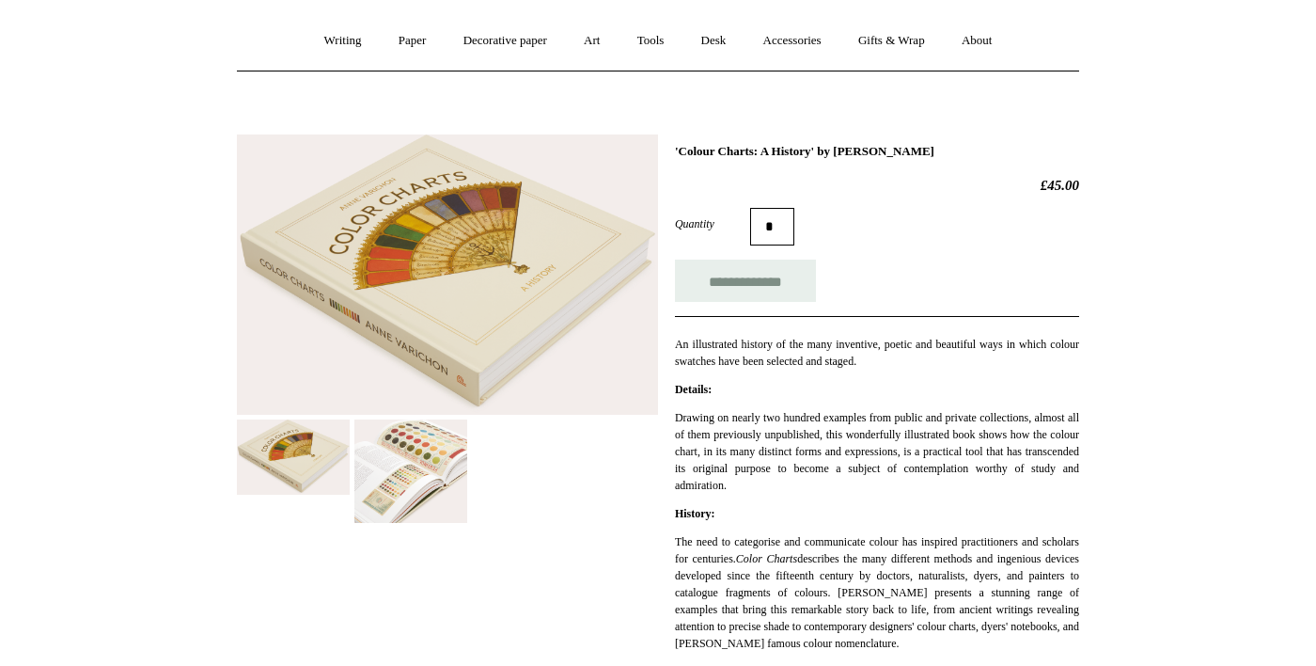
scroll to position [155, 0]
click at [409, 476] on img at bounding box center [410, 469] width 113 height 103
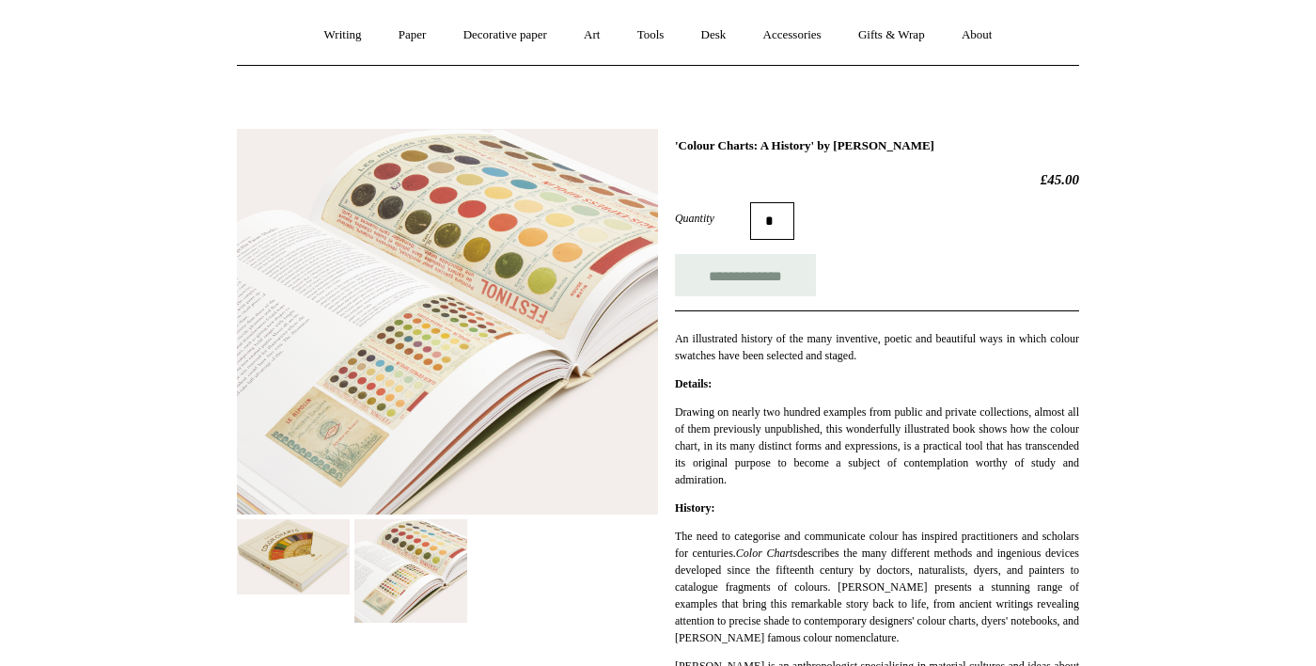
scroll to position [159, 0]
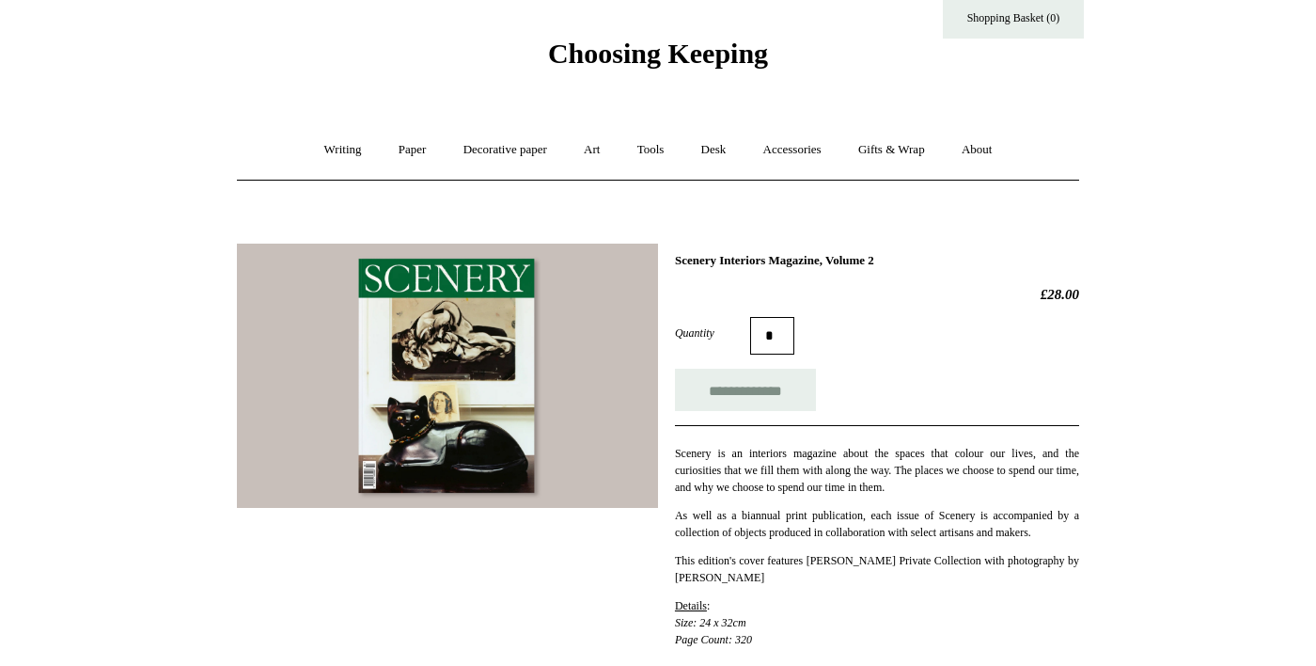
scroll to position [55, 0]
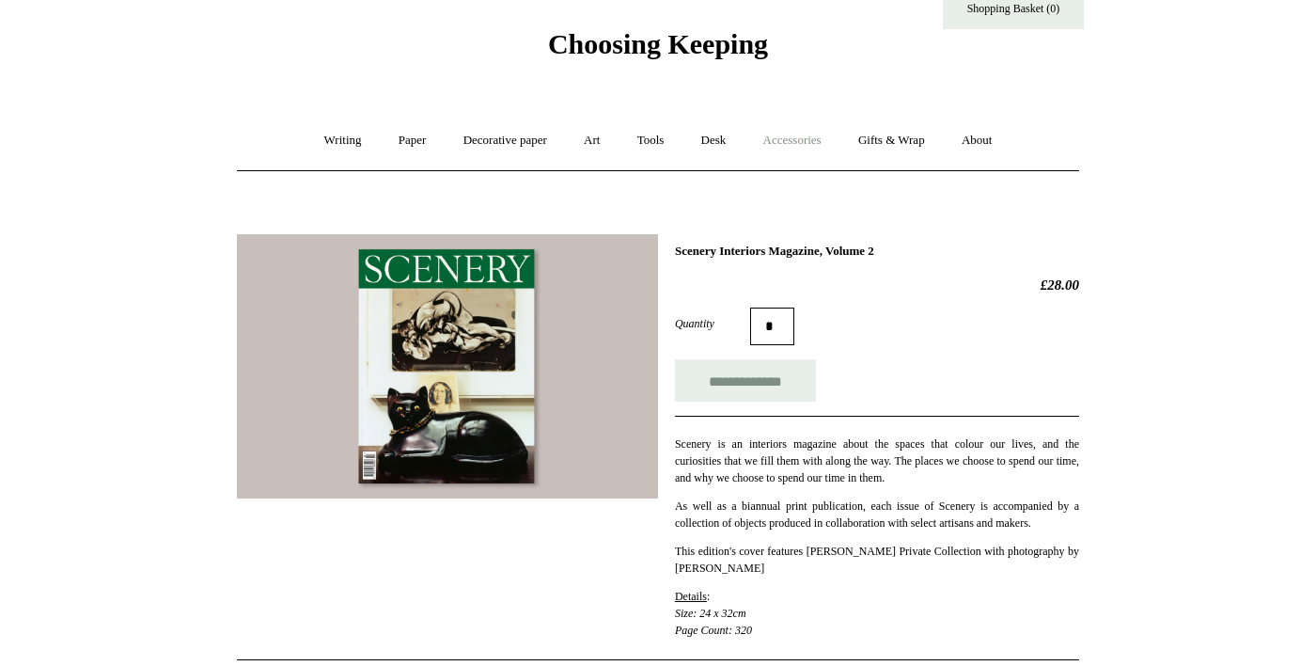
click at [810, 141] on link "Accessories +" at bounding box center [792, 141] width 92 height 50
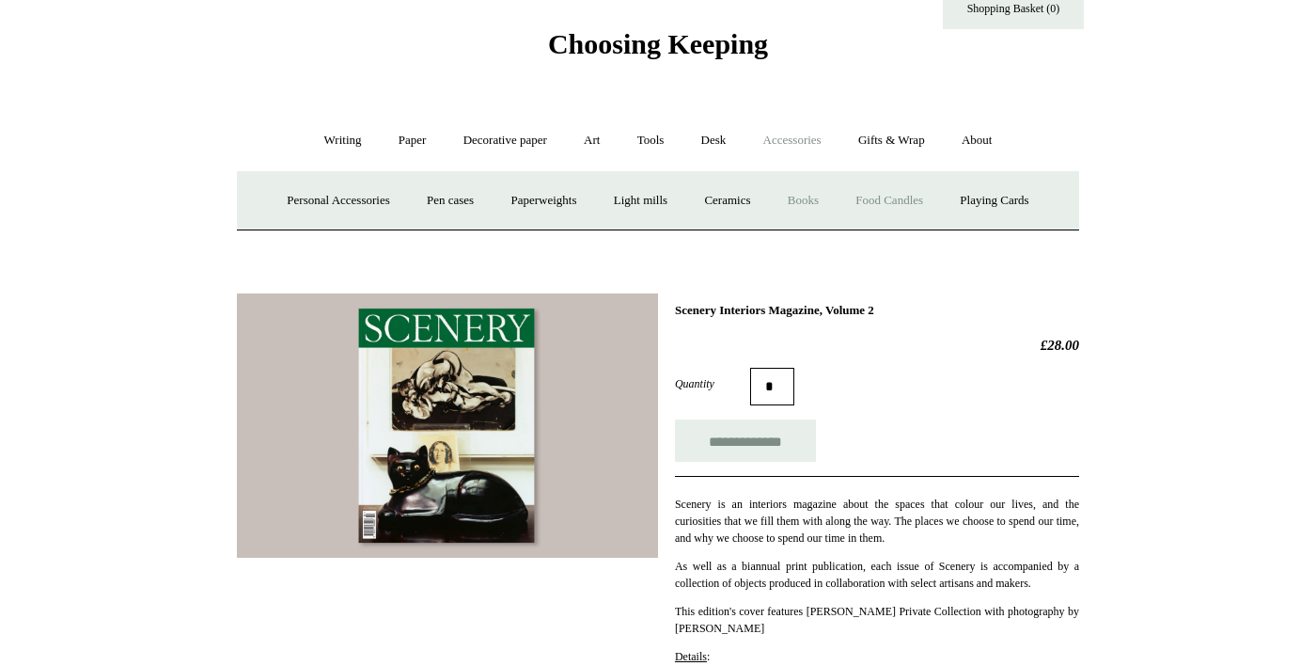
click at [940, 203] on link "Food Candles" at bounding box center [889, 201] width 102 height 50
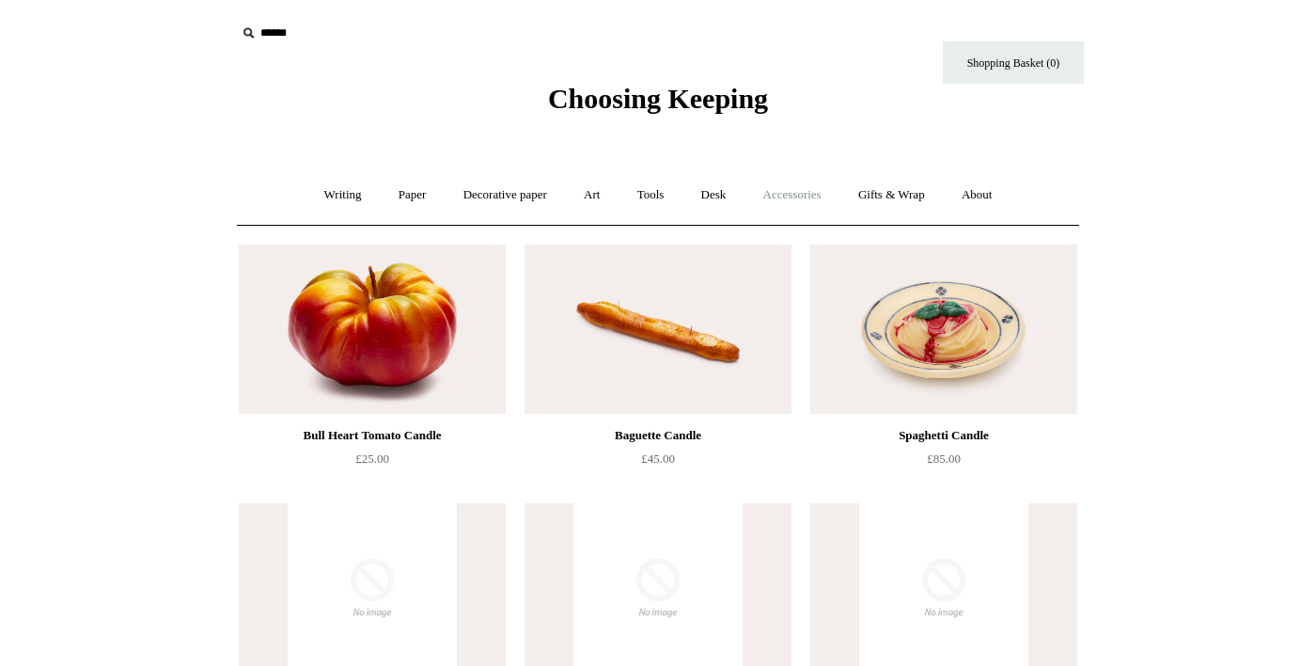
click at [807, 194] on link "Accessories +" at bounding box center [792, 195] width 92 height 50
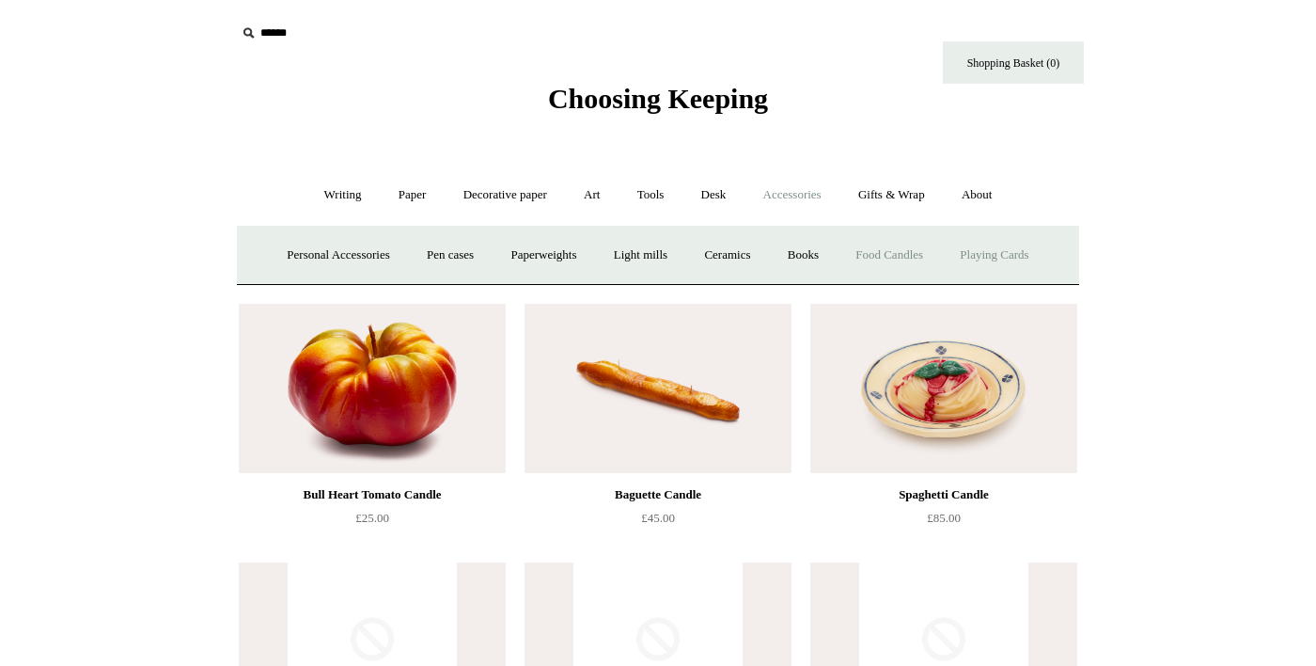
click at [943, 280] on link "Playing Cards" at bounding box center [994, 255] width 102 height 50
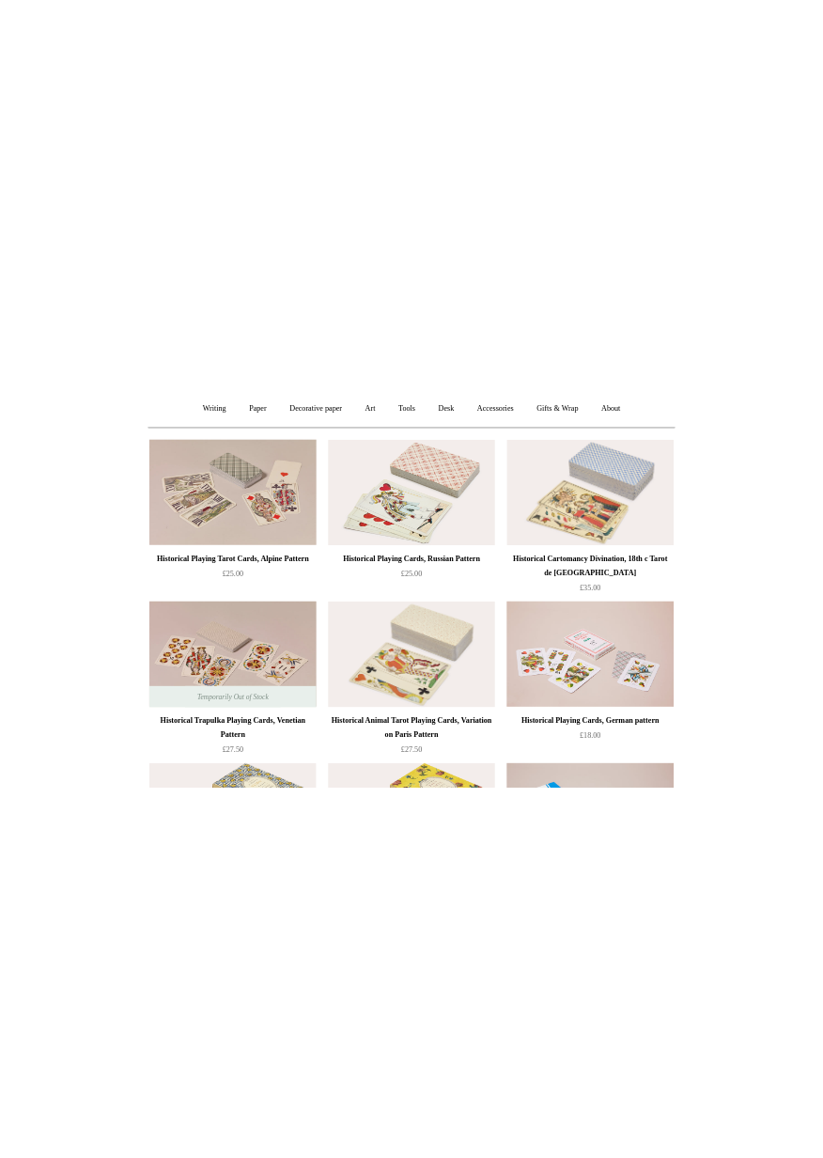
scroll to position [192, 0]
